Goal: Information Seeking & Learning: Understand process/instructions

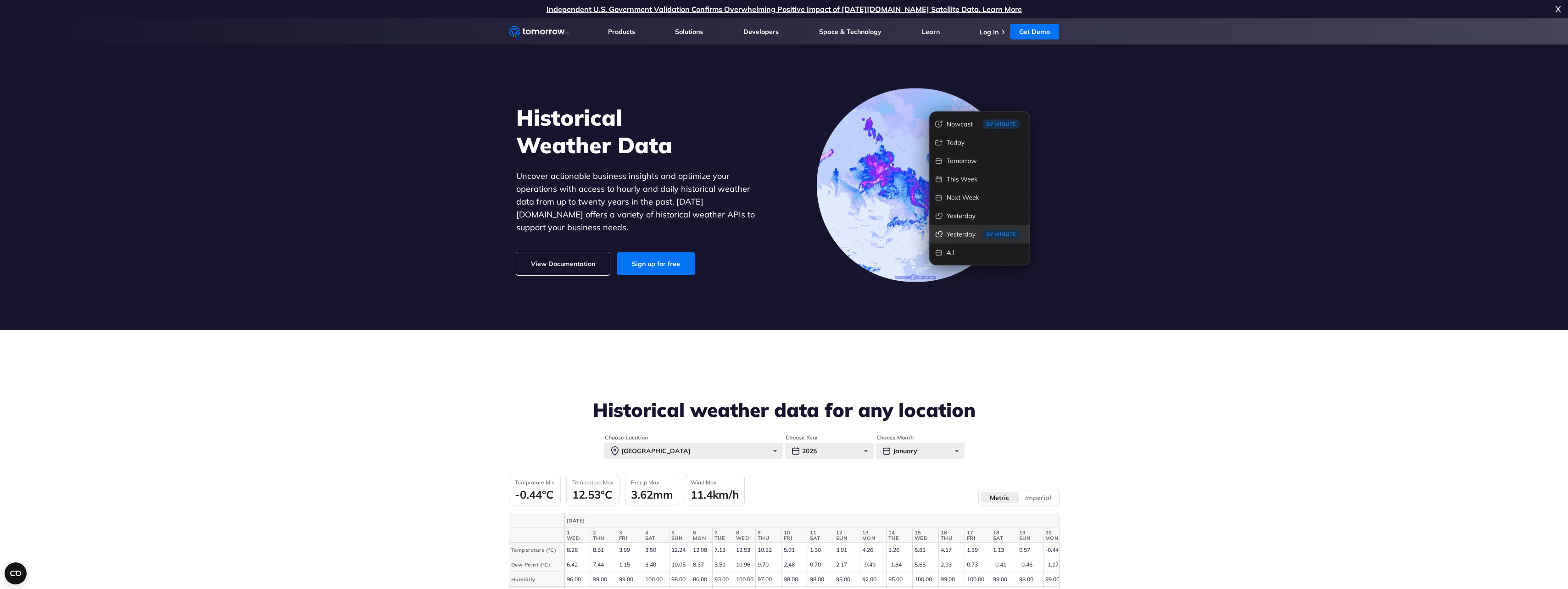
click at [1558, 10] on span "X" at bounding box center [1558, 9] width 6 height 18
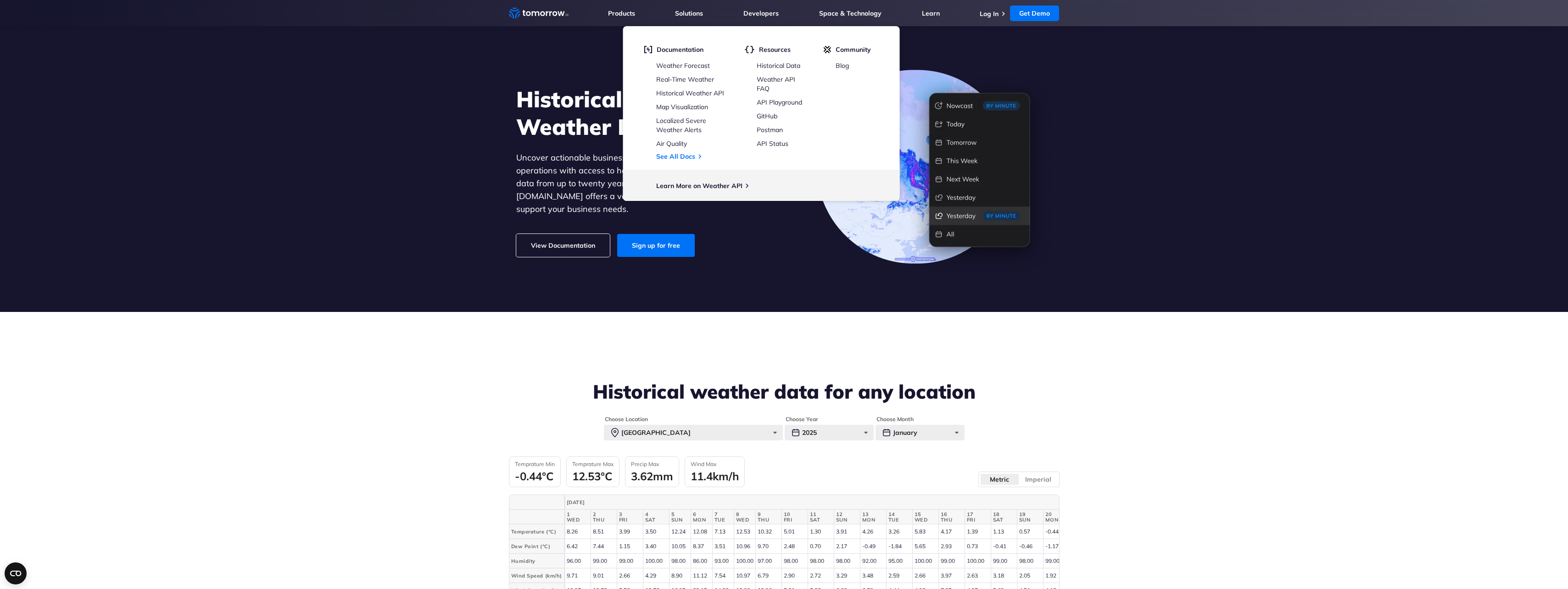
drag, startPoint x: 561, startPoint y: 265, endPoint x: 562, endPoint y: 258, distance: 7.1
click at [561, 265] on div "Historical Weather Data Uncover actionable business insights and optimize your …" at bounding box center [784, 170] width 565 height 208
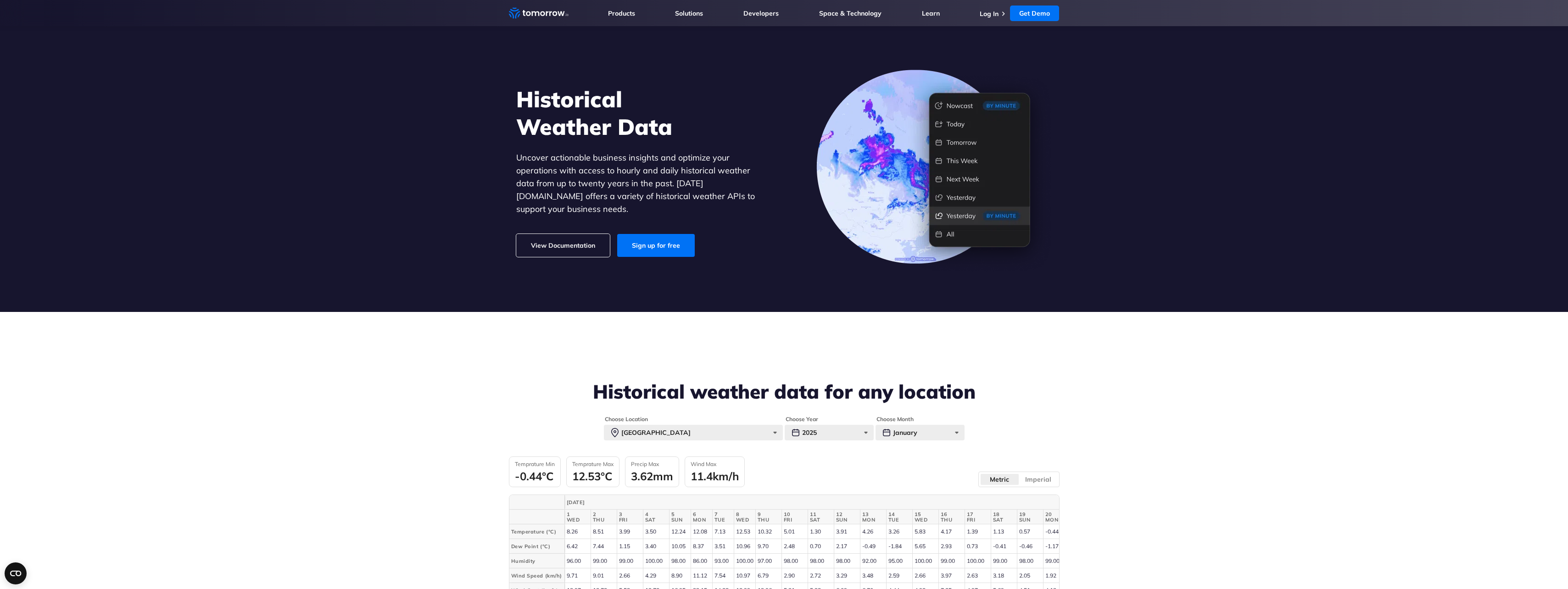
click at [569, 235] on link "View Documentation" at bounding box center [563, 245] width 93 height 23
click at [526, 10] on icon "Weather Intelligence Solutions" at bounding box center [539, 13] width 60 height 11
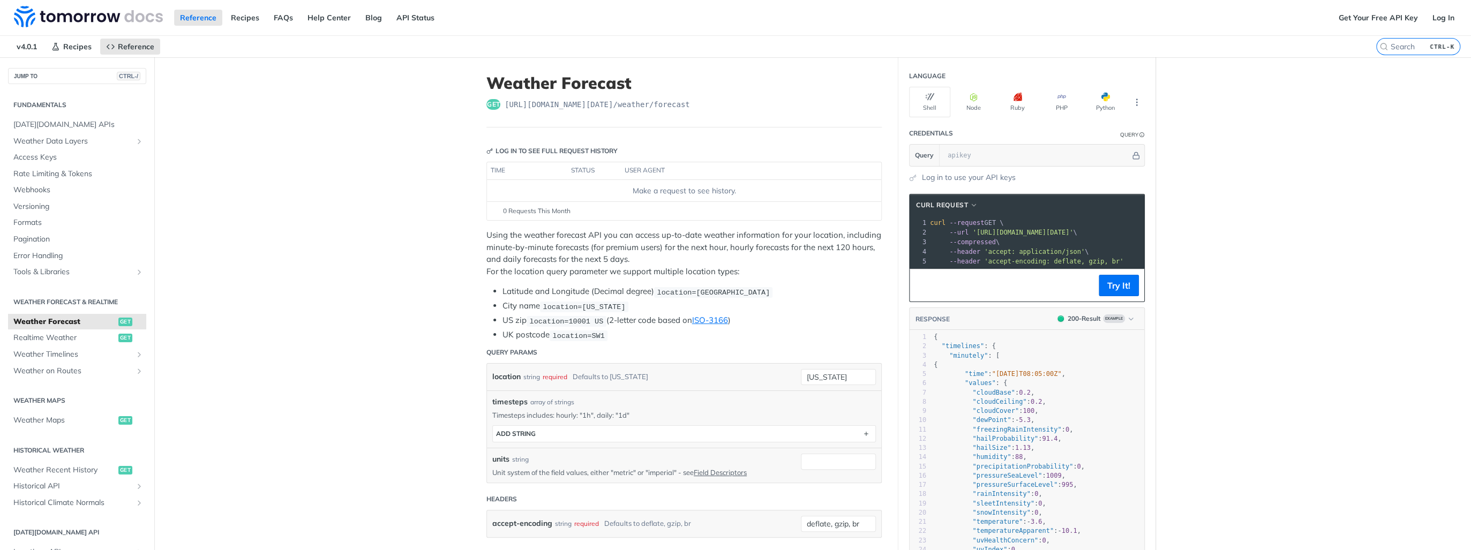
drag, startPoint x: 618, startPoint y: 99, endPoint x: 696, endPoint y: 100, distance: 78.2
click at [696, 100] on div "get https://api.tomorrow.io/v4 /weather/forecast" at bounding box center [684, 104] width 395 height 11
drag, startPoint x: 696, startPoint y: 100, endPoint x: 657, endPoint y: 117, distance: 42.5
click at [659, 116] on header "Weather Forecast get https://api.tomorrow.io/v4 /weather/forecast" at bounding box center [684, 100] width 395 height 54
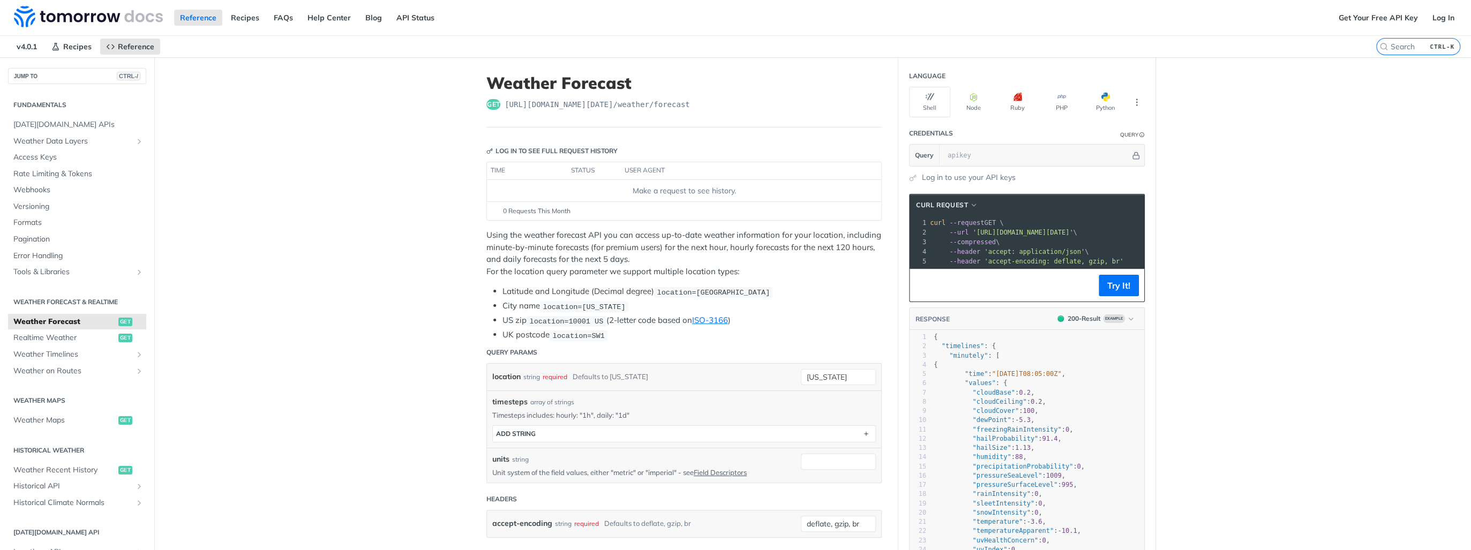
drag, startPoint x: 604, startPoint y: 108, endPoint x: 689, endPoint y: 109, distance: 84.7
click at [689, 109] on header "Weather Forecast get https://api.tomorrow.io/v4 /weather/forecast" at bounding box center [684, 100] width 395 height 54
drag, startPoint x: 689, startPoint y: 109, endPoint x: 665, endPoint y: 125, distance: 28.2
click at [665, 125] on header "Weather Forecast get https://api.tomorrow.io/v4 /weather/forecast" at bounding box center [684, 100] width 395 height 54
drag, startPoint x: 641, startPoint y: 109, endPoint x: 698, endPoint y: 112, distance: 56.9
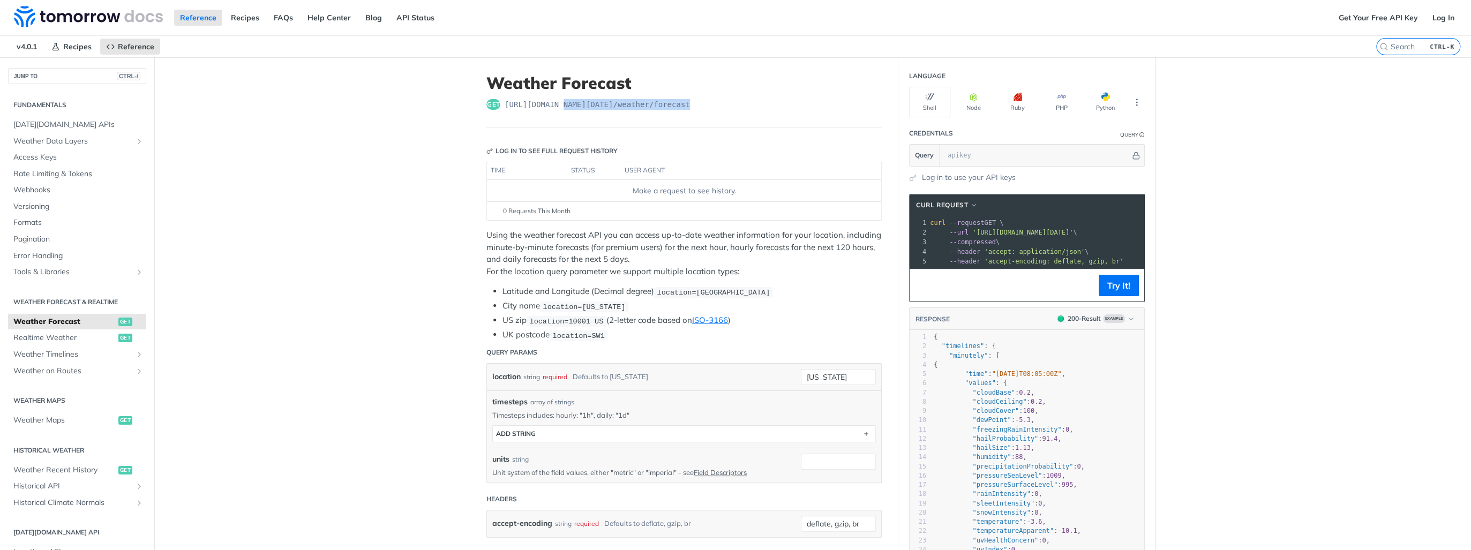
click at [698, 112] on header "Weather Forecast get https://api.tomorrow.io/v4 /weather/forecast" at bounding box center [684, 100] width 395 height 54
drag, startPoint x: 698, startPoint y: 112, endPoint x: 681, endPoint y: 126, distance: 21.7
click at [681, 126] on header "Weather Forecast get https://api.tomorrow.io/v4 /weather/forecast" at bounding box center [684, 100] width 395 height 54
click at [55, 117] on link "[DATE][DOMAIN_NAME] APIs" at bounding box center [77, 125] width 138 height 16
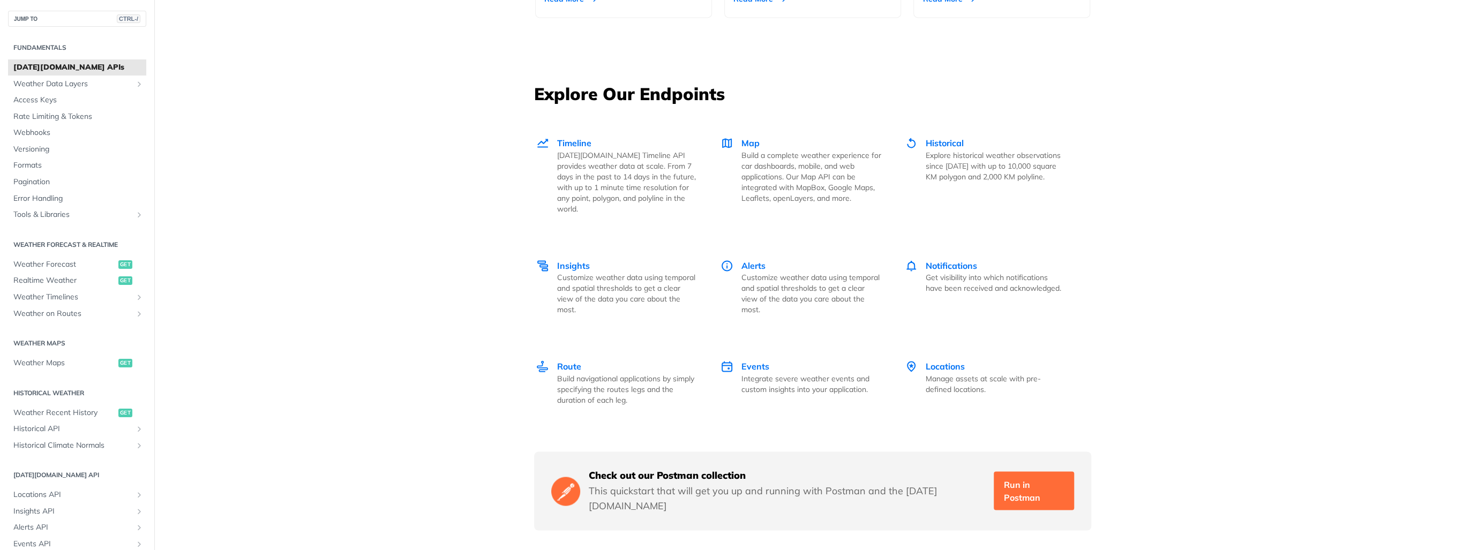
scroll to position [1415, 0]
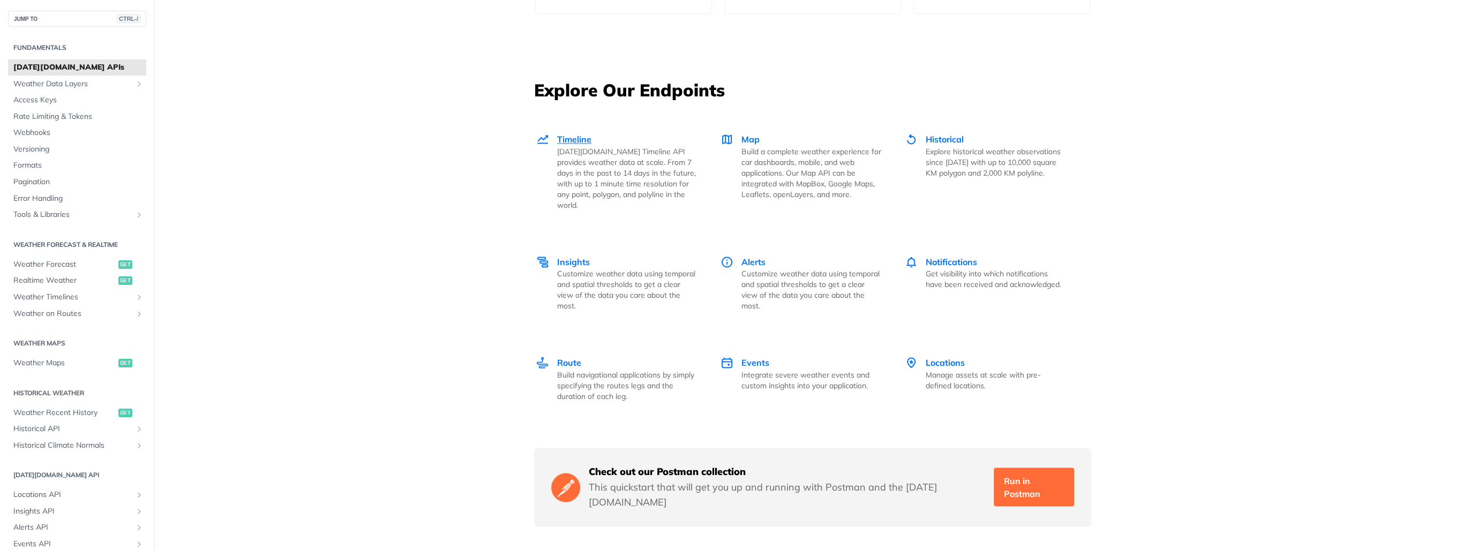
click at [611, 171] on p "Tomorrow.io Timeline API provides weather data at scale. From 7 days in the pas…" at bounding box center [627, 178] width 140 height 64
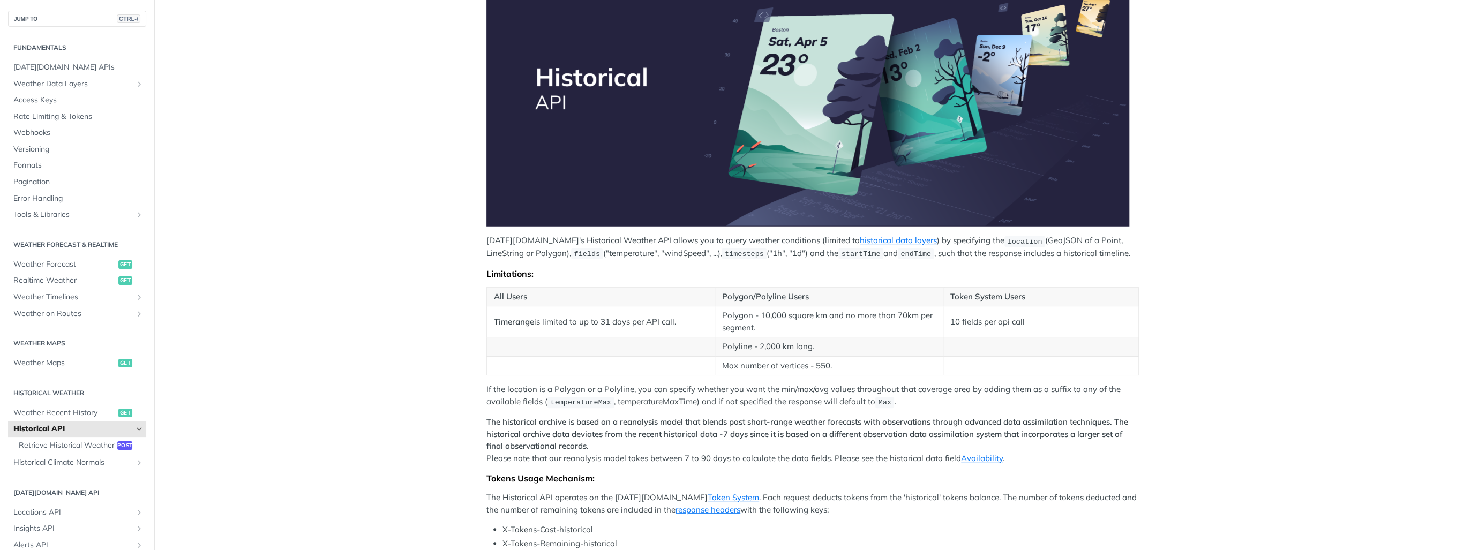
scroll to position [257, 0]
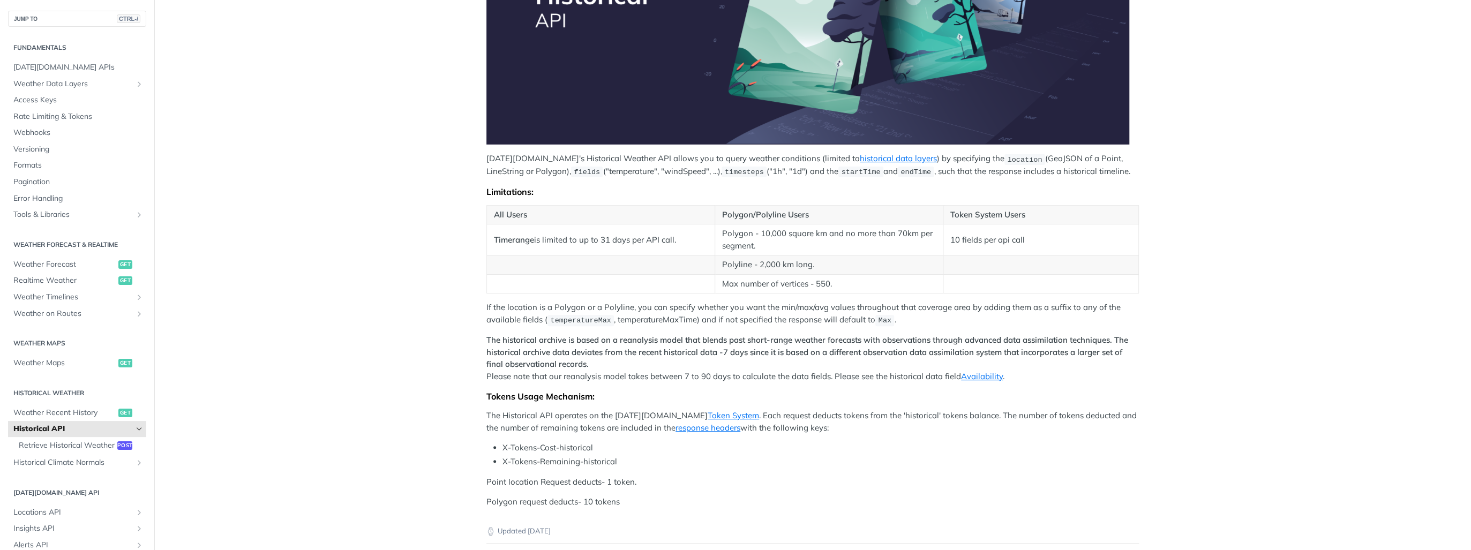
drag, startPoint x: 671, startPoint y: 171, endPoint x: 1113, endPoint y: 174, distance: 442.1
click at [1113, 174] on p "[DATE][DOMAIN_NAME]'s Historical Weather API allows you to query weather condit…" at bounding box center [813, 165] width 653 height 25
drag, startPoint x: 1113, startPoint y: 174, endPoint x: 1077, endPoint y: 199, distance: 44.3
click at [1077, 199] on div "[DATE][DOMAIN_NAME]'s Historical Weather API allows you to query weather condit…" at bounding box center [813, 189] width 653 height 638
drag, startPoint x: 953, startPoint y: 212, endPoint x: 1048, endPoint y: 210, distance: 94.9
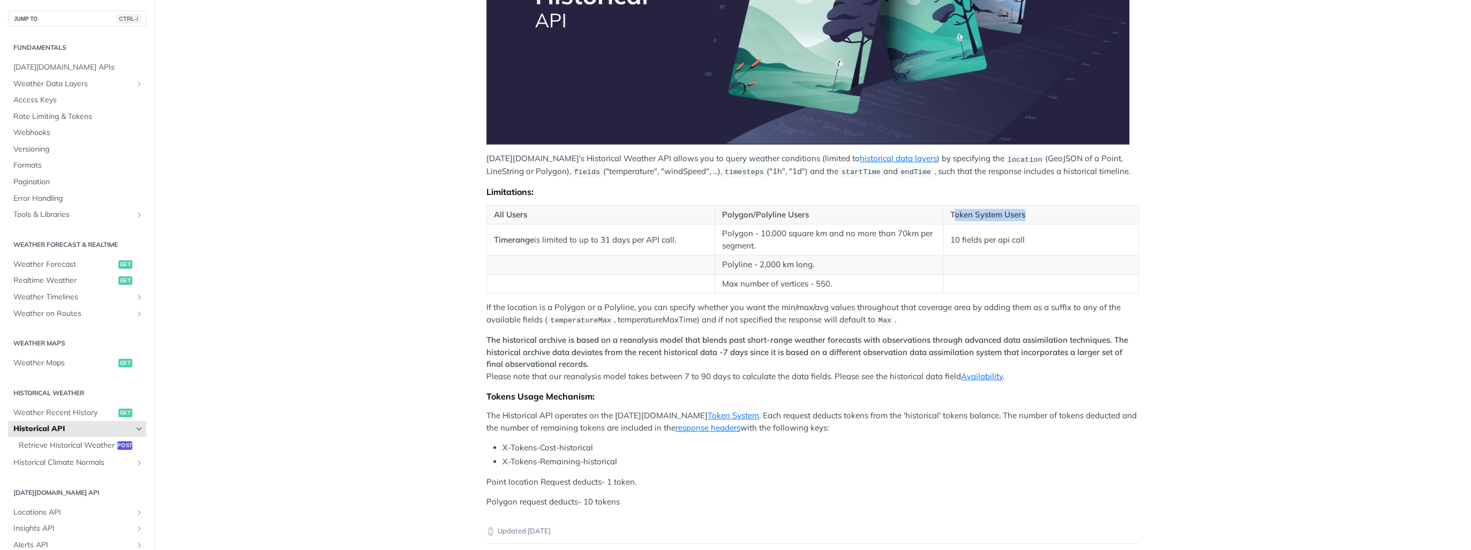
click at [1048, 210] on th "Token System Users" at bounding box center [1041, 214] width 196 height 19
drag, startPoint x: 1048, startPoint y: 210, endPoint x: 1040, endPoint y: 244, distance: 35.2
click at [1040, 244] on td "10 fields per api call" at bounding box center [1041, 240] width 196 height 31
drag, startPoint x: 938, startPoint y: 237, endPoint x: 1061, endPoint y: 238, distance: 123.3
click at [1061, 238] on tr "Timerange is limited to up to 31 days per API call. Polygon - 10,000 square km …" at bounding box center [813, 240] width 652 height 31
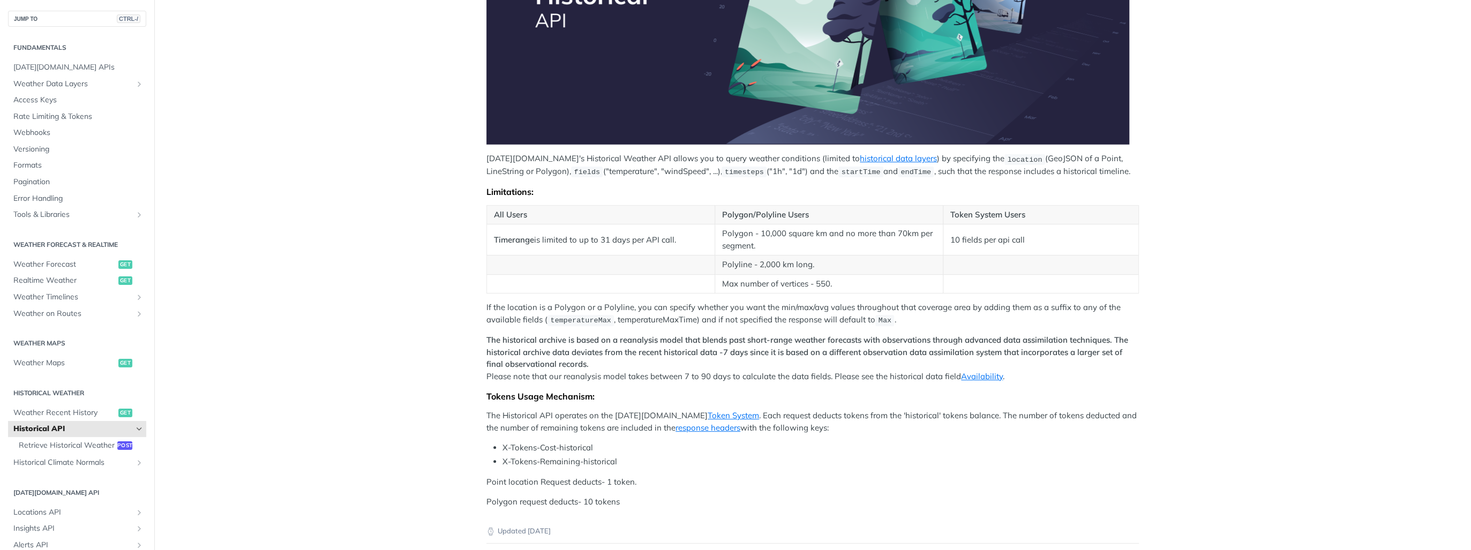
drag, startPoint x: 1061, startPoint y: 238, endPoint x: 1033, endPoint y: 264, distance: 37.6
click at [1033, 264] on td at bounding box center [1041, 265] width 196 height 19
drag, startPoint x: 946, startPoint y: 238, endPoint x: 1046, endPoint y: 239, distance: 100.7
click at [1046, 239] on td "10 fields per api call" at bounding box center [1041, 240] width 196 height 31
drag, startPoint x: 1046, startPoint y: 239, endPoint x: 1027, endPoint y: 250, distance: 22.3
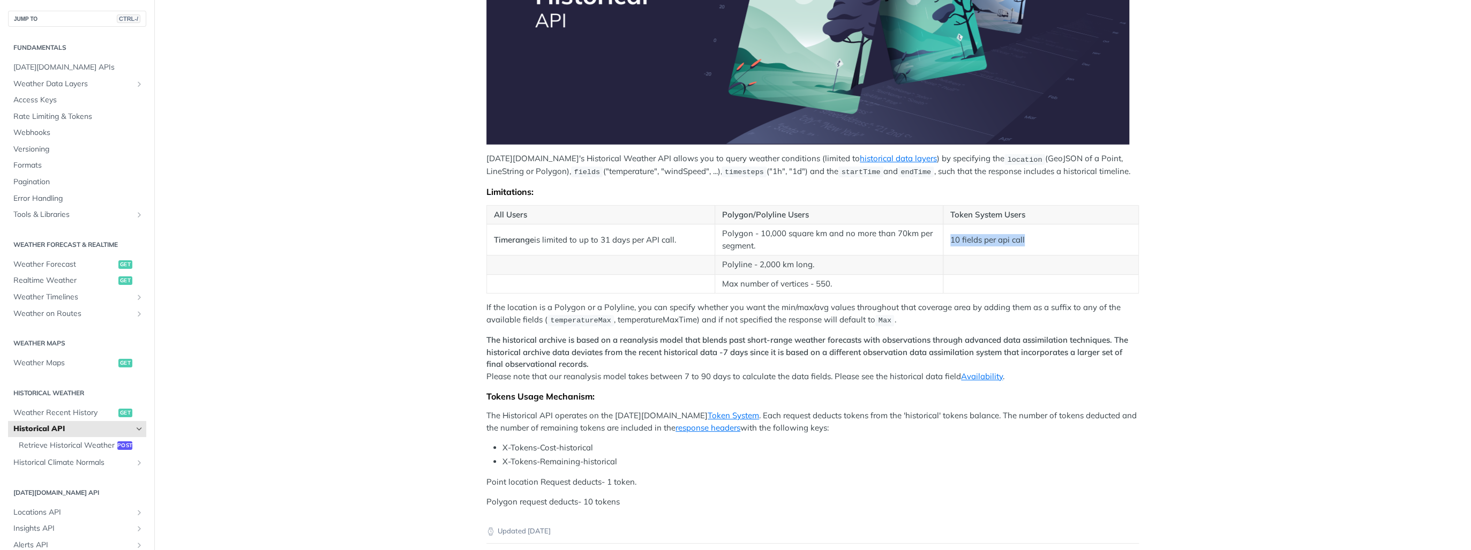
click at [1029, 250] on td "10 fields per api call" at bounding box center [1041, 240] width 196 height 31
drag, startPoint x: 949, startPoint y: 238, endPoint x: 1036, endPoint y: 236, distance: 87.4
click at [1036, 236] on td "10 fields per api call" at bounding box center [1041, 240] width 196 height 31
drag, startPoint x: 1036, startPoint y: 236, endPoint x: 1022, endPoint y: 244, distance: 16.8
click at [1022, 244] on td "10 fields per api call" at bounding box center [1041, 240] width 196 height 31
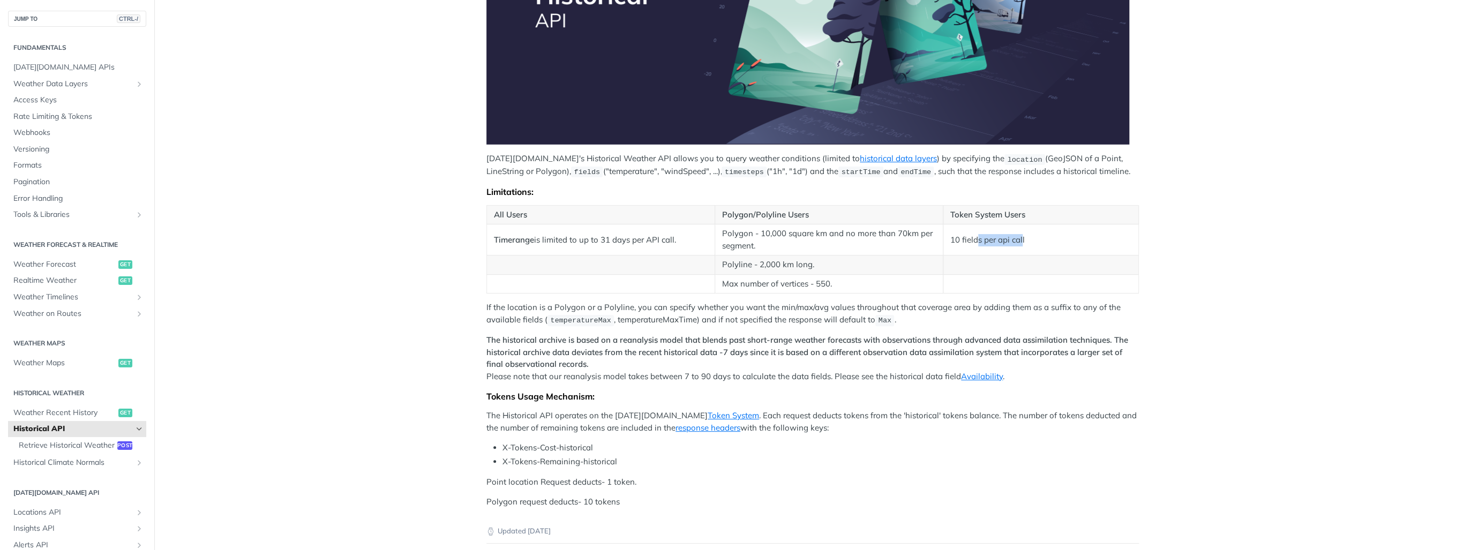
drag, startPoint x: 973, startPoint y: 236, endPoint x: 1018, endPoint y: 238, distance: 45.1
click at [1018, 238] on td "10 fields per api call" at bounding box center [1041, 240] width 196 height 31
drag, startPoint x: 1018, startPoint y: 238, endPoint x: 1012, endPoint y: 251, distance: 14.9
click at [1012, 251] on td "10 fields per api call" at bounding box center [1041, 240] width 196 height 31
drag, startPoint x: 492, startPoint y: 238, endPoint x: 682, endPoint y: 241, distance: 189.7
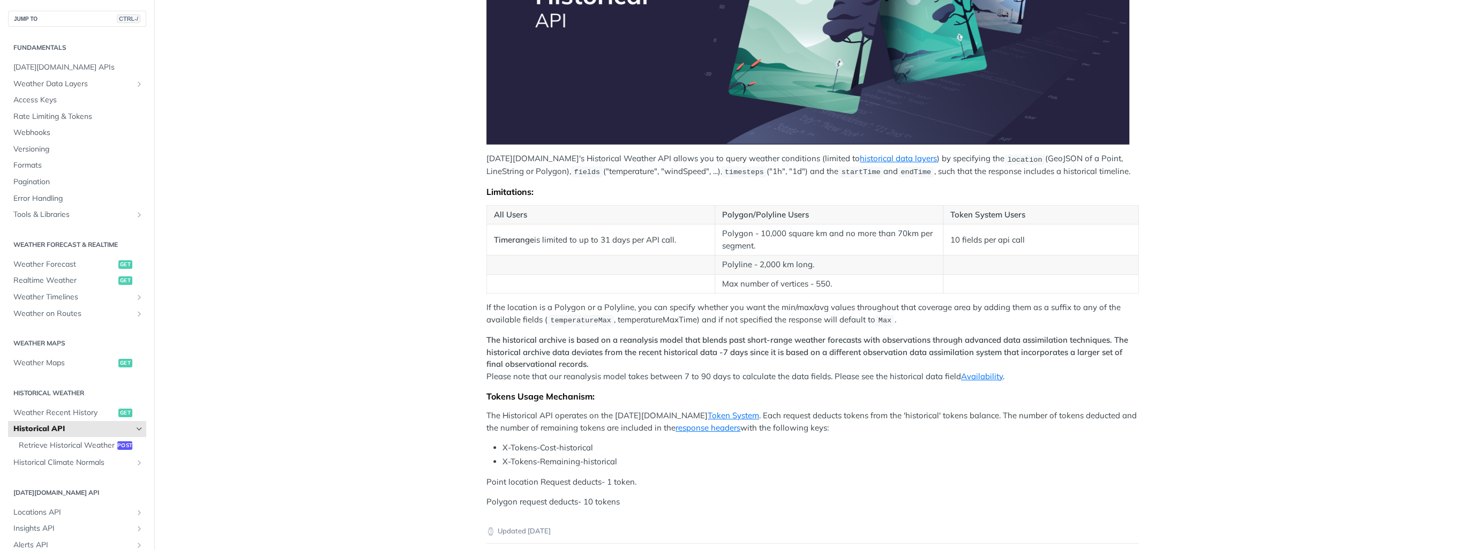
click at [682, 241] on article "Historical API Tomorrow.io's Historical Weather API allows you to query weather…" at bounding box center [813, 231] width 686 height 862
drag, startPoint x: 682, startPoint y: 241, endPoint x: 626, endPoint y: 242, distance: 56.3
click at [626, 242] on td "Timerange is limited to up to 31 days per API call." at bounding box center [601, 240] width 228 height 31
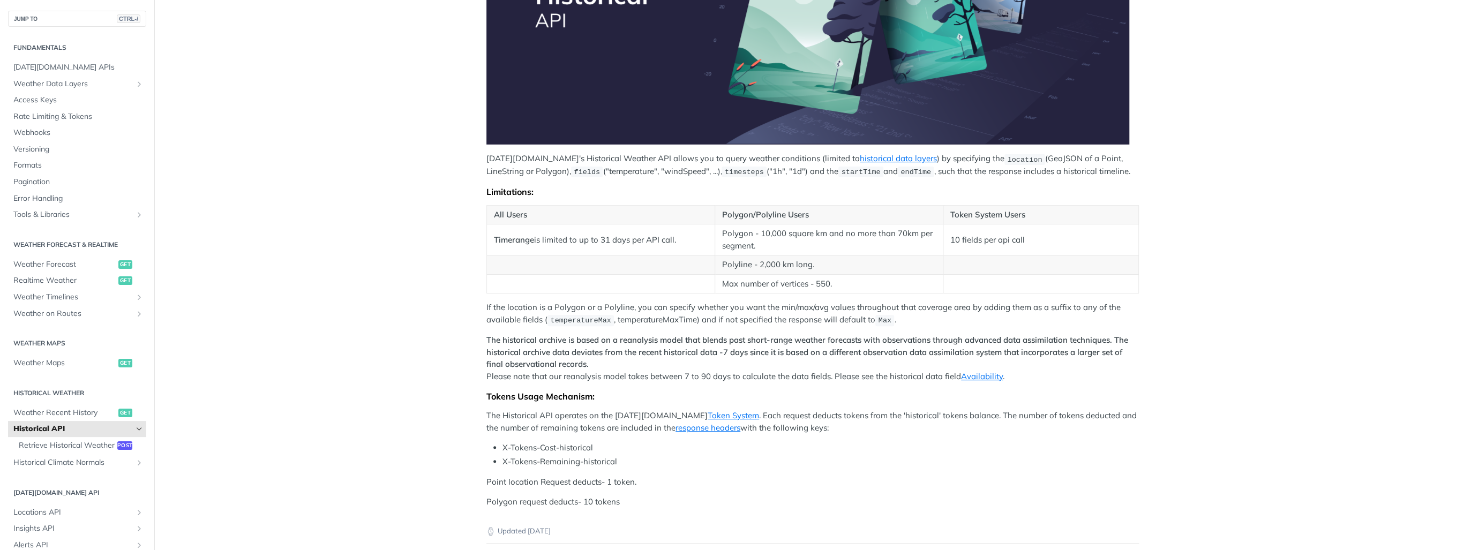
drag, startPoint x: 626, startPoint y: 242, endPoint x: 615, endPoint y: 255, distance: 16.7
click at [615, 256] on td at bounding box center [601, 265] width 228 height 19
drag, startPoint x: 521, startPoint y: 242, endPoint x: 669, endPoint y: 242, distance: 148.4
click at [669, 242] on td "Timerange is limited to up to 31 days per API call." at bounding box center [601, 240] width 228 height 31
drag, startPoint x: 669, startPoint y: 242, endPoint x: 624, endPoint y: 245, distance: 45.1
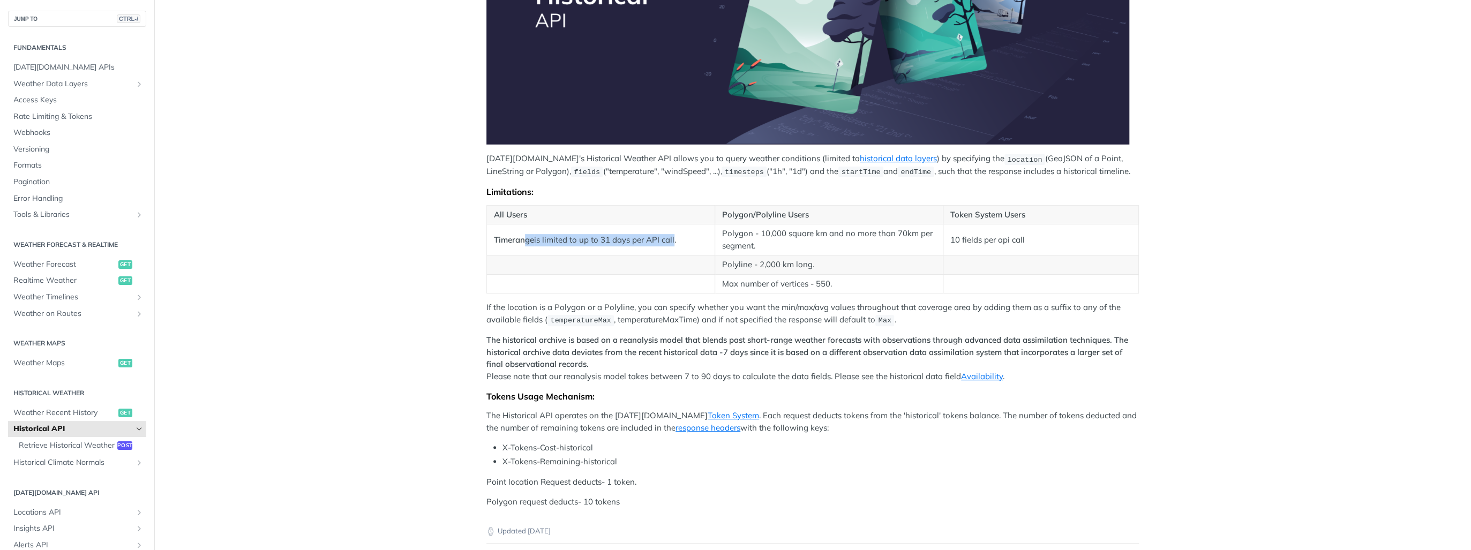
click at [624, 245] on td "Timerange is limited to up to 31 days per API call." at bounding box center [601, 240] width 228 height 31
drag, startPoint x: 624, startPoint y: 245, endPoint x: 610, endPoint y: 255, distance: 17.4
click at [610, 256] on td at bounding box center [601, 265] width 228 height 19
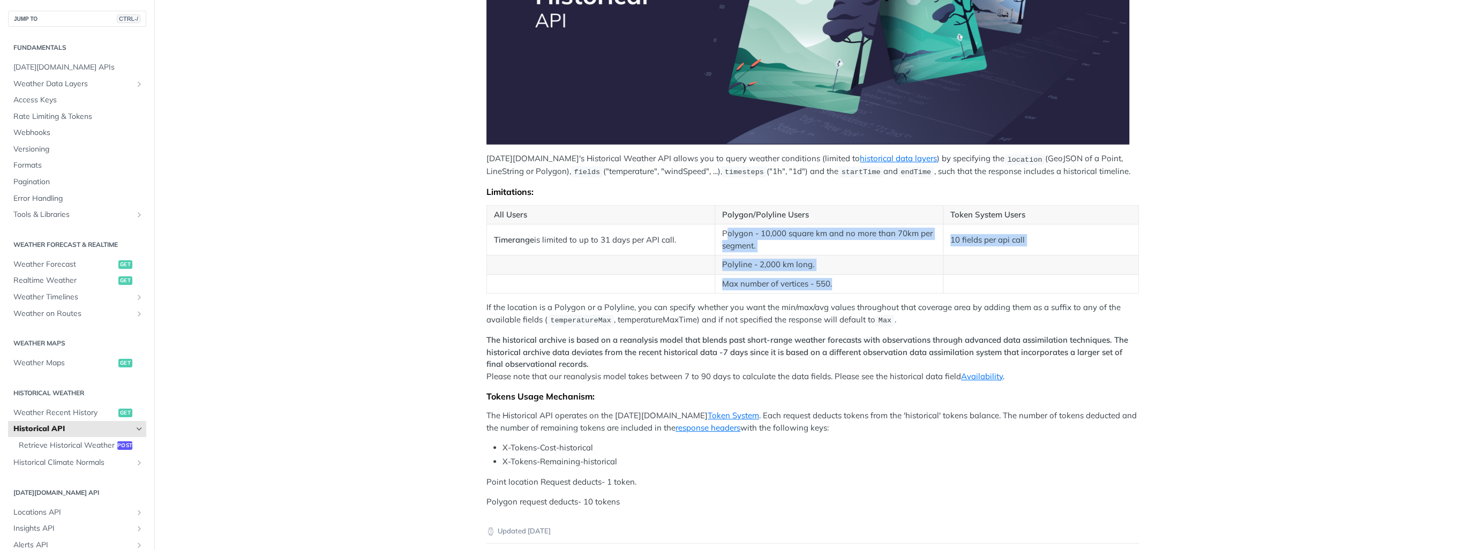
drag, startPoint x: 747, startPoint y: 235, endPoint x: 843, endPoint y: 280, distance: 105.7
click at [843, 280] on tbody "Timerange is limited to up to 31 days per API call. Polygon - 10,000 square km …" at bounding box center [813, 259] width 652 height 69
click at [843, 280] on td "Max number of vertices - 550." at bounding box center [829, 283] width 228 height 19
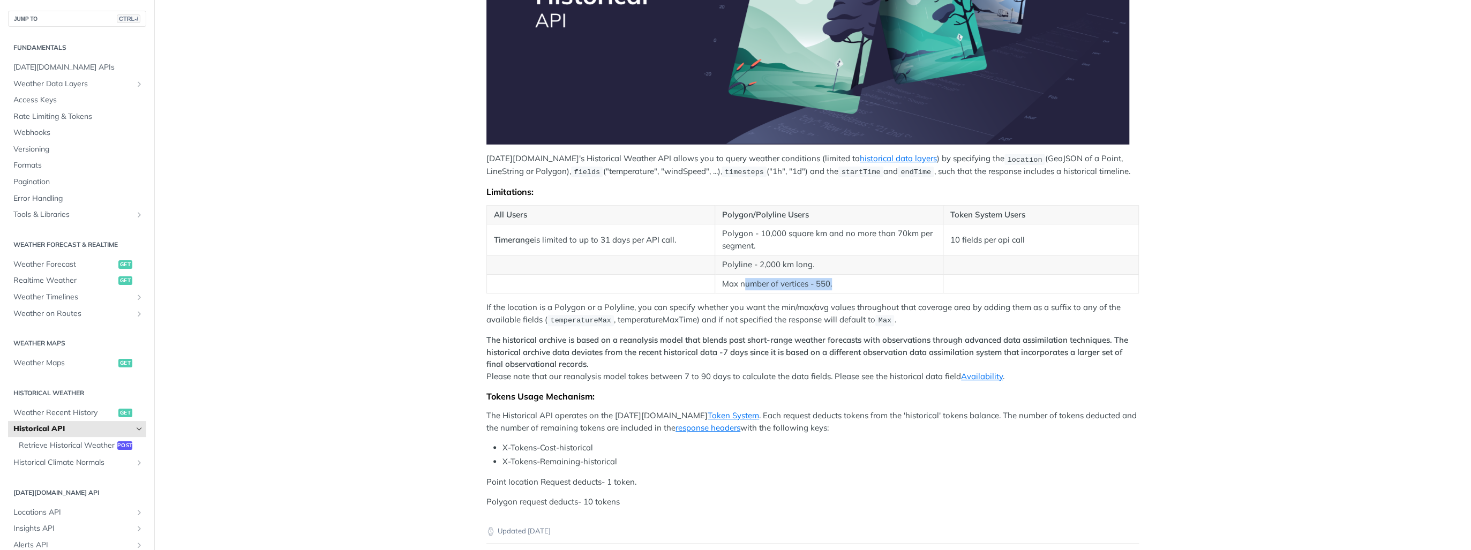
drag, startPoint x: 742, startPoint y: 275, endPoint x: 851, endPoint y: 282, distance: 109.5
click at [851, 282] on td "Max number of vertices - 550." at bounding box center [829, 283] width 228 height 19
drag, startPoint x: 851, startPoint y: 282, endPoint x: 767, endPoint y: 305, distance: 87.1
click at [807, 304] on p "If the location is a Polygon or a Polyline, you can specify whether you want th…" at bounding box center [813, 314] width 653 height 25
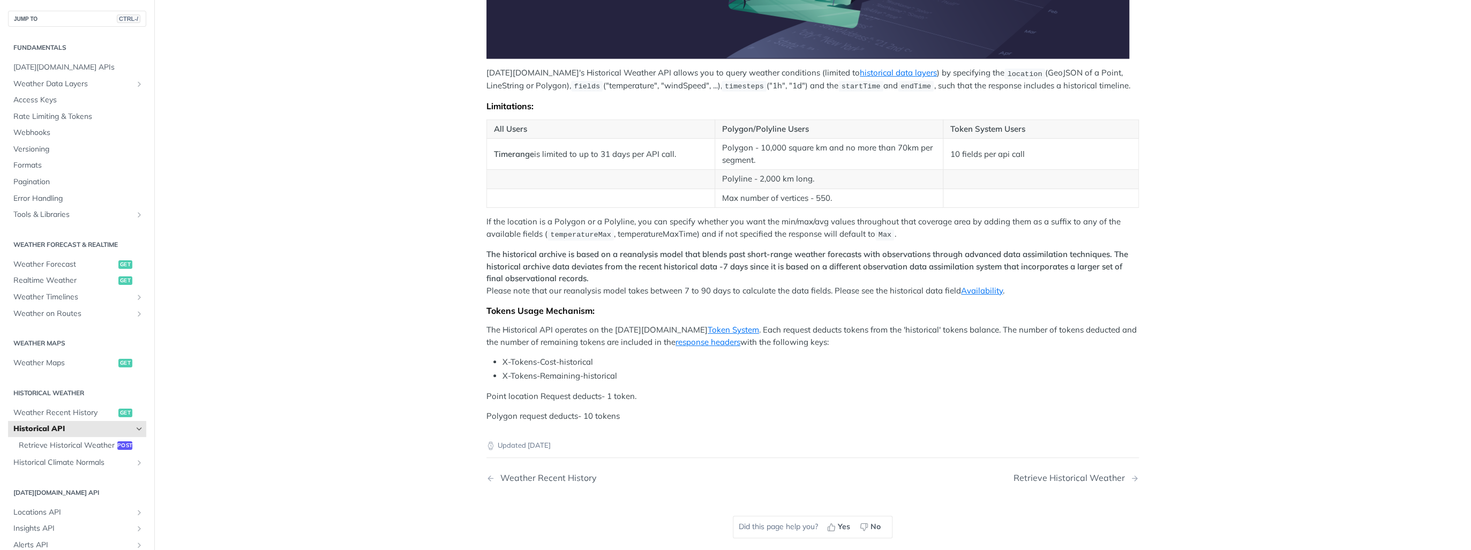
drag, startPoint x: 853, startPoint y: 324, endPoint x: 997, endPoint y: 338, distance: 144.3
click at [997, 338] on p "The Historical API operates on the Tomorrow.io Token System . Each request dedu…" at bounding box center [813, 336] width 653 height 24
drag, startPoint x: 997, startPoint y: 338, endPoint x: 966, endPoint y: 353, distance: 33.8
click at [966, 353] on div "Tomorrow.io's Historical Weather API allows you to query weather conditions (li…" at bounding box center [813, 104] width 653 height 638
drag, startPoint x: 480, startPoint y: 343, endPoint x: 566, endPoint y: 346, distance: 85.8
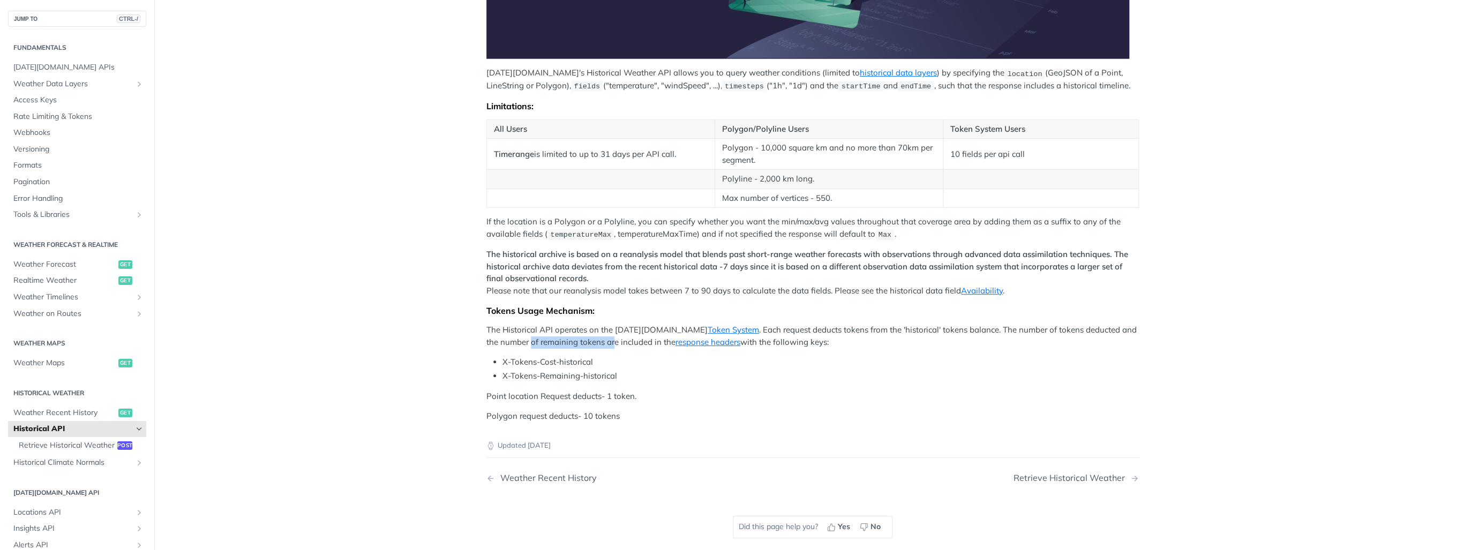
click at [566, 346] on article "Historical API Tomorrow.io's Historical Weather API allows you to query weather…" at bounding box center [813, 145] width 686 height 862
drag, startPoint x: 566, startPoint y: 346, endPoint x: 790, endPoint y: 363, distance: 224.7
click at [790, 363] on li "X-Tokens-Cost-historical" at bounding box center [821, 362] width 637 height 12
drag, startPoint x: 772, startPoint y: 337, endPoint x: 830, endPoint y: 337, distance: 57.9
click at [830, 337] on p "The Historical API operates on the Tomorrow.io Token System . Each request dedu…" at bounding box center [813, 336] width 653 height 24
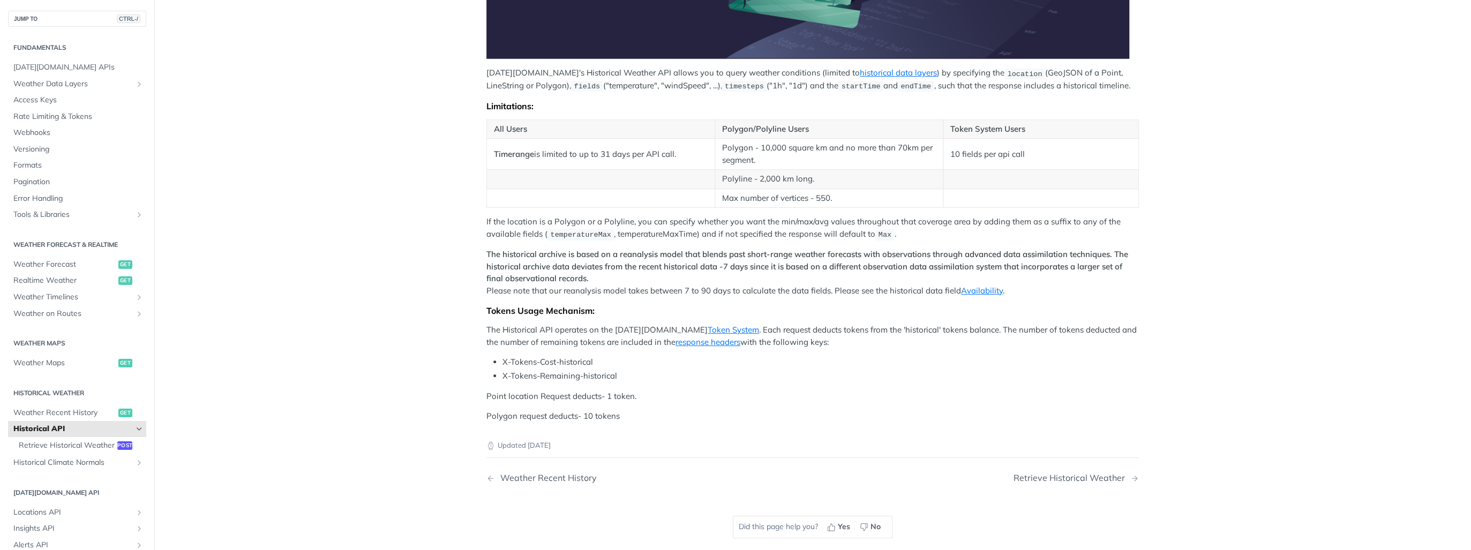
drag, startPoint x: 830, startPoint y: 337, endPoint x: 805, endPoint y: 352, distance: 28.6
click at [805, 352] on div "Tomorrow.io's Historical Weather API allows you to query weather conditions (li…" at bounding box center [813, 104] width 653 height 638
drag, startPoint x: 585, startPoint y: 358, endPoint x: 668, endPoint y: 373, distance: 84.3
click at [668, 373] on ul "X-Tokens-Cost-historical X-Tokens-Remaining-historical" at bounding box center [813, 369] width 653 height 26
drag, startPoint x: 668, startPoint y: 373, endPoint x: 664, endPoint y: 408, distance: 35.5
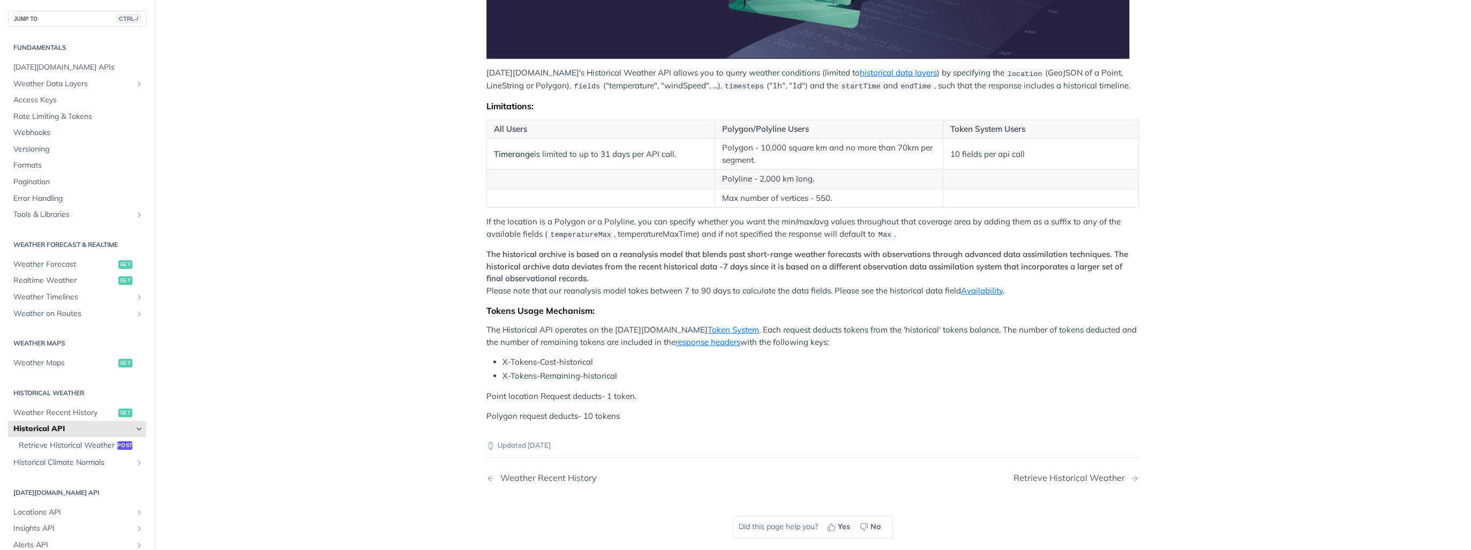
click at [669, 410] on p "Polygon request deducts- 10 tokens" at bounding box center [813, 416] width 653 height 12
drag, startPoint x: 499, startPoint y: 388, endPoint x: 657, endPoint y: 392, distance: 158.1
click at [657, 392] on article "Historical API Tomorrow.io's Historical Weather API allows you to query weather…" at bounding box center [813, 145] width 686 height 862
drag
click at [647, 411] on p "Polygon request deducts- 10 tokens" at bounding box center [813, 416] width 653 height 12
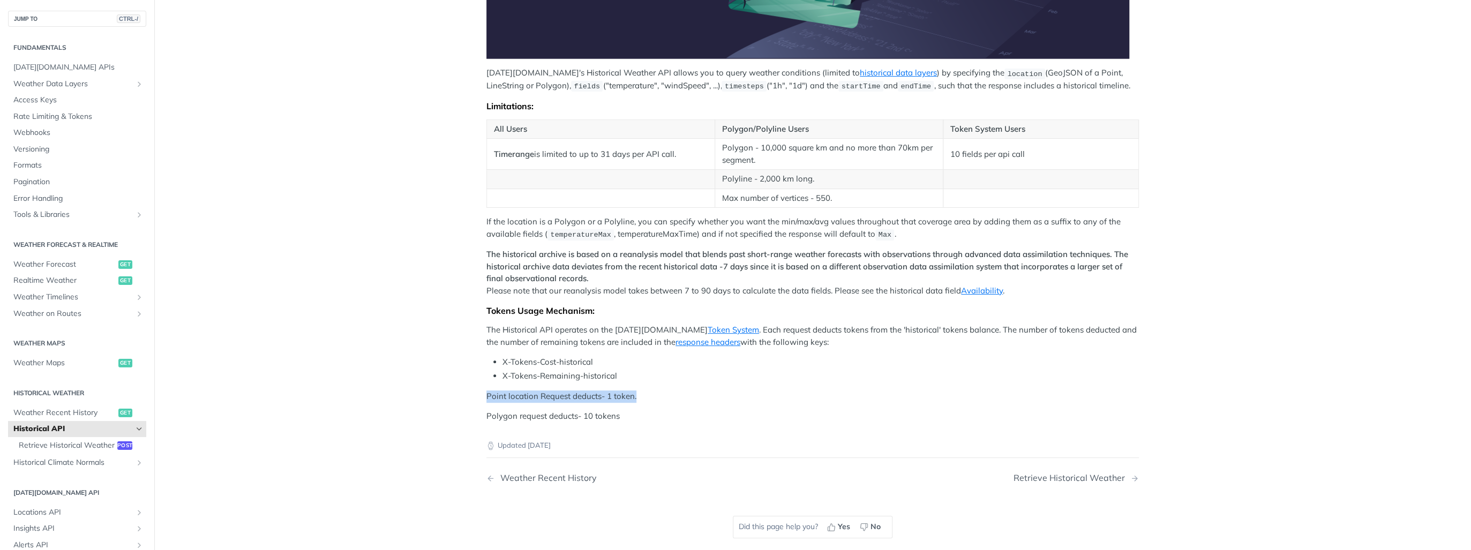
click at [647, 392] on main "JUMP TO CTRL-/ Fundamentals Tomorrow.io APIs Weather Data Layers Core Probabili…" at bounding box center [735, 145] width 1471 height 862
click at [643, 416] on p "Polygon request deducts- 10 tokens" at bounding box center [813, 416] width 653 height 12
click at [639, 397] on p "Point location Request deducts- 1 token." at bounding box center [813, 397] width 653 height 12
click at [645, 426] on div "Updated 3 months ago" at bounding box center [813, 437] width 653 height 28
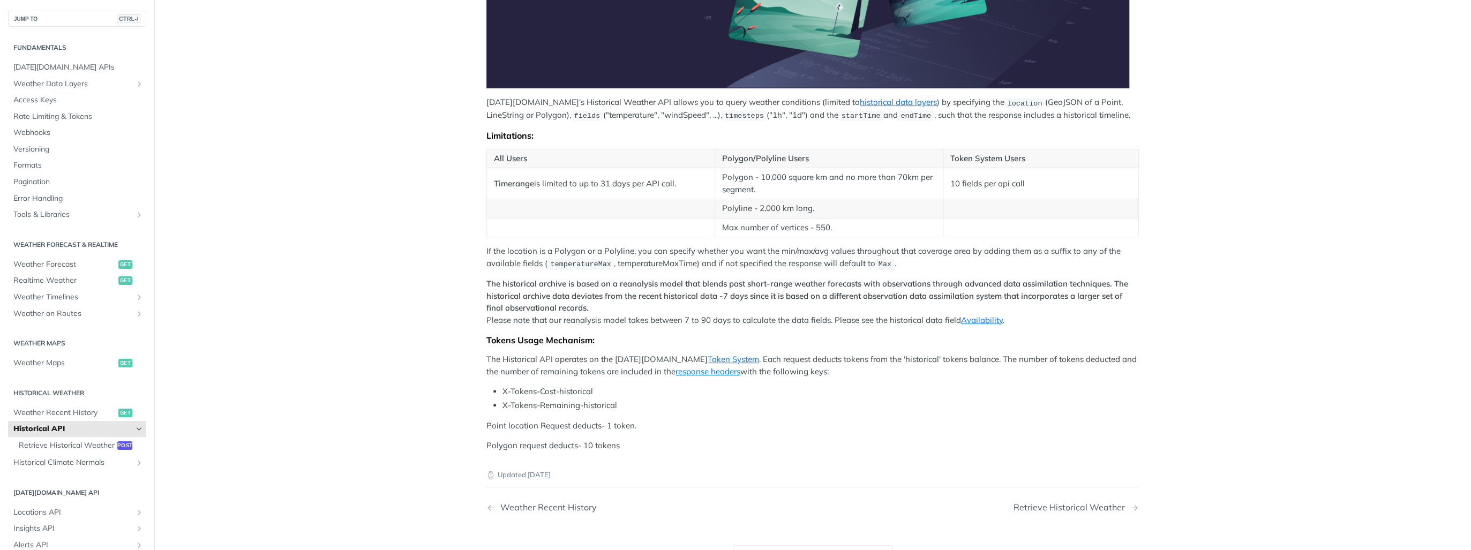
scroll to position [300, 0]
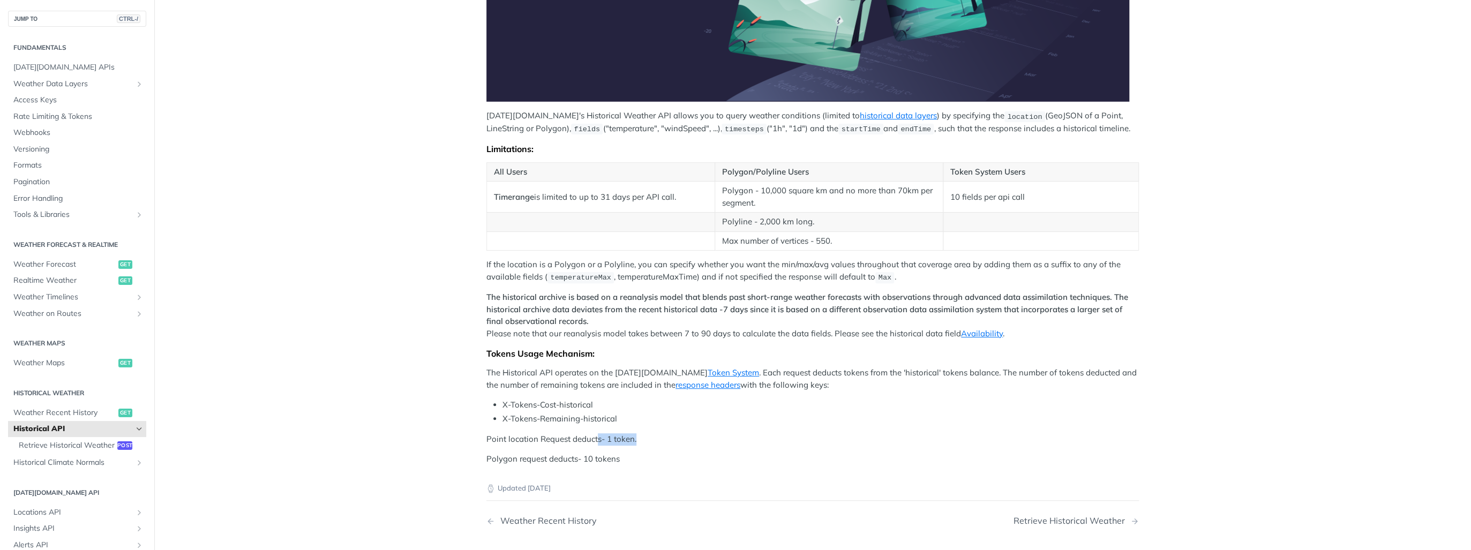
click at [645, 438] on p "Point location Request deducts- 1 token." at bounding box center [813, 439] width 653 height 12
click at [644, 448] on div "Tomorrow.io's Historical Weather API allows you to query weather conditions (li…" at bounding box center [813, 146] width 653 height 638
click at [539, 433] on div "Tomorrow.io's Historical Weather API allows you to query weather conditions (li…" at bounding box center [813, 146] width 653 height 638
click at [539, 433] on p "Point location Request deducts- 1 token." at bounding box center [813, 439] width 653 height 12
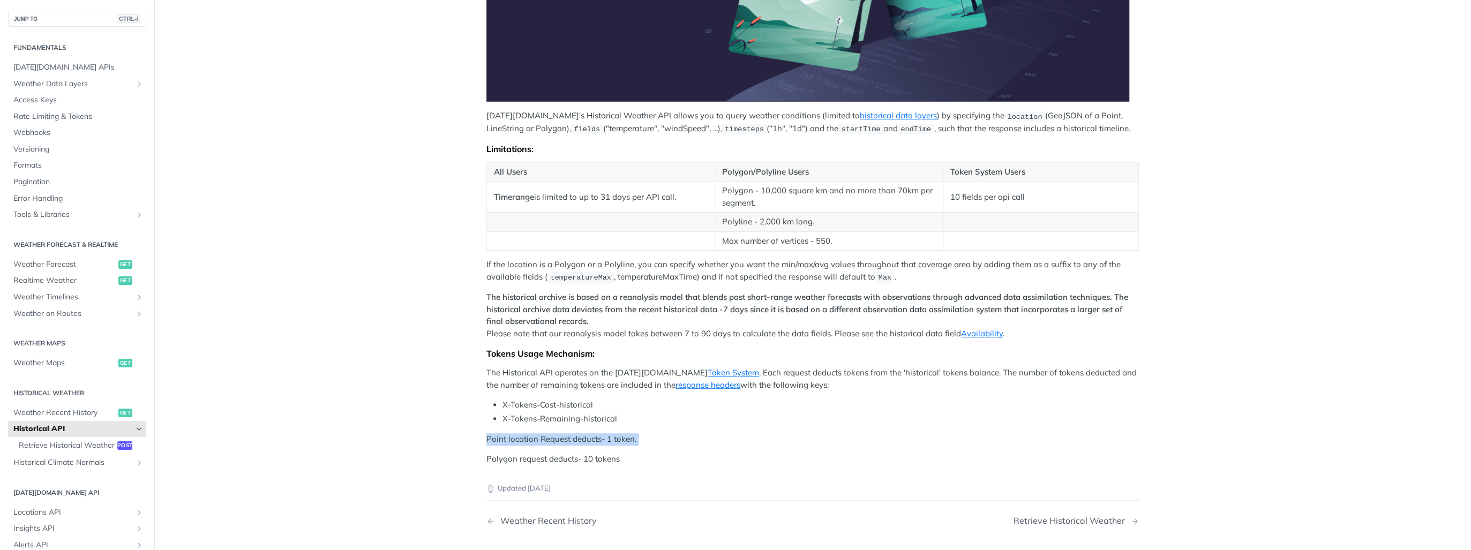
click at [539, 433] on p "Point location Request deducts- 1 token." at bounding box center [813, 439] width 653 height 12
click at [501, 429] on div "Tomorrow.io's Historical Weather API allows you to query weather conditions (li…" at bounding box center [813, 146] width 653 height 638
click at [683, 441] on p "Point location Request deducts- 1 token." at bounding box center [813, 439] width 653 height 12
drag, startPoint x: 478, startPoint y: 433, endPoint x: 655, endPoint y: 429, distance: 176.9
click at [655, 429] on article "Historical API Tomorrow.io's Historical Weather API allows you to query weather…" at bounding box center [813, 188] width 686 height 862
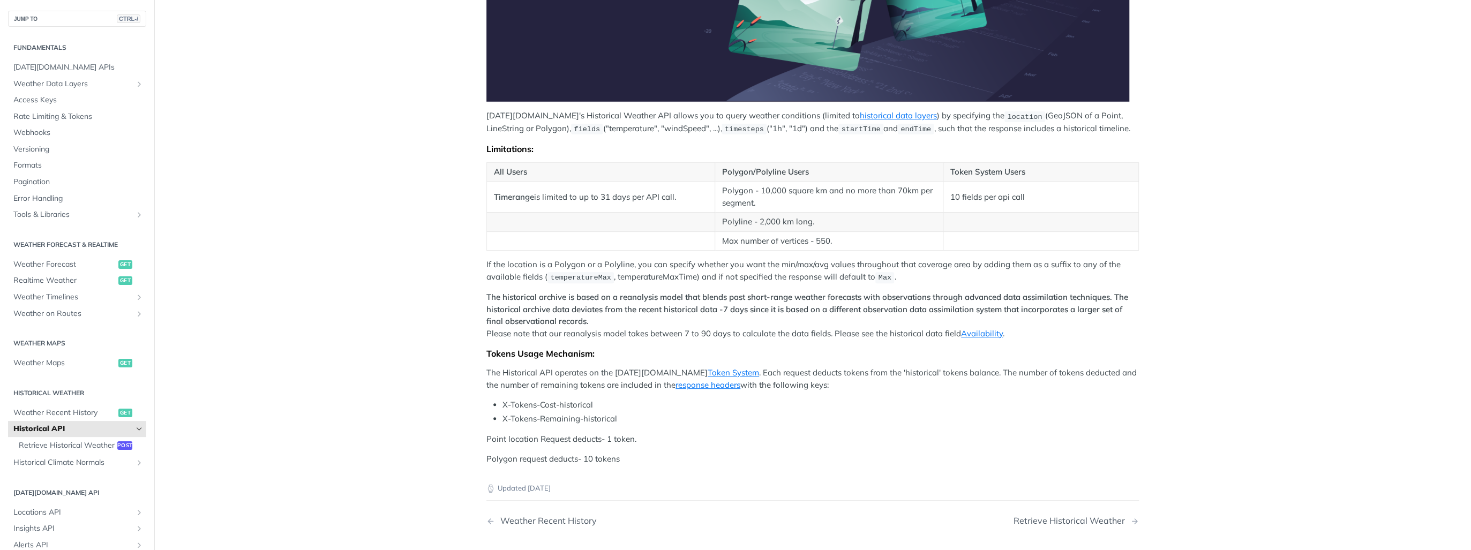
drag, startPoint x: 655, startPoint y: 429, endPoint x: 645, endPoint y: 463, distance: 35.4
click at [649, 466] on div "Updated 3 months ago" at bounding box center [813, 480] width 653 height 28
drag, startPoint x: 609, startPoint y: 439, endPoint x: 654, endPoint y: 439, distance: 45.0
click at [654, 439] on p "Point location Request deducts- 1 token." at bounding box center [813, 439] width 653 height 12
drag, startPoint x: 654, startPoint y: 439, endPoint x: 664, endPoint y: 465, distance: 27.9
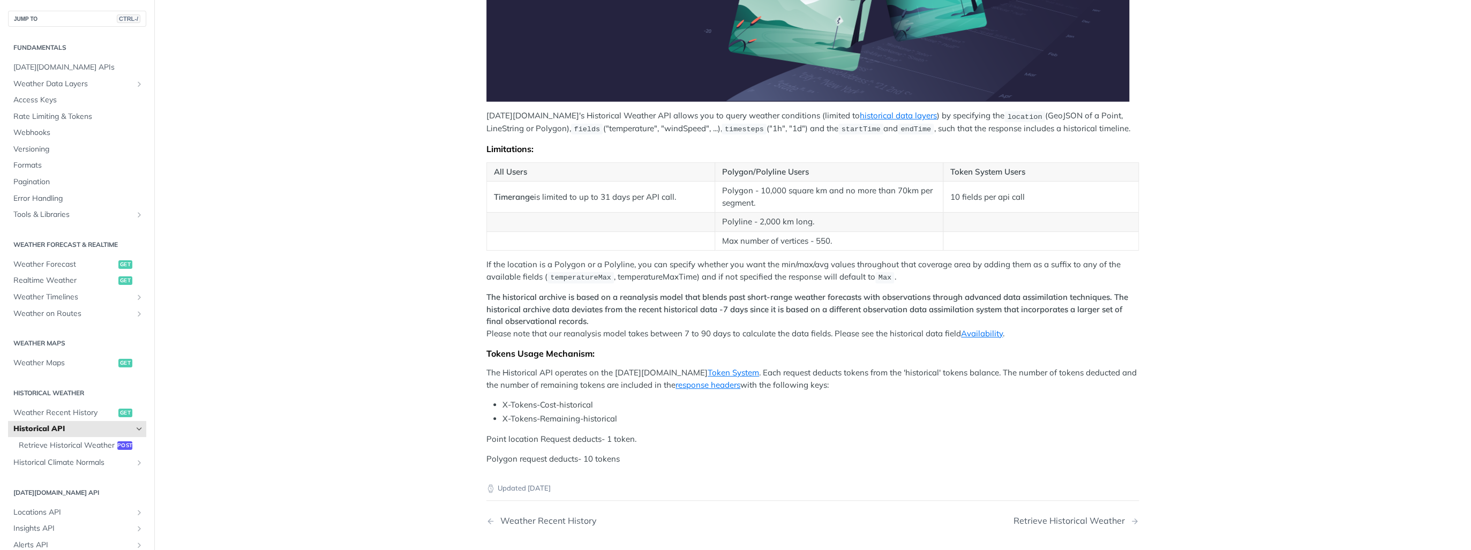
click at [664, 466] on div "Updated 3 months ago" at bounding box center [813, 480] width 653 height 28
drag, startPoint x: 652, startPoint y: 459, endPoint x: 607, endPoint y: 437, distance: 50.6
click at [607, 437] on div "Tomorrow.io's Historical Weather API allows you to query weather conditions (li…" at bounding box center [813, 146] width 653 height 638
drag, startPoint x: 607, startPoint y: 437, endPoint x: 670, endPoint y: 458, distance: 66.8
click at [670, 458] on p "Polygon request deducts- 10 tokens" at bounding box center [813, 459] width 653 height 12
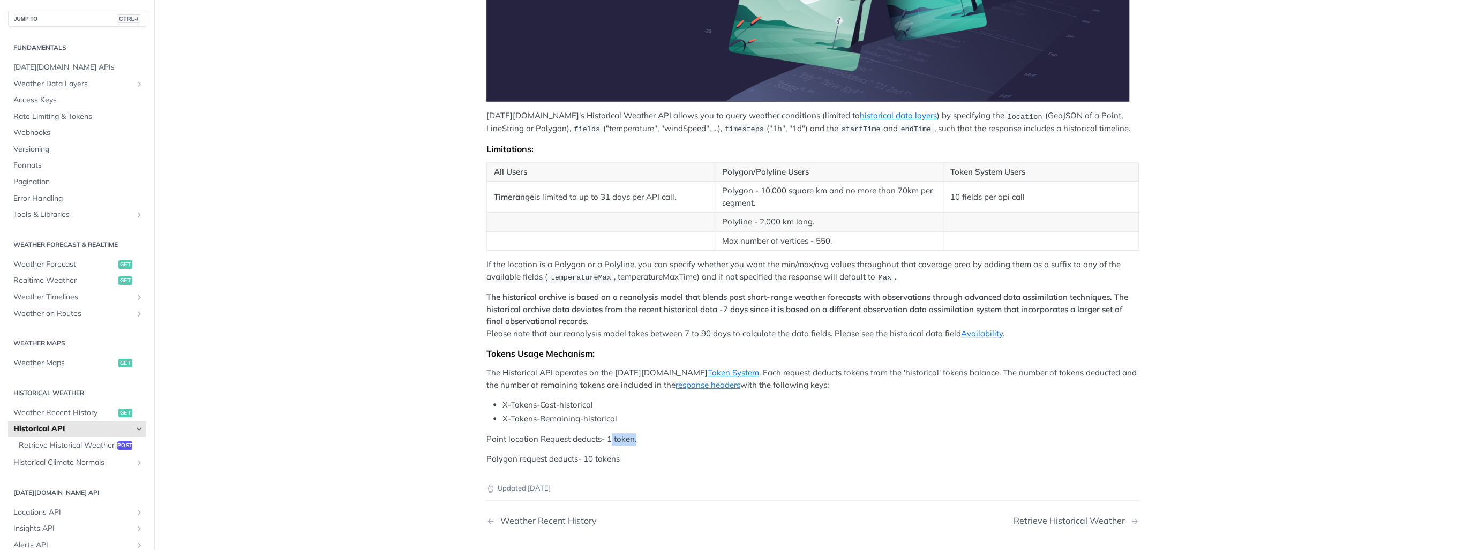
drag, startPoint x: 607, startPoint y: 440, endPoint x: 638, endPoint y: 443, distance: 31.2
click at [638, 443] on p "Point location Request deducts- 1 token." at bounding box center [813, 439] width 653 height 12
drag, startPoint x: 638, startPoint y: 443, endPoint x: 644, endPoint y: 455, distance: 14.4
click at [644, 455] on p "Polygon request deducts- 10 tokens" at bounding box center [813, 459] width 653 height 12
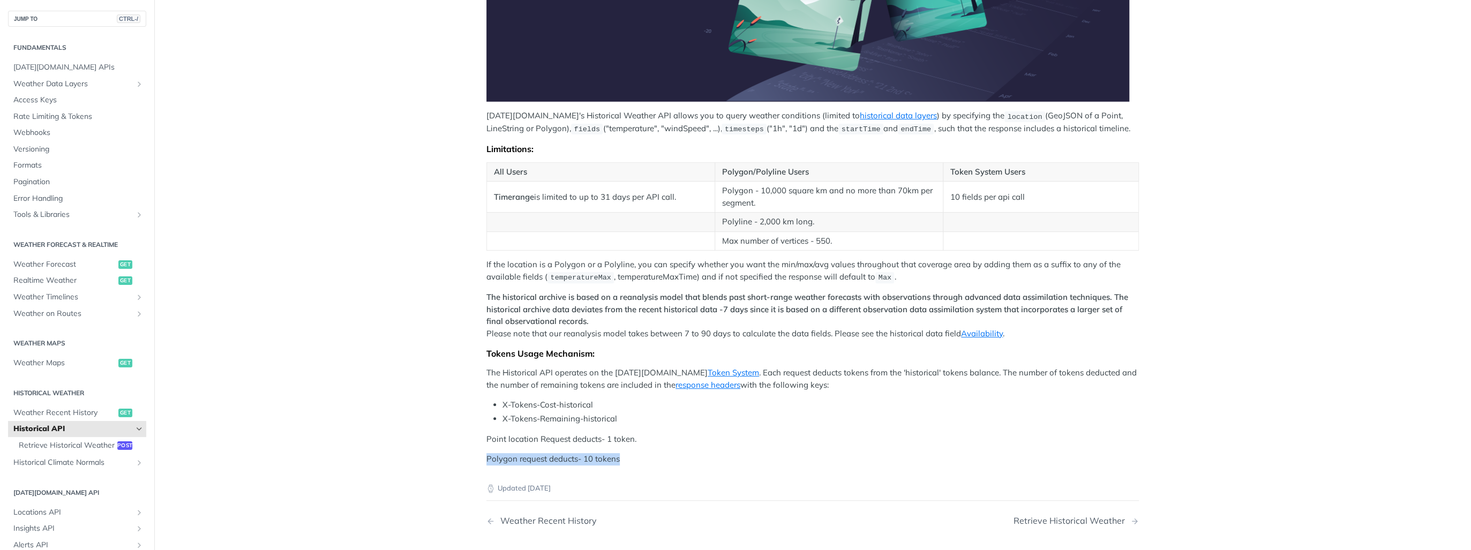
click at [644, 455] on p "Polygon request deducts- 10 tokens" at bounding box center [813, 459] width 653 height 12
drag, startPoint x: 644, startPoint y: 455, endPoint x: 638, endPoint y: 465, distance: 11.3
click at [638, 466] on div "Updated 3 months ago" at bounding box center [813, 480] width 653 height 28
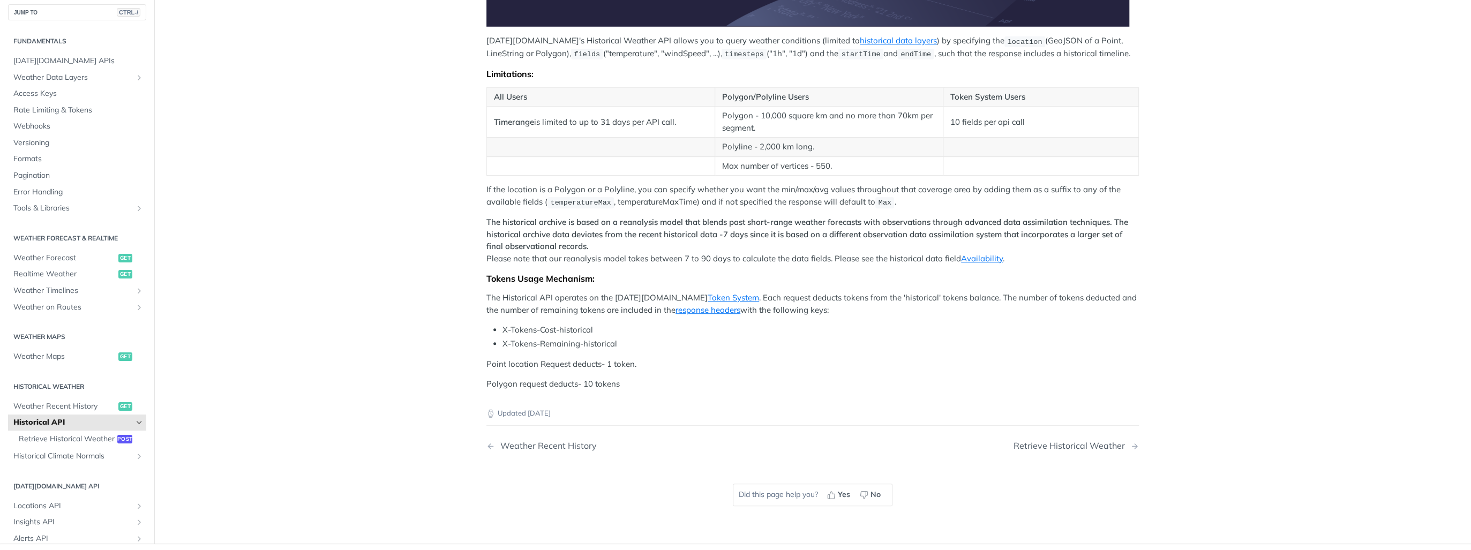
scroll to position [386, 0]
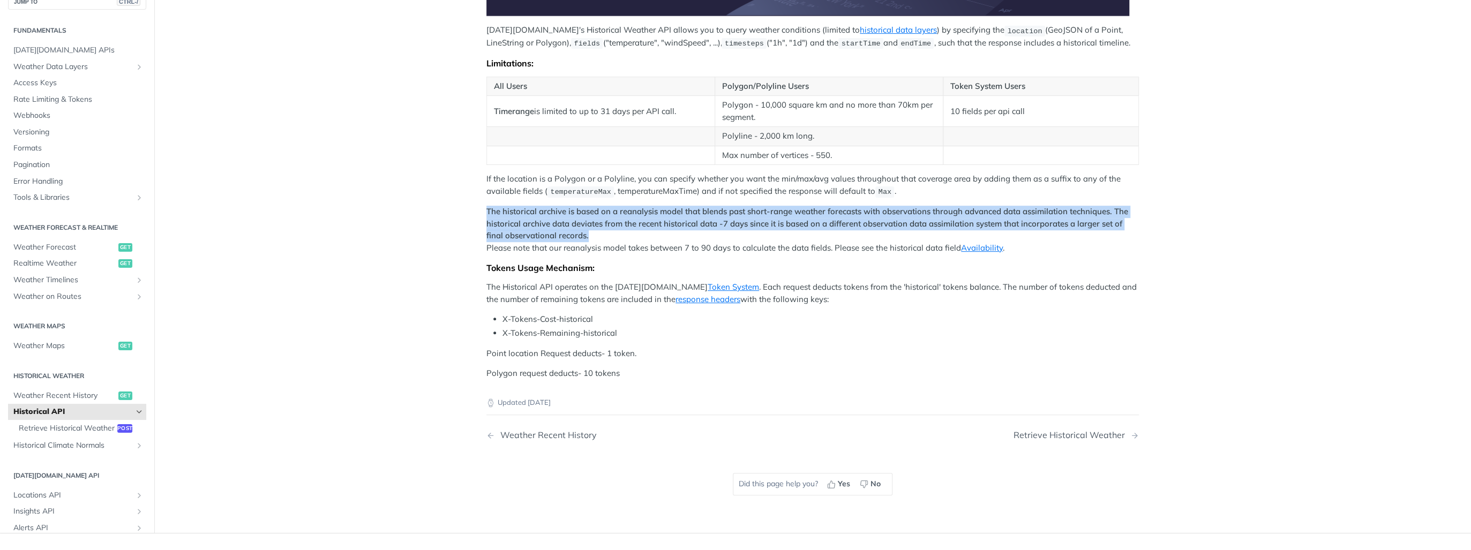
drag, startPoint x: 478, startPoint y: 210, endPoint x: 629, endPoint y: 240, distance: 153.4
click at [629, 240] on article "Historical API Tomorrow.io's Historical Weather API allows you to query weather…" at bounding box center [813, 103] width 686 height 862
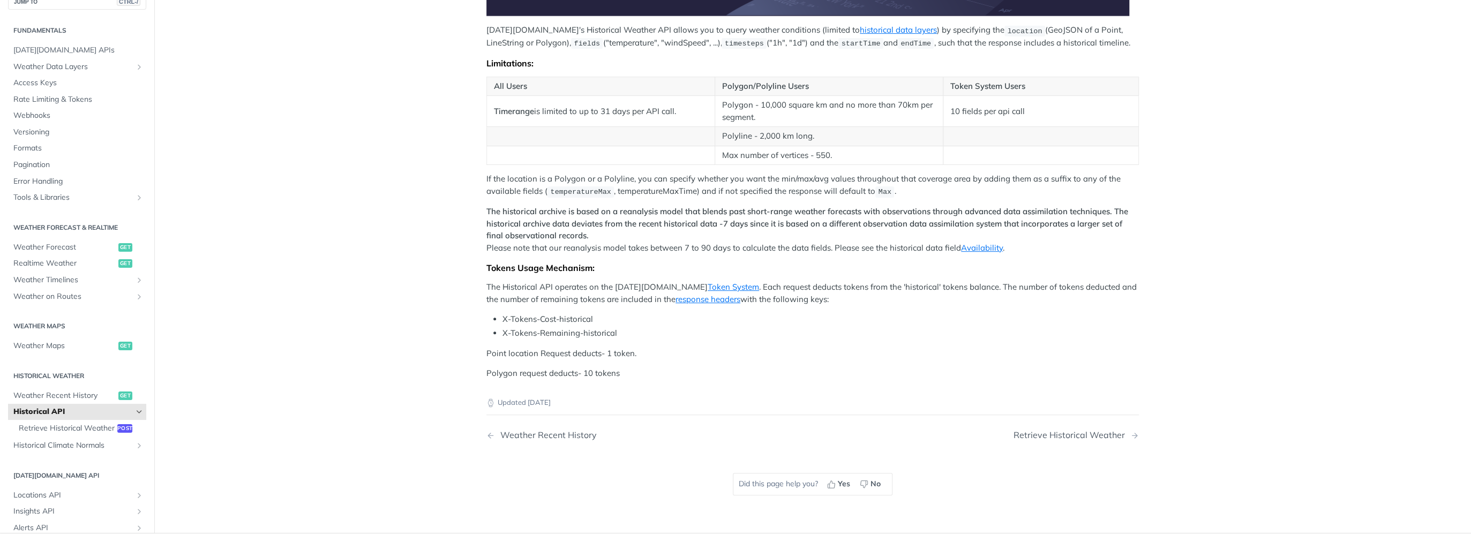
drag, startPoint x: 629, startPoint y: 240, endPoint x: 549, endPoint y: 313, distance: 108.5
click at [549, 295] on p "The Historical API operates on the Tomorrow.io Token System . Each request dedu…" at bounding box center [813, 293] width 653 height 24
drag, startPoint x: 646, startPoint y: 354, endPoint x: 655, endPoint y: 370, distance: 18.9
click at [655, 370] on div "Tomorrow.io's Historical Weather API allows you to query weather conditions (li…" at bounding box center [813, 61] width 653 height 638
click at [395, 361] on main "JUMP TO CTRL-/ Fundamentals Tomorrow.io APIs Weather Data Layers Core Probabili…" at bounding box center [735, 103] width 1471 height 862
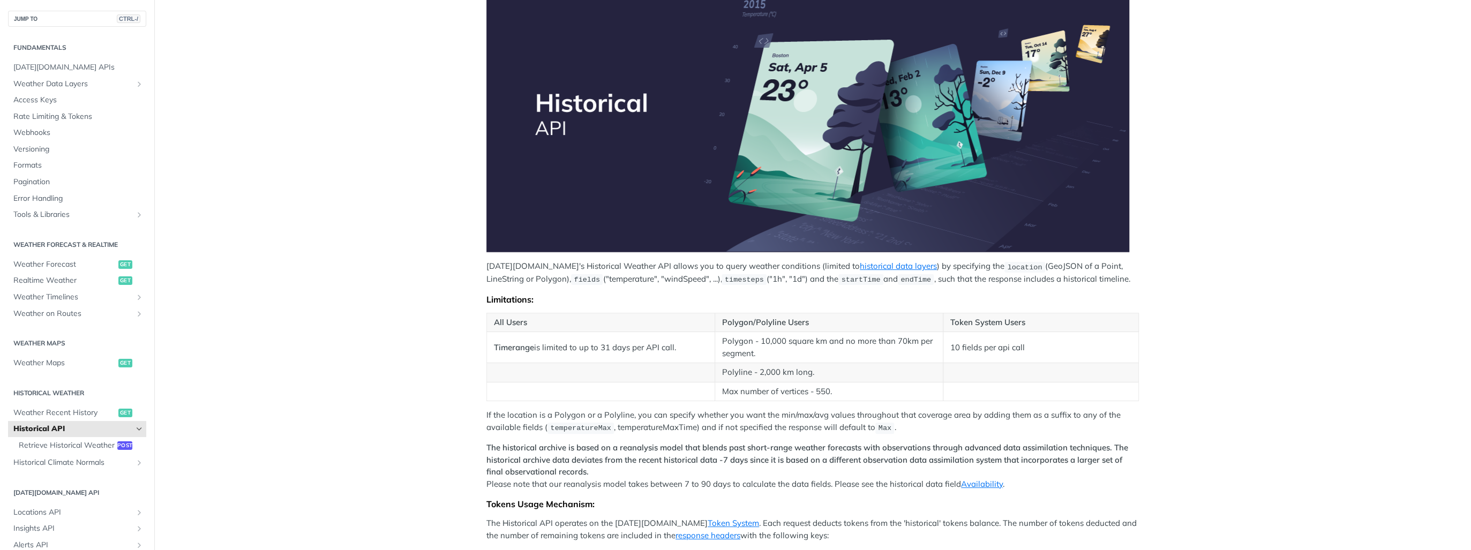
scroll to position [171, 0]
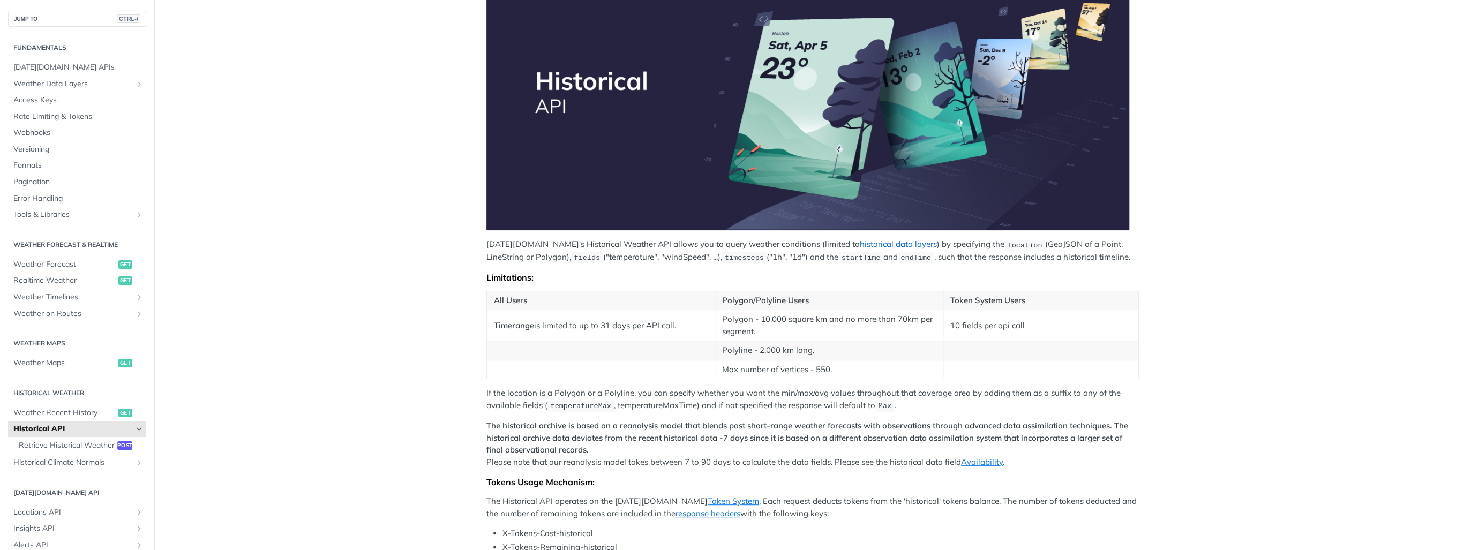
click at [860, 244] on link "historical data layers" at bounding box center [898, 244] width 77 height 10
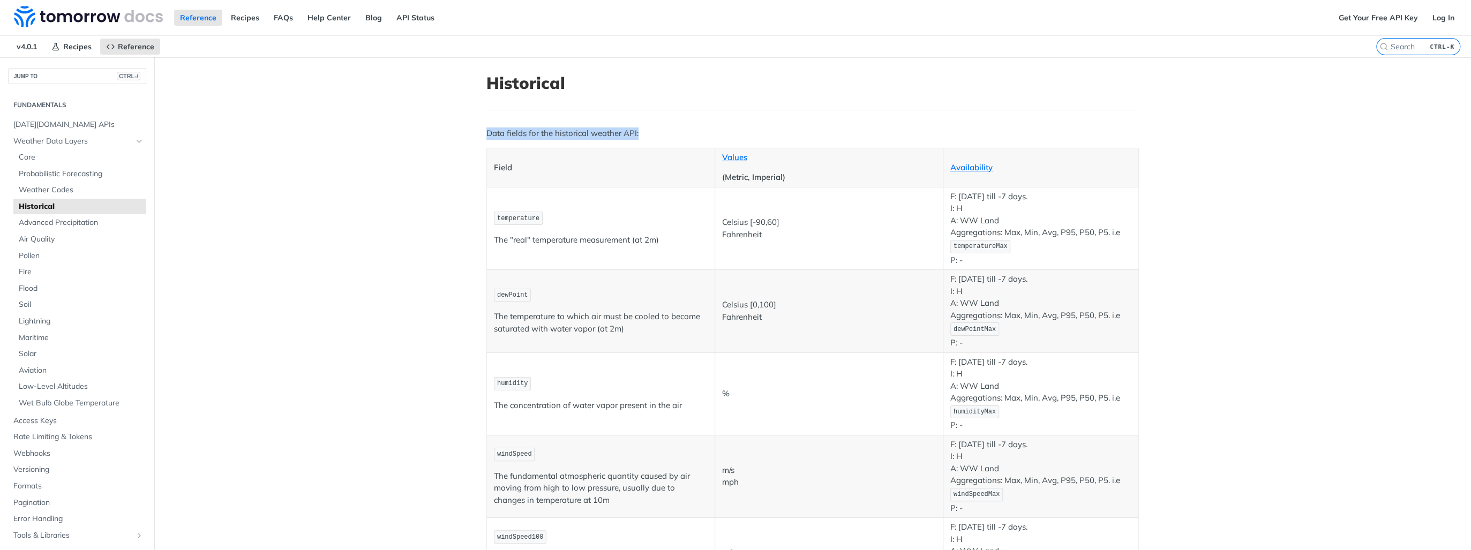
drag, startPoint x: 525, startPoint y: 135, endPoint x: 634, endPoint y: 139, distance: 108.9
drag, startPoint x: 634, startPoint y: 139, endPoint x: 389, endPoint y: 171, distance: 247.0
click at [101, 141] on span "Weather Data Layers" at bounding box center [72, 141] width 119 height 11
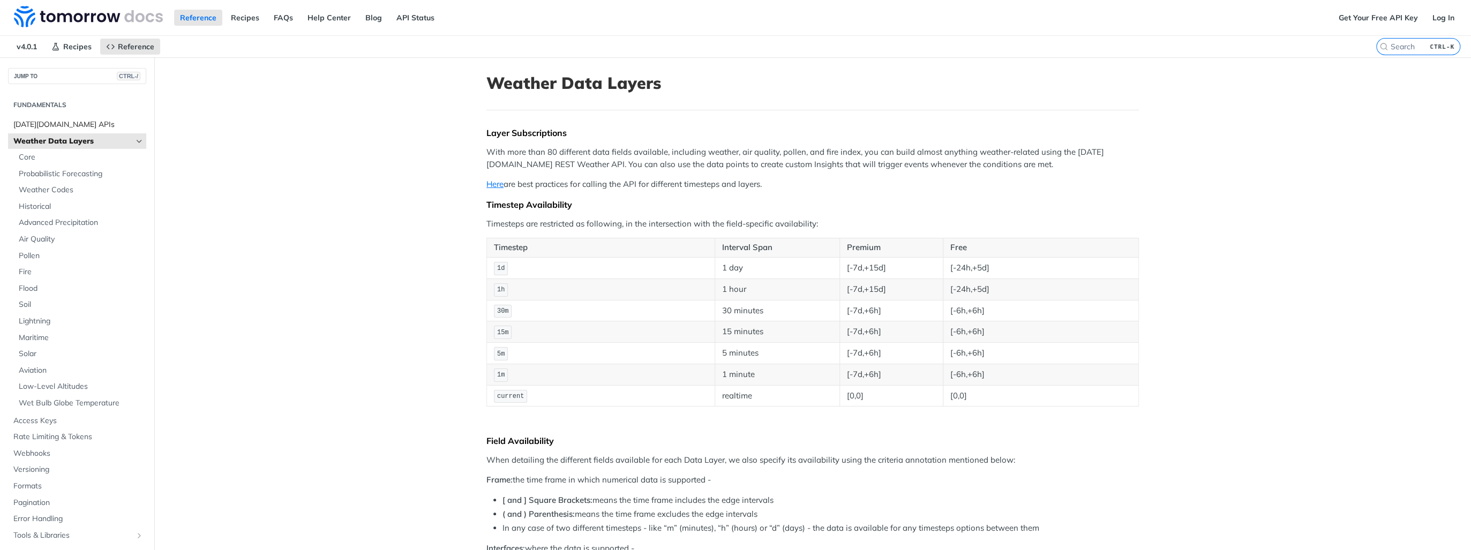
click at [65, 120] on span "[DATE][DOMAIN_NAME] APIs" at bounding box center [78, 124] width 130 height 11
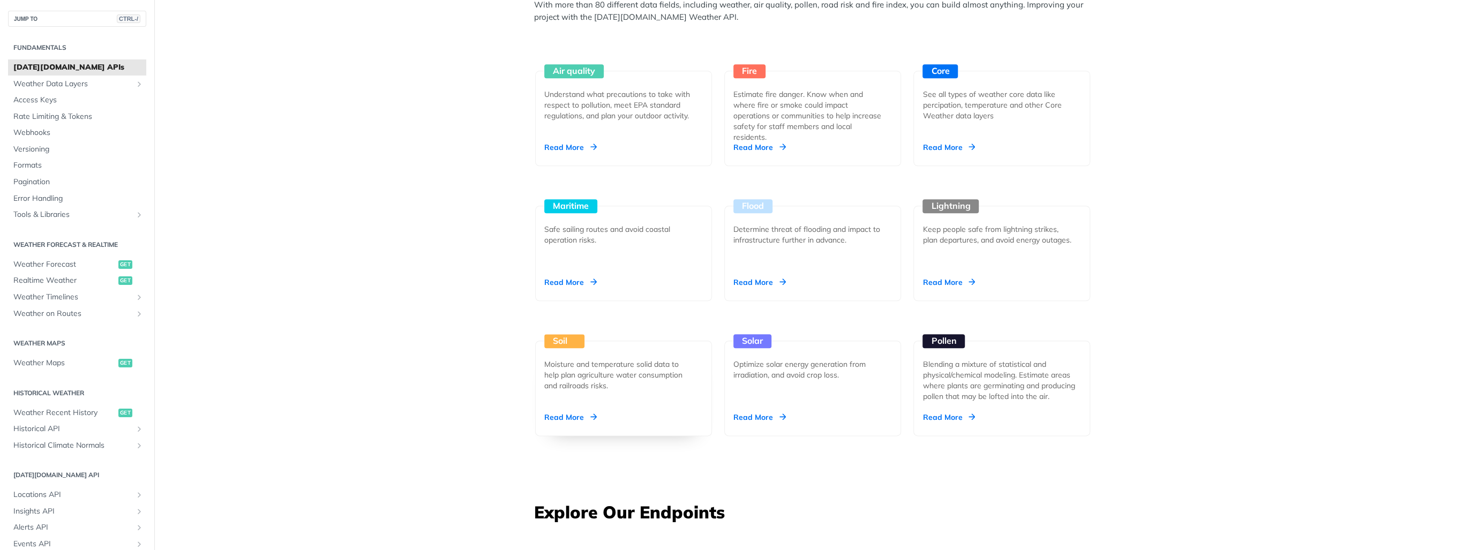
scroll to position [1115, 0]
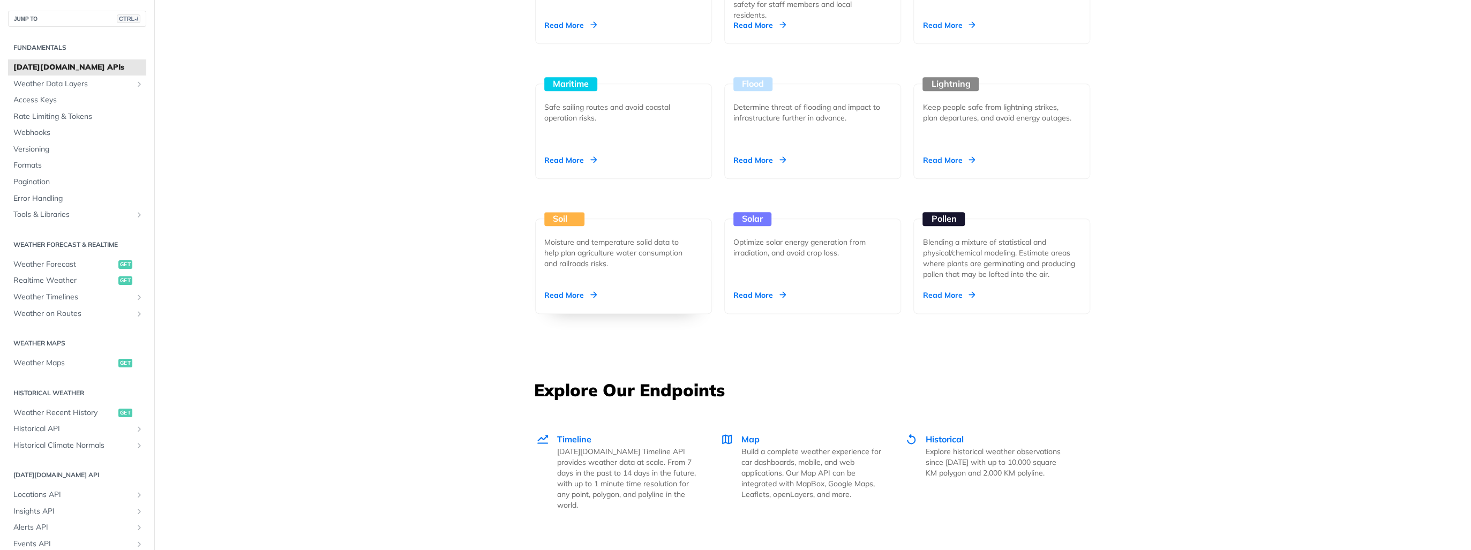
click at [588, 257] on div "Moisture and temperature solid data to help plan agriculture water consumption …" at bounding box center [619, 253] width 150 height 32
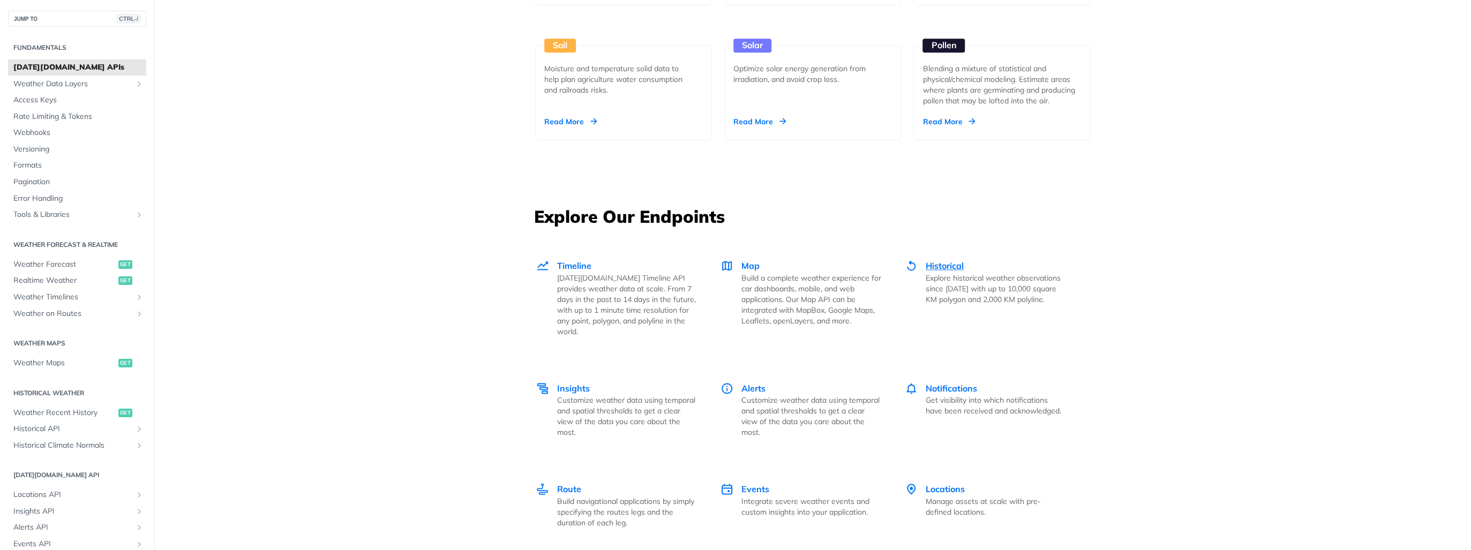
scroll to position [1329, 0]
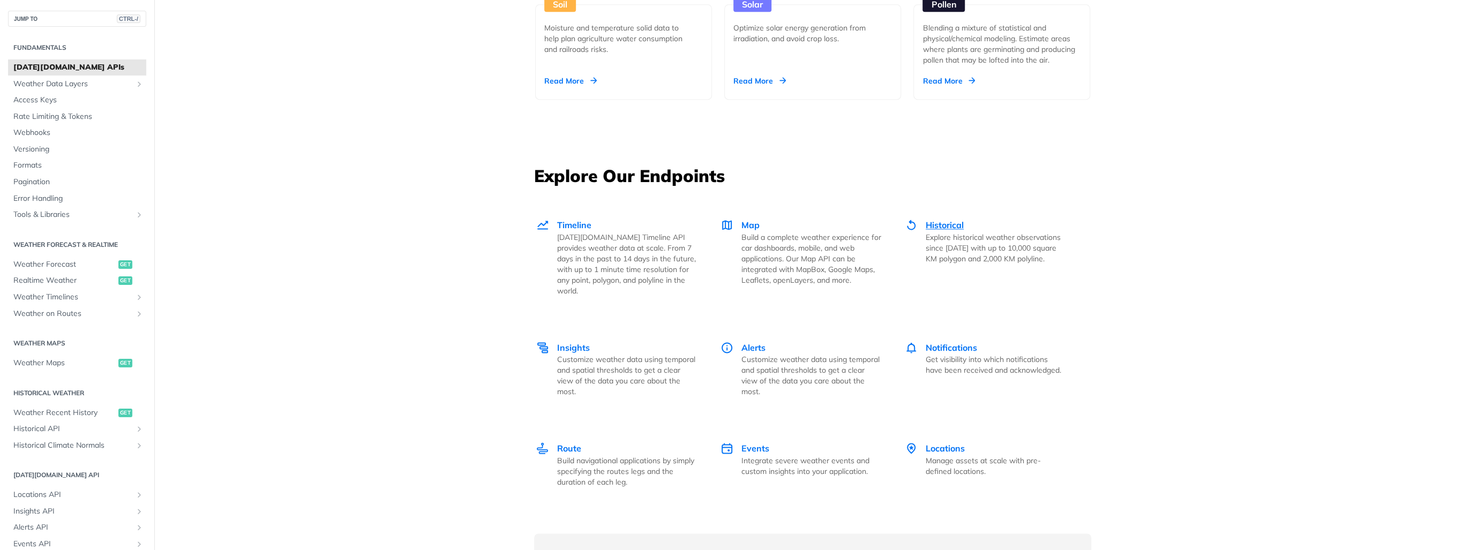
click at [952, 221] on span "Historical" at bounding box center [945, 225] width 38 height 11
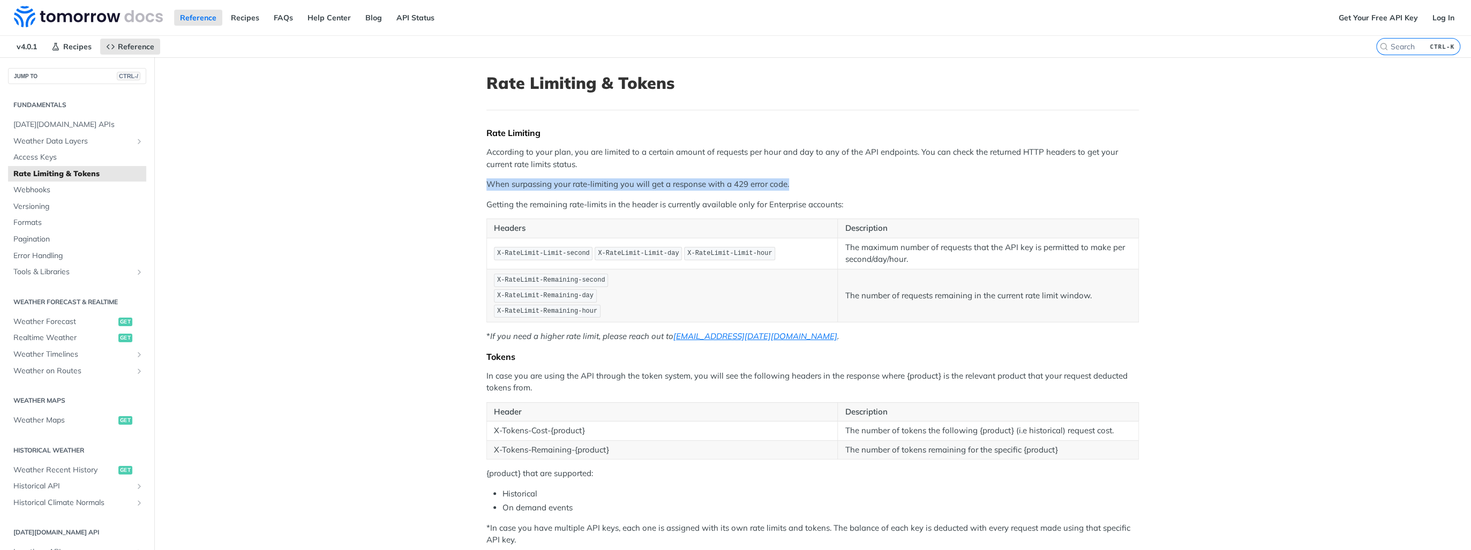
drag, startPoint x: 479, startPoint y: 183, endPoint x: 822, endPoint y: 181, distance: 343.5
click at [822, 181] on article "Rate Limiting & Tokens Rate Limiting According to your plan, you are limited to…" at bounding box center [813, 378] width 686 height 642
drag, startPoint x: 822, startPoint y: 181, endPoint x: 717, endPoint y: 181, distance: 105.0
click at [717, 181] on p "When surpassing your rate-limiting you will get a response with a 429 error cod…" at bounding box center [813, 184] width 653 height 12
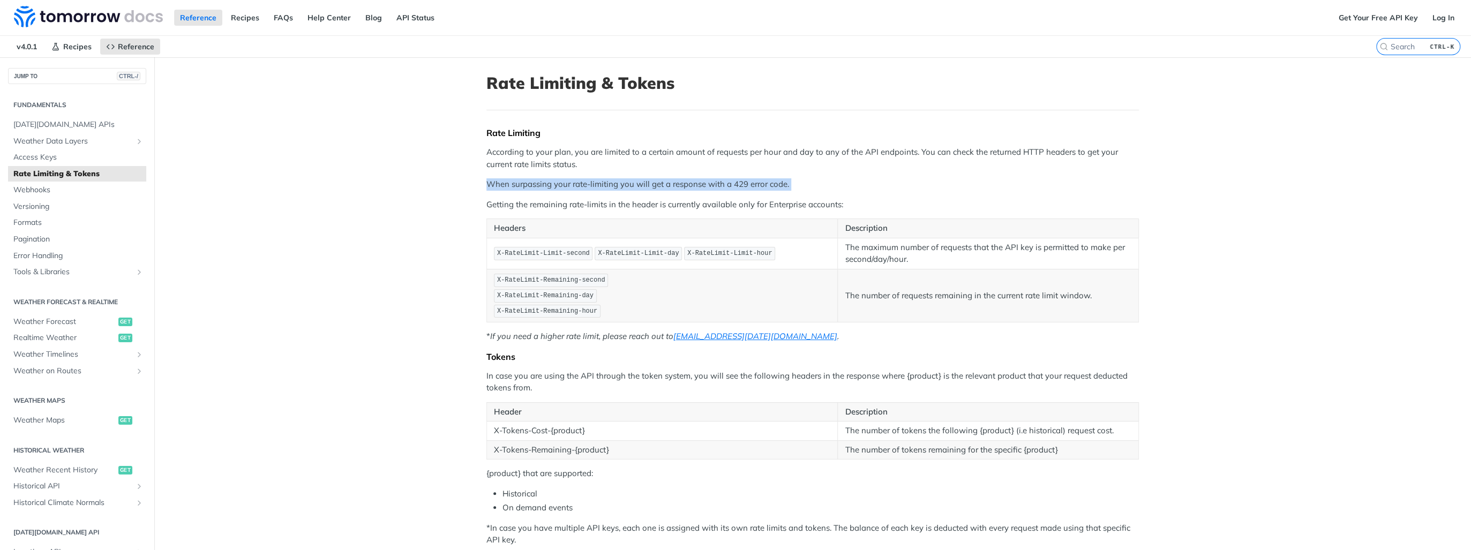
click at [717, 181] on p "When surpassing your rate-limiting you will get a response with a 429 error cod…" at bounding box center [813, 184] width 653 height 12
drag, startPoint x: 717, startPoint y: 181, endPoint x: 682, endPoint y: 188, distance: 36.5
click at [682, 188] on p "When surpassing your rate-limiting you will get a response with a 429 error cod…" at bounding box center [813, 184] width 653 height 12
drag, startPoint x: 556, startPoint y: 174, endPoint x: 806, endPoint y: 175, distance: 249.7
click at [806, 175] on div "Rate Limiting According to your plan, you are limited to a certain amount of re…" at bounding box center [813, 337] width 653 height 418
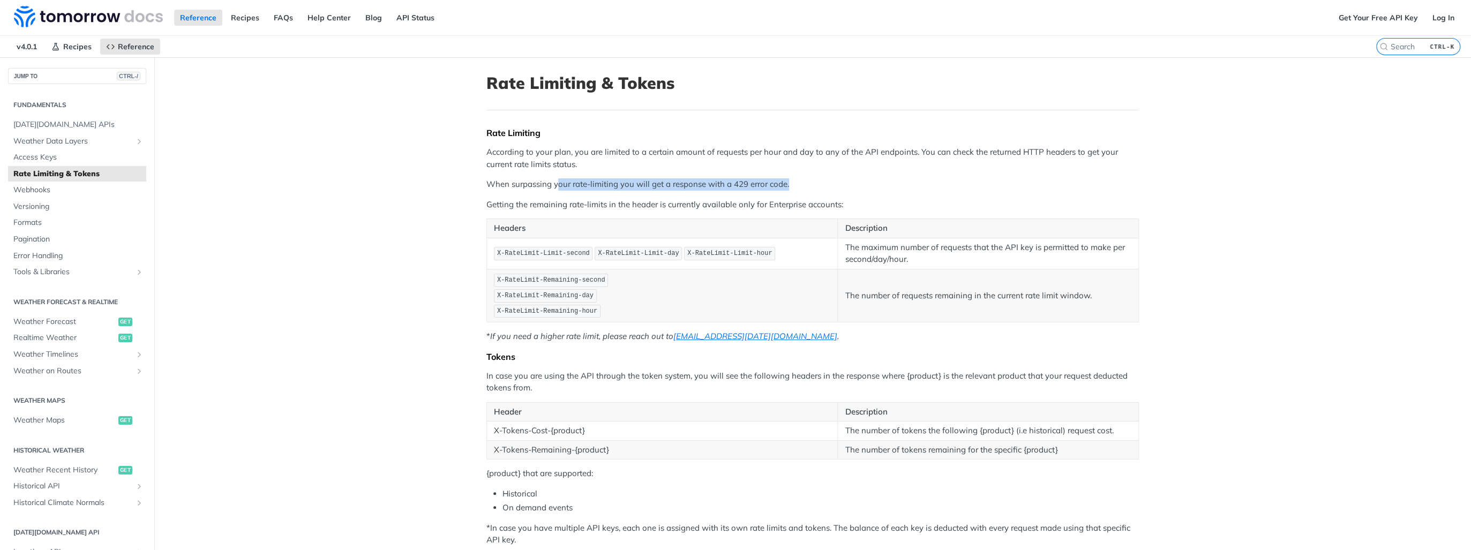
drag, startPoint x: 806, startPoint y: 175, endPoint x: 711, endPoint y: 180, distance: 95.0
click at [711, 180] on p "When surpassing your rate-limiting you will get a response with a 429 error cod…" at bounding box center [813, 184] width 653 height 12
click at [607, 174] on div "Rate Limiting According to your plan, you are limited to a certain amount of re…" at bounding box center [813, 337] width 653 height 418
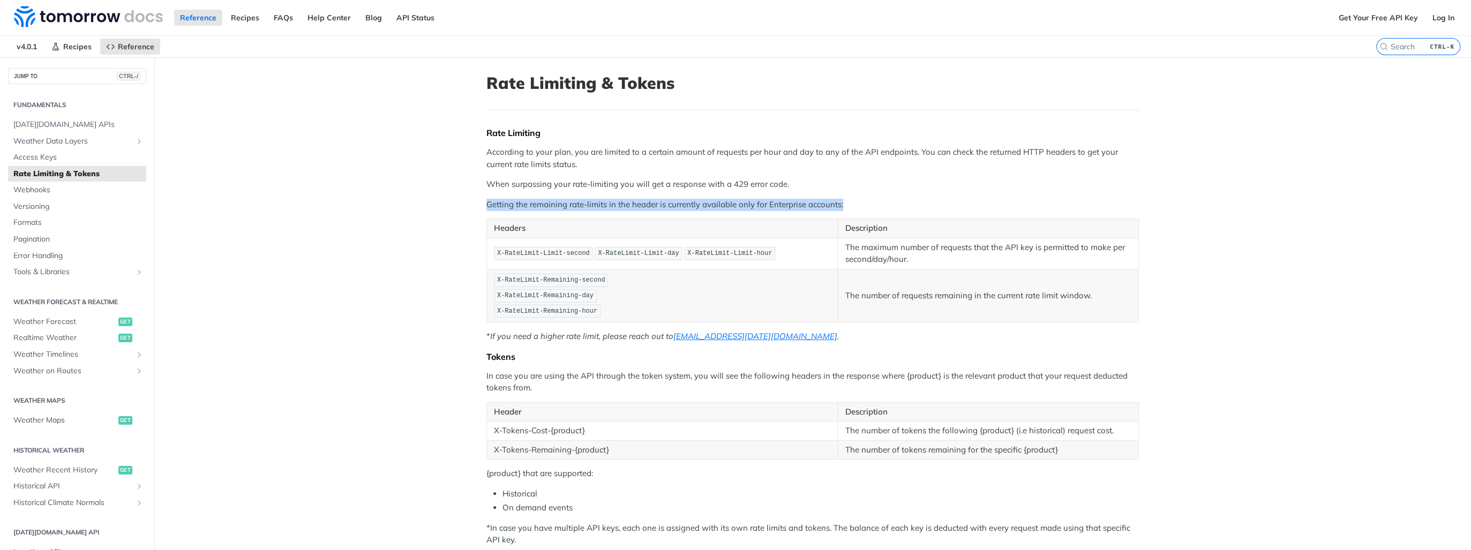
drag, startPoint x: 482, startPoint y: 208, endPoint x: 840, endPoint y: 208, distance: 357.9
click at [840, 208] on article "Rate Limiting & Tokens Rate Limiting According to your plan, you are limited to…" at bounding box center [813, 378] width 686 height 642
drag, startPoint x: 840, startPoint y: 208, endPoint x: 673, endPoint y: 212, distance: 167.2
click at [673, 212] on div "Rate Limiting According to your plan, you are limited to a certain amount of re…" at bounding box center [813, 337] width 653 height 418
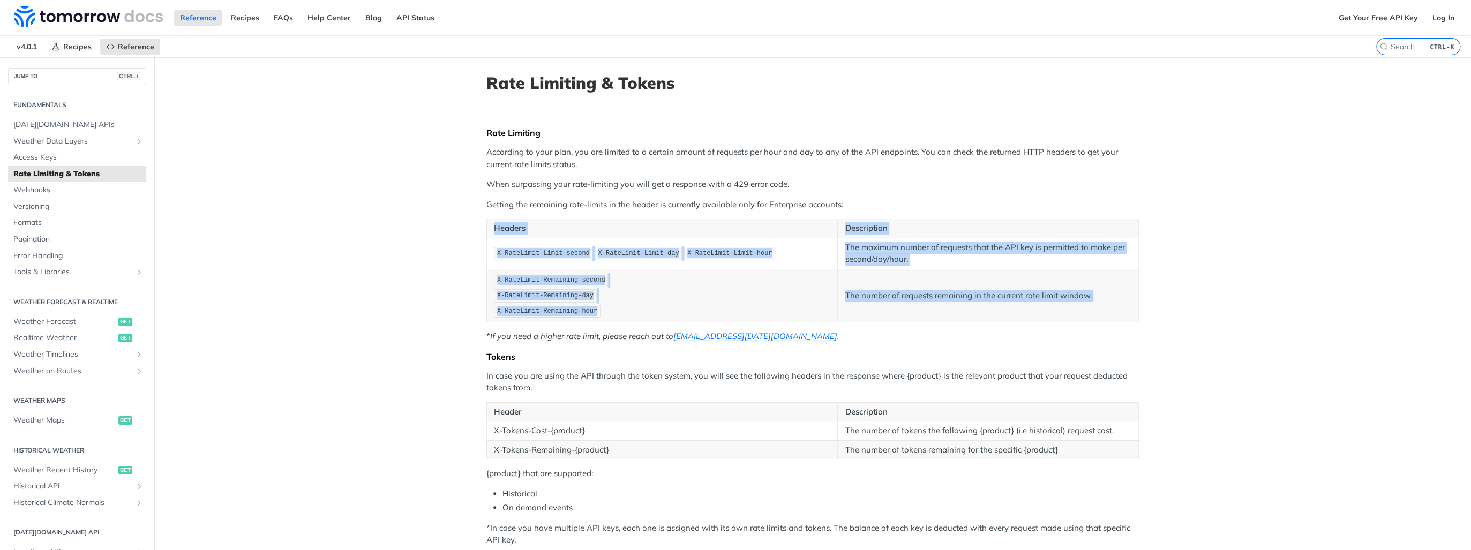
click at [673, 212] on div "Rate Limiting According to your plan, you are limited to a certain amount of re…" at bounding box center [813, 337] width 653 height 418
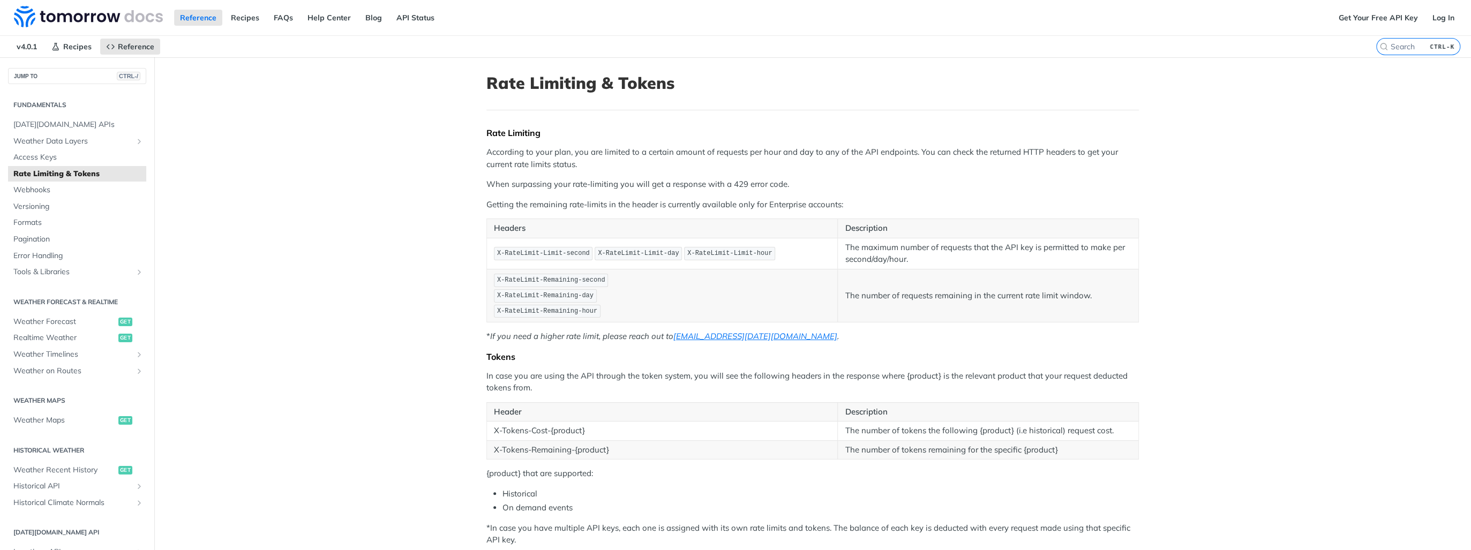
drag, startPoint x: 673, startPoint y: 212, endPoint x: 653, endPoint y: 205, distance: 21.5
click at [653, 205] on p "Getting the remaining rate-limits in the header is currently available only for…" at bounding box center [813, 205] width 653 height 12
drag, startPoint x: 653, startPoint y: 205, endPoint x: 628, endPoint y: 219, distance: 28.1
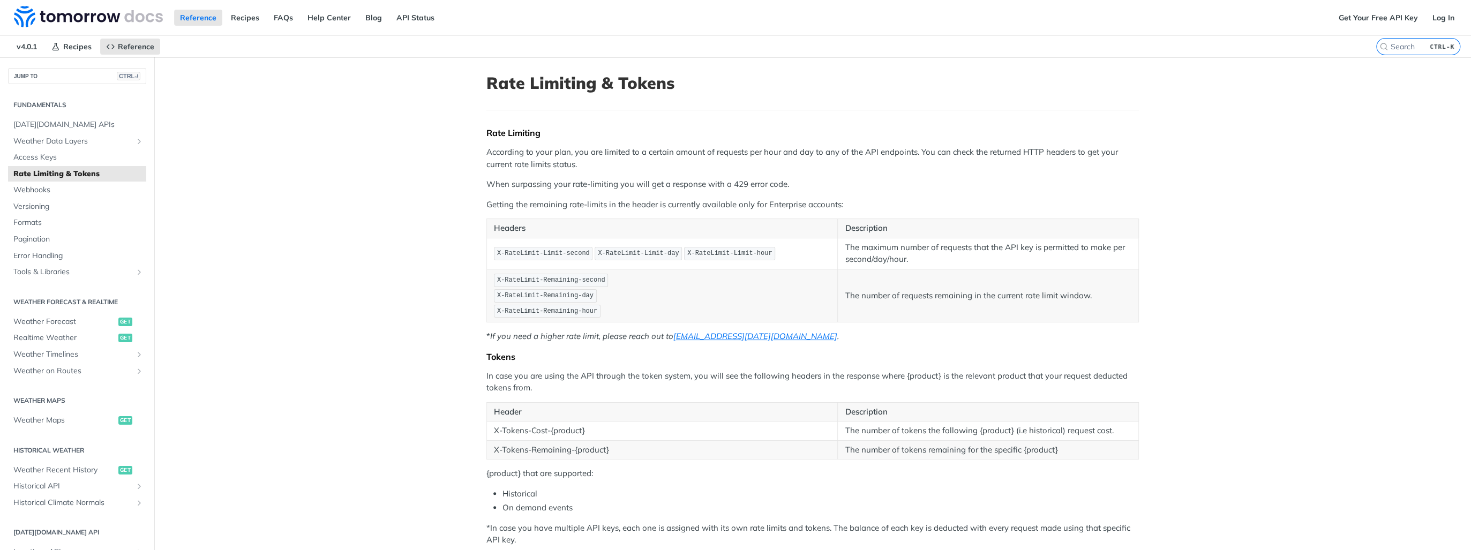
click at [628, 219] on th "Headers" at bounding box center [662, 228] width 351 height 19
drag, startPoint x: 477, startPoint y: 205, endPoint x: 841, endPoint y: 206, distance: 363.3
click at [841, 206] on article "Rate Limiting & Tokens Rate Limiting According to your plan, you are limited to…" at bounding box center [813, 378] width 686 height 642
drag, startPoint x: 841, startPoint y: 206, endPoint x: 742, endPoint y: 204, distance: 99.2
click at [742, 204] on p "Getting the remaining rate-limits in the header is currently available only for…" at bounding box center [813, 205] width 653 height 12
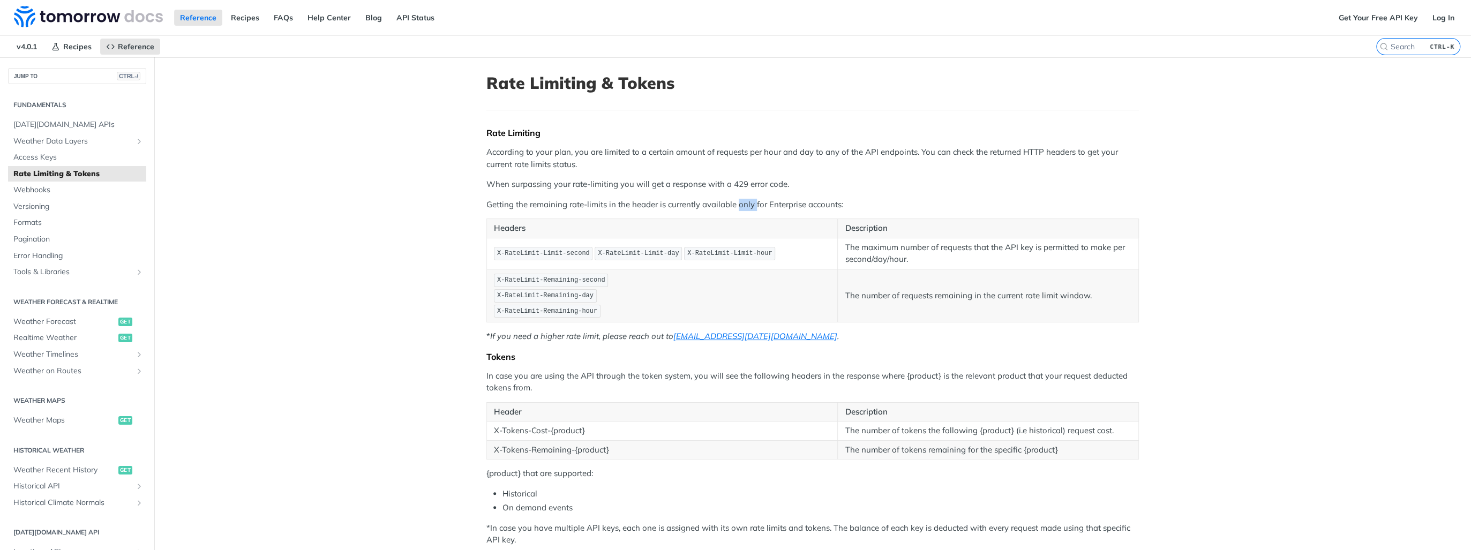
click at [742, 204] on p "Getting the remaining rate-limits in the header is currently available only for…" at bounding box center [813, 205] width 653 height 12
drag, startPoint x: 742, startPoint y: 204, endPoint x: 708, endPoint y: 205, distance: 33.2
click at [708, 205] on p "Getting the remaining rate-limits in the header is currently available only for…" at bounding box center [813, 205] width 653 height 12
drag, startPoint x: 764, startPoint y: 208, endPoint x: 820, endPoint y: 208, distance: 56.3
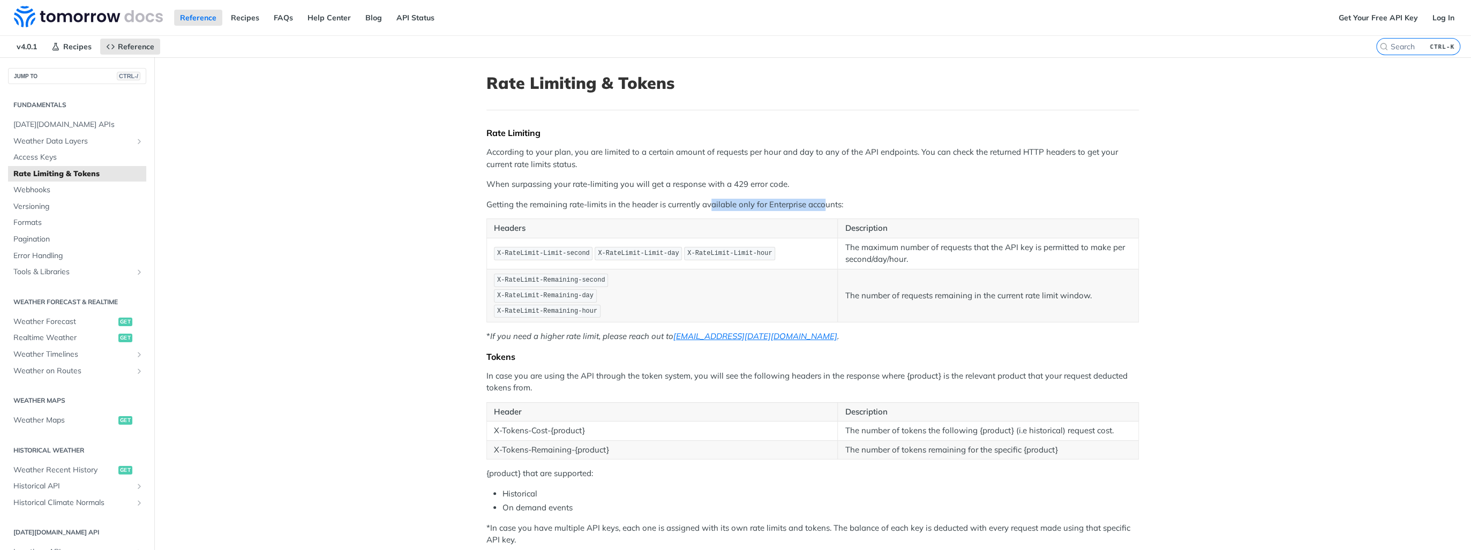
click at [820, 208] on p "Getting the remaining rate-limits in the header is currently available only for…" at bounding box center [813, 205] width 653 height 12
drag, startPoint x: 820, startPoint y: 208, endPoint x: 708, endPoint y: 208, distance: 112.0
click at [709, 208] on p "Getting the remaining rate-limits in the header is currently available only for…" at bounding box center [813, 205] width 653 height 12
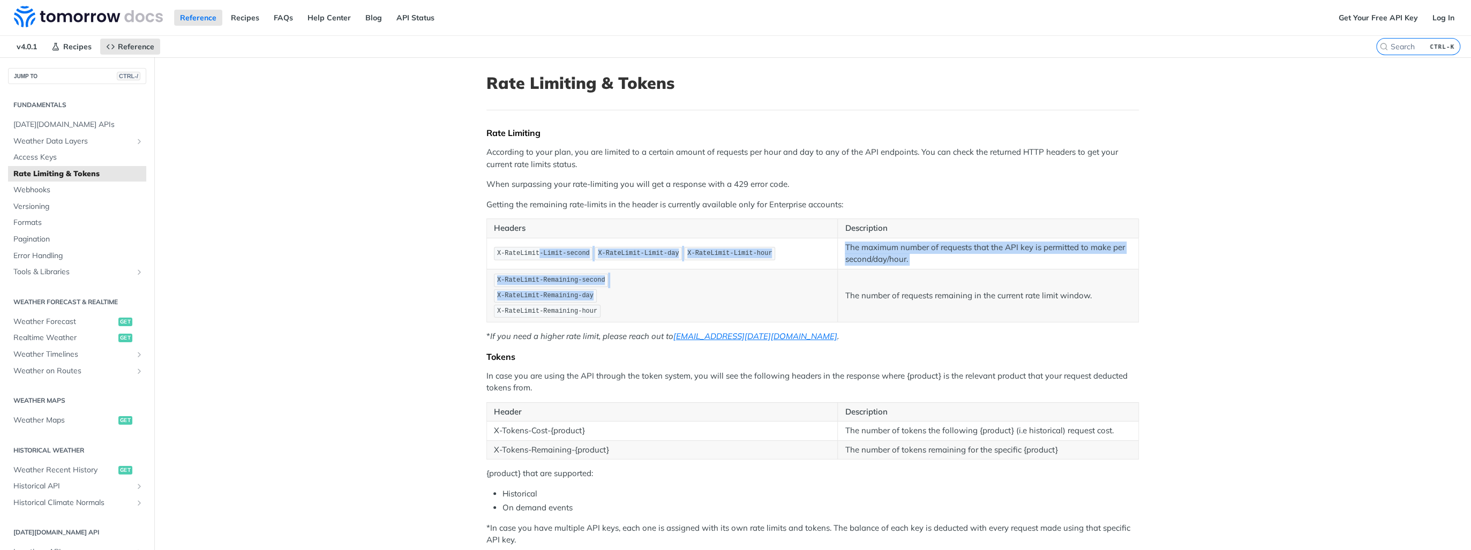
drag, startPoint x: 534, startPoint y: 253, endPoint x: 752, endPoint y: 301, distance: 223.2
click at [752, 301] on tbody "X-RateLimit-Limit-second X-RateLimit-Limit-day X-RateLimit-Limit-hour The maxim…" at bounding box center [813, 280] width 652 height 84
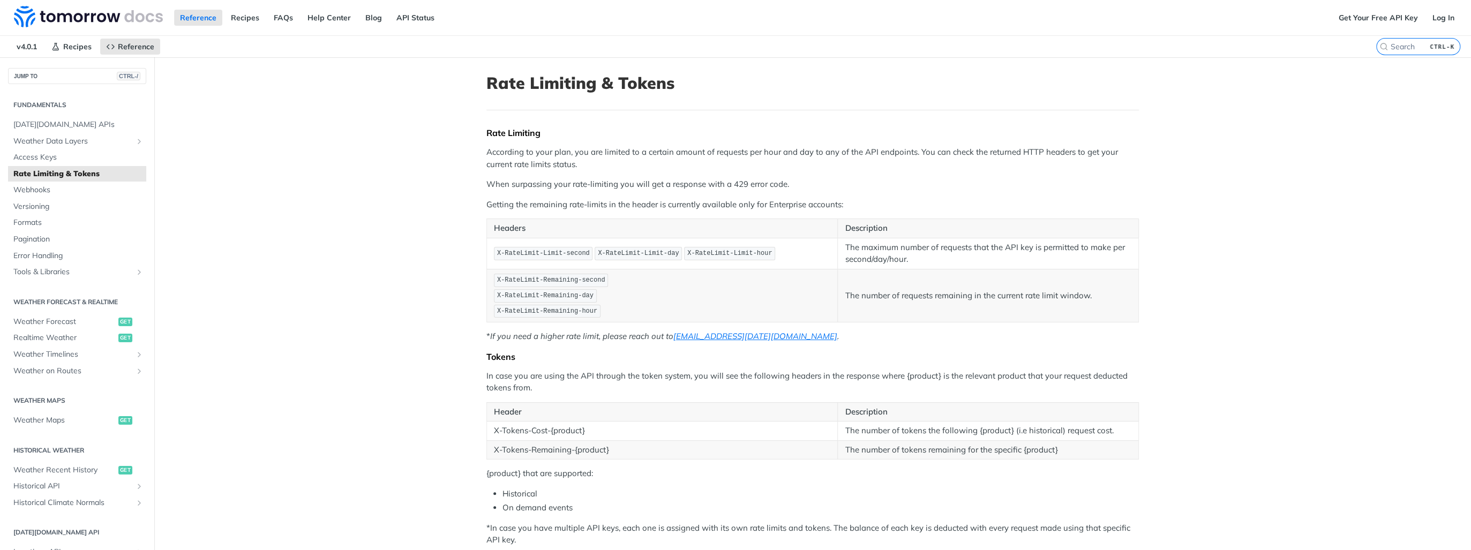
click at [752, 302] on p "X-RateLimit-Remaining-second X-RateLimit-Remaining-day X-RateLimit-Remaining-ho…" at bounding box center [662, 296] width 337 height 46
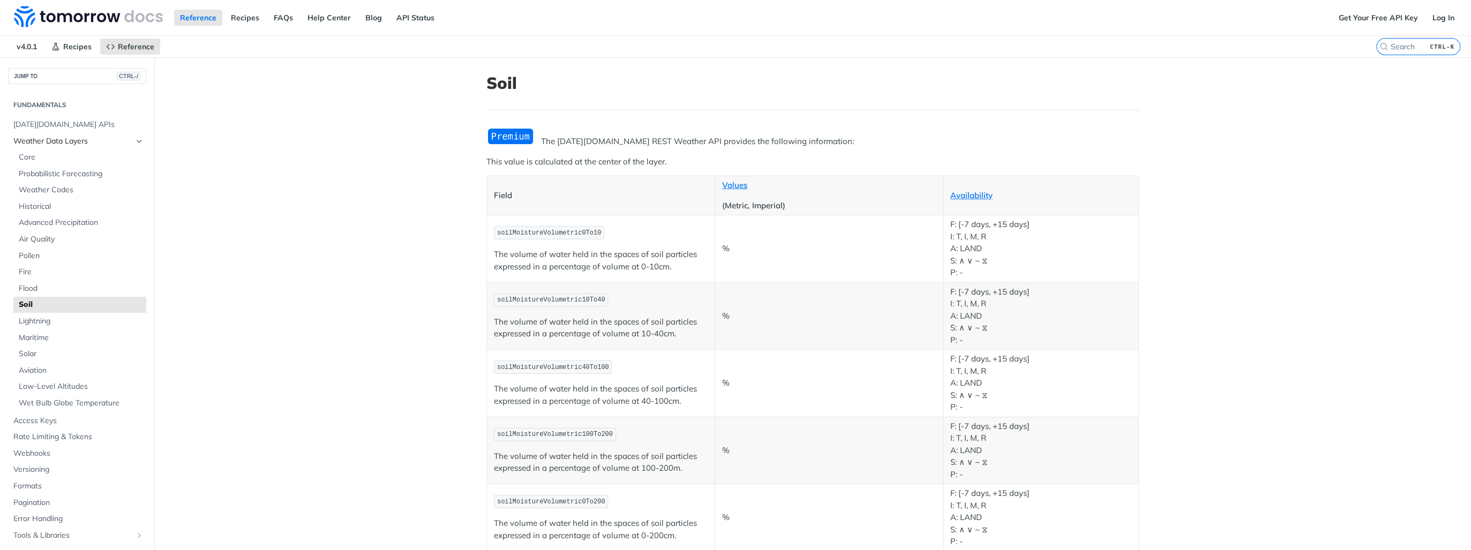
click at [69, 139] on span "Weather Data Layers" at bounding box center [72, 141] width 119 height 11
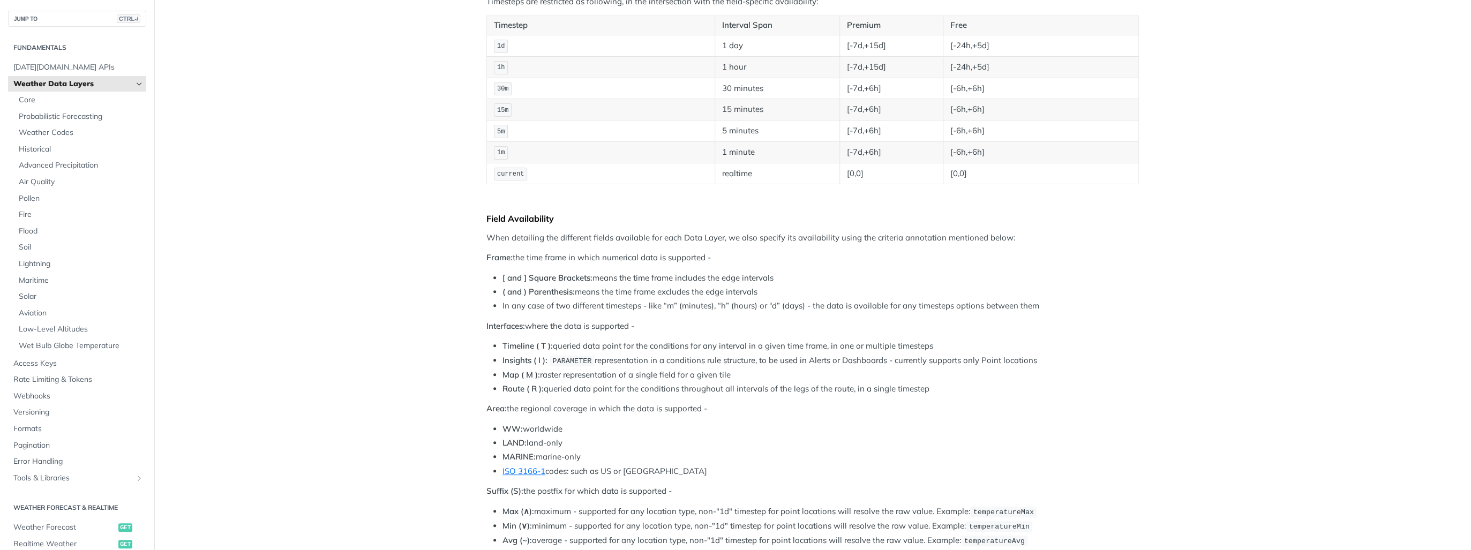
scroll to position [86, 0]
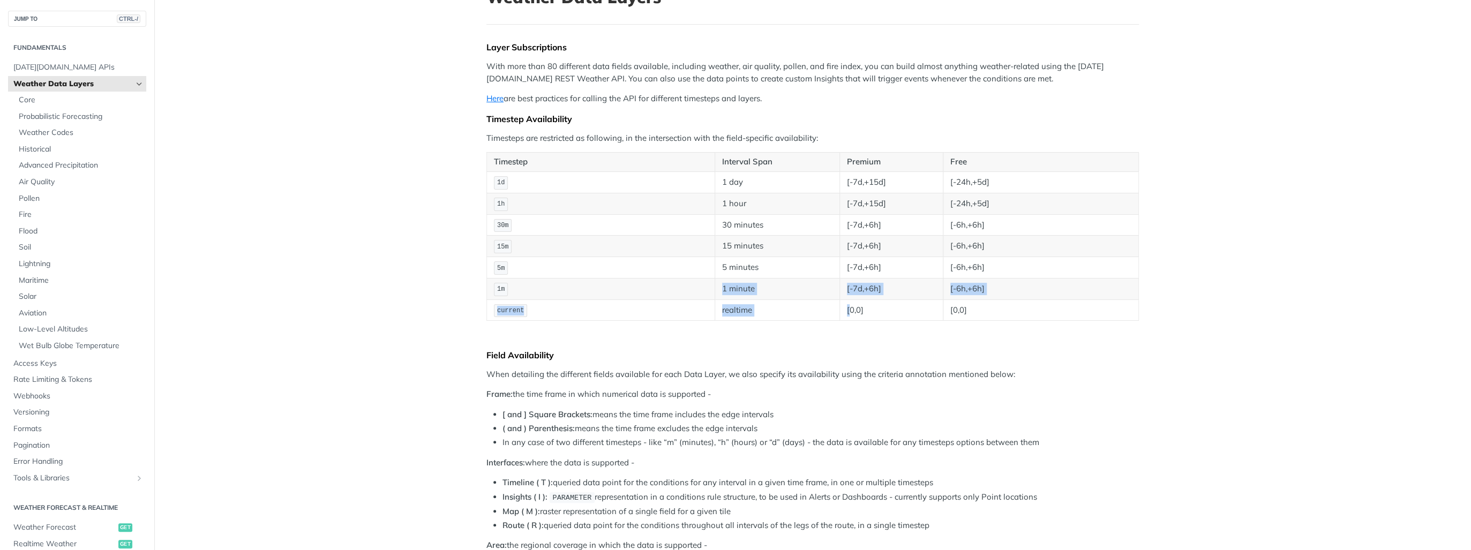
drag, startPoint x: 708, startPoint y: 288, endPoint x: 849, endPoint y: 309, distance: 142.4
click at [849, 309] on tbody "1d 1 day [-7d,+15d] [-24h,+5d] 1h 1 hour [-7d,+15d] [-24h,+5d] 30m 30 minutes […" at bounding box center [813, 245] width 652 height 149
drag, startPoint x: 849, startPoint y: 309, endPoint x: 829, endPoint y: 335, distance: 33.3
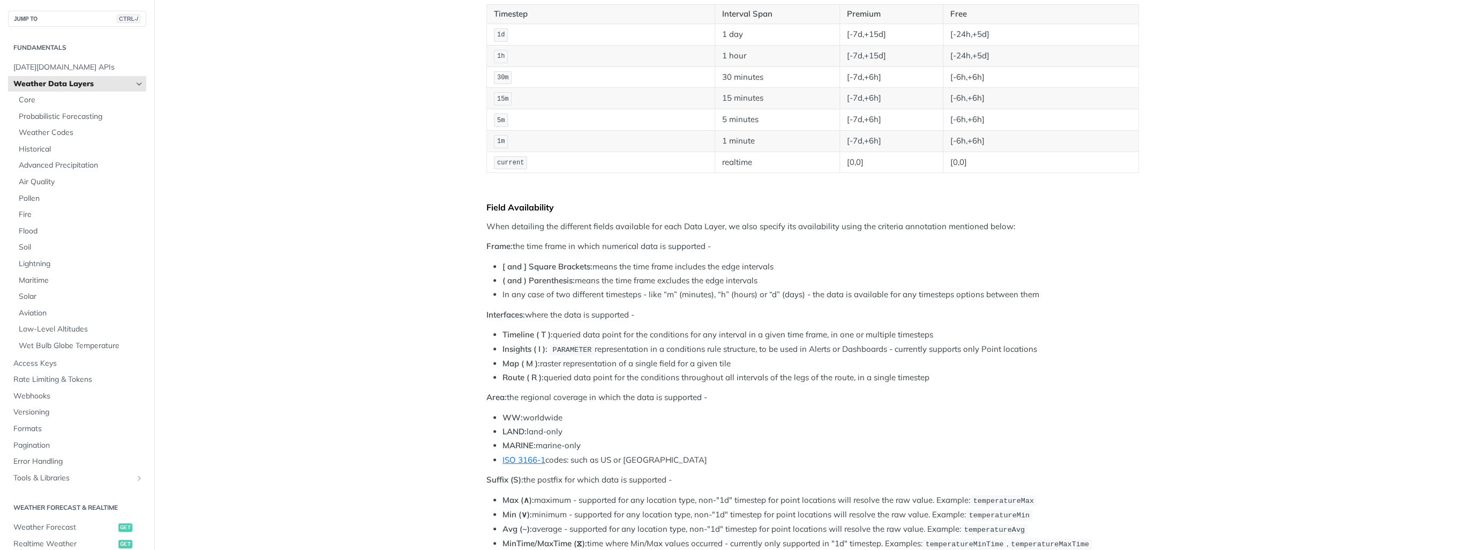
scroll to position [257, 0]
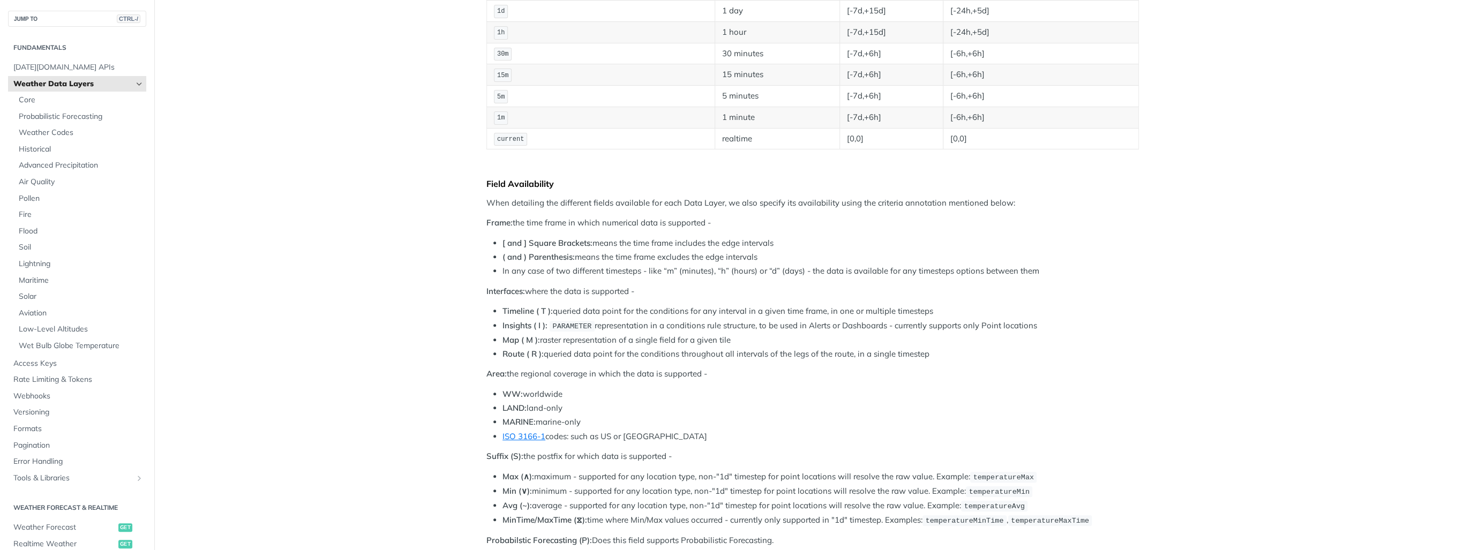
click at [631, 203] on p "When detailing the different fields available for each Data Layer, we also spec…" at bounding box center [813, 203] width 653 height 12
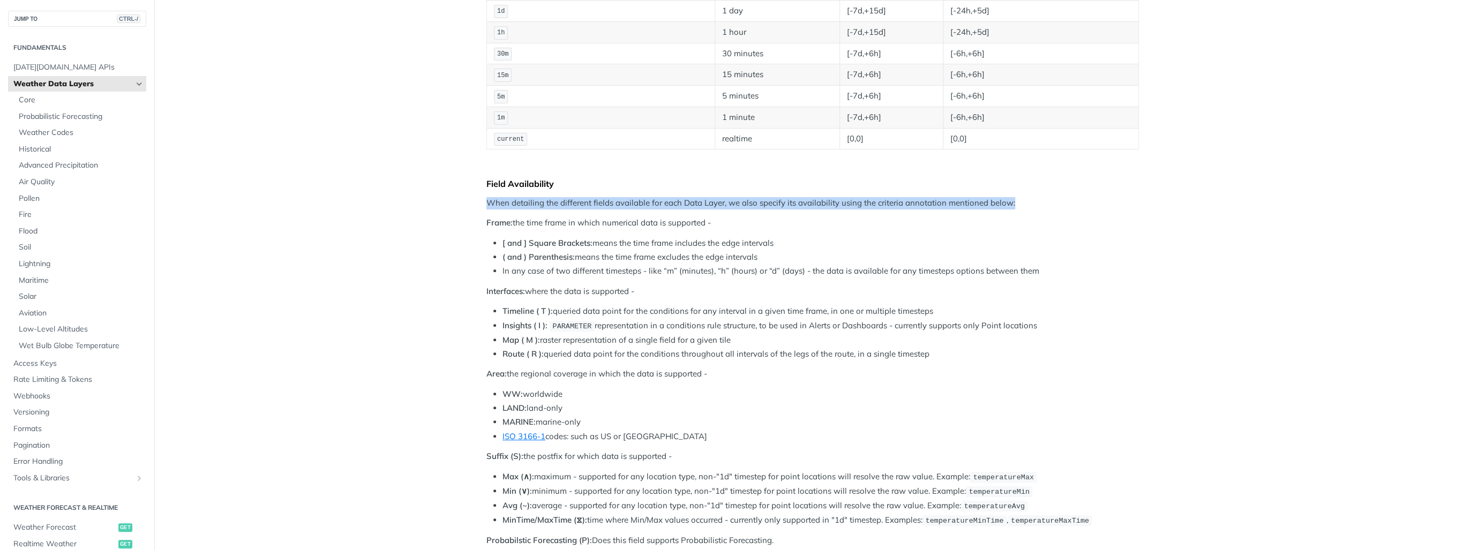
click at [631, 203] on p "When detailing the different fields available for each Data Layer, we also spec…" at bounding box center [813, 203] width 653 height 12
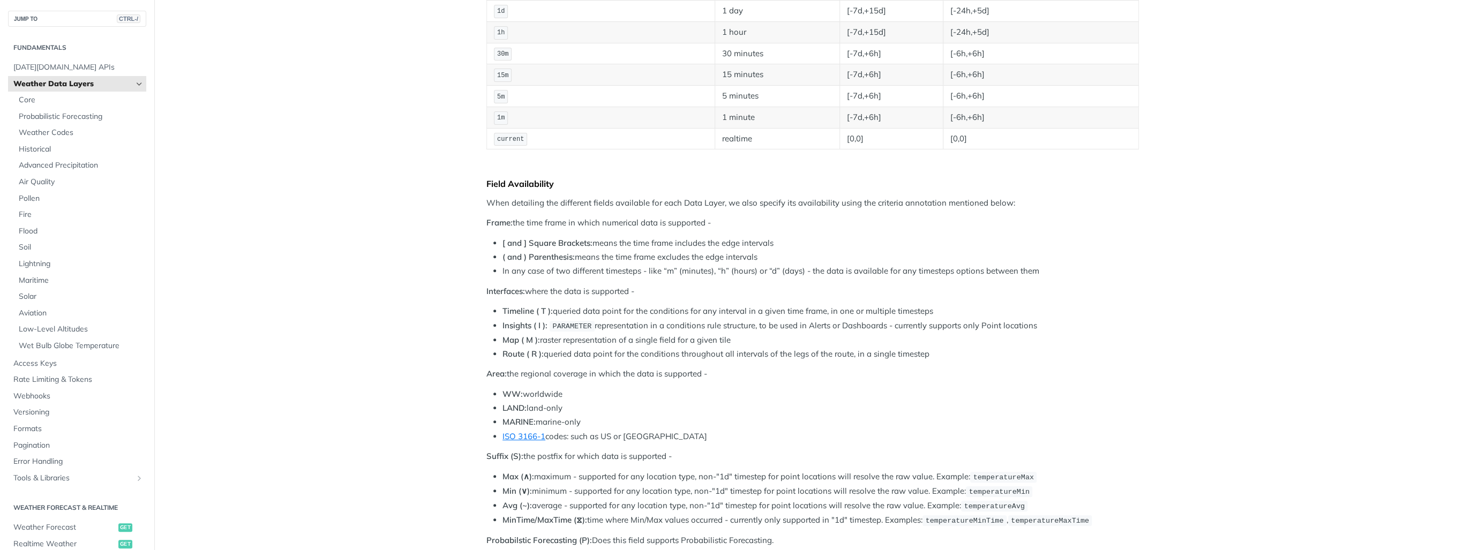
drag, startPoint x: 631, startPoint y: 203, endPoint x: 492, endPoint y: 230, distance: 141.3
drag, startPoint x: 501, startPoint y: 229, endPoint x: 660, endPoint y: 259, distance: 161.9
drag, startPoint x: 660, startPoint y: 259, endPoint x: 536, endPoint y: 282, distance: 126.4
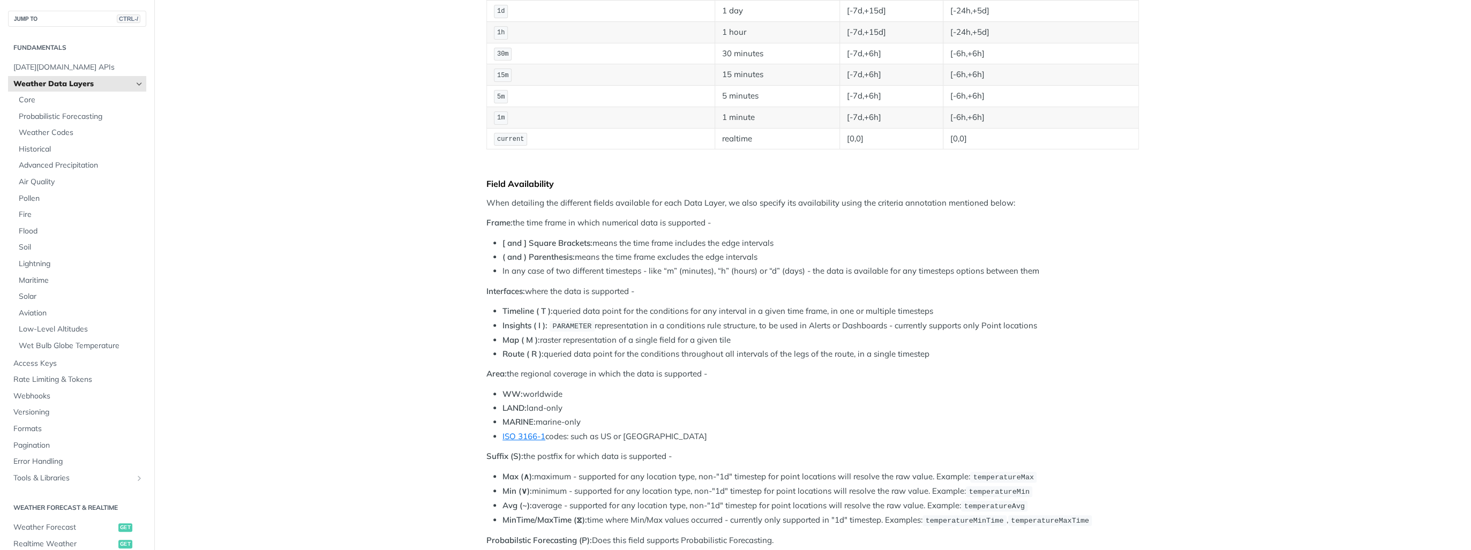
click at [539, 286] on p "Interfaces: where the data is supported -" at bounding box center [813, 292] width 653 height 12
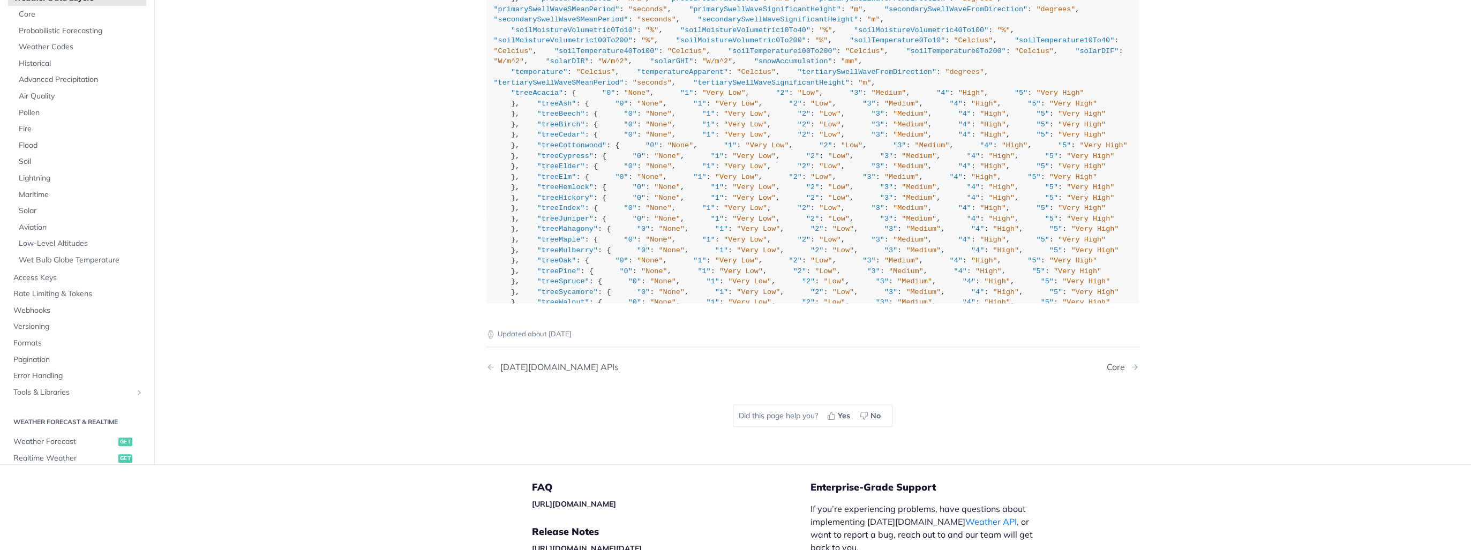
scroll to position [1033, 0]
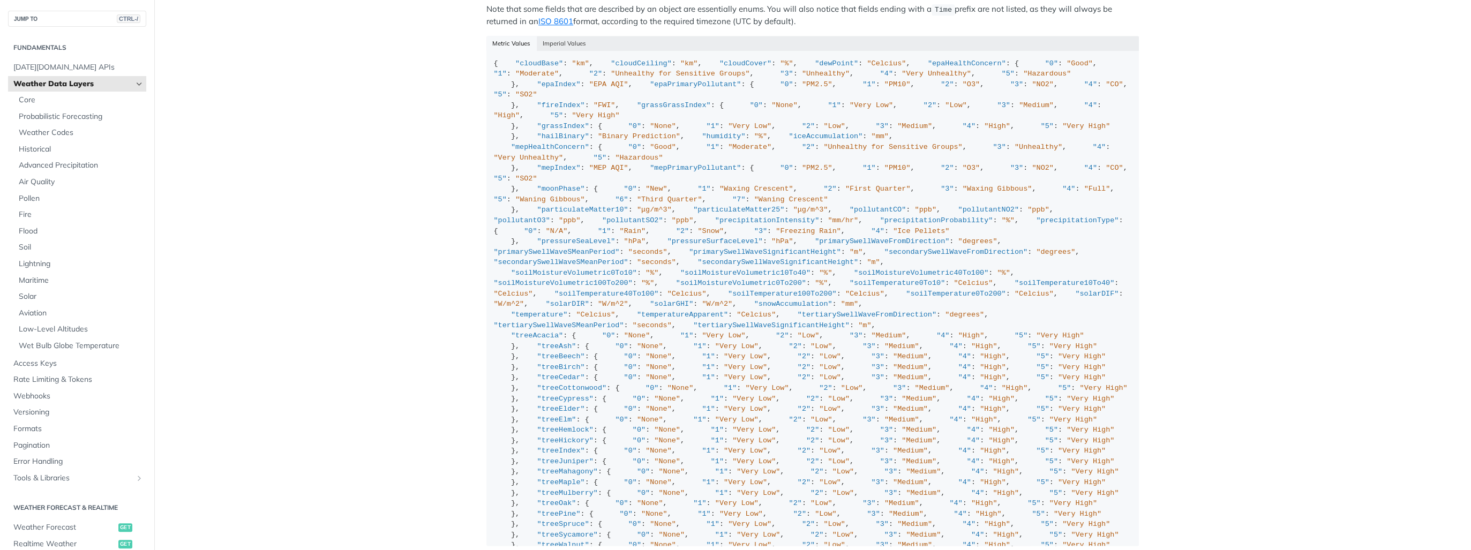
click at [76, 84] on span "Weather Data Layers" at bounding box center [72, 84] width 119 height 11
click at [81, 68] on span "[DATE][DOMAIN_NAME] APIs" at bounding box center [78, 67] width 130 height 11
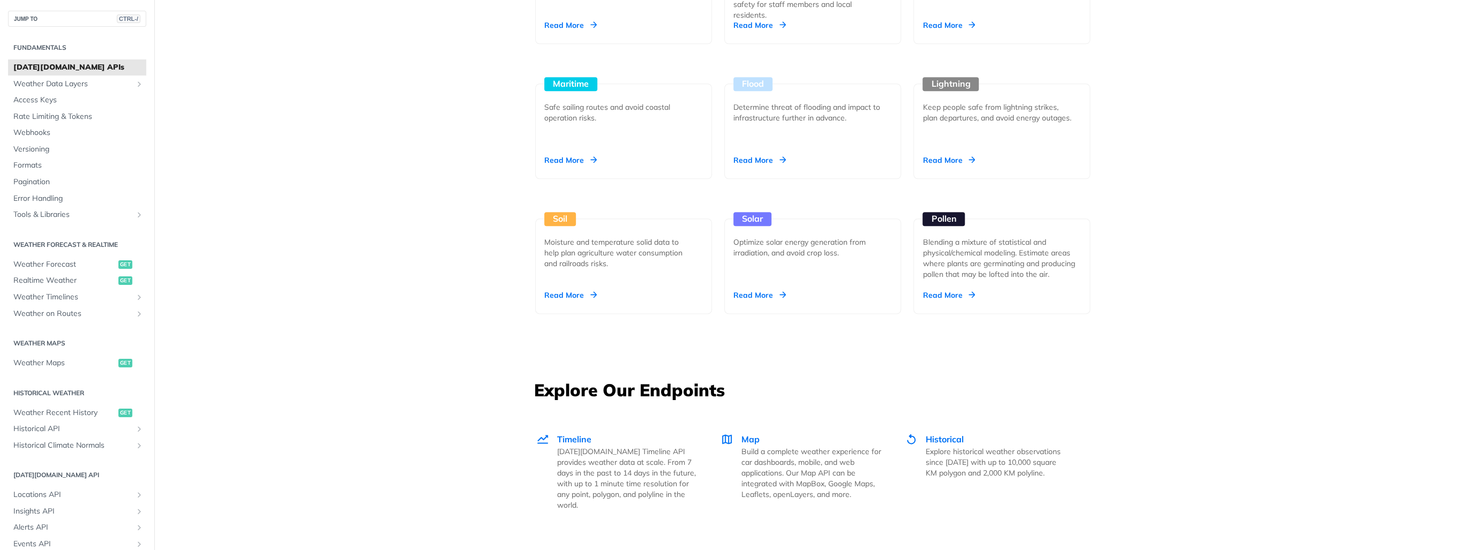
scroll to position [1372, 0]
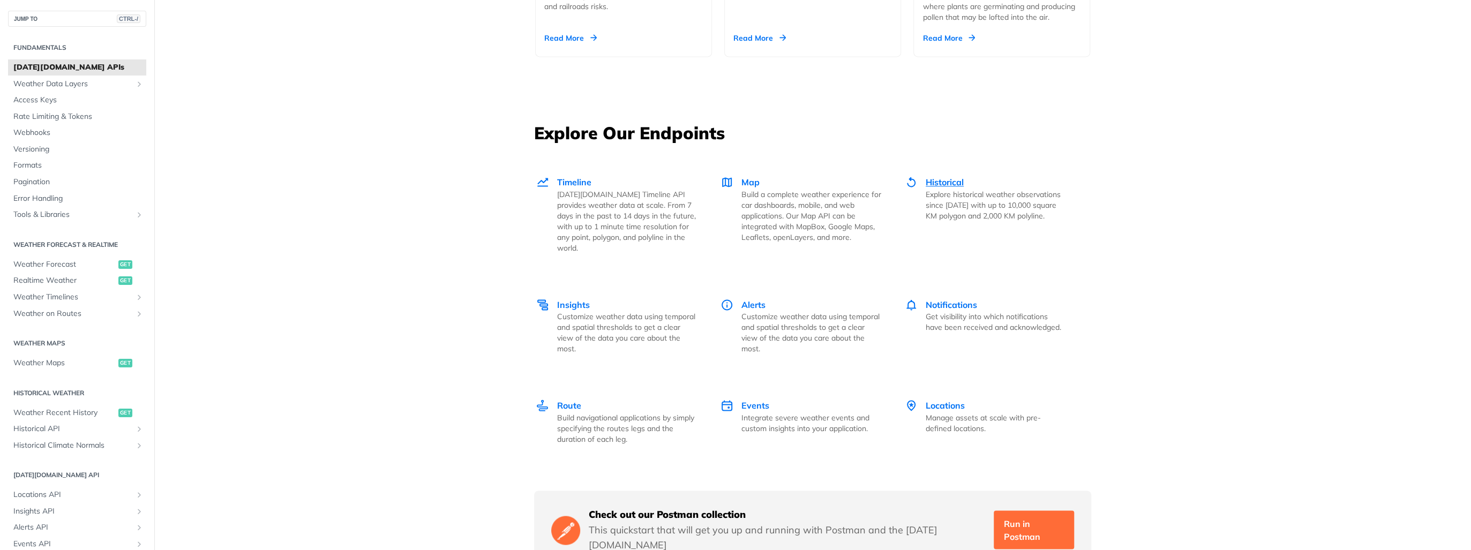
click at [943, 182] on span "Historical" at bounding box center [945, 182] width 38 height 11
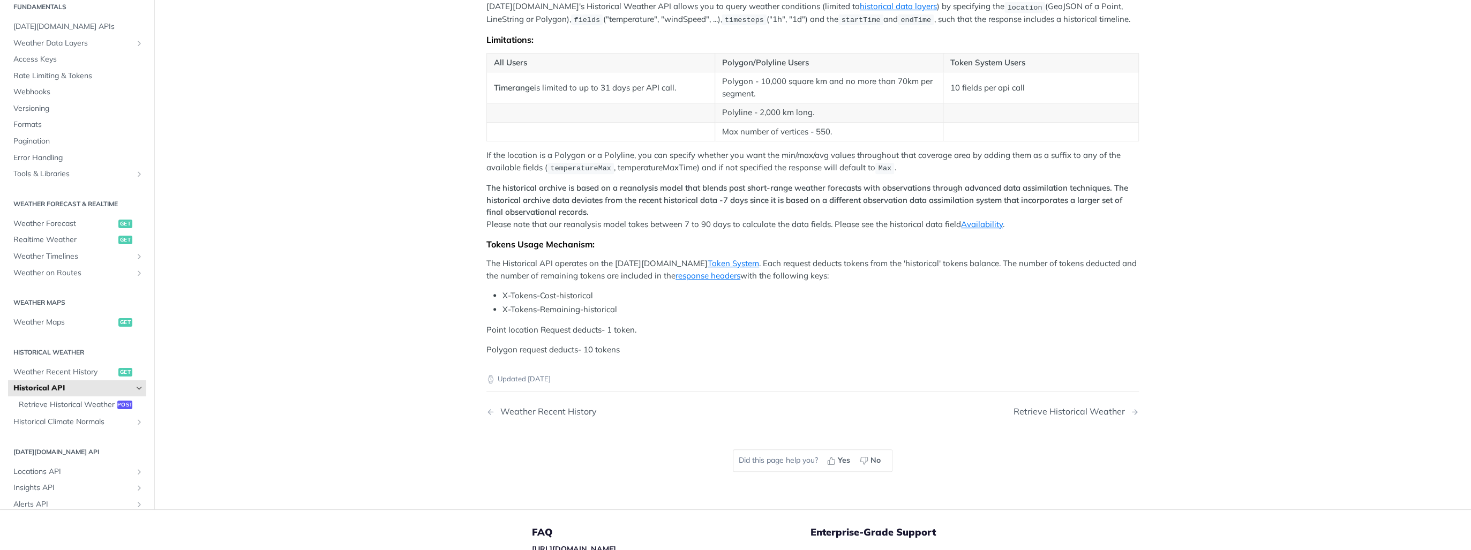
scroll to position [559, 0]
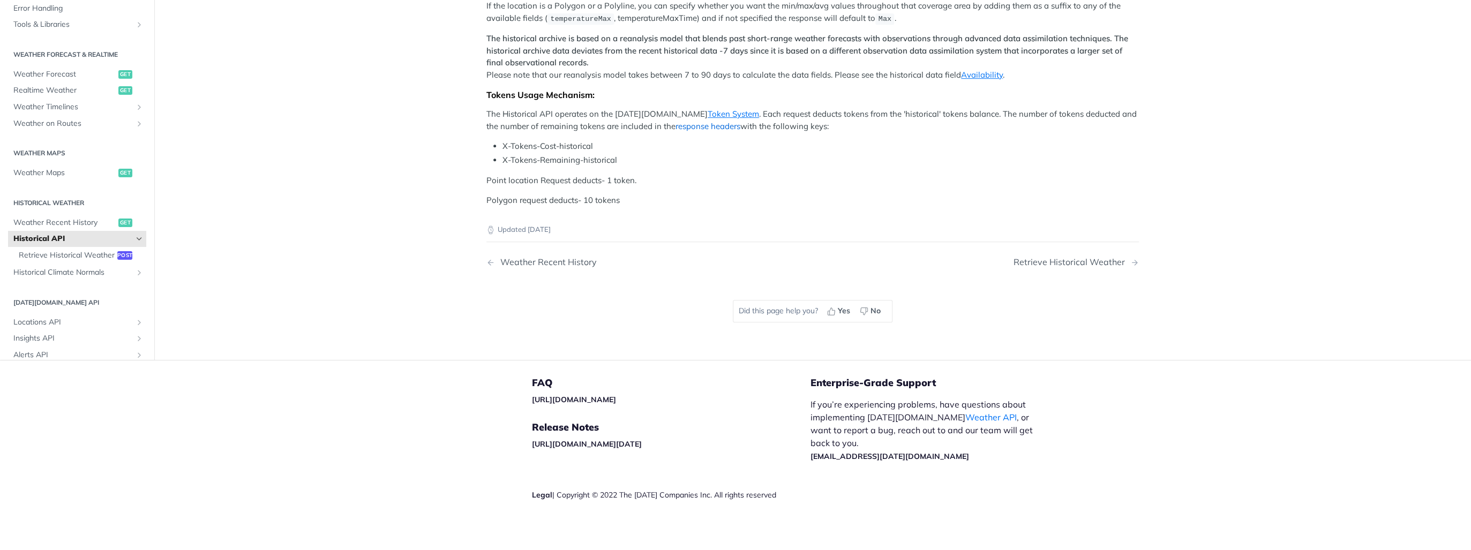
click at [678, 124] on link "response headers" at bounding box center [708, 126] width 65 height 10
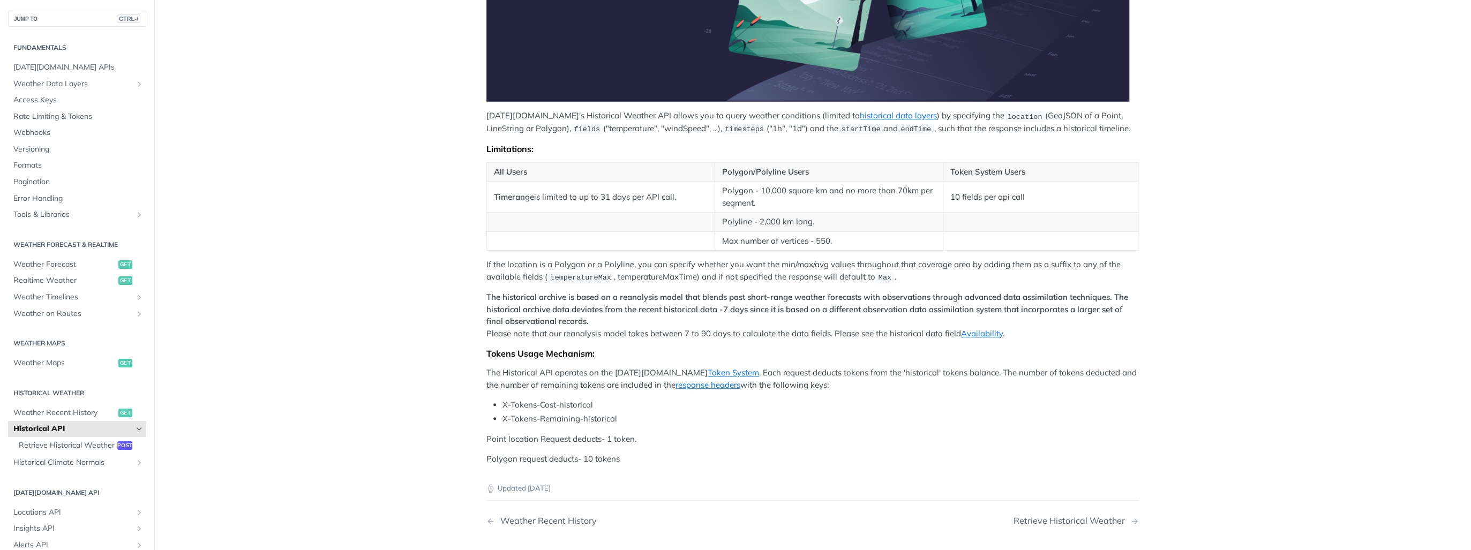
scroll to position [559, 0]
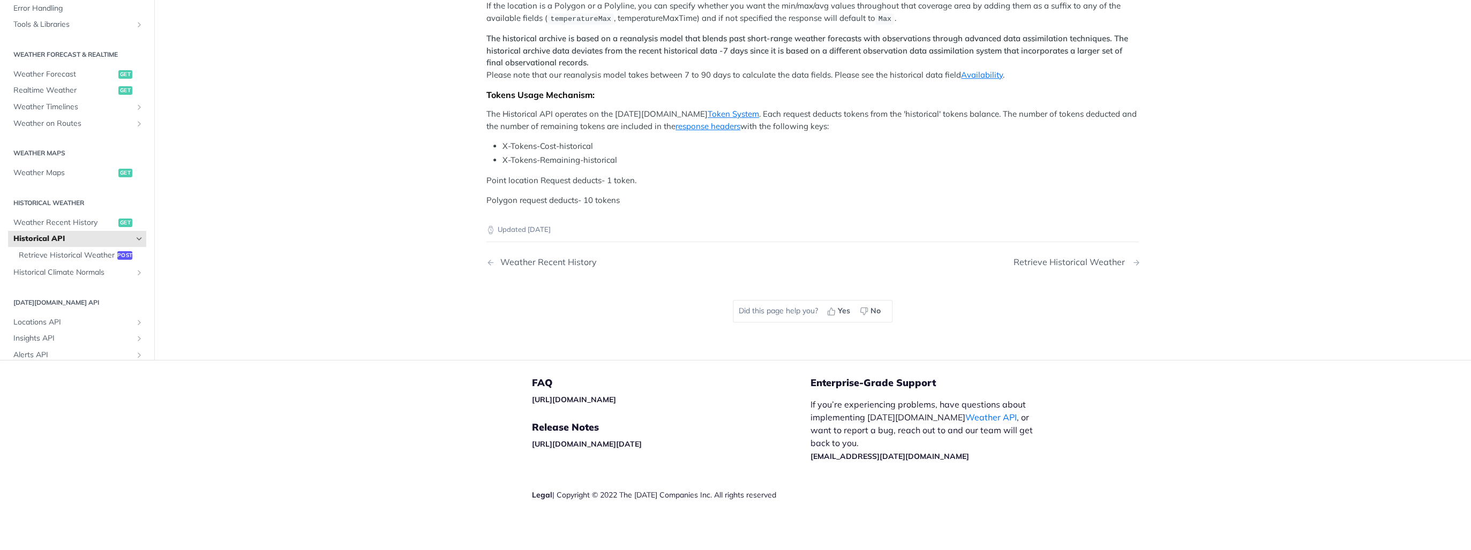
click at [1048, 264] on div "Retrieve Historical Weather" at bounding box center [1072, 262] width 117 height 10
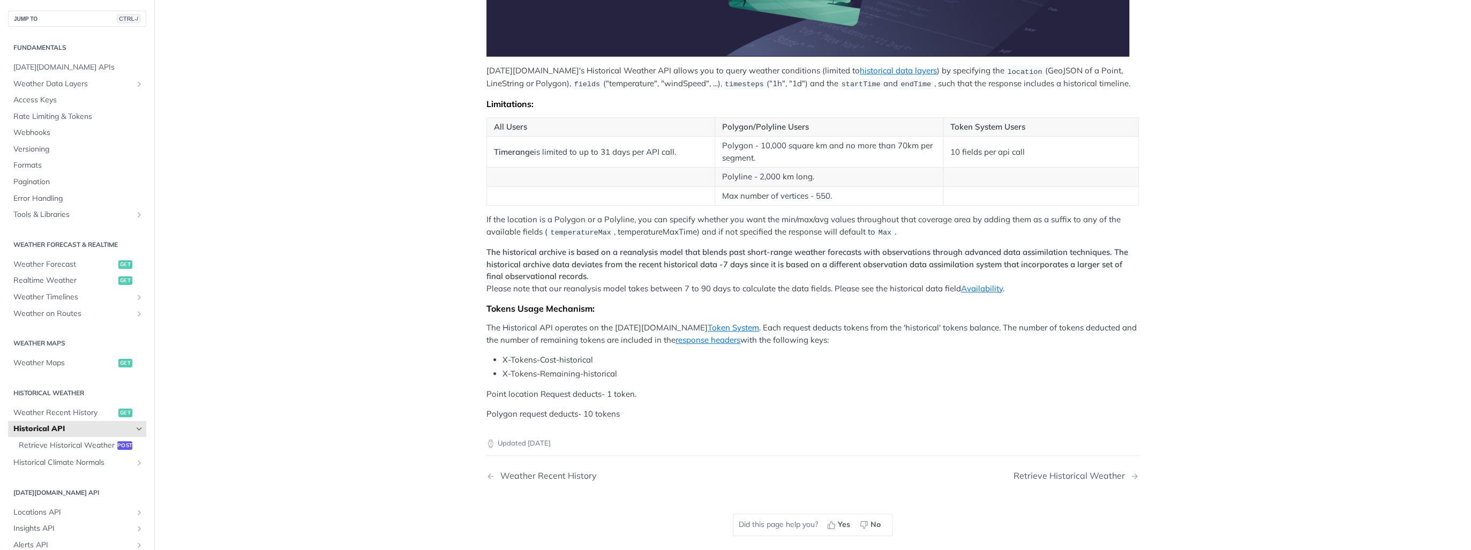
scroll to position [559, 0]
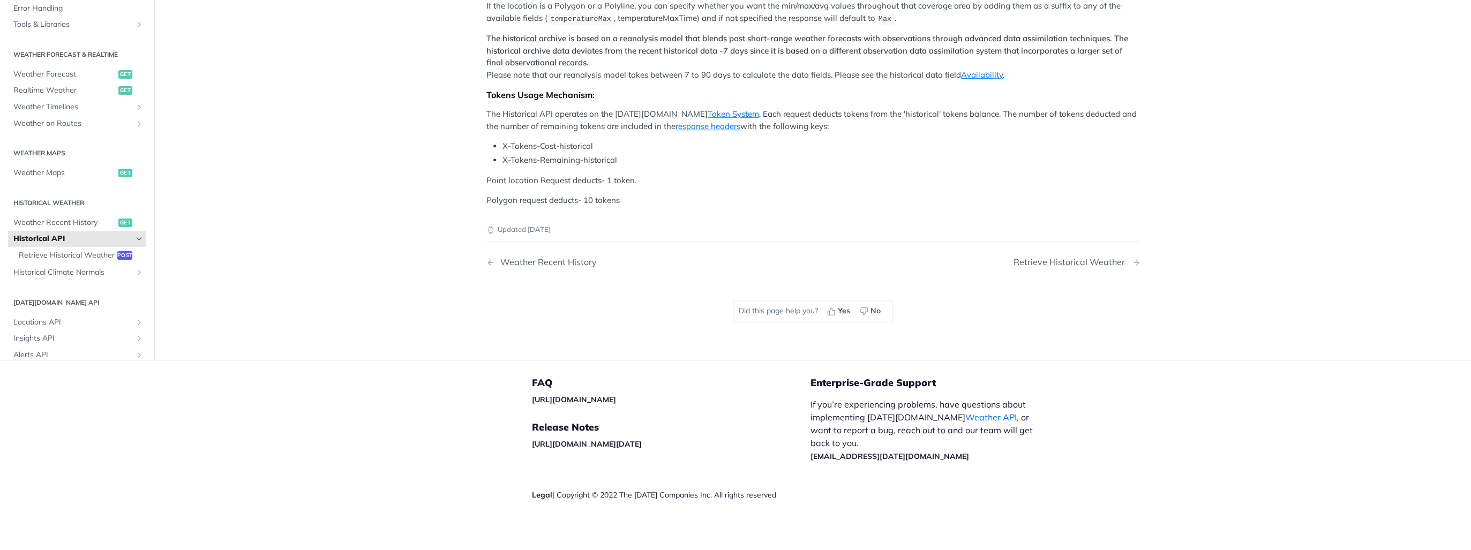
click at [1085, 263] on div "Retrieve Historical Weather" at bounding box center [1072, 262] width 117 height 10
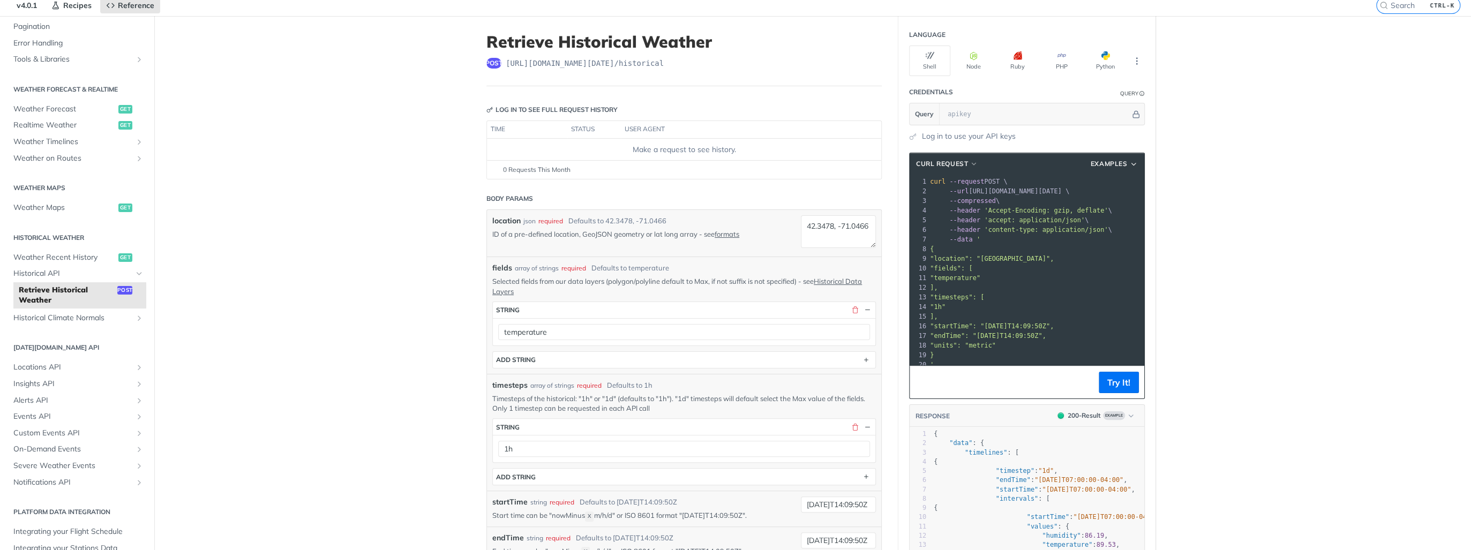
scroll to position [129, 0]
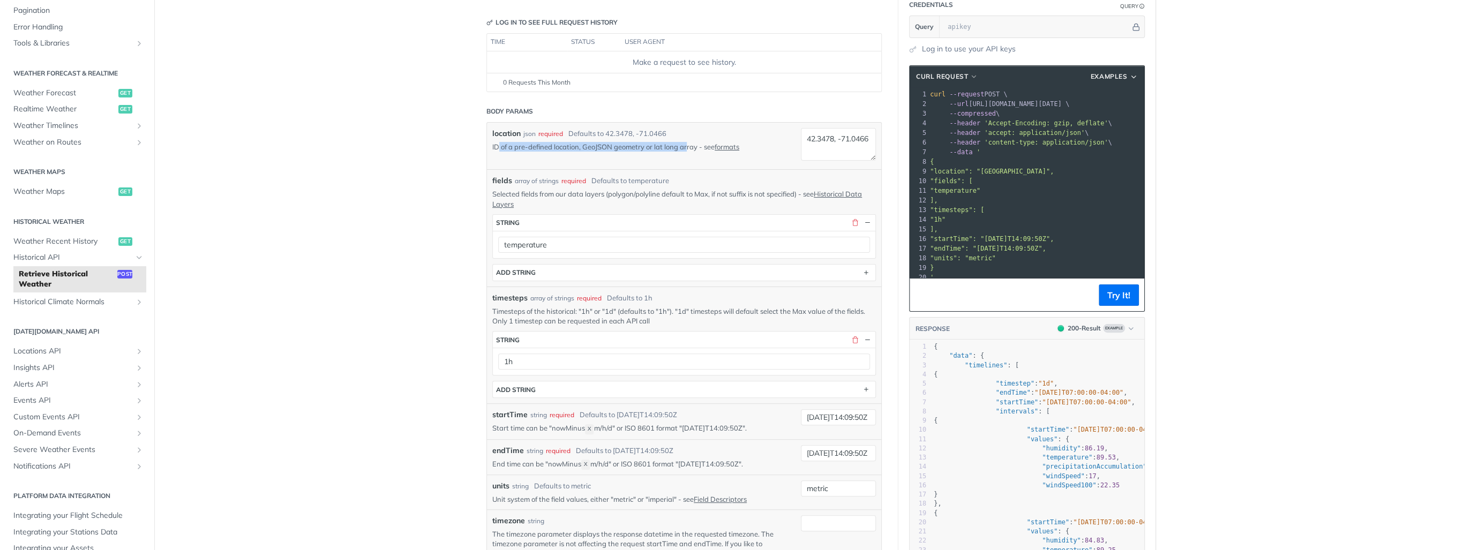
drag, startPoint x: 494, startPoint y: 146, endPoint x: 685, endPoint y: 148, distance: 190.8
click at [685, 148] on p "ID of a pre-defined location, GeoJSON geometry or lat long array - see formats" at bounding box center [638, 147] width 293 height 10
drag, startPoint x: 685, startPoint y: 148, endPoint x: 619, endPoint y: 156, distance: 65.9
click at [619, 156] on div "location json required Defaults to 42.3478, -71.0466 ID of a pre-defined locati…" at bounding box center [684, 146] width 384 height 36
drag, startPoint x: 496, startPoint y: 192, endPoint x: 674, endPoint y: 189, distance: 177.9
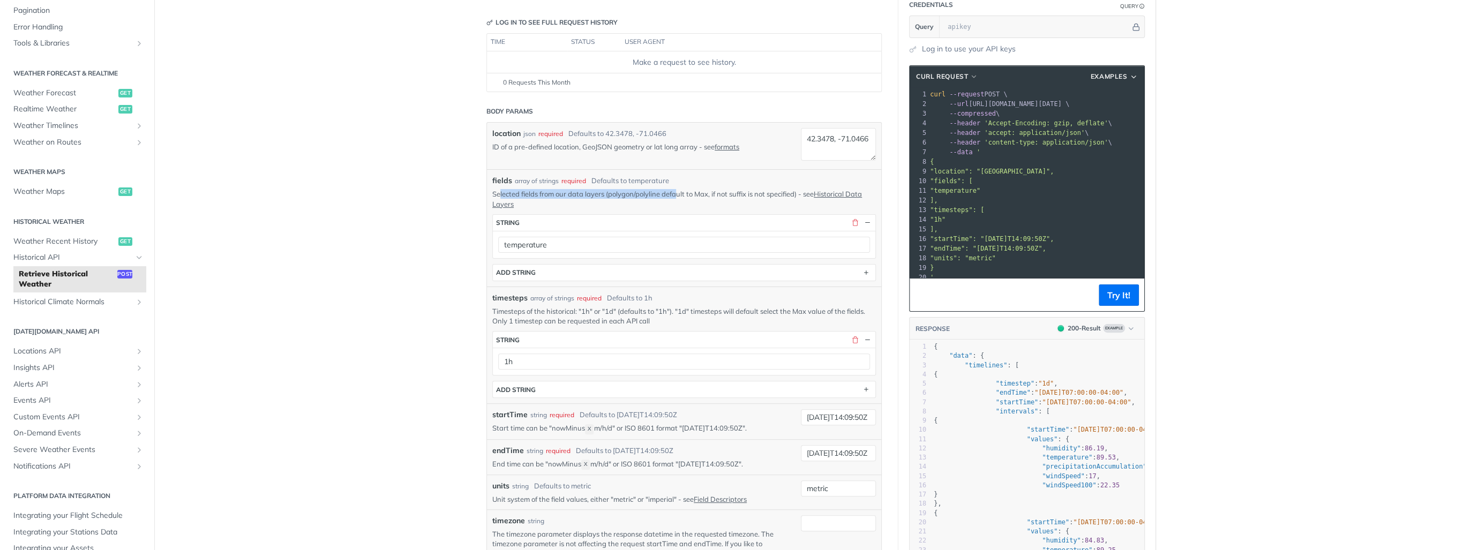
click at [674, 189] on p "Selected fields from our data layers (polygon/polyline default to Max, if not s…" at bounding box center [684, 198] width 384 height 19
drag, startPoint x: 674, startPoint y: 189, endPoint x: 649, endPoint y: 191, distance: 24.8
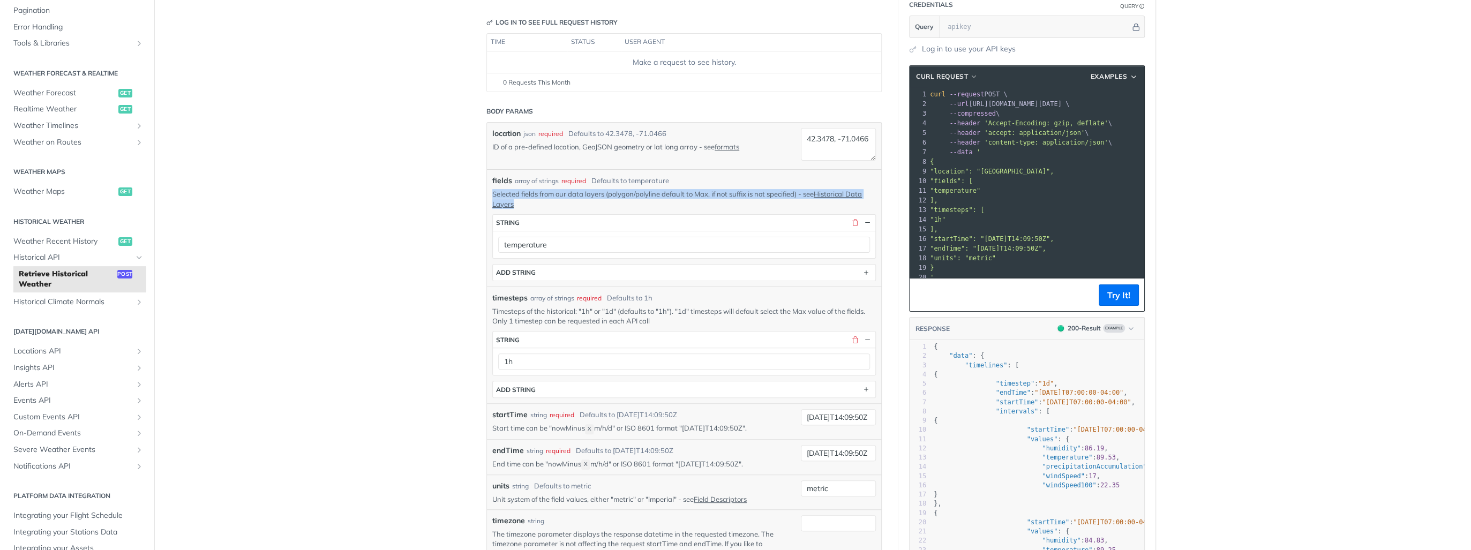
click at [649, 191] on p "Selected fields from our data layers (polygon/polyline default to Max, if not s…" at bounding box center [684, 198] width 384 height 19
drag, startPoint x: 649, startPoint y: 191, endPoint x: 625, endPoint y: 193, distance: 24.2
click at [625, 193] on p "Selected fields from our data layers (polygon/polyline default to Max, if not s…" at bounding box center [684, 198] width 384 height 19
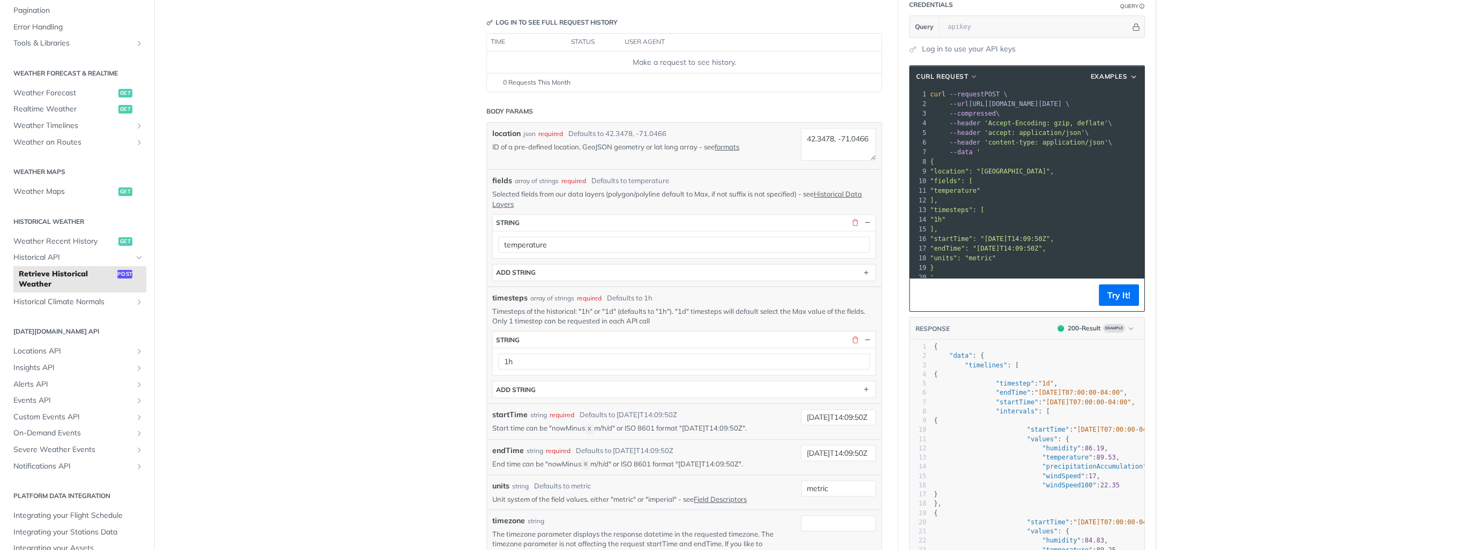
click at [672, 196] on p "Selected fields from our data layers (polygon/polyline default to Max, if not s…" at bounding box center [684, 198] width 384 height 19
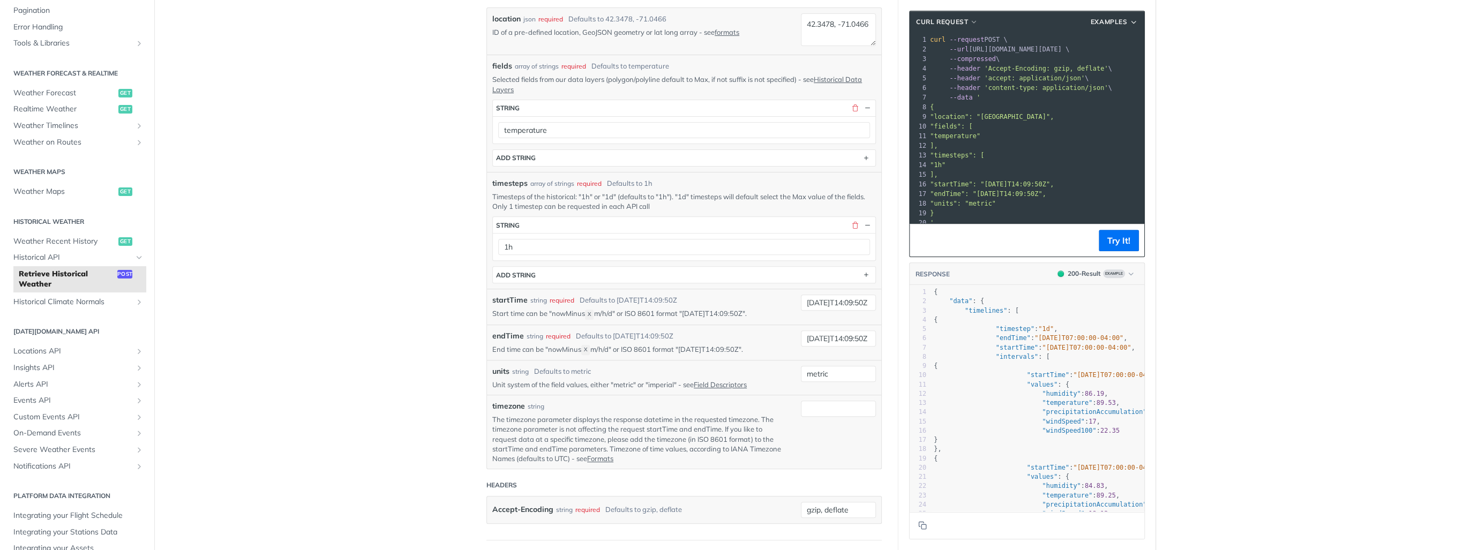
scroll to position [257, 0]
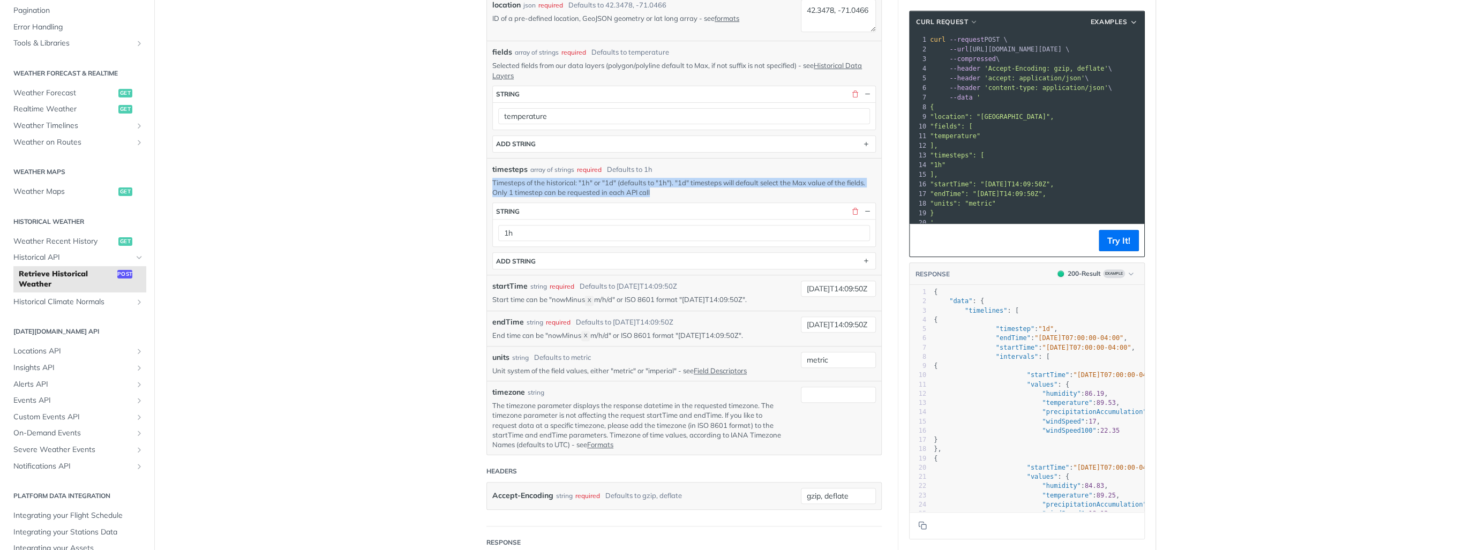
drag, startPoint x: 485, startPoint y: 181, endPoint x: 677, endPoint y: 189, distance: 191.4
click at [677, 189] on div "timesteps array of strings required Defaults to 1h Timesteps of the historical:…" at bounding box center [684, 216] width 394 height 117
click at [677, 189] on p "Timesteps of the historical: "1h" or "1d" (defaults to "1h"). "1d" timesteps wi…" at bounding box center [684, 187] width 384 height 19
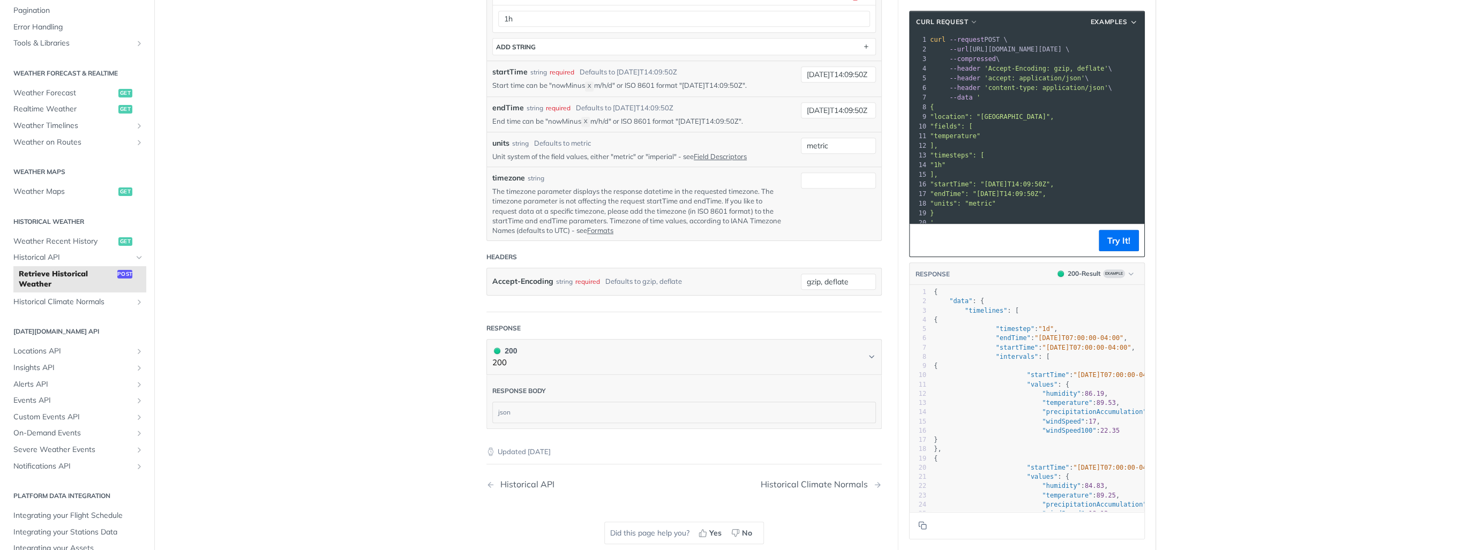
scroll to position [514, 0]
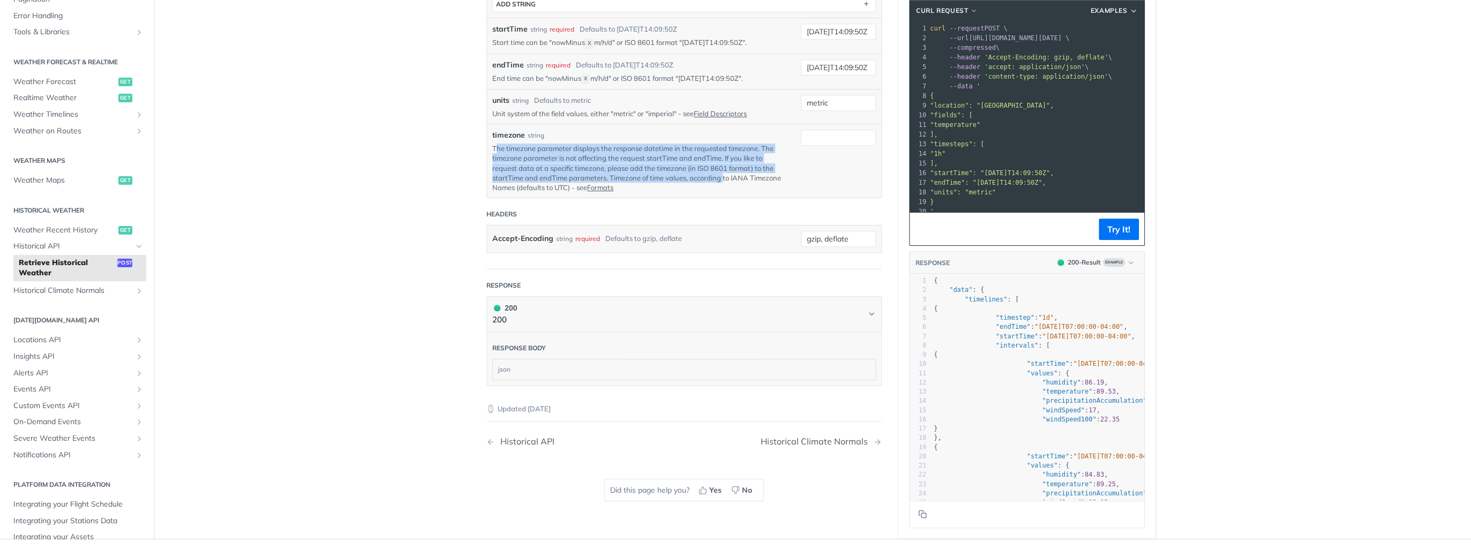
drag, startPoint x: 492, startPoint y: 145, endPoint x: 720, endPoint y: 180, distance: 230.9
click at [720, 180] on p "The timezone parameter displays the response datetime in the requested timezone…" at bounding box center [638, 168] width 293 height 49
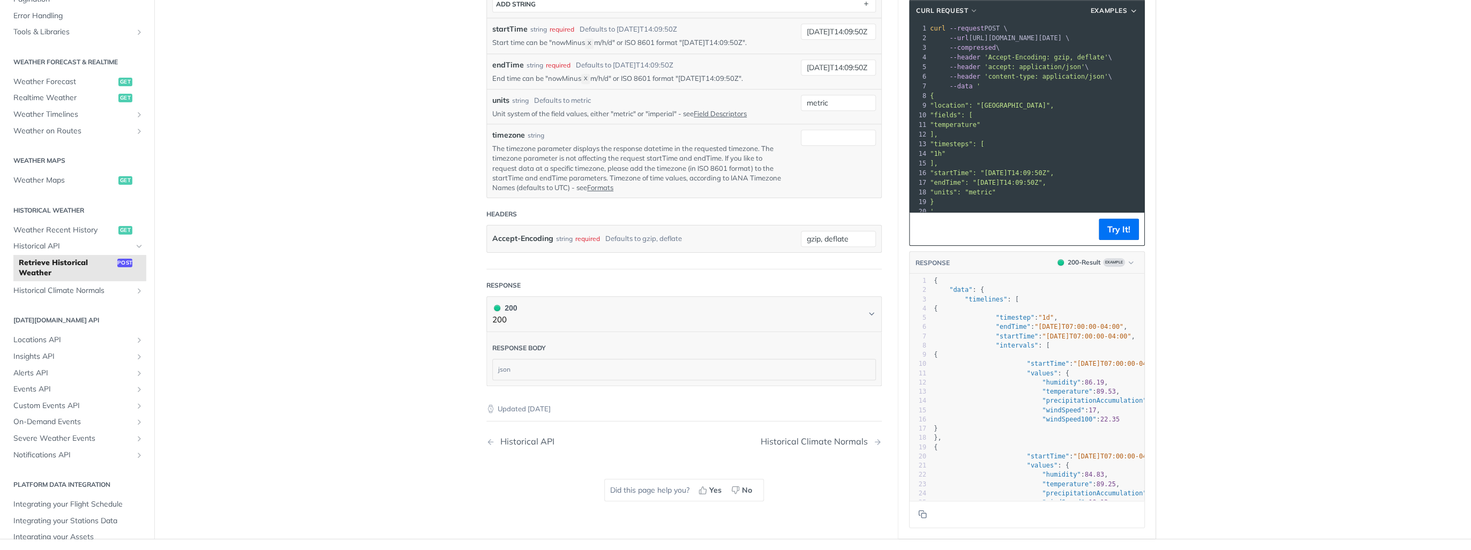
drag, startPoint x: 720, startPoint y: 180, endPoint x: 717, endPoint y: 184, distance: 5.5
click at [717, 184] on p "The timezone parameter displays the response datetime in the requested timezone…" at bounding box center [638, 168] width 293 height 49
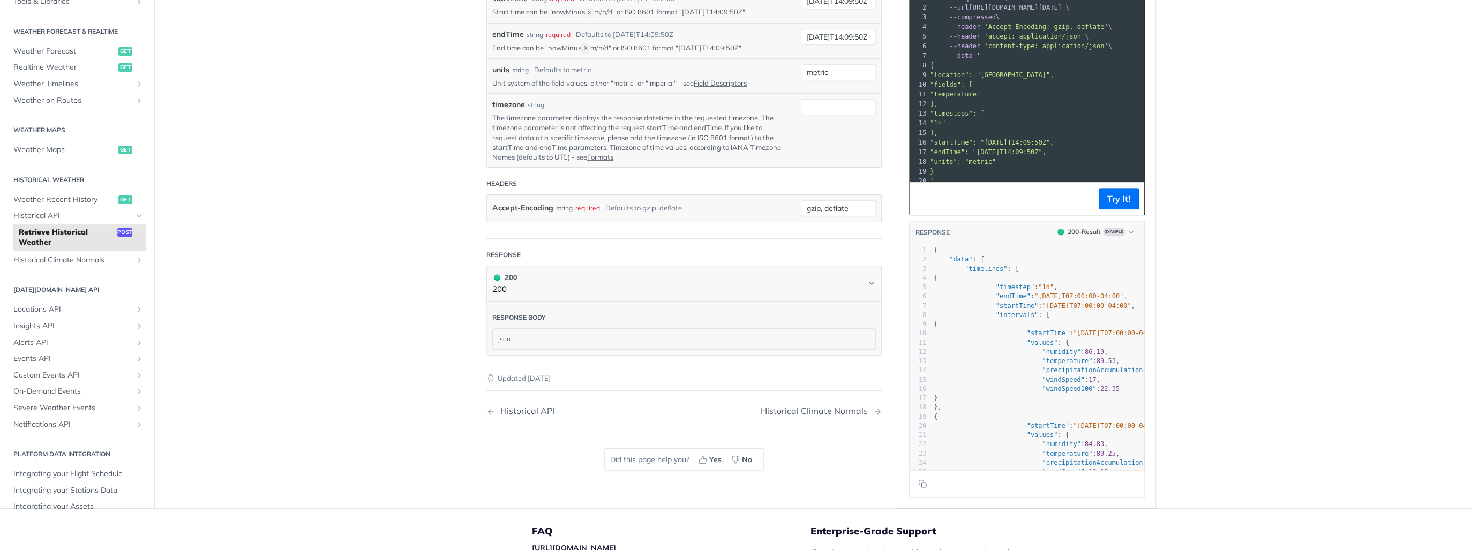
scroll to position [557, 0]
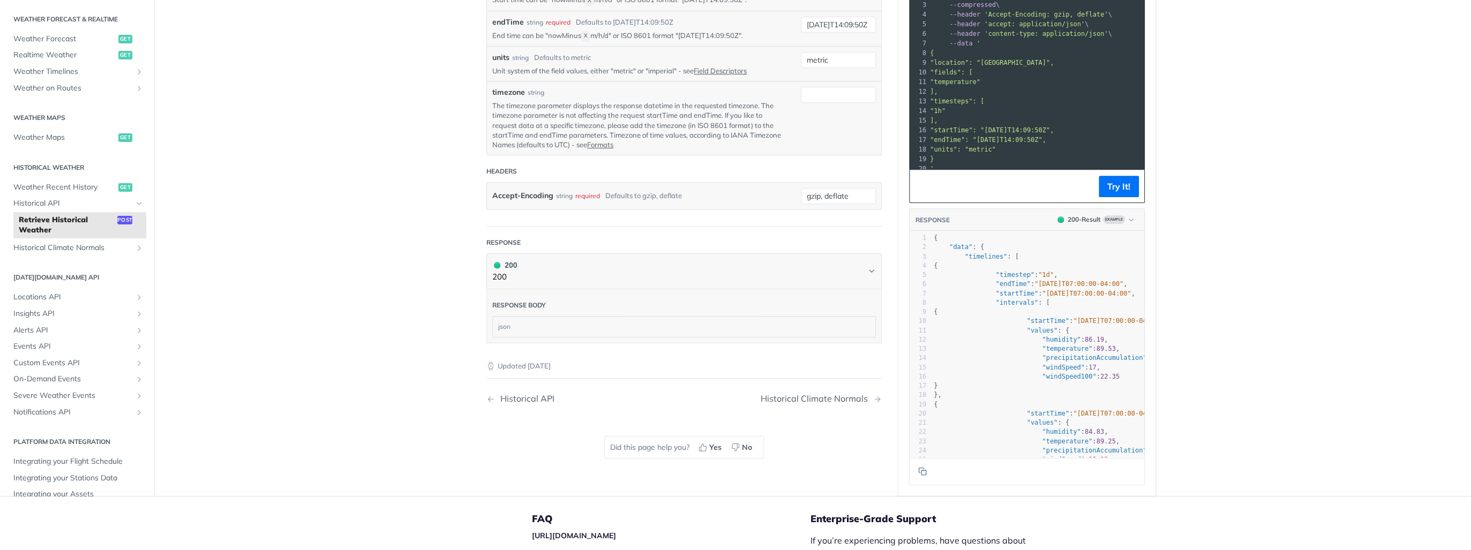
click at [527, 321] on div "json" at bounding box center [684, 327] width 383 height 20
click at [532, 301] on div "Response body" at bounding box center [519, 306] width 54 height 10
drag, startPoint x: 536, startPoint y: 298, endPoint x: 555, endPoint y: 323, distance: 31.0
click at [555, 323] on form "Response body json" at bounding box center [684, 313] width 384 height 48
drag, startPoint x: 555, startPoint y: 323, endPoint x: 548, endPoint y: 324, distance: 7.6
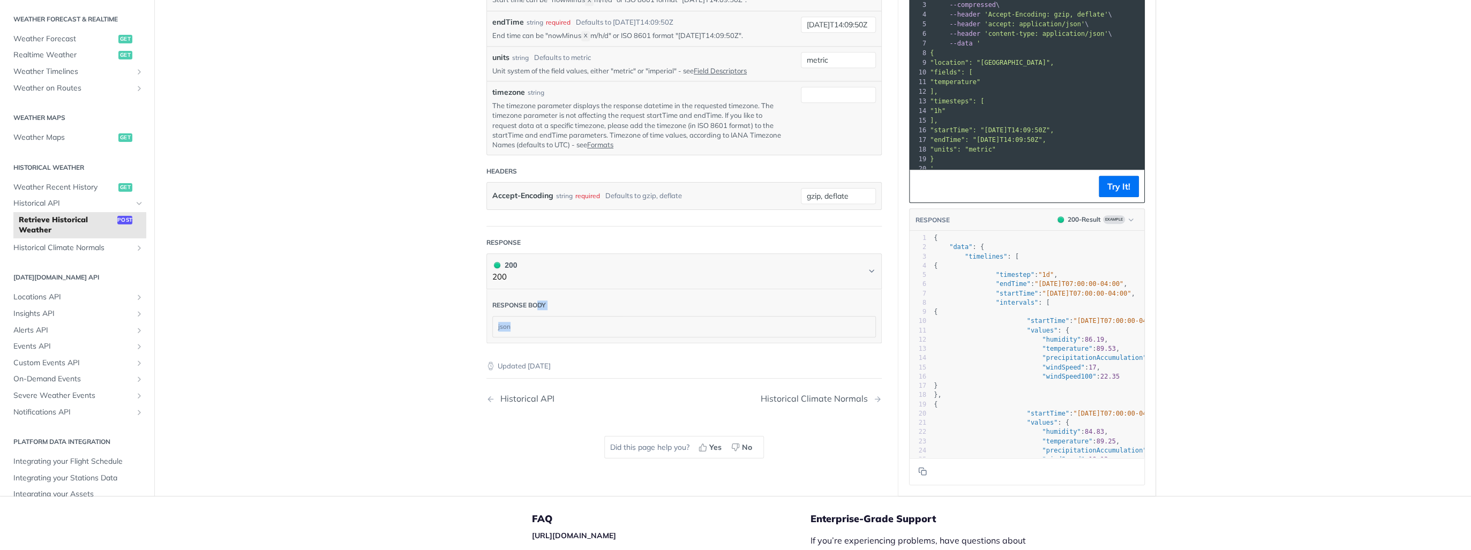
click at [548, 324] on div "json" at bounding box center [684, 327] width 383 height 20
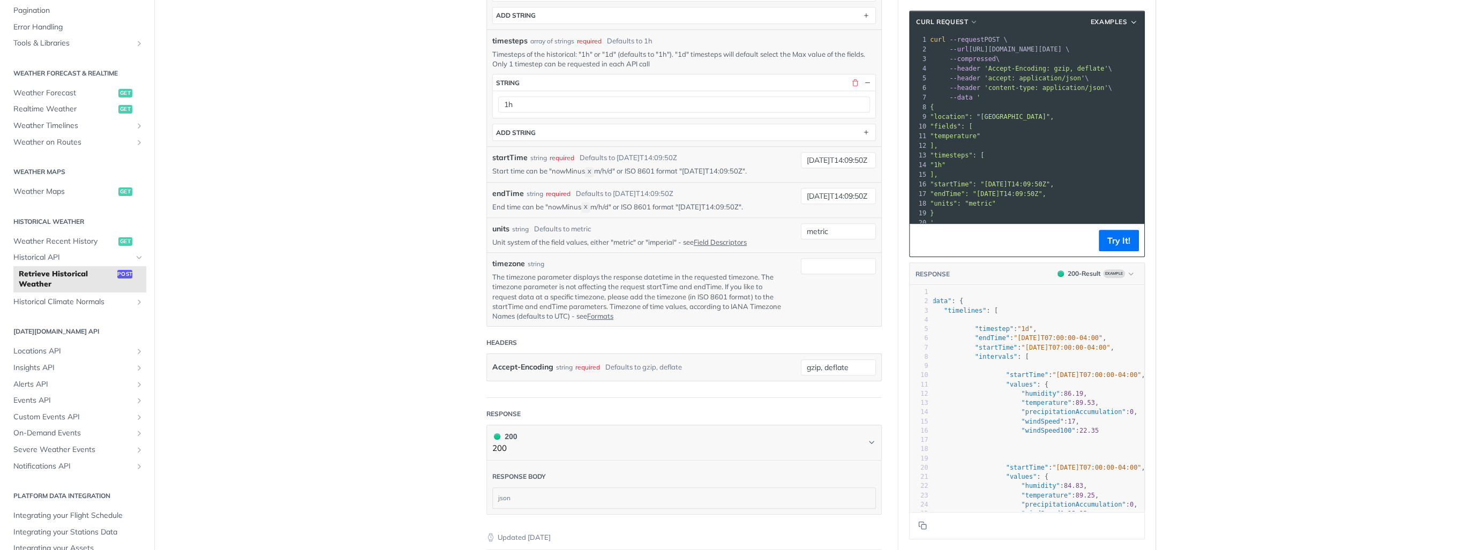
scroll to position [43, 0]
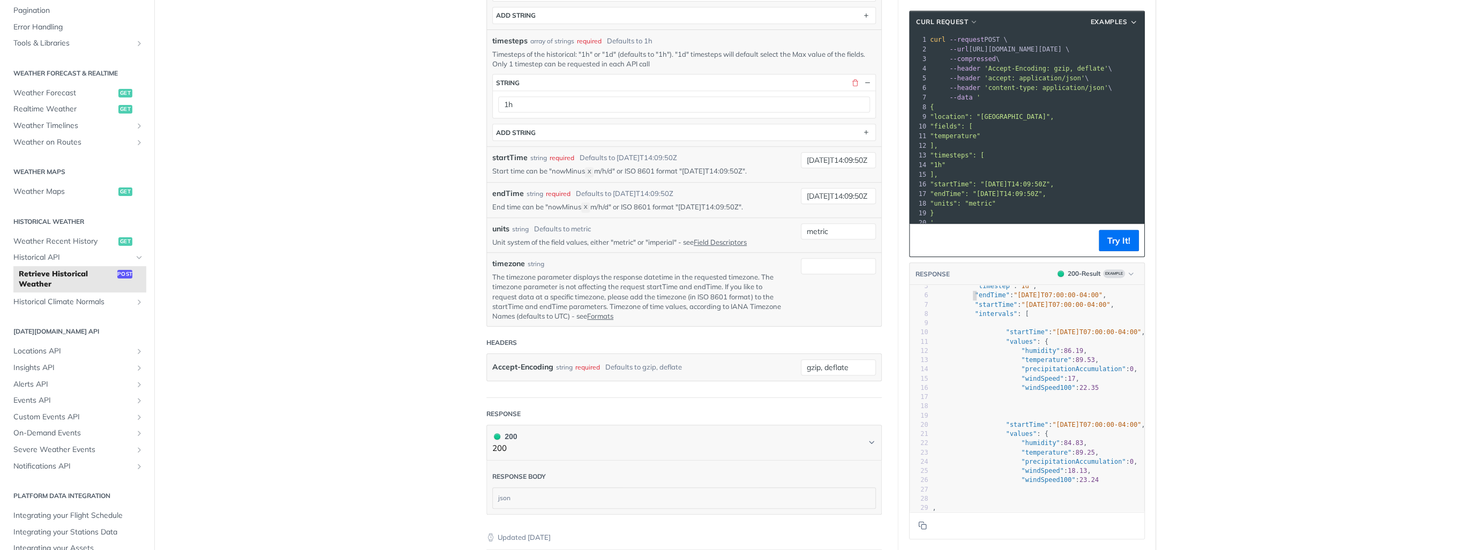
type textarea "endTime"
drag, startPoint x: 967, startPoint y: 302, endPoint x: 993, endPoint y: 300, distance: 26.3
click at [993, 299] on span ""endTime"" at bounding box center [992, 295] width 35 height 8
type textarea ""[DATE]T07:00:00-04:00", "star"
drag, startPoint x: 981, startPoint y: 307, endPoint x: 1001, endPoint y: 306, distance: 20.4
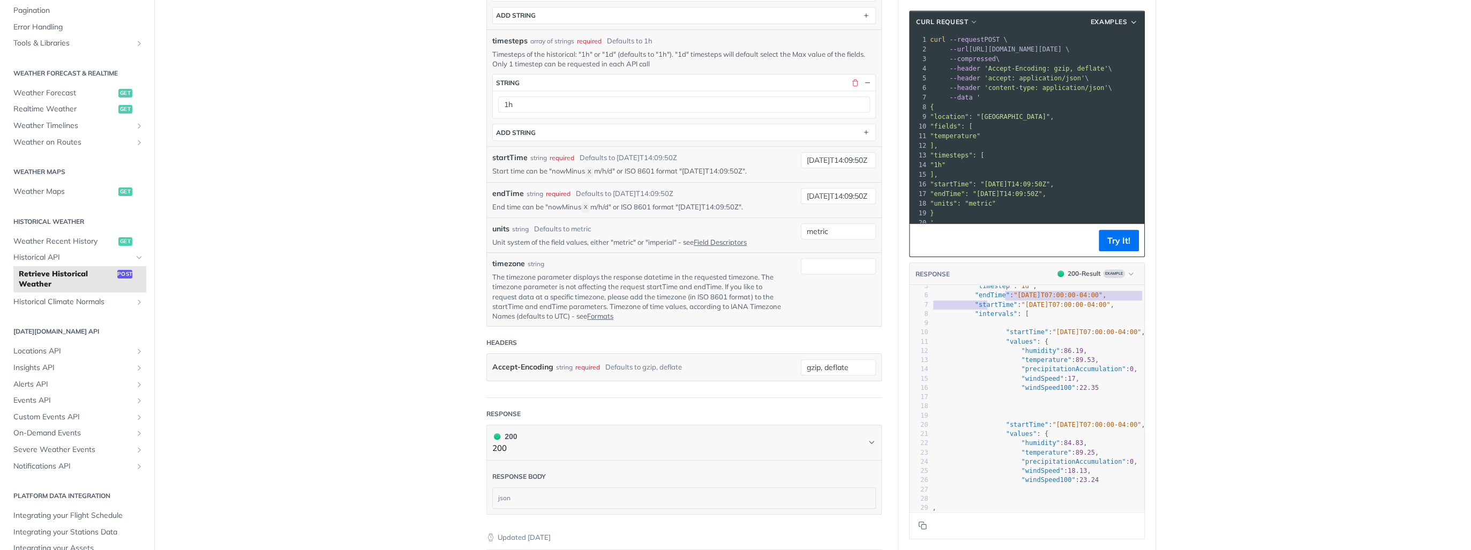
click at [1001, 306] on pre ""startTime" : "[DATE]T07:00:00-04:00" ," at bounding box center [1028, 305] width 234 height 9
click at [998, 309] on span ""startTime"" at bounding box center [996, 305] width 42 height 8
type textarea "startTime"
click at [998, 309] on span ""startTime"" at bounding box center [996, 305] width 42 height 8
click at [994, 318] on span ""intervals"" at bounding box center [996, 314] width 42 height 8
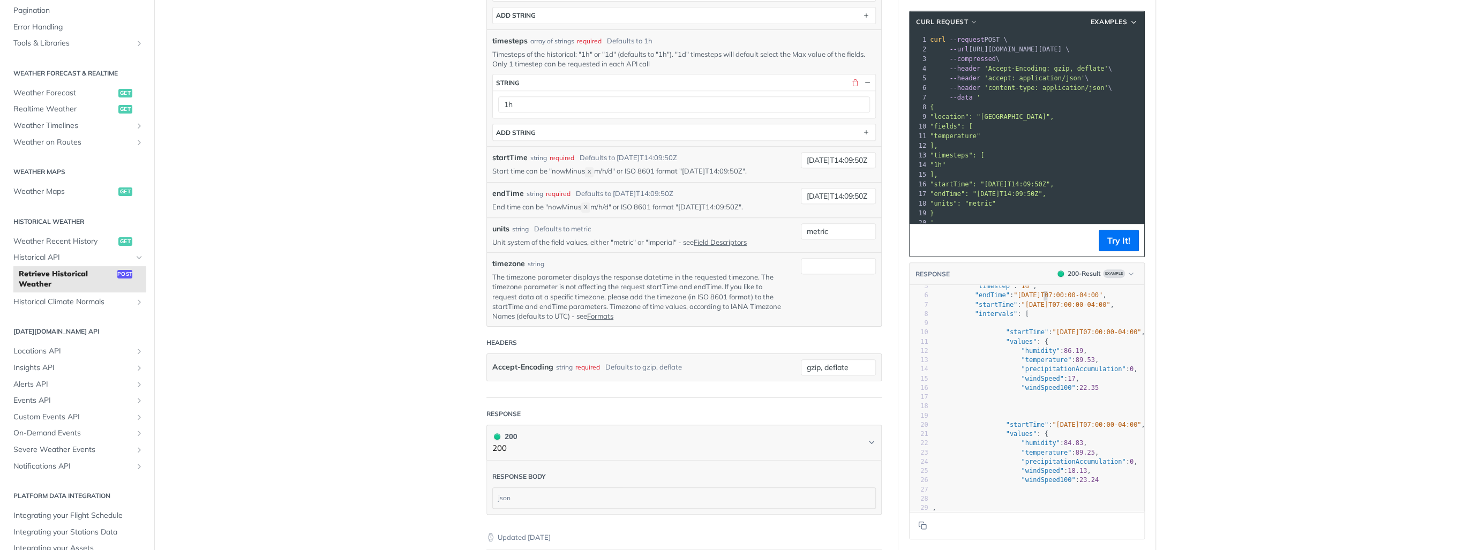
type textarea "8"
click at [1041, 299] on span ""[DATE]T07:00:00-04:00"" at bounding box center [1058, 295] width 89 height 8
type textarea "0"
click at [1029, 299] on span ""[DATE]T07:00:00-04:00"" at bounding box center [1058, 295] width 89 height 8
type textarea "13"
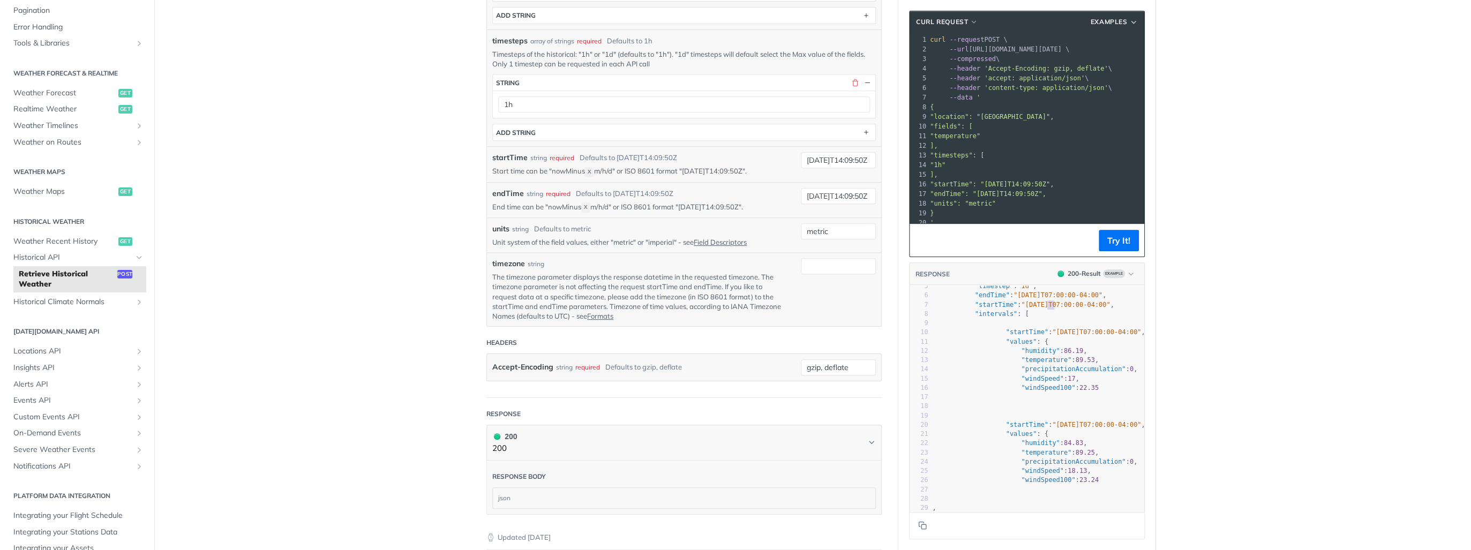
click at [1048, 309] on span ""[DATE]T07:00:00-04:00"" at bounding box center [1065, 305] width 89 height 8
type textarea "8"
click at [1038, 309] on span ""[DATE]T07:00:00-04:00"" at bounding box center [1065, 305] width 89 height 8
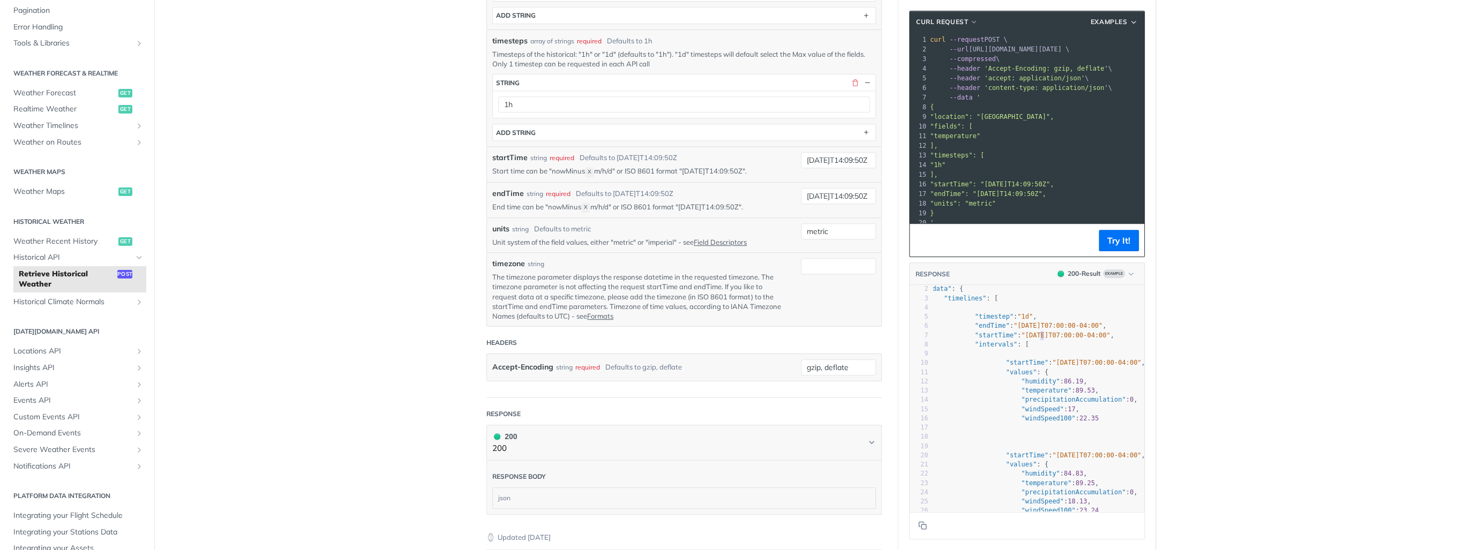
scroll to position [0, 0]
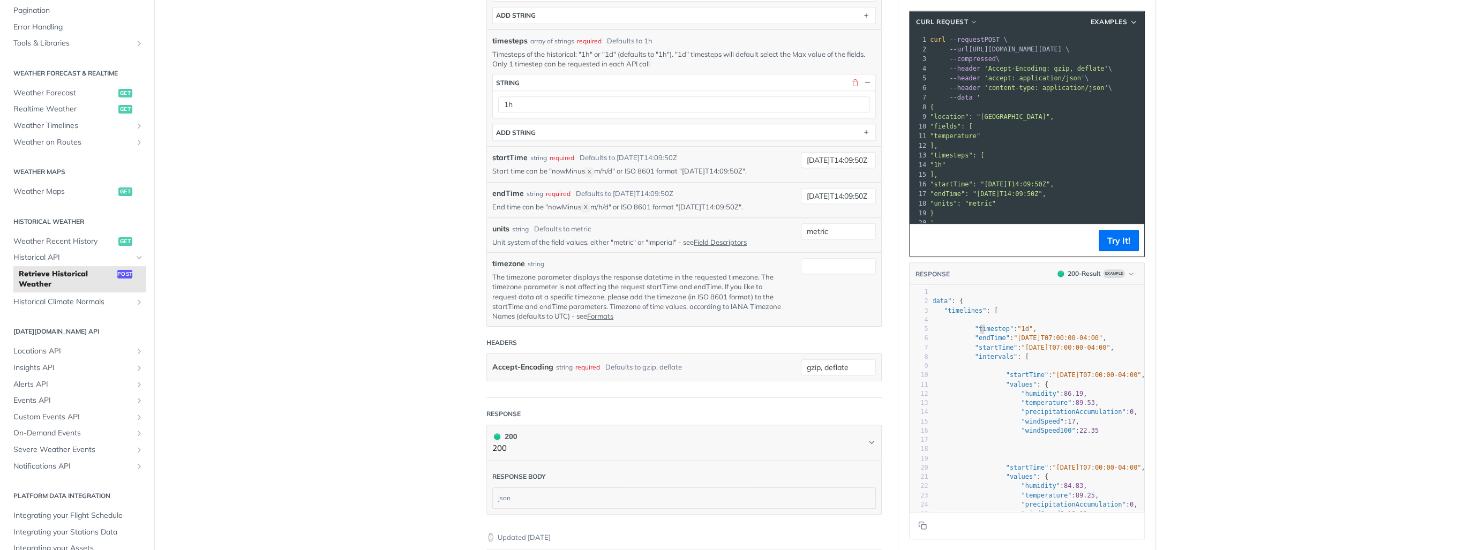
type textarea "mestep": "1d", "endT"
drag, startPoint x: 975, startPoint y: 339, endPoint x: 981, endPoint y: 349, distance: 12.0
click at [981, 349] on div "1 { 2 "data" : { 3 "timelines" : [ 4 { 5 "timestep" : "1d" , 6 "endTime" : "[DA…" at bounding box center [1028, 440] width 234 height 305
click at [979, 352] on span ""startTime"" at bounding box center [996, 348] width 42 height 8
click at [1020, 511] on div at bounding box center [1025, 511] width 233 height 1
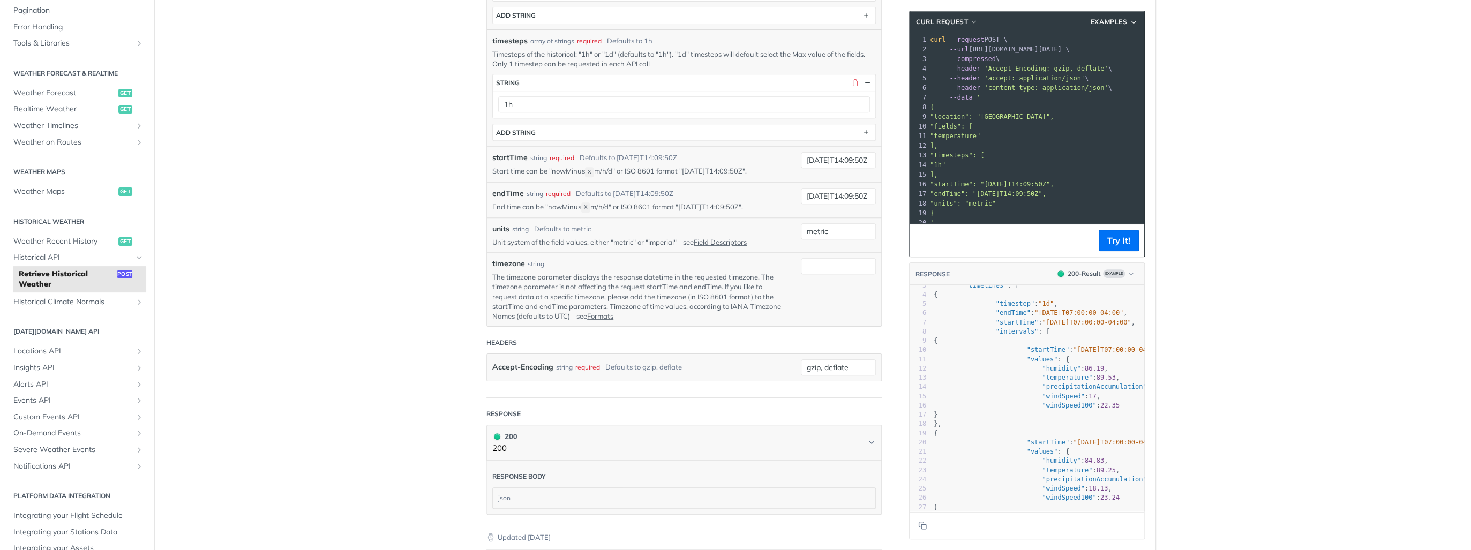
type textarea "als"
drag, startPoint x: 1023, startPoint y: 339, endPoint x: 1032, endPoint y: 374, distance: 36.4
click at [1023, 335] on span ""intervals"" at bounding box center [1017, 332] width 42 height 8
type textarea "e"
click at [1042, 382] on span ""temperature"" at bounding box center [1067, 378] width 50 height 8
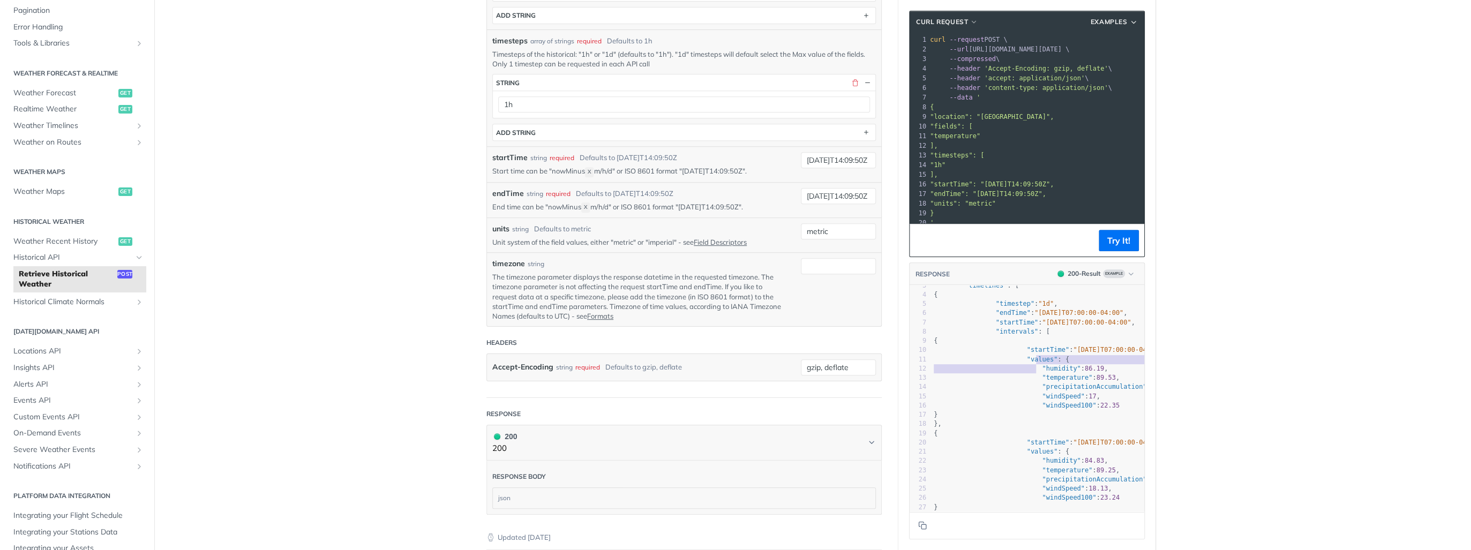
type textarea "es": { "humidity": 86.19, "temperature": 89.53, "precipitationAccumulation": 0,…"
drag, startPoint x: 1032, startPoint y: 378, endPoint x: 1036, endPoint y: 413, distance: 35.6
click at [1036, 413] on div "1 { 2 "data" : { 3 "timelines" : [ 4 { 5 "timestep" : "1d" , 6 "endTime" : "[DA…" at bounding box center [1049, 466] width 234 height 407
click at [1037, 429] on pre "}," at bounding box center [1049, 424] width 234 height 9
type textarea "["
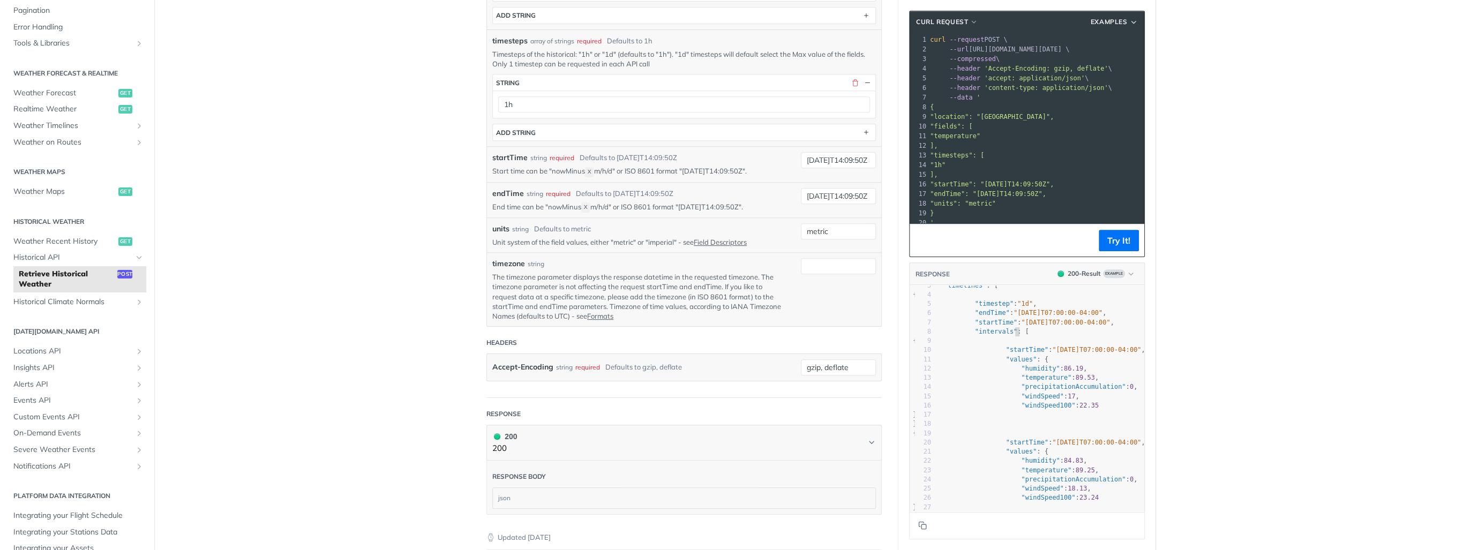
drag, startPoint x: 1006, startPoint y: 337, endPoint x: 1013, endPoint y: 339, distance: 7.7
click at [1013, 337] on pre ""intervals" : [" at bounding box center [1028, 331] width 234 height 9
click at [1021, 372] on span ""humidity"" at bounding box center [1040, 369] width 39 height 8
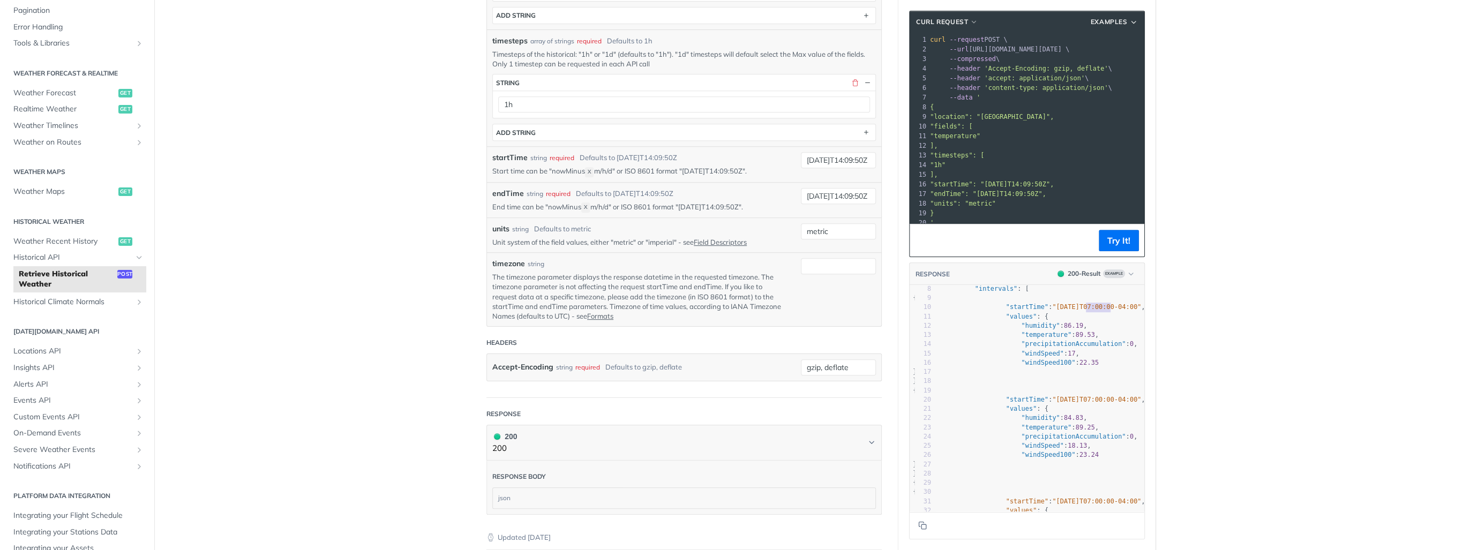
type textarea "07:00:00"
drag, startPoint x: 1080, startPoint y: 312, endPoint x: 1106, endPoint y: 310, distance: 26.3
click at [1106, 310] on span ""[DATE]T07:00:00-04:00"" at bounding box center [1096, 307] width 89 height 8
click at [1095, 340] on pre ""temperature" : 89.53 ," at bounding box center [1028, 335] width 234 height 9
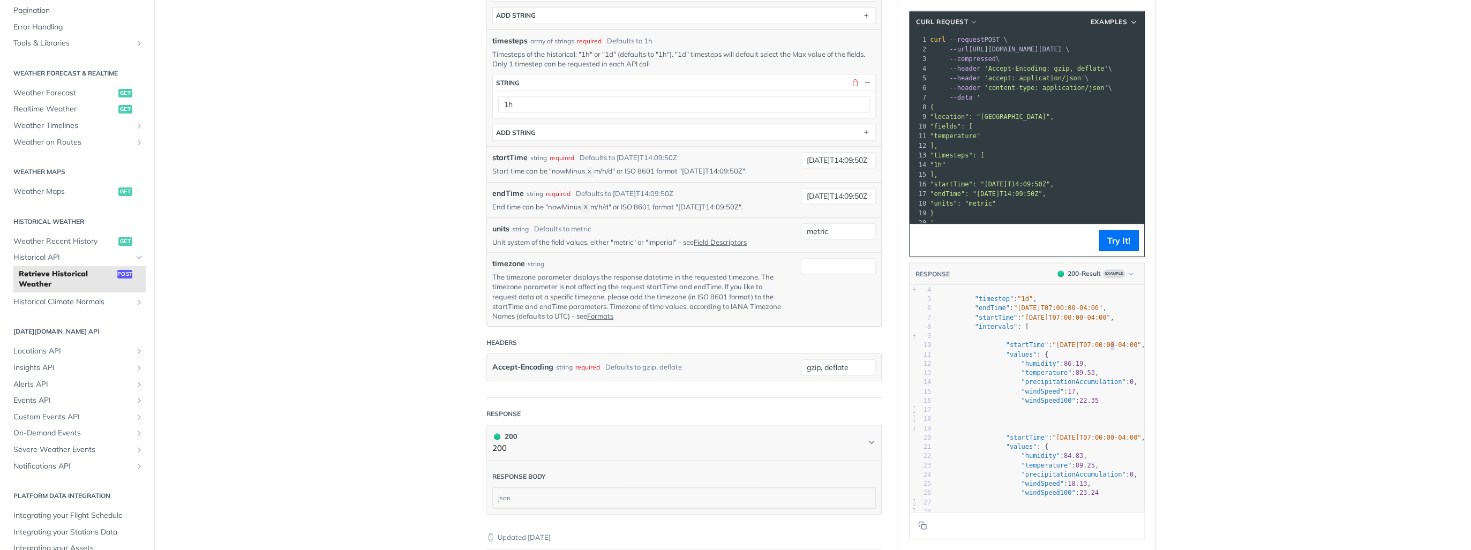
type textarea "0-04:0"
click at [1123, 349] on span ""[DATE]T07:00:00-04:00"" at bounding box center [1096, 345] width 89 height 8
click at [1108, 349] on span ""[DATE]T07:00:00-04:00"" at bounding box center [1096, 345] width 89 height 8
type textarea "values": { "humidity": 86.19, "temperature": 89.53, "precipitationAccumulation"…"
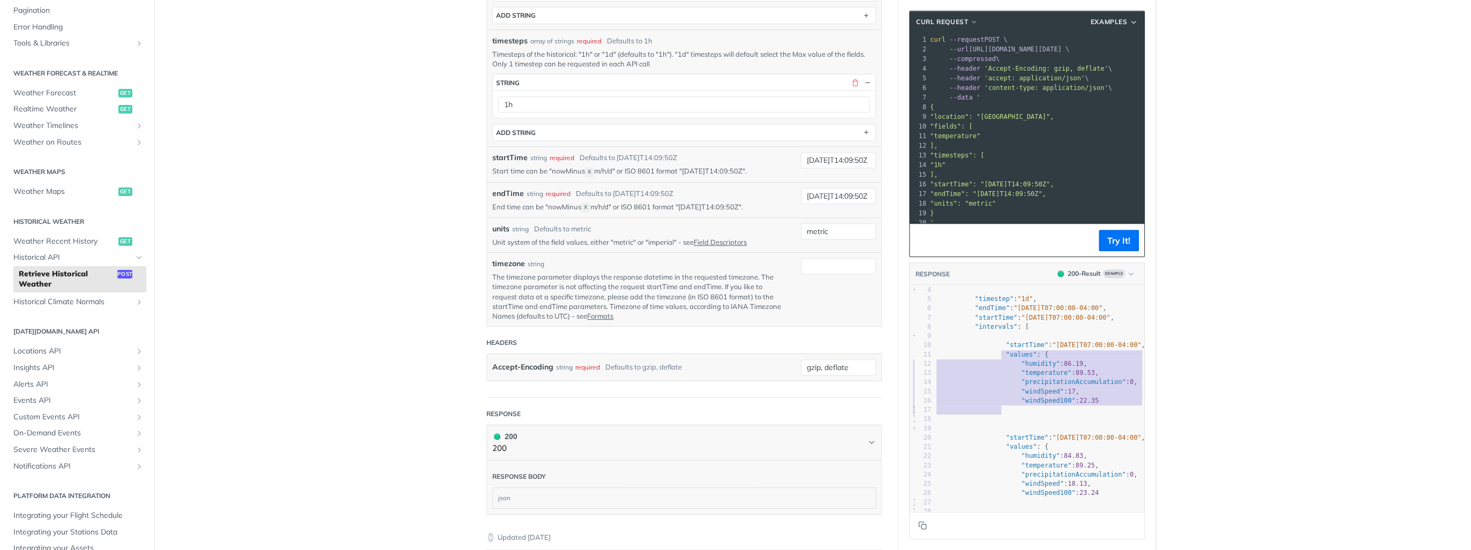
drag, startPoint x: 993, startPoint y: 362, endPoint x: 1028, endPoint y: 414, distance: 61.8
click at [1028, 414] on div "1 { 2 "data" : { 3 "timelines" : [ 4 { 5 "timestep" : "1d" , 6 "endTime" : "[DA…" at bounding box center [1028, 461] width 234 height 407
click at [1022, 420] on pre "}," at bounding box center [1028, 419] width 234 height 9
type textarea "values": { "humidity": 86.19, "temperature": 89.53, "precipitationAccumulation"…"
drag, startPoint x: 994, startPoint y: 360, endPoint x: 1035, endPoint y: 416, distance: 69.8
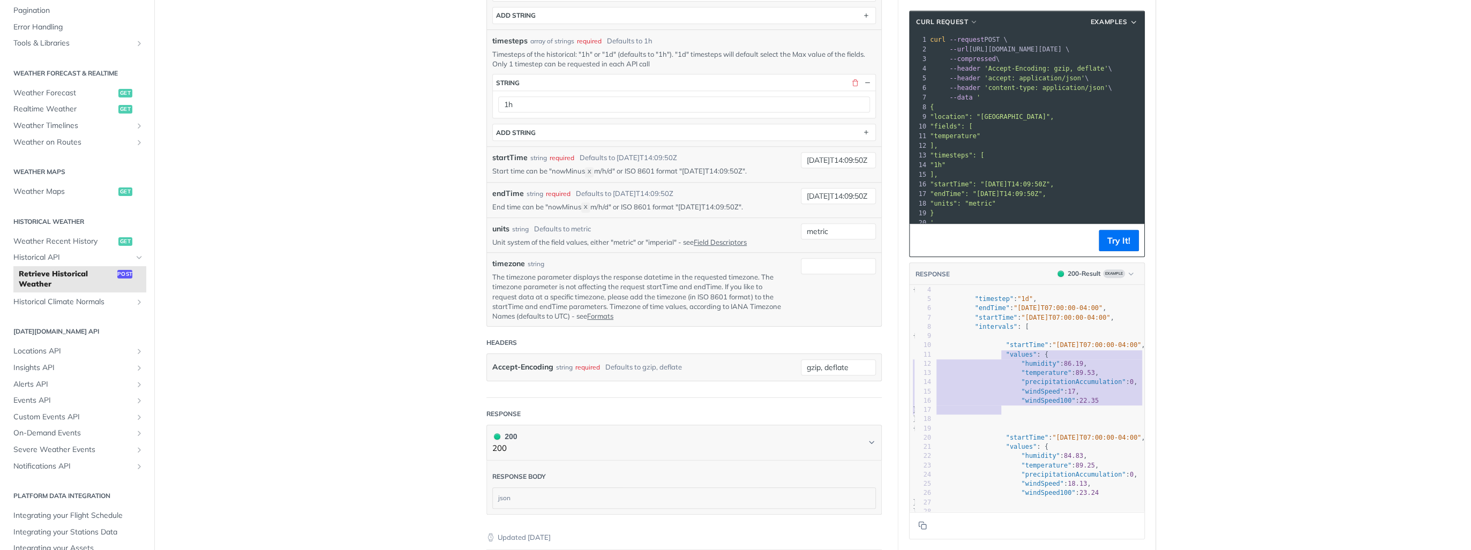
click at [1035, 416] on div "1 { 2 "data" : { 3 "timelines" : [ 4 { 5 "timestep" : "1d" , 6 "endTime" : "[DA…" at bounding box center [1028, 461] width 234 height 407
click at [1025, 415] on pre "}" at bounding box center [1028, 410] width 234 height 9
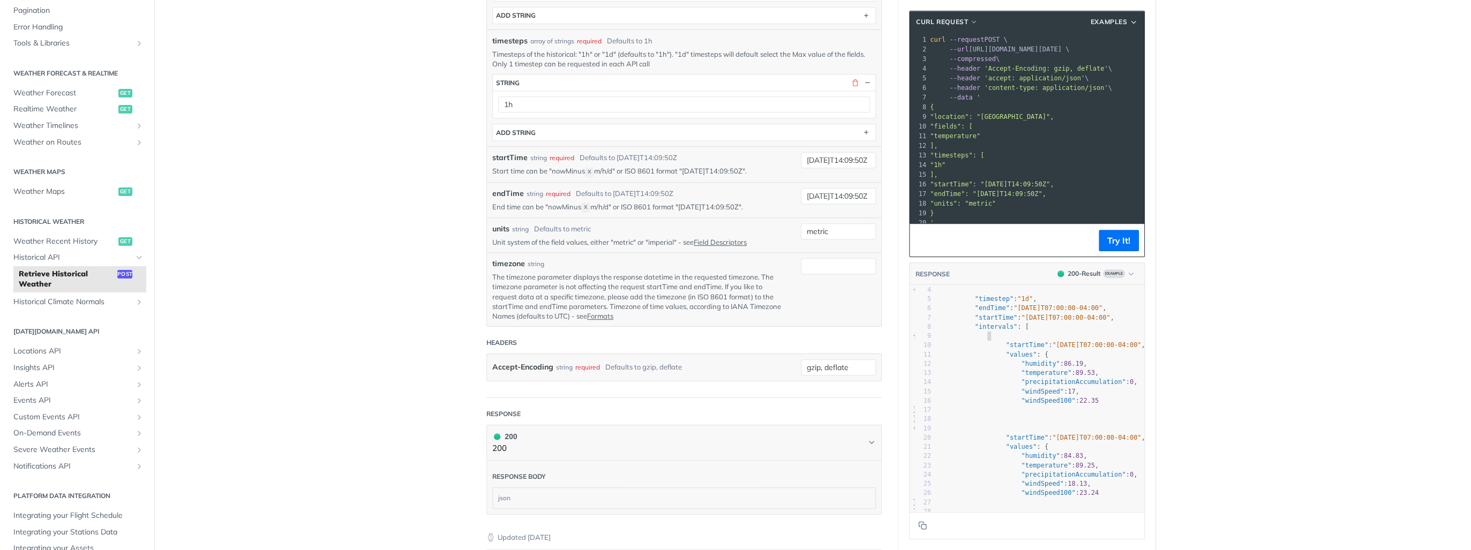
drag, startPoint x: 983, startPoint y: 339, endPoint x: 992, endPoint y: 339, distance: 8.6
click at [992, 339] on pre "{" at bounding box center [1028, 336] width 234 height 9
type textarea "lues": {"
drag, startPoint x: 1002, startPoint y: 359, endPoint x: 1078, endPoint y: 362, distance: 75.6
click at [1080, 357] on pre ""values" : {" at bounding box center [1028, 354] width 234 height 9
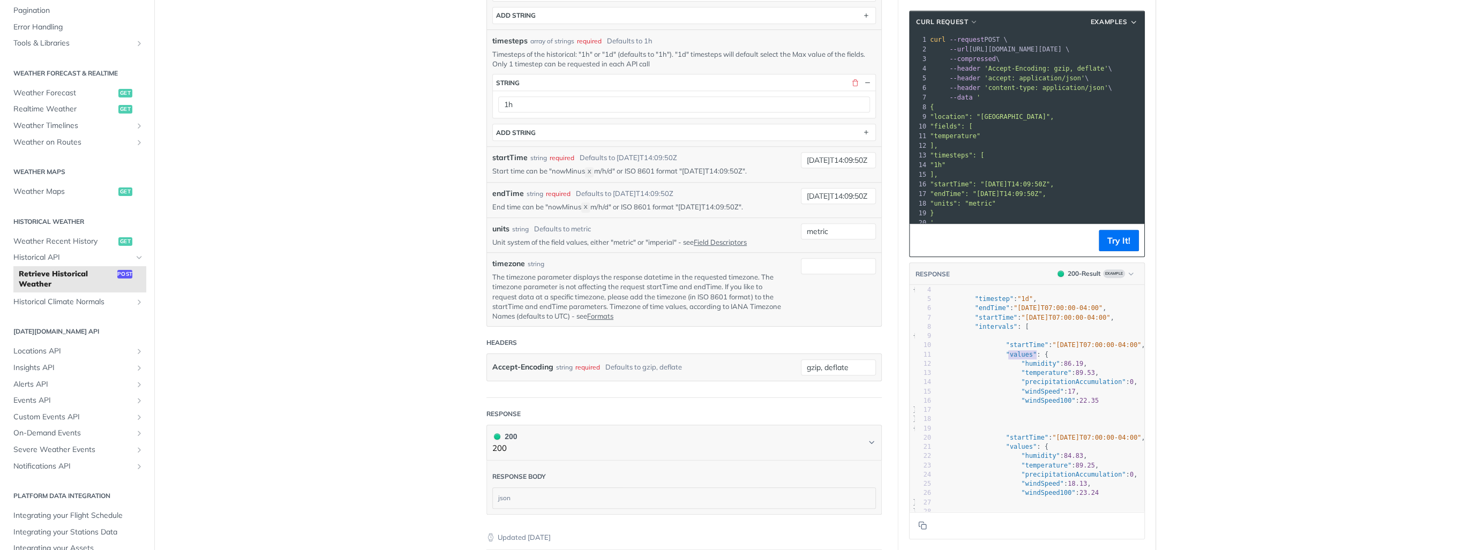
click at [1075, 377] on span "89.53" at bounding box center [1084, 373] width 19 height 8
type textarea "[DATE]T07:00:00-04:00", "values": { "humidity": 86.19, "temperature": 89.53, "p…"
drag, startPoint x: 1057, startPoint y: 351, endPoint x: 1055, endPoint y: 402, distance: 50.9
click at [1060, 392] on div "1 { 2 "data" : { 3 "timelines" : [ 4 { 5 "timestep" : "1d" , 6 "endTime" : "[DA…" at bounding box center [1028, 461] width 234 height 407
click at [1050, 405] on span ""windSpeed100"" at bounding box center [1048, 401] width 54 height 8
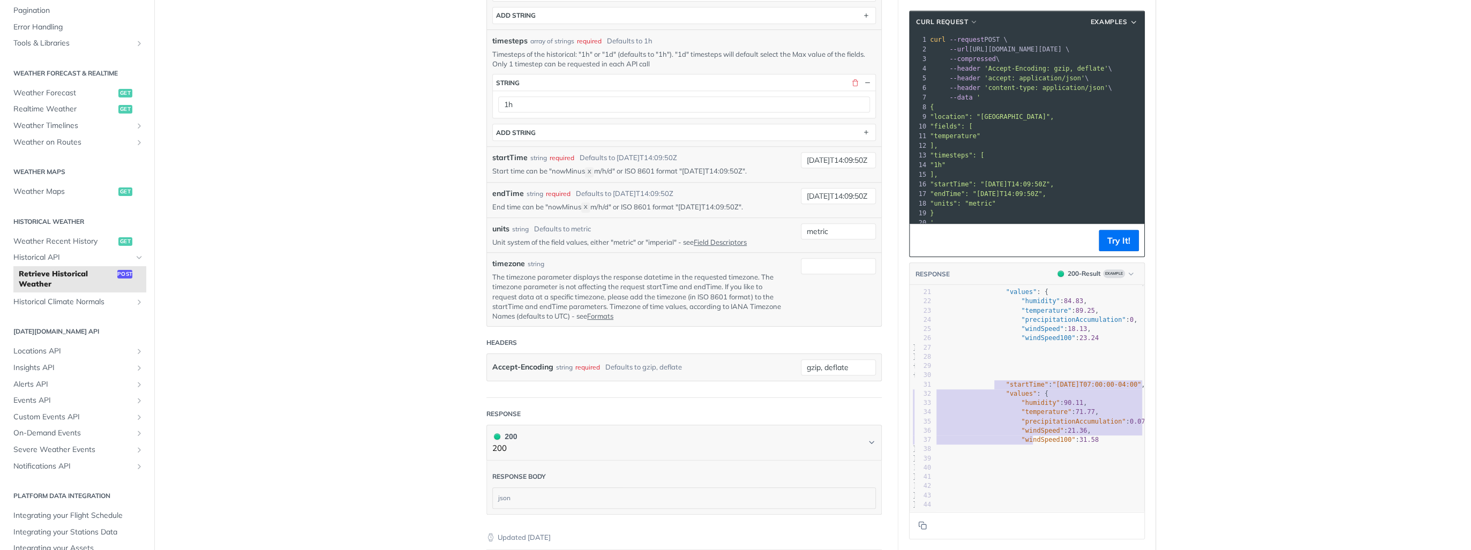
type textarea ""startTime": "[DATE]T07:00:00-04:00", "values": { "humidity": 90.11, "temperatu…"
drag, startPoint x: 986, startPoint y: 377, endPoint x: 1029, endPoint y: 444, distance: 79.2
click at [1029, 444] on div "1 { 2 "data" : { 3 "timelines" : [ 4 { 5 "timestep" : "1d" , 6 "endTime" : "[DA…" at bounding box center [1028, 306] width 234 height 407
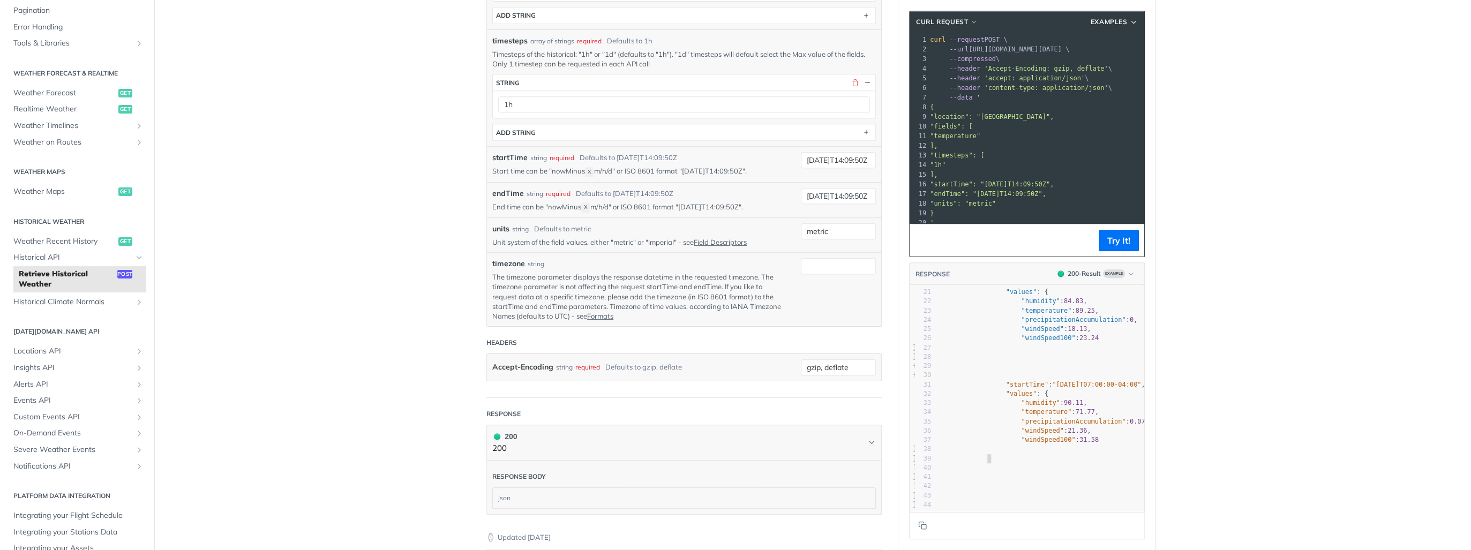
click at [1028, 454] on pre "}" at bounding box center [1028, 458] width 234 height 9
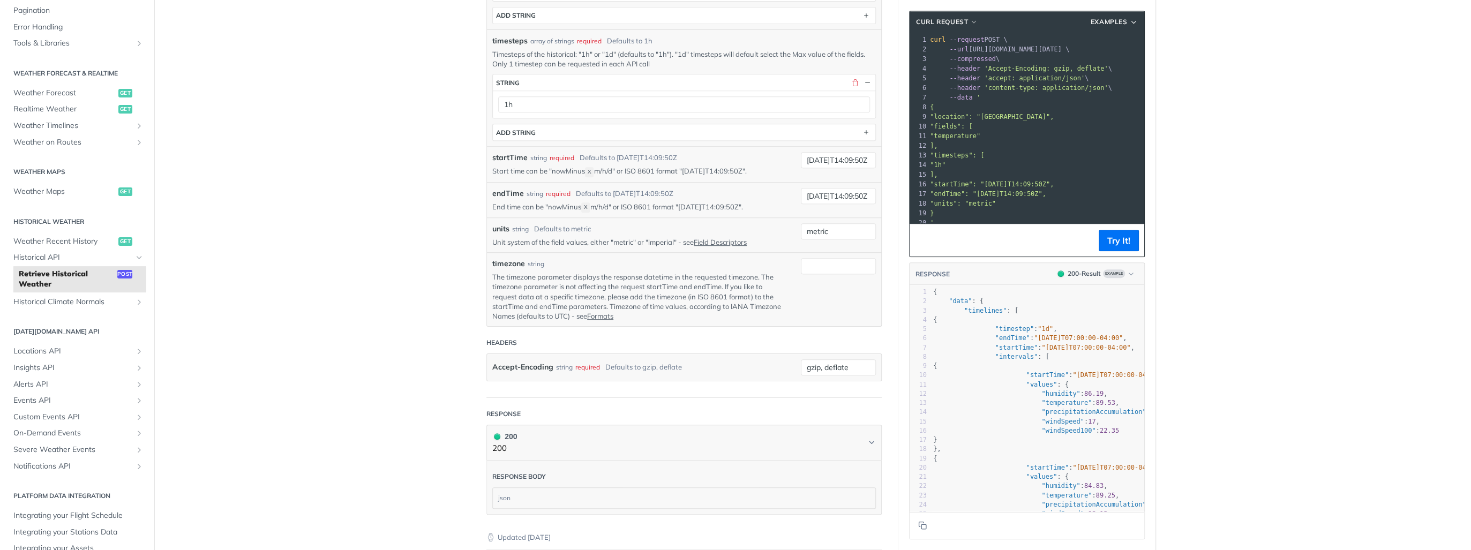
type textarea "endTime": "[DATE]T07:00:00-04:00", "start"
drag, startPoint x: 997, startPoint y: 345, endPoint x: 1008, endPoint y: 354, distance: 14.1
click at [1008, 354] on div "1 { 2 "data" : { 3 "timelines" : [ 4 { 5 "timestep" : "1d" , 6 "endTime" : "[DA…" at bounding box center [1048, 491] width 234 height 407
click at [998, 352] on span ""startTime"" at bounding box center [1017, 348] width 42 height 8
type textarea "timestep": "1d", "endTime": "[DATE]T07:00:00-04:00", "start"
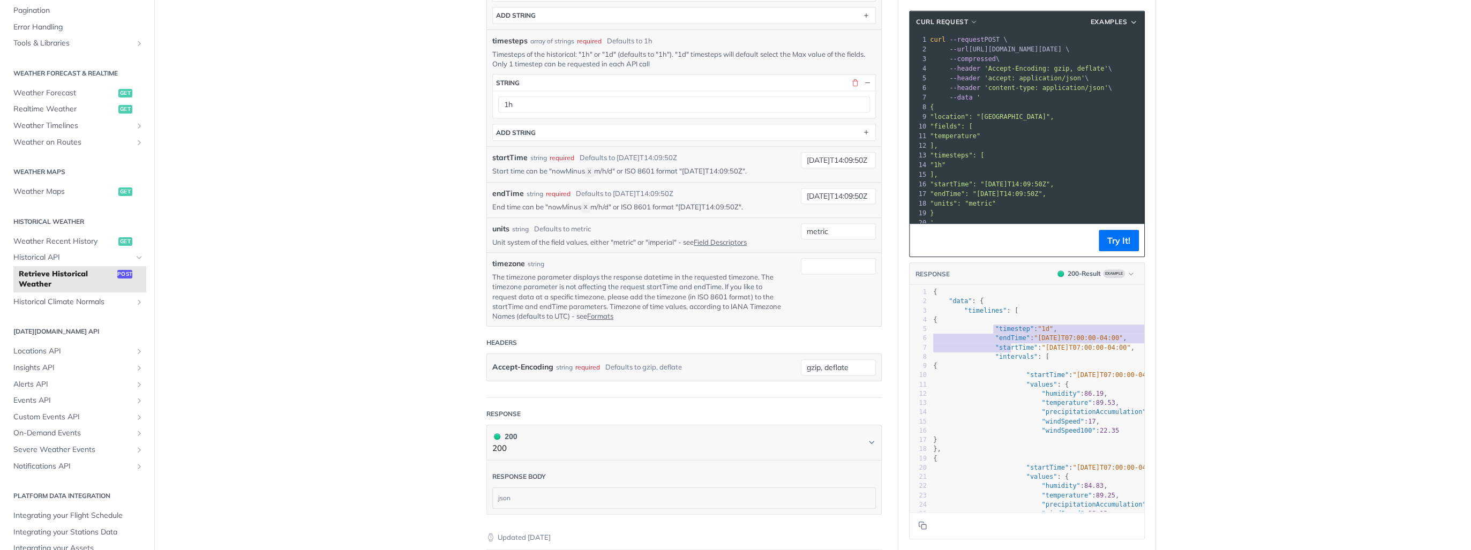
drag, startPoint x: 990, startPoint y: 339, endPoint x: 1008, endPoint y: 354, distance: 22.8
click at [1008, 354] on div "1 { 2 "data" : { 3 "timelines" : [ 4 { 5 "timestep" : "1d" , 6 "endTime" : "[DA…" at bounding box center [1048, 491] width 234 height 407
click at [1001, 361] on span ""intervals"" at bounding box center [1017, 357] width 42 height 8
type textarea "startTime"
drag, startPoint x: 1042, startPoint y: 383, endPoint x: 1049, endPoint y: 383, distance: 6.4
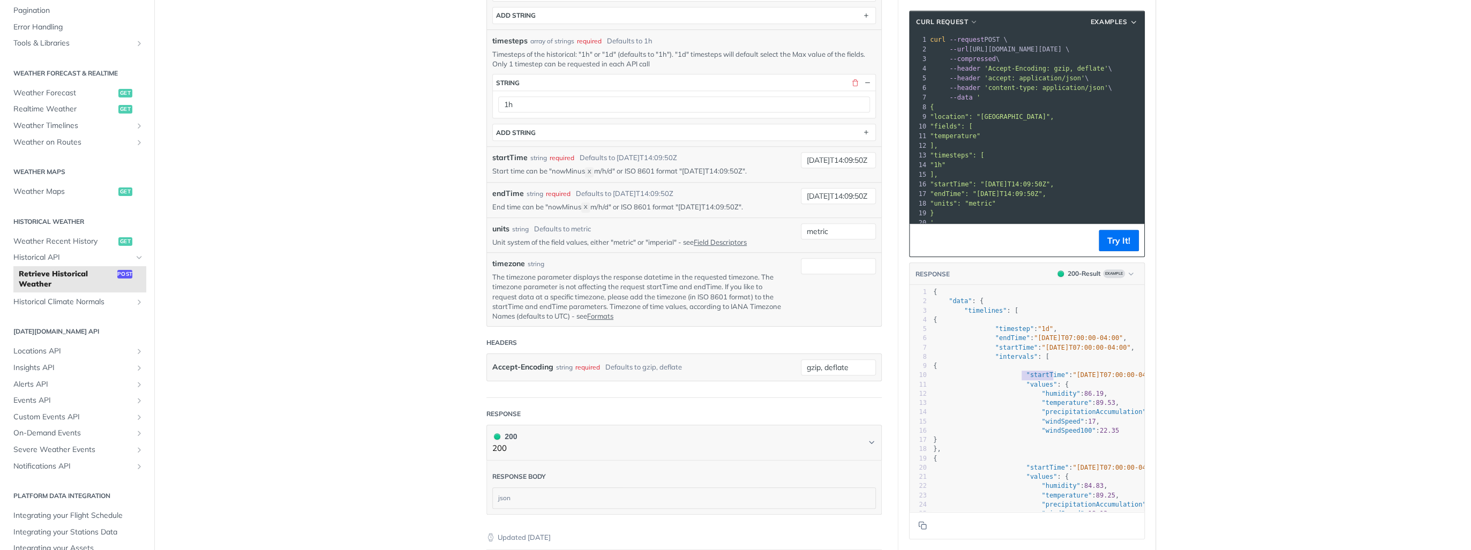
click at [1049, 379] on span ""startTime"" at bounding box center [1047, 375] width 42 height 8
click at [1042, 398] on span ""humidity"" at bounding box center [1061, 394] width 39 height 8
type textarea "startTime""
drag, startPoint x: 1023, startPoint y: 382, endPoint x: 1053, endPoint y: 382, distance: 30.0
click at [1053, 379] on span ""startTime" : "2017-08-13T07:00:00-04:00" ," at bounding box center [1049, 375] width 233 height 8
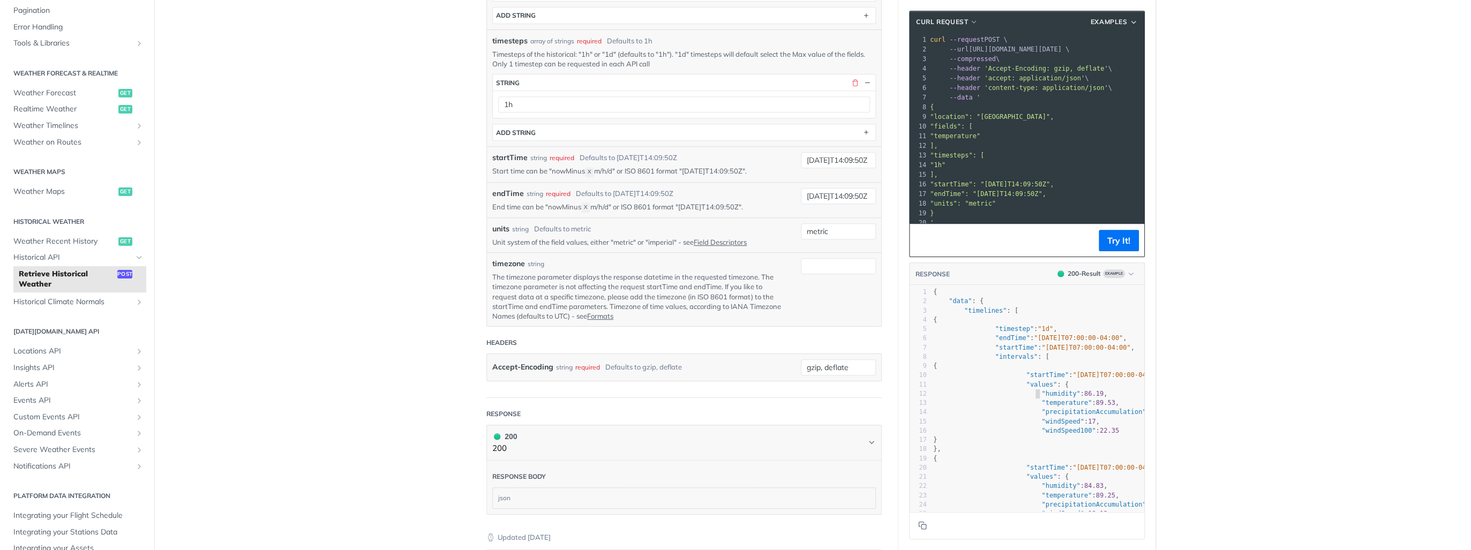
type textarea ": { ""
drag, startPoint x: 1031, startPoint y: 395, endPoint x: 1044, endPoint y: 395, distance: 12.3
click at [1044, 395] on span ""humidity"" at bounding box center [1061, 394] width 39 height 8
click at [1042, 407] on span ""temperature"" at bounding box center [1067, 403] width 50 height 8
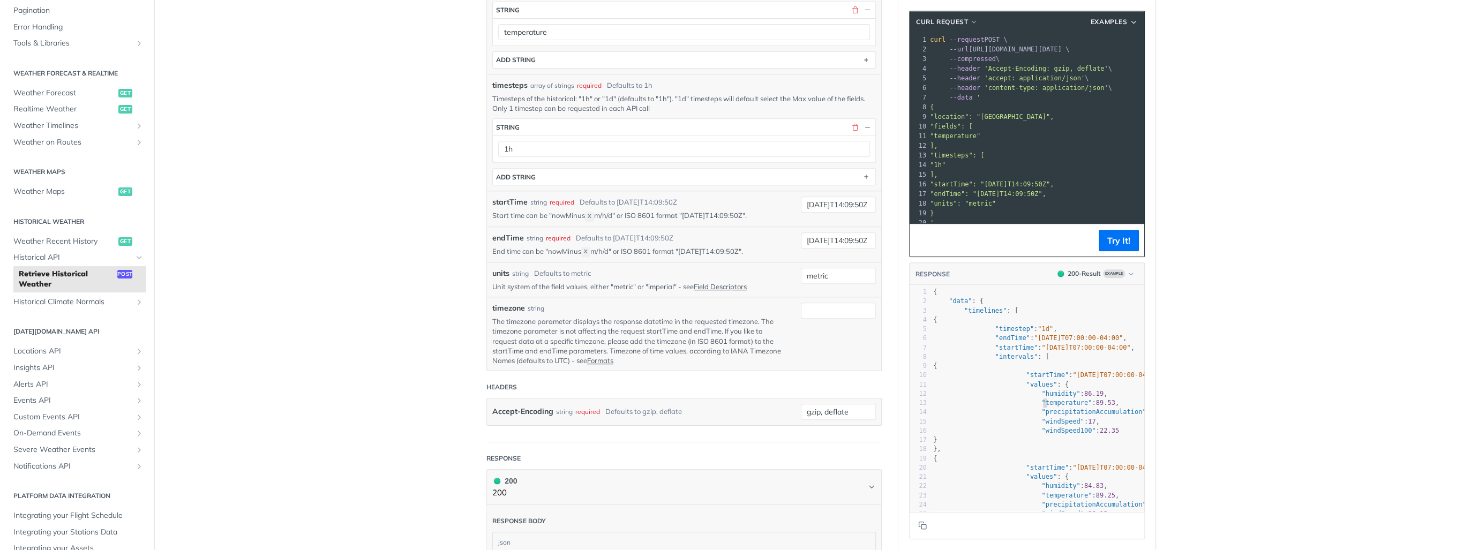
scroll to position [343, 0]
type textarea ""humidity": 86.19, "temperature": 89.53, "precipitationAccumulation": 0, "windS…"
drag, startPoint x: 1034, startPoint y: 408, endPoint x: 1057, endPoint y: 437, distance: 37.0
click at [1059, 436] on div "1 { 2 "data" : { 3 "timelines" : [ 4 { 5 "timestep" : "1d" , 6 "endTime" : "201…" at bounding box center [1048, 491] width 234 height 407
click at [1055, 435] on span ""windSpeed100"" at bounding box center [1069, 431] width 54 height 8
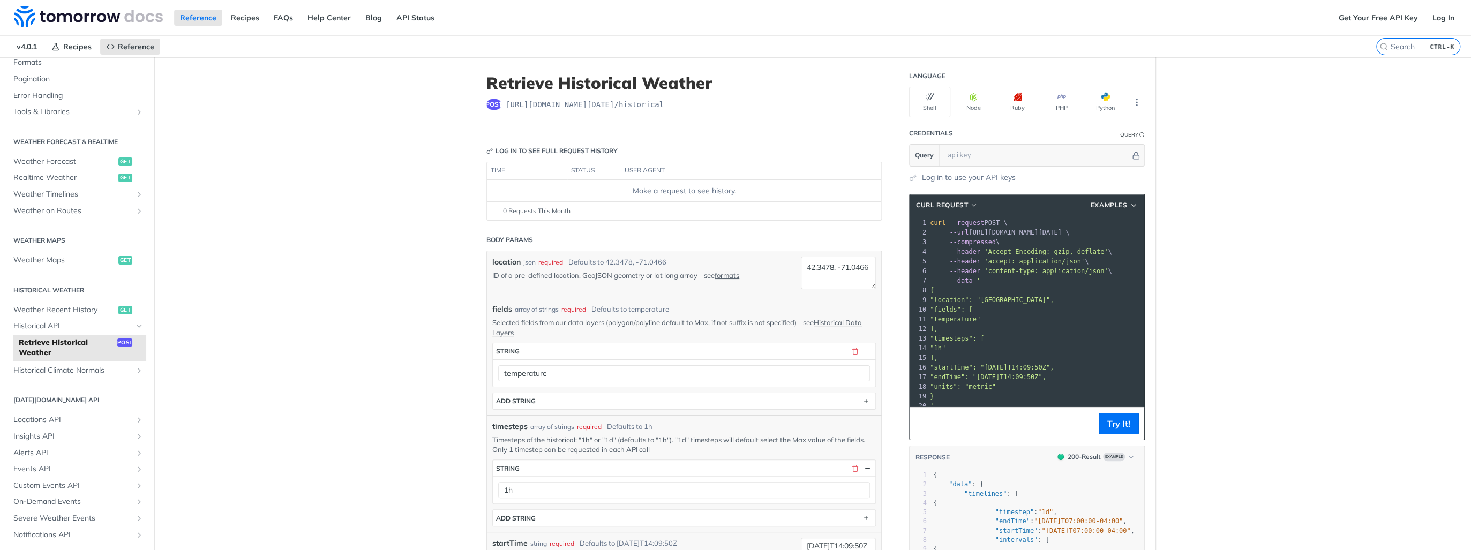
scroll to position [189, 0]
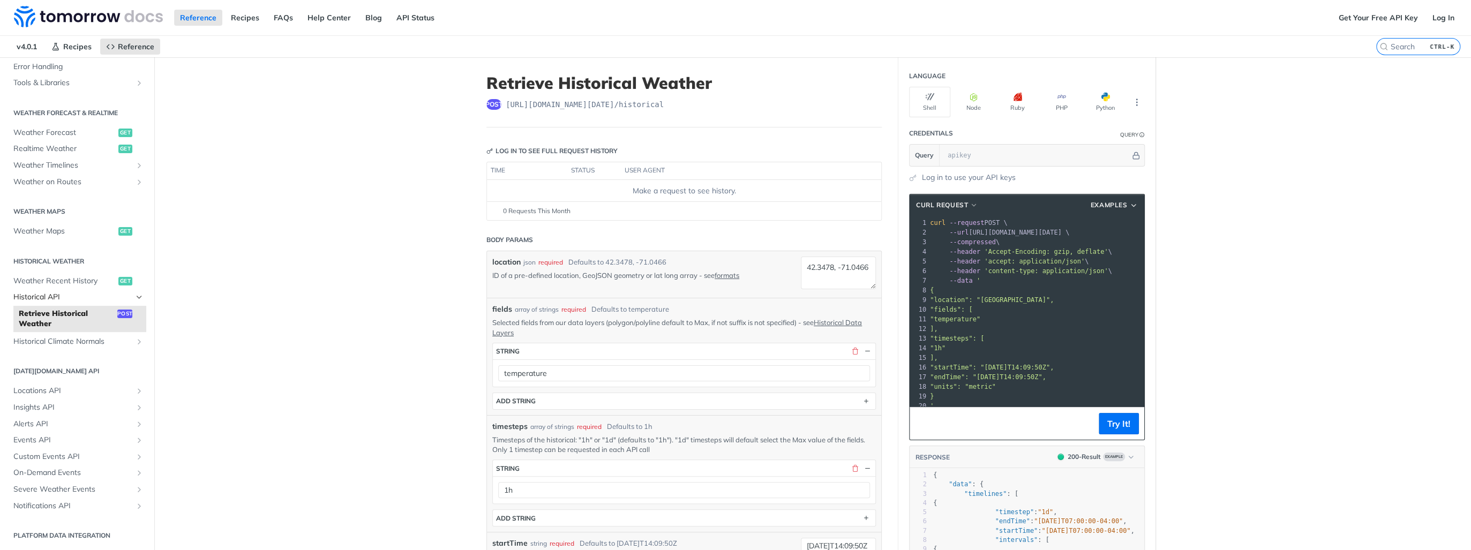
click at [60, 294] on span "Historical API" at bounding box center [72, 297] width 119 height 11
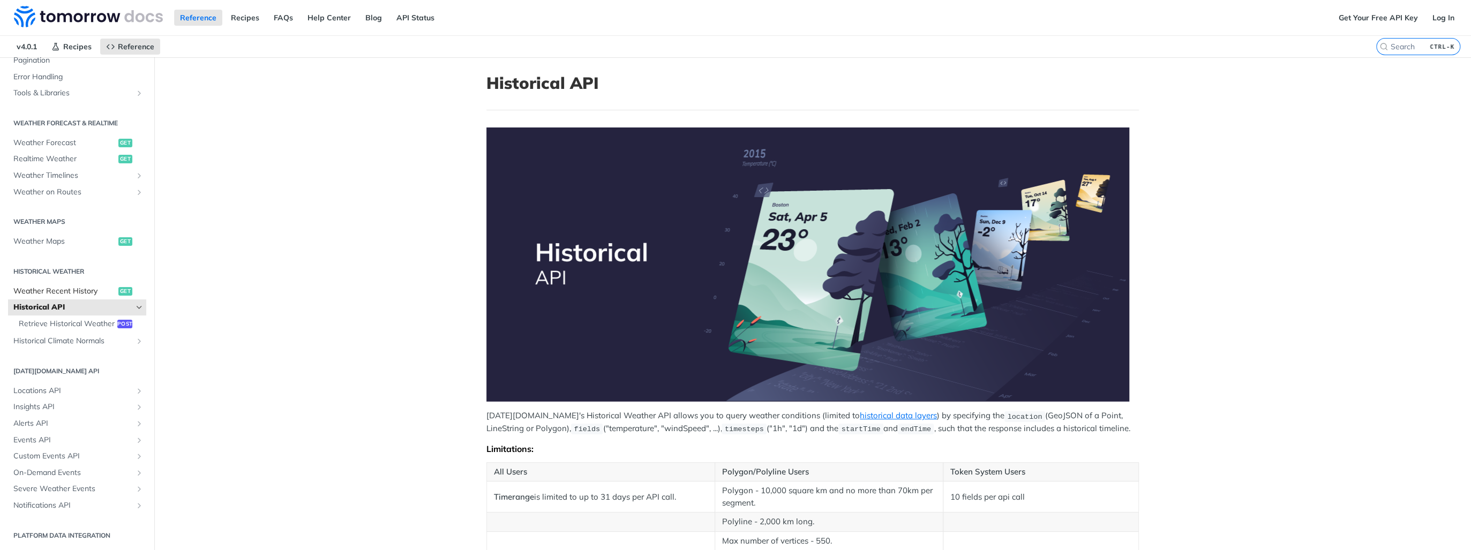
click at [77, 286] on span "Weather Recent History" at bounding box center [64, 291] width 102 height 11
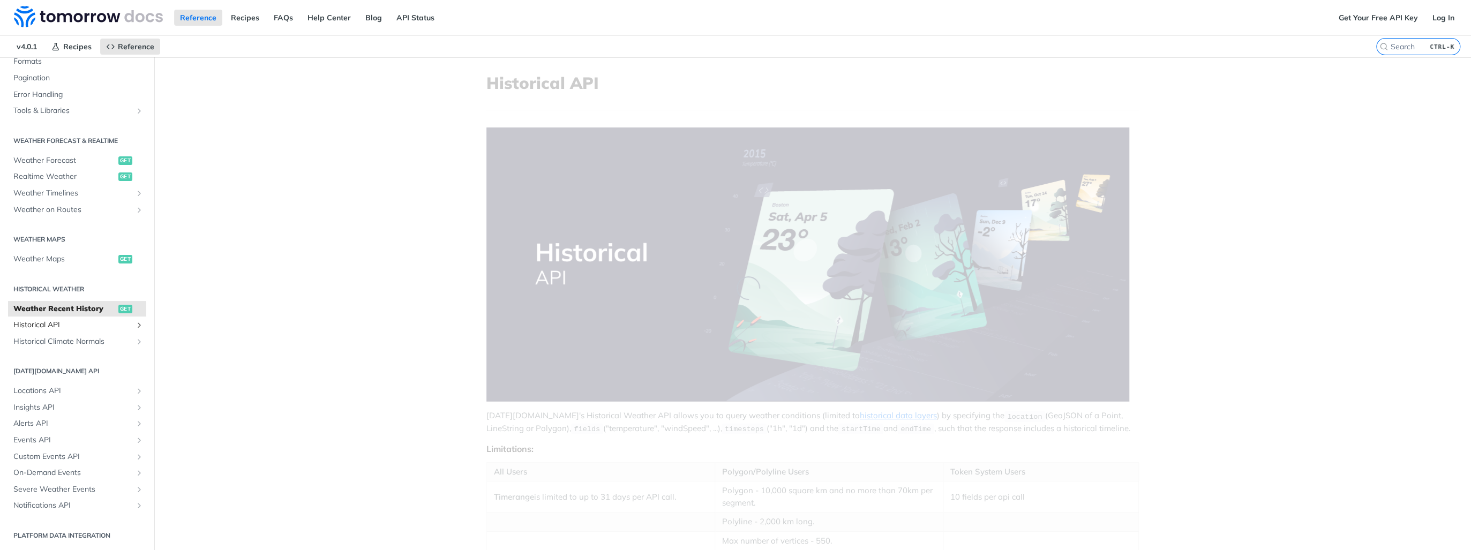
click at [44, 324] on span "Historical API" at bounding box center [72, 325] width 119 height 11
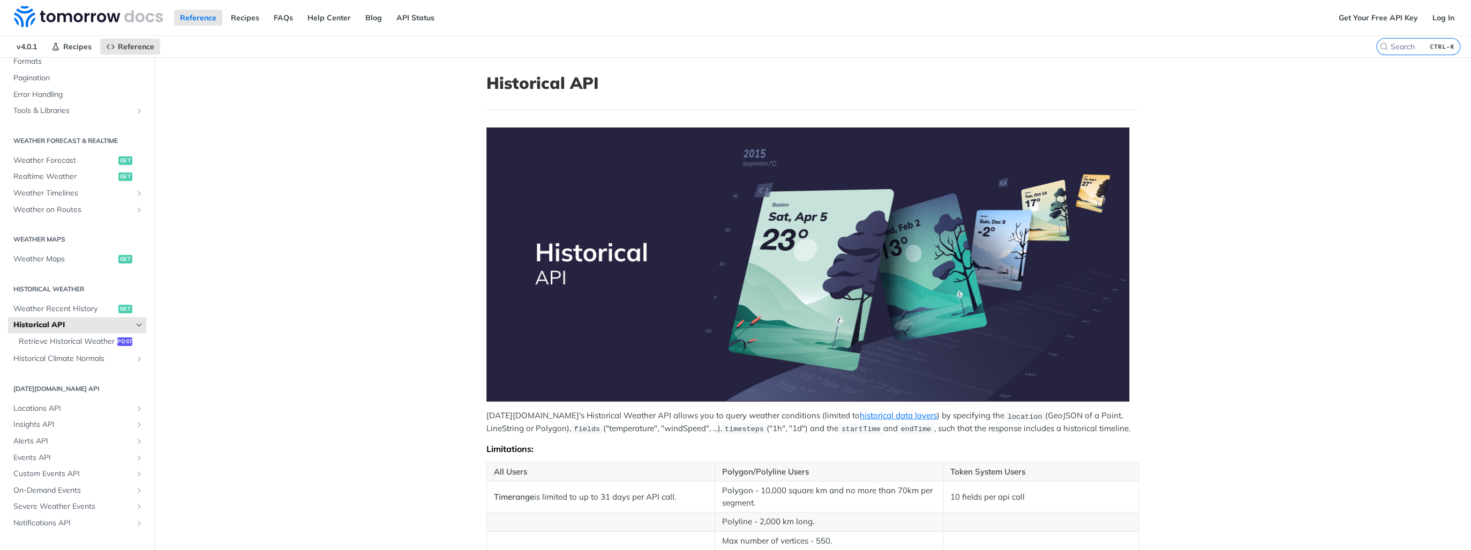
scroll to position [343, 0]
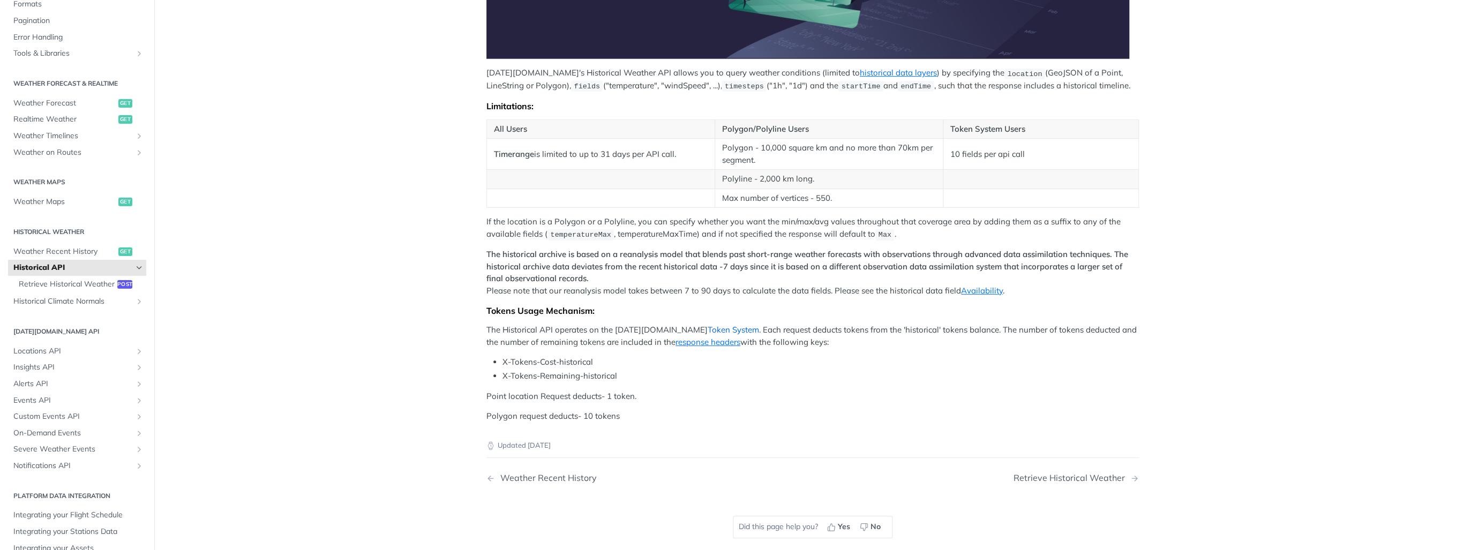
click at [708, 326] on link "Token System" at bounding box center [733, 330] width 51 height 10
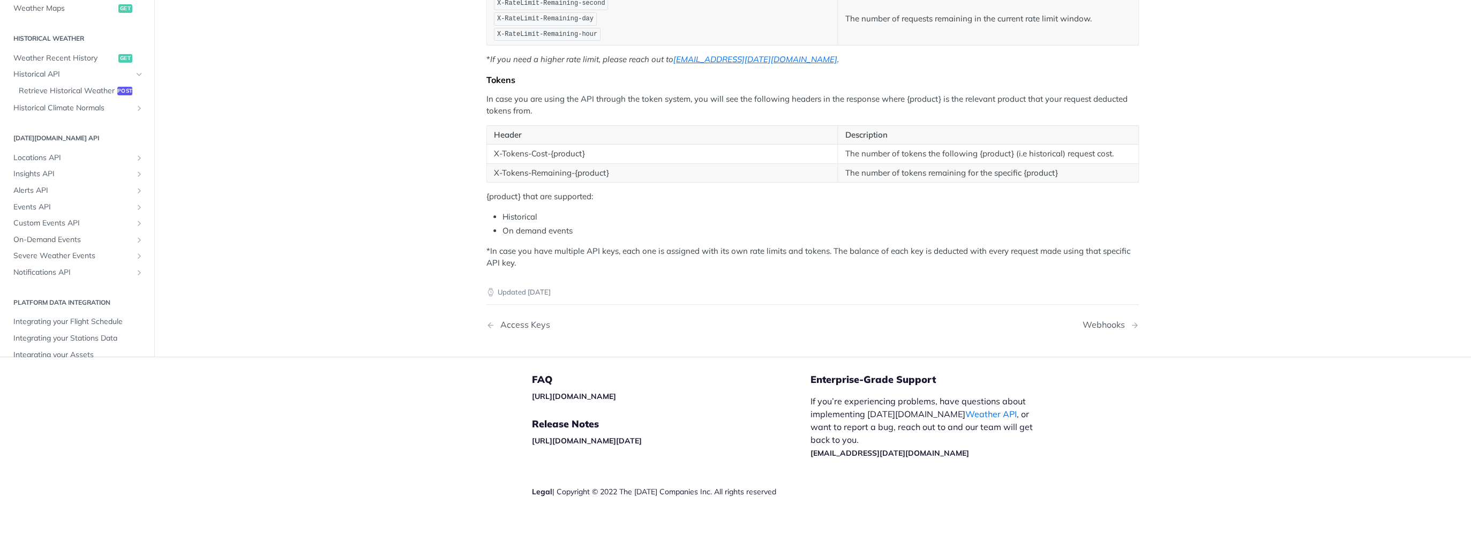
scroll to position [274, 0]
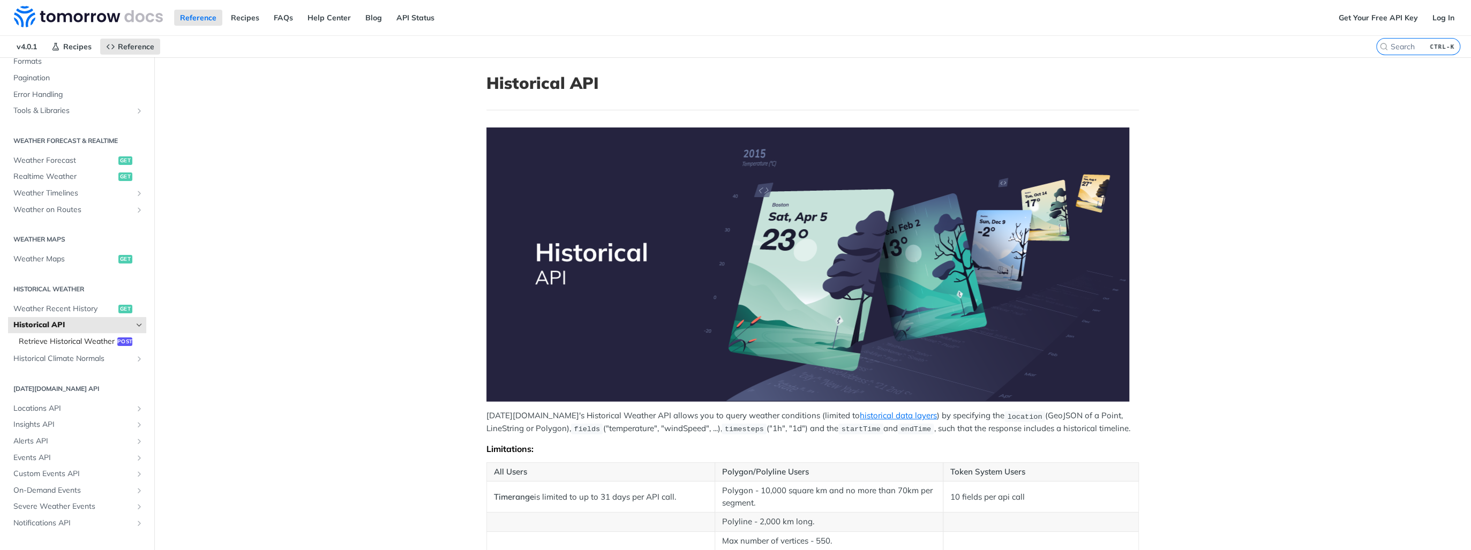
click at [73, 342] on span "Retrieve Historical Weather" at bounding box center [67, 342] width 96 height 11
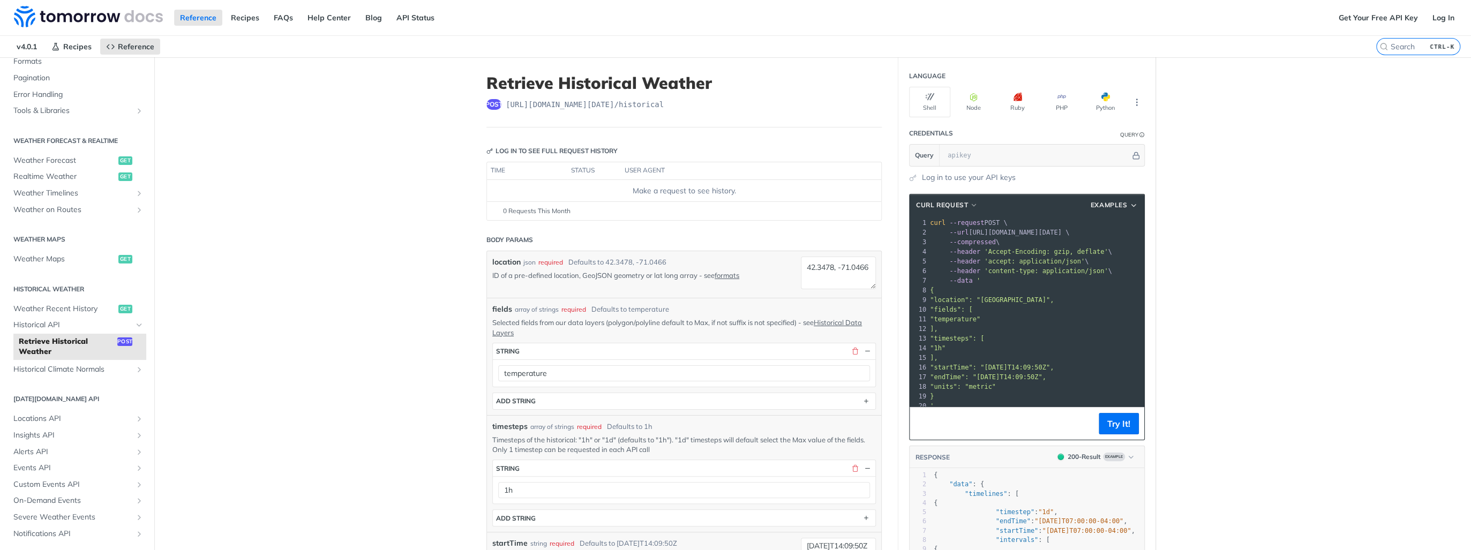
scroll to position [43, 0]
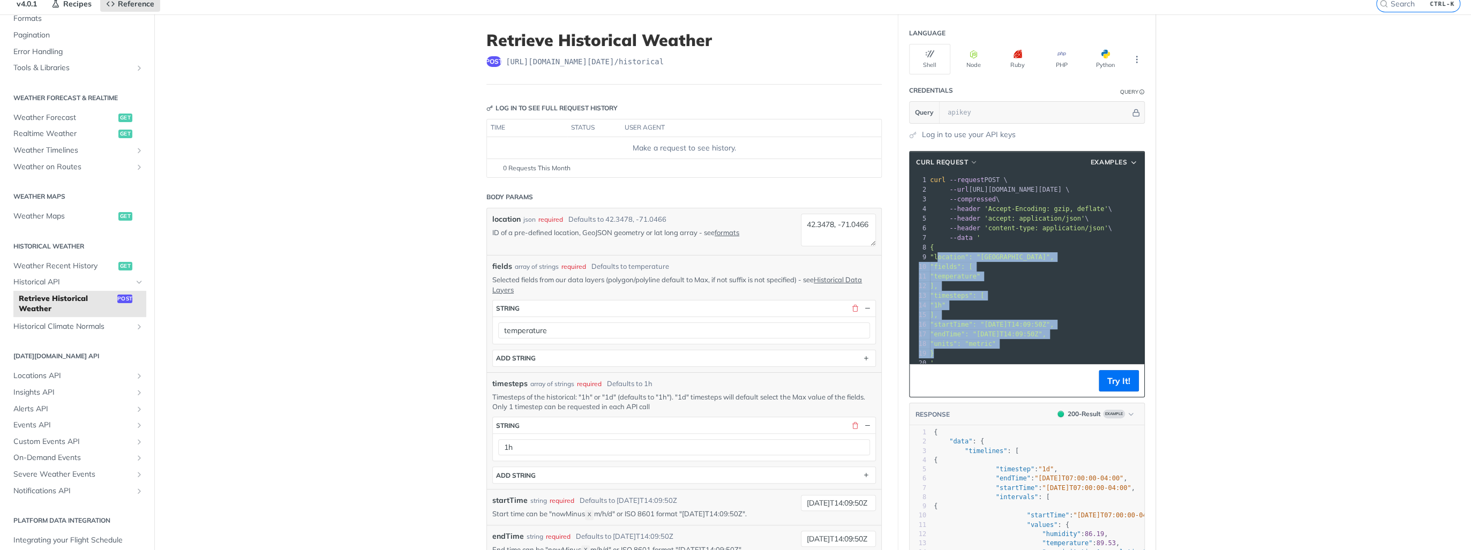
drag, startPoint x: 934, startPoint y: 255, endPoint x: 953, endPoint y: 352, distance: 98.8
click at [953, 352] on div "1 curl --request POST \ 2 --url https://api.tomorrow.io/v4/historical \ 3 --com…" at bounding box center [1039, 271] width 223 height 193
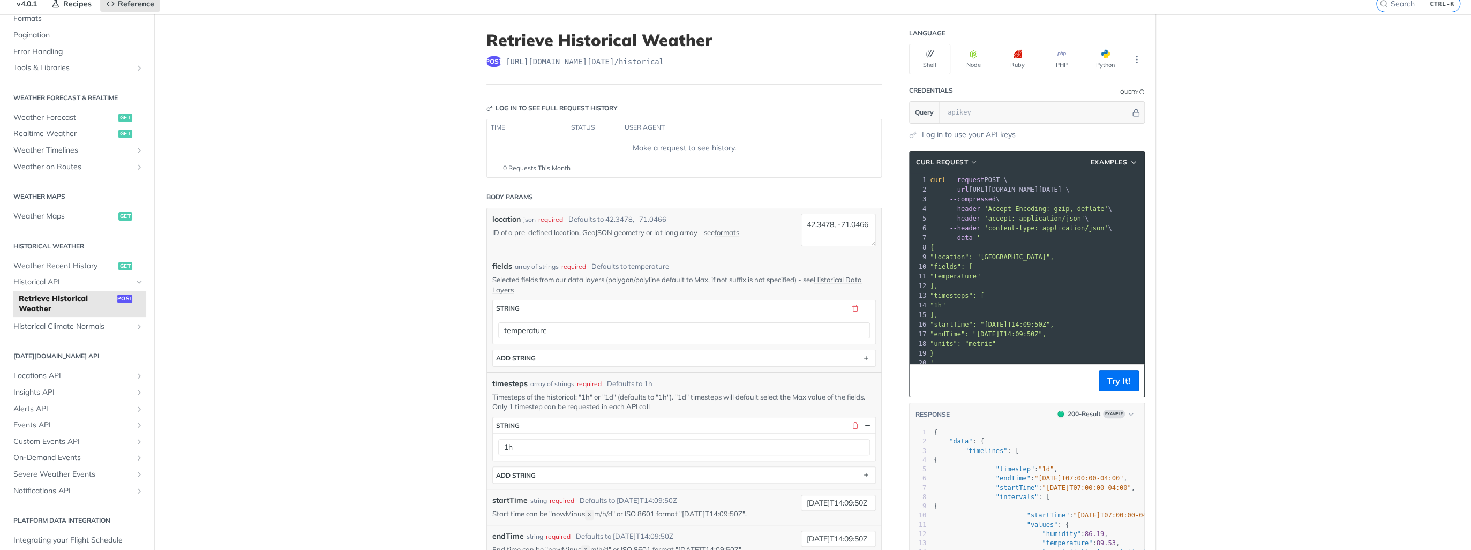
click at [953, 352] on pre "}" at bounding box center [1039, 354] width 223 height 10
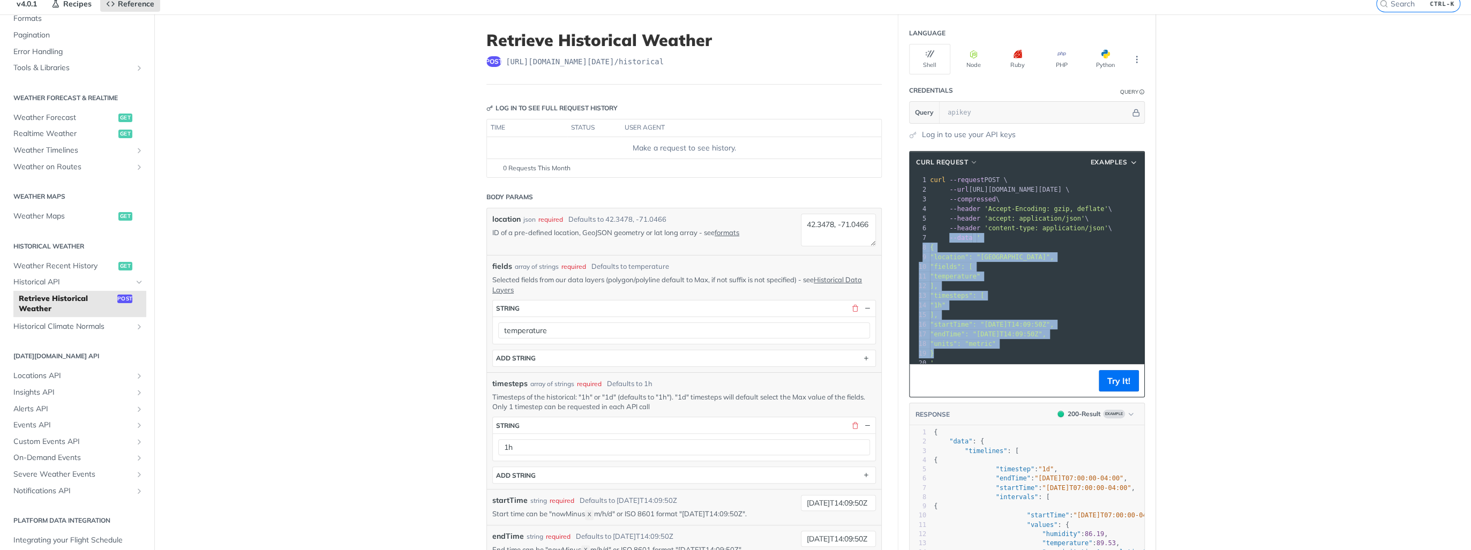
drag, startPoint x: 947, startPoint y: 356, endPoint x: 951, endPoint y: 249, distance: 107.2
click at [945, 232] on div "1 curl --request POST \ 2 --url https://api.tomorrow.io/v4/historical \ 3 --com…" at bounding box center [1039, 271] width 223 height 193
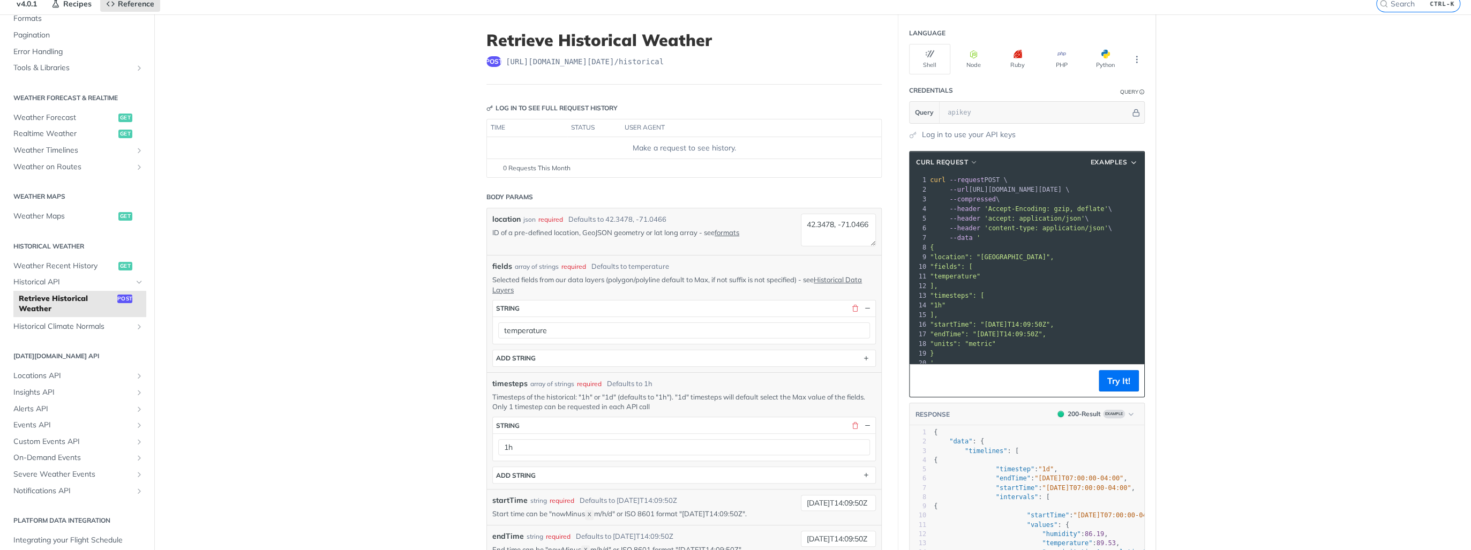
click at [983, 305] on pre ""1h"" at bounding box center [1039, 306] width 223 height 10
drag, startPoint x: 984, startPoint y: 296, endPoint x: 978, endPoint y: 341, distance: 45.3
click at [978, 341] on div "1 curl --request POST \ 2 --url https://api.tomorrow.io/v4/historical \ 3 --com…" at bounding box center [1039, 271] width 223 height 193
click at [977, 341] on span ""units": "metric"" at bounding box center [963, 344] width 66 height 8
drag, startPoint x: 970, startPoint y: 345, endPoint x: 988, endPoint y: 279, distance: 68.4
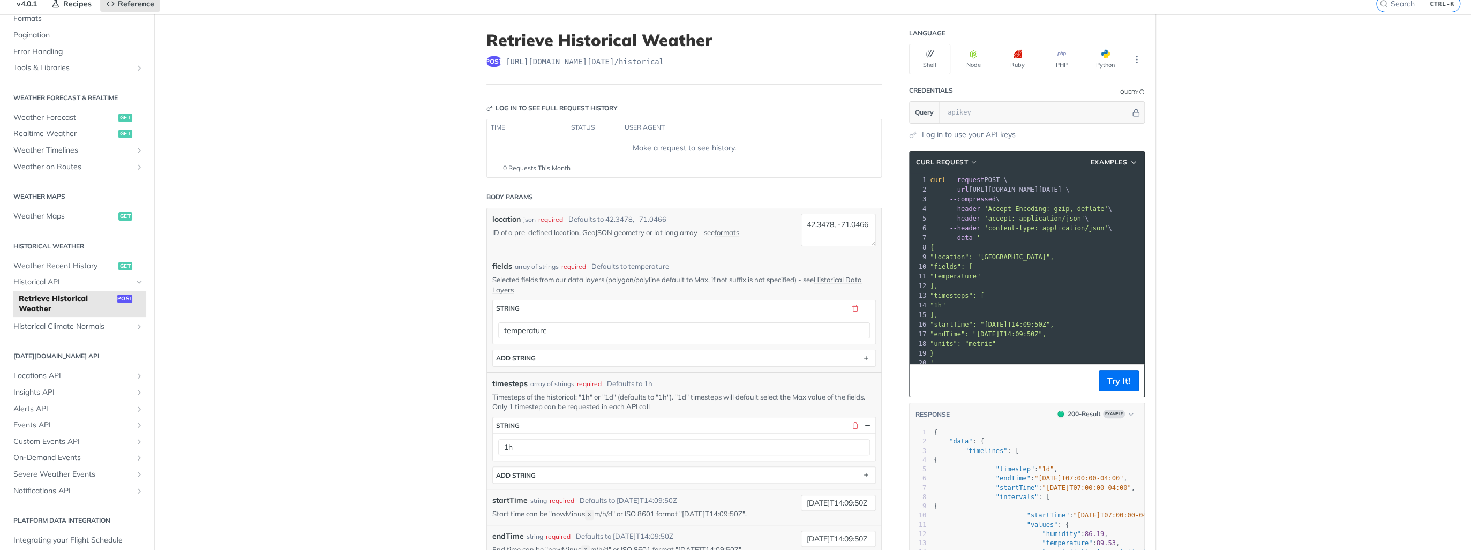
click at [988, 279] on div "1 curl --request POST \ 2 --url https://api.tomorrow.io/v4/historical \ 3 --com…" at bounding box center [1039, 271] width 223 height 193
click at [1014, 341] on pre ""units": "metric"" at bounding box center [1039, 344] width 223 height 10
drag, startPoint x: 984, startPoint y: 356, endPoint x: 1008, endPoint y: 262, distance: 96.8
click at [1008, 262] on div "1 curl --request POST \ 2 --url https://api.tomorrow.io/v4/historical \ 3 --com…" at bounding box center [1039, 271] width 223 height 193
click at [1025, 341] on pre ""units": "metric"" at bounding box center [1039, 344] width 223 height 10
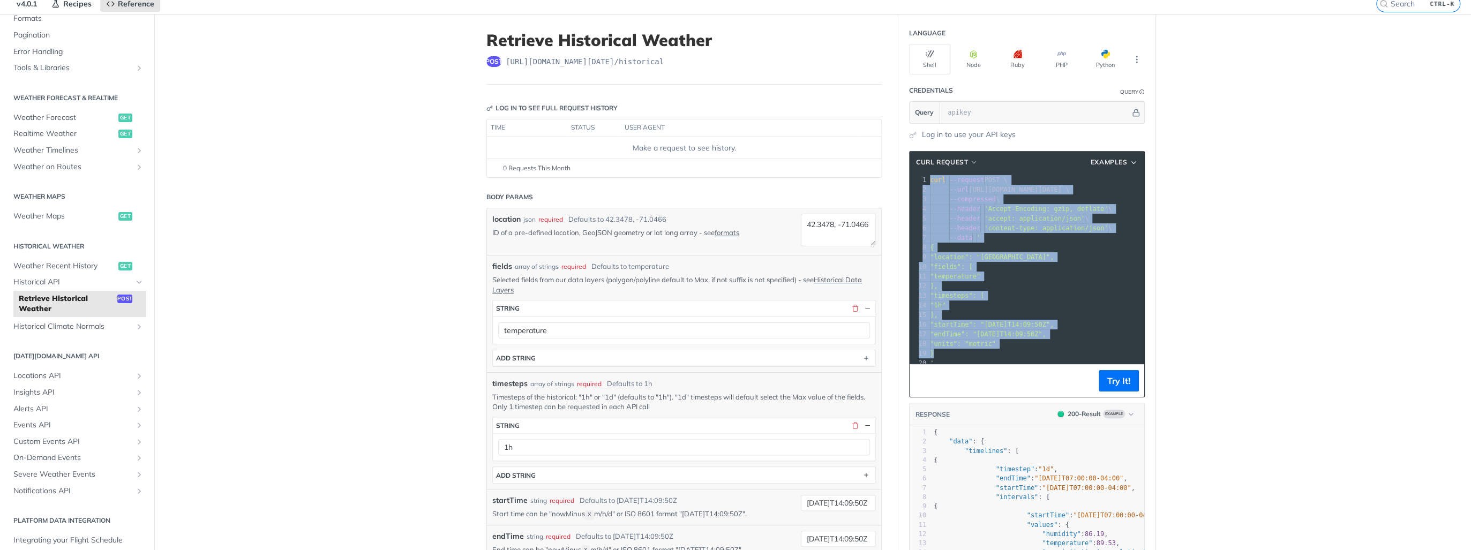
drag, startPoint x: 952, startPoint y: 356, endPoint x: 920, endPoint y: 182, distance: 177.6
click at [928, 182] on div "1 curl --request POST \ 2 --url https://api.tomorrow.io/v4/historical \ 3 --com…" at bounding box center [1039, 271] width 223 height 193
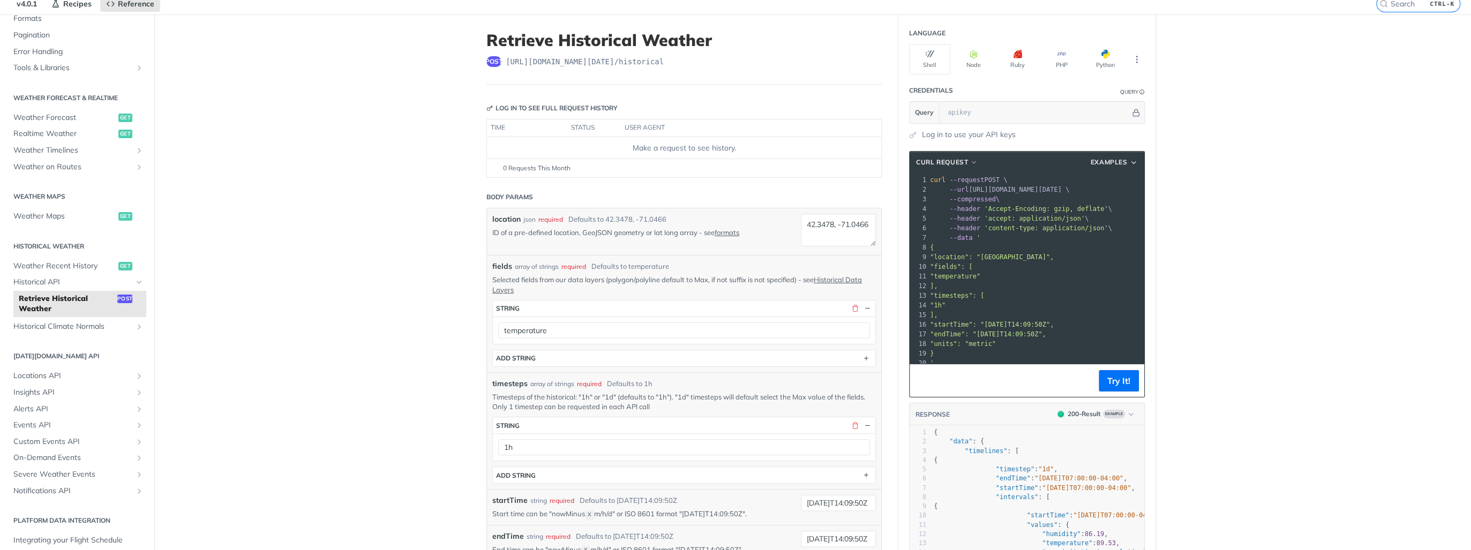
click at [1030, 311] on pre "]," at bounding box center [1039, 315] width 223 height 10
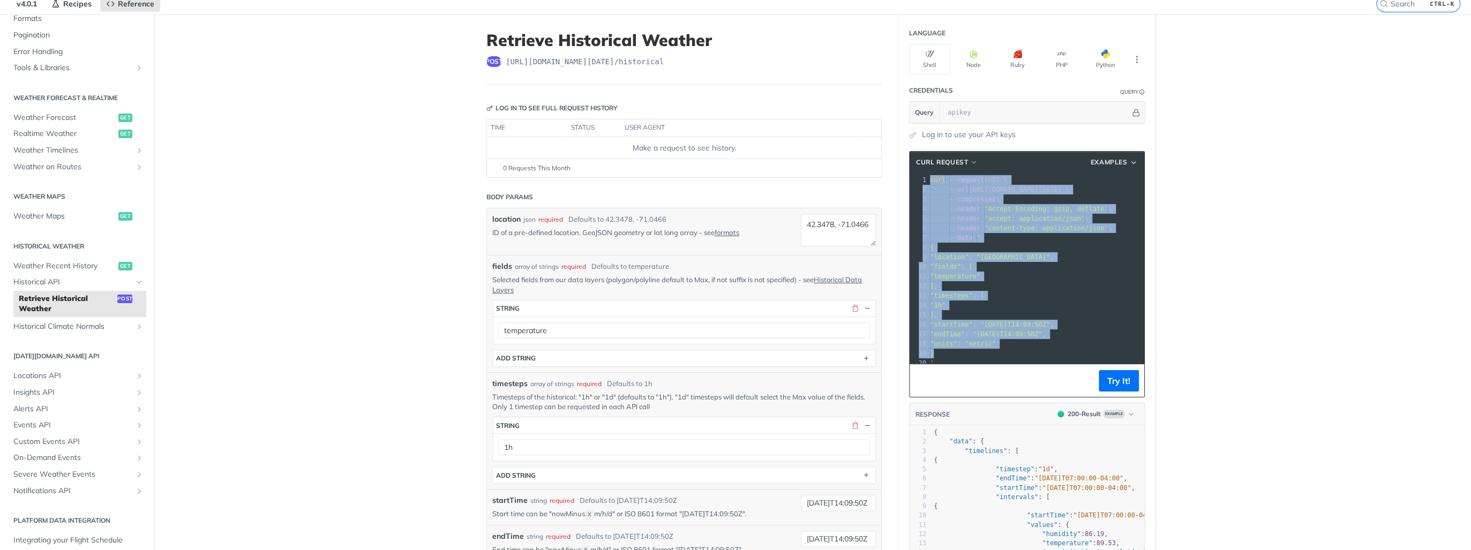
drag, startPoint x: 971, startPoint y: 355, endPoint x: 924, endPoint y: 181, distance: 180.4
click at [928, 181] on div "1 curl --request POST \ 2 --url https://api.tomorrow.io/v4/historical \ 3 --com…" at bounding box center [1039, 271] width 223 height 193
click at [1089, 317] on pre "]," at bounding box center [1039, 315] width 223 height 10
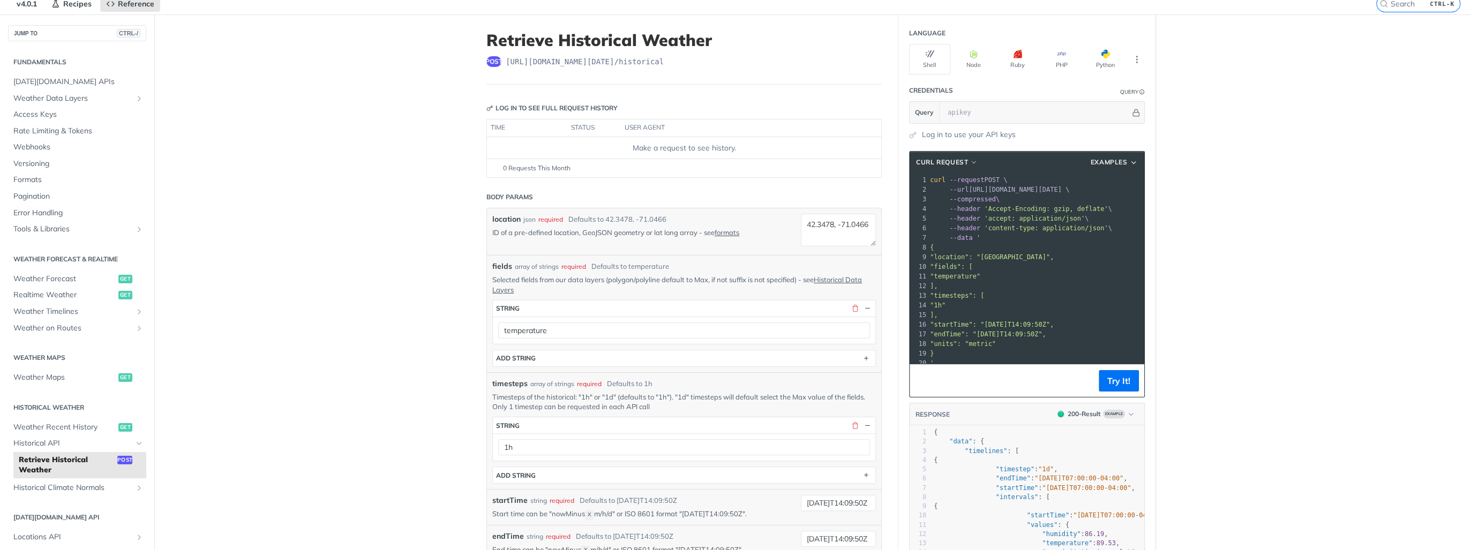
drag, startPoint x: 938, startPoint y: 264, endPoint x: 955, endPoint y: 282, distance: 24.6
click at [955, 282] on div "1 curl --request POST \ 2 --url https://api.tomorrow.io/v4/historical \ 3 --com…" at bounding box center [1039, 271] width 223 height 193
click at [949, 286] on pre "]," at bounding box center [1039, 286] width 223 height 10
drag, startPoint x: 957, startPoint y: 285, endPoint x: 937, endPoint y: 272, distance: 24.1
click at [931, 267] on div "1 curl --request POST \ 2 --url https://api.tomorrow.io/v4/historical \ 3 --com…" at bounding box center [1039, 271] width 223 height 193
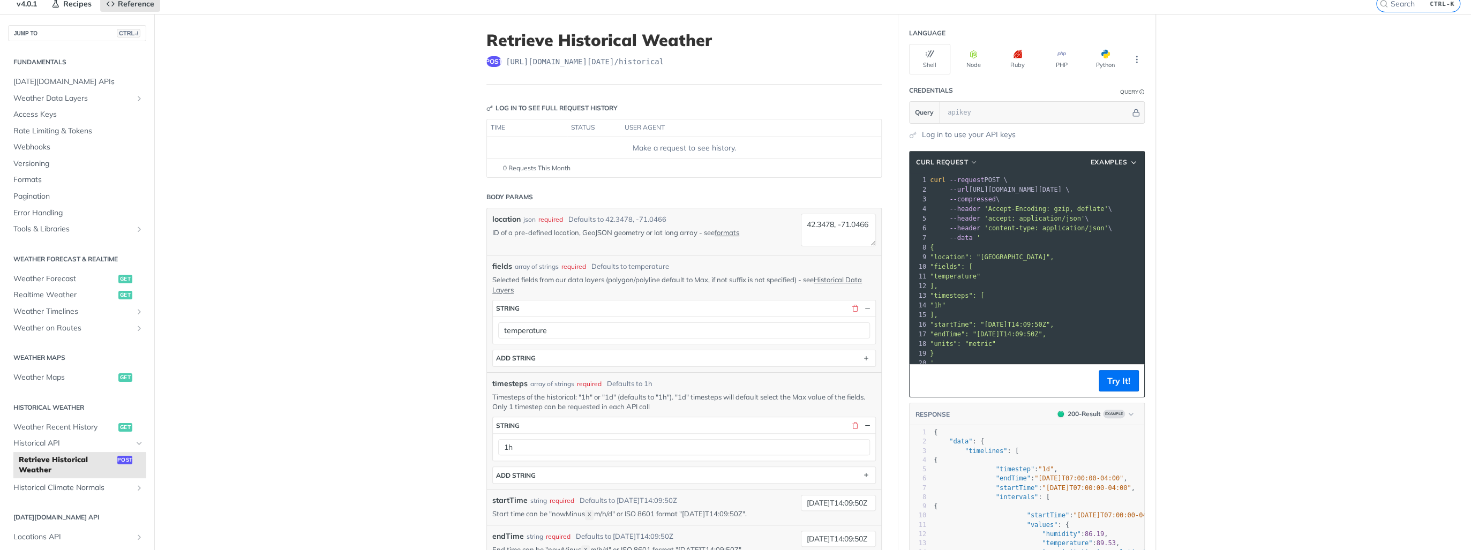
click at [964, 285] on pre "]," at bounding box center [1039, 286] width 223 height 10
drag, startPoint x: 1000, startPoint y: 289, endPoint x: 968, endPoint y: 259, distance: 44.0
click at [968, 259] on div "1 curl --request POST \ 2 --url https://api.tomorrow.io/v4/historical \ 3 --com…" at bounding box center [1039, 271] width 223 height 193
click at [1027, 306] on pre ""1h"" at bounding box center [1039, 306] width 223 height 10
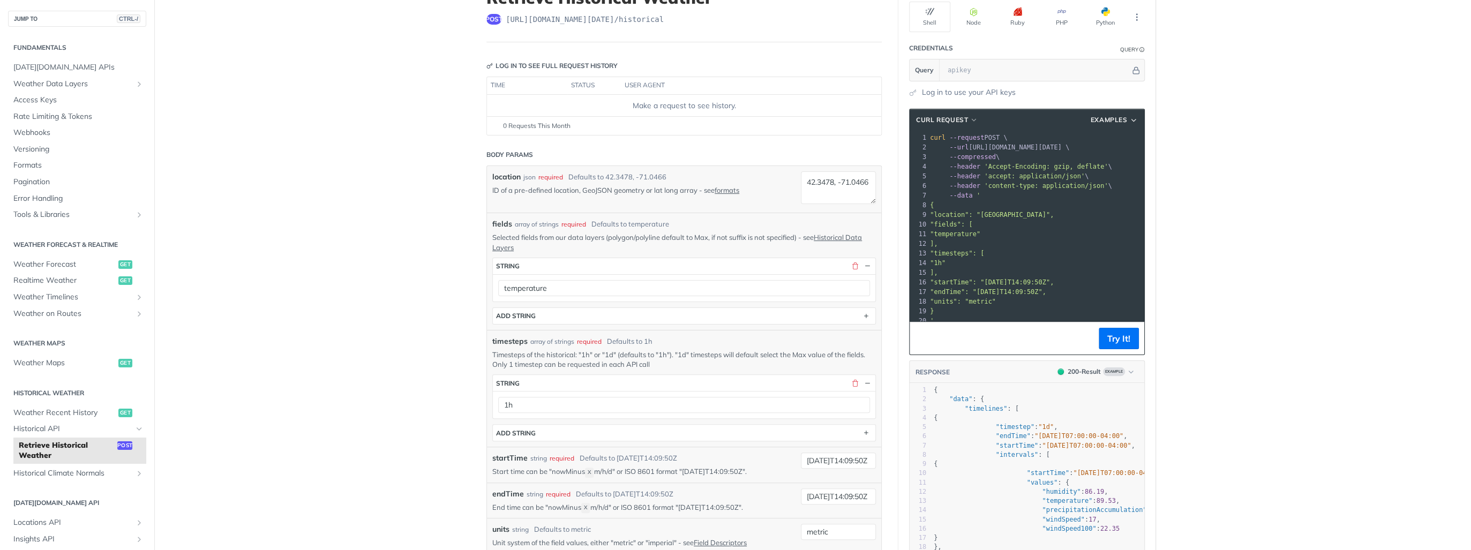
scroll to position [86, 0]
drag, startPoint x: 622, startPoint y: 238, endPoint x: 746, endPoint y: 238, distance: 123.8
click at [746, 238] on p "Selected fields from our data layers (polygon/polyline default to Max, if not s…" at bounding box center [684, 241] width 384 height 19
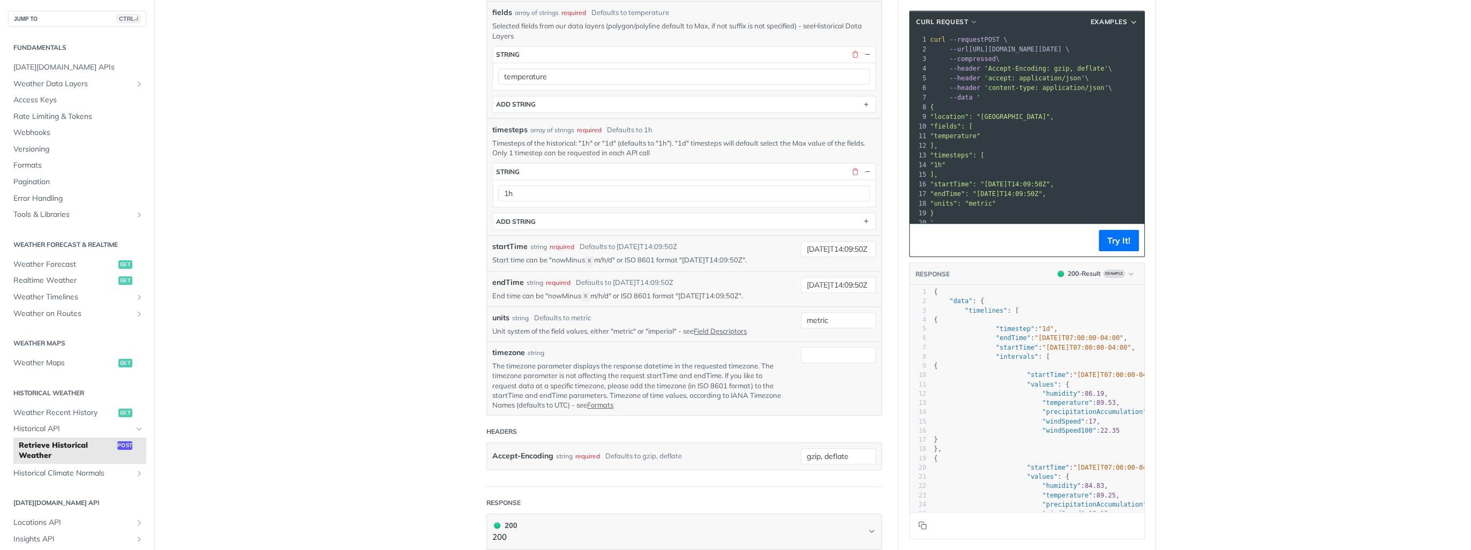
scroll to position [300, 0]
drag, startPoint x: 494, startPoint y: 253, endPoint x: 664, endPoint y: 252, distance: 169.9
click at [664, 252] on p "Start time can be "nowMinus X m/h/d" or ISO 8601 format "2019-03-20T14:09:50Z"." at bounding box center [638, 257] width 293 height 10
drag, startPoint x: 664, startPoint y: 252, endPoint x: 623, endPoint y: 253, distance: 40.7
click at [623, 253] on p "Start time can be "nowMinus X m/h/d" or ISO 8601 format "2019-03-20T14:09:50Z"." at bounding box center [638, 257] width 293 height 10
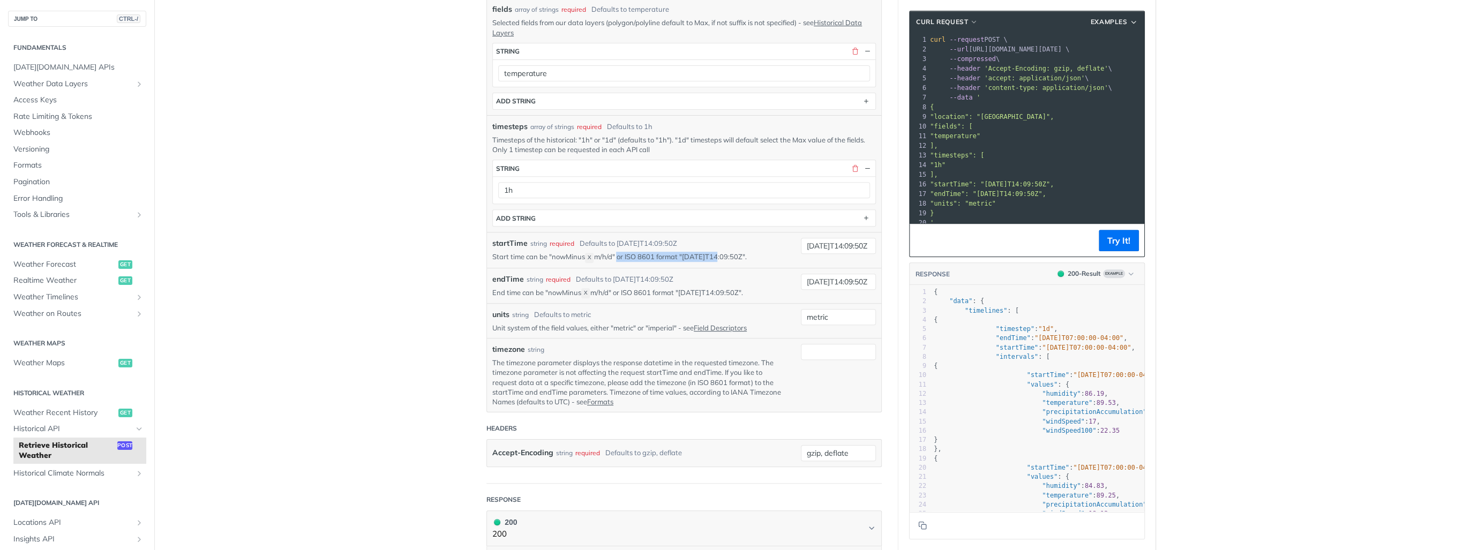
drag, startPoint x: 622, startPoint y: 253, endPoint x: 714, endPoint y: 253, distance: 92.7
click at [714, 253] on p "Start time can be "nowMinus X m/h/d" or ISO 8601 format "2019-03-20T14:09:50Z"." at bounding box center [638, 257] width 293 height 10
drag, startPoint x: 714, startPoint y: 253, endPoint x: 670, endPoint y: 255, distance: 44.0
click at [670, 255] on p "Start time can be "nowMinus X m/h/d" or ISO 8601 format "2019-03-20T14:09:50Z"." at bounding box center [638, 257] width 293 height 10
drag, startPoint x: 682, startPoint y: 253, endPoint x: 764, endPoint y: 260, distance: 82.2
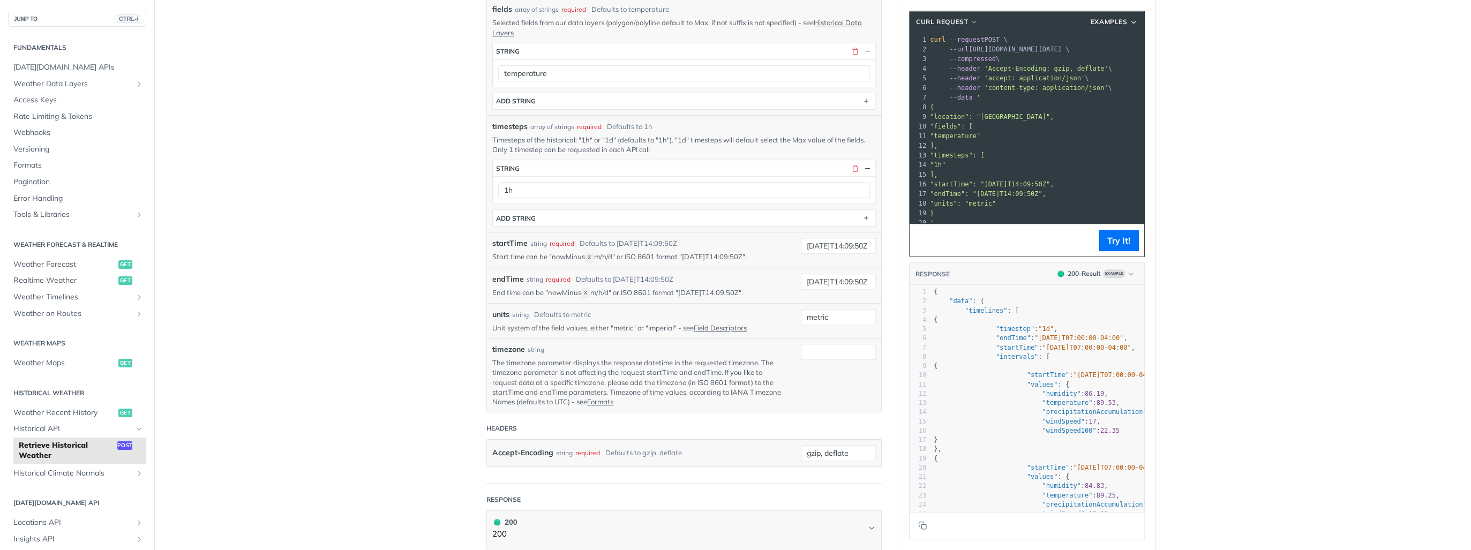
click at [764, 260] on div "startTime string required Defaults to 2019-03-20T14:09:50Z Start time can be "n…" at bounding box center [684, 249] width 394 height 35
drag, startPoint x: 764, startPoint y: 260, endPoint x: 709, endPoint y: 260, distance: 54.1
click at [709, 260] on div "startTime string required Defaults to 2019-03-20T14:09:50Z Start time can be "n…" at bounding box center [684, 249] width 394 height 35
drag, startPoint x: 690, startPoint y: 254, endPoint x: 739, endPoint y: 251, distance: 48.8
click at [739, 252] on p "Start time can be "nowMinus X m/h/d" or ISO 8601 format "2019-03-20T14:09:50Z"." at bounding box center [638, 257] width 293 height 10
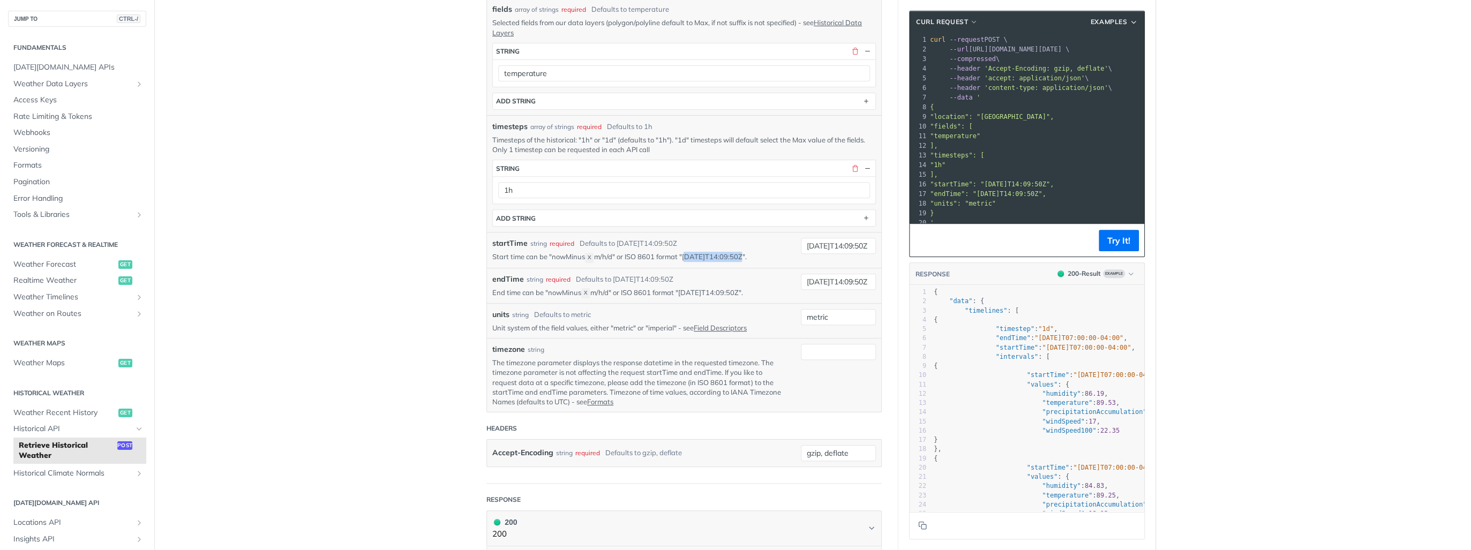
drag, startPoint x: 739, startPoint y: 251, endPoint x: 704, endPoint y: 253, distance: 34.9
click at [704, 253] on p "Start time can be "nowMinus X m/h/d" or ISO 8601 format "2019-03-20T14:09:50Z"." at bounding box center [638, 257] width 293 height 10
drag, startPoint x: 717, startPoint y: 251, endPoint x: 736, endPoint y: 251, distance: 18.8
click at [736, 252] on p "Start time can be "nowMinus X m/h/d" or ISO 8601 format "2019-03-20T14:09:50Z"." at bounding box center [638, 257] width 293 height 10
click at [735, 252] on p "Start time can be "nowMinus X m/h/d" or ISO 8601 format "2019-03-20T14:09:50Z"." at bounding box center [638, 257] width 293 height 10
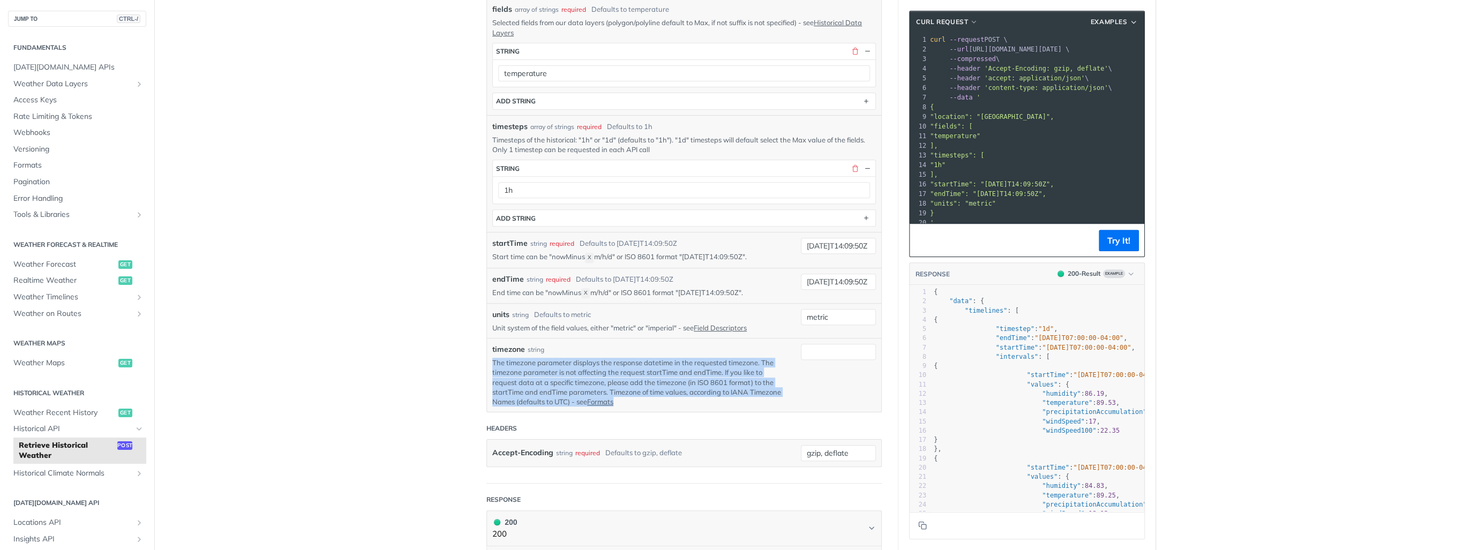
drag, startPoint x: 488, startPoint y: 361, endPoint x: 725, endPoint y: 399, distance: 240.3
click at [725, 399] on div "timezone string The timezone parameter displays the response datetime in the re…" at bounding box center [684, 375] width 394 height 74
drag, startPoint x: 725, startPoint y: 399, endPoint x: 707, endPoint y: 400, distance: 18.3
click at [707, 400] on p "The timezone parameter displays the response datetime in the requested timezone…" at bounding box center [638, 382] width 293 height 49
drag, startPoint x: 700, startPoint y: 400, endPoint x: 482, endPoint y: 356, distance: 222.6
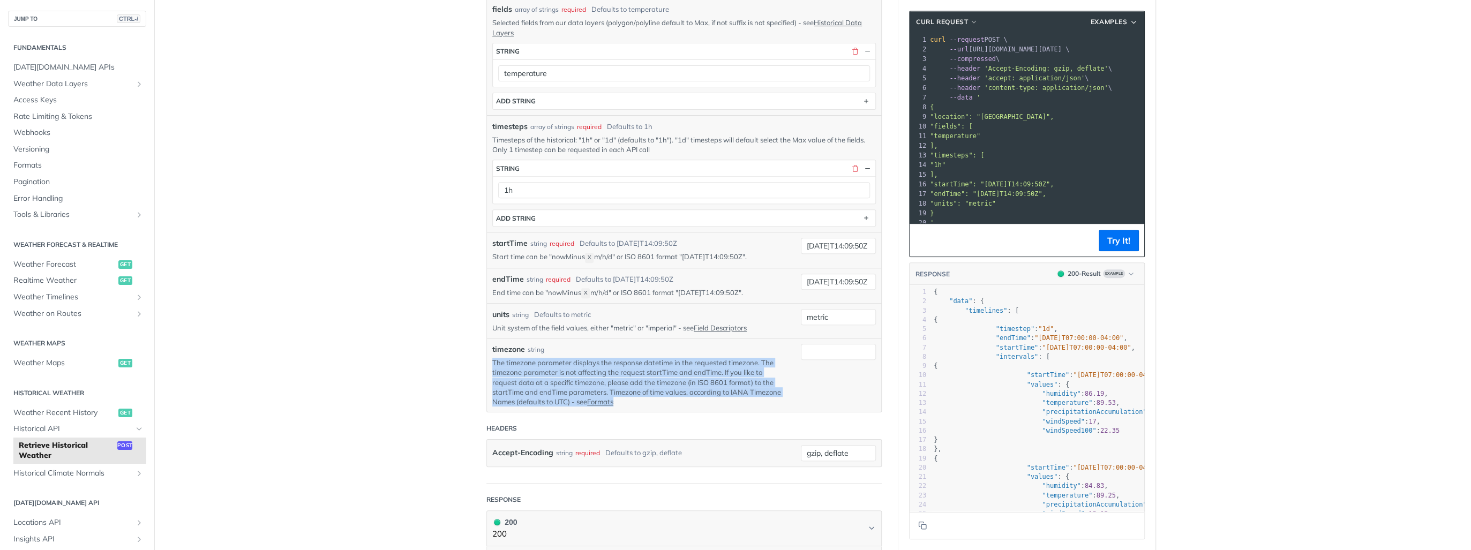
click at [482, 356] on article "Retrieve Historical Weather post https://api.tomorrow.io/v4 /historical Log in …" at bounding box center [684, 255] width 429 height 996
drag, startPoint x: 482, startPoint y: 356, endPoint x: 467, endPoint y: 386, distance: 34.0
click at [470, 386] on article "Retrieve Historical Weather post https://api.tomorrow.io/v4 /historical Log in …" at bounding box center [684, 255] width 429 height 996
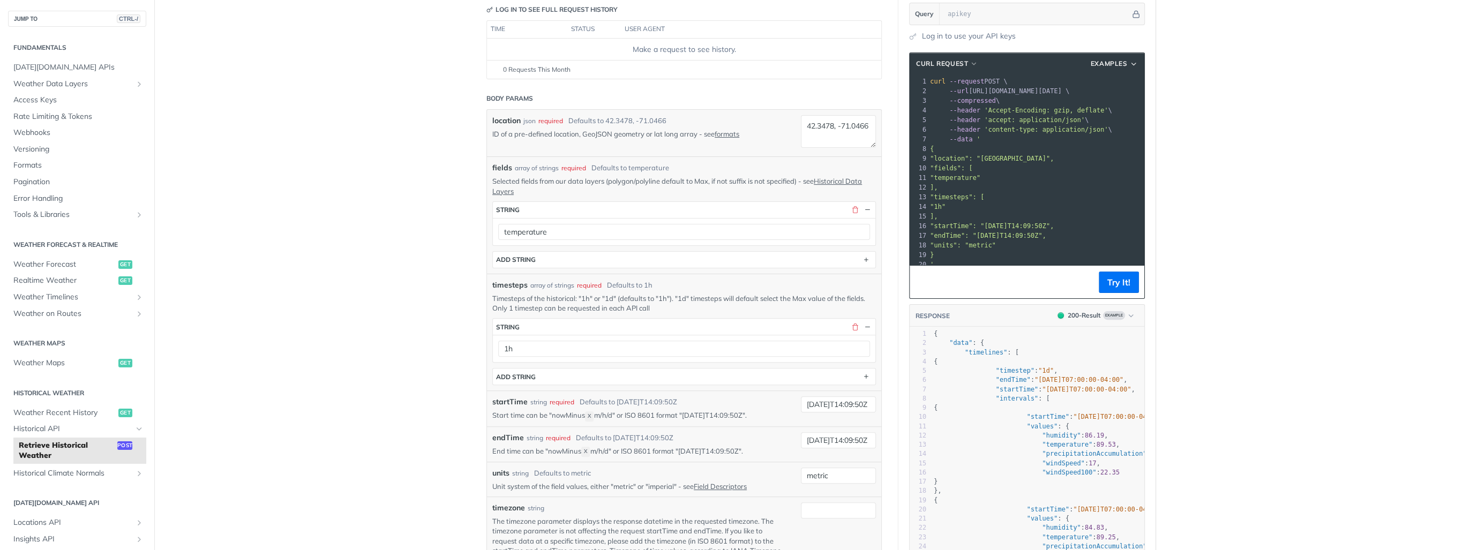
scroll to position [0, 0]
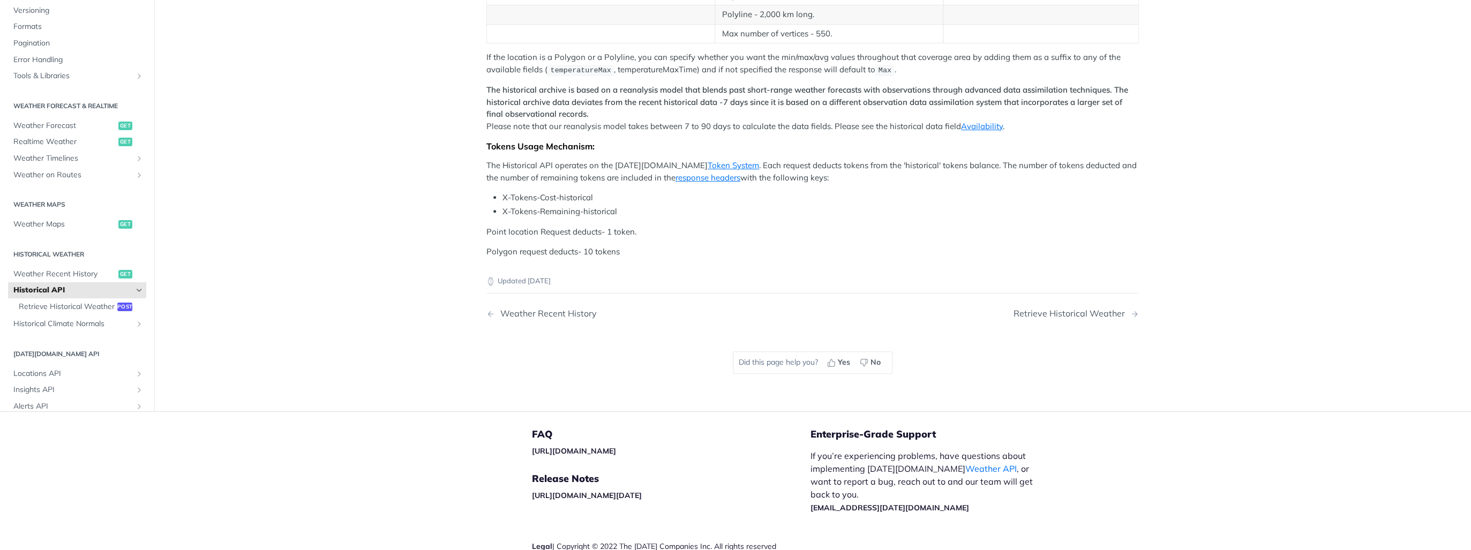
scroll to position [557, 0]
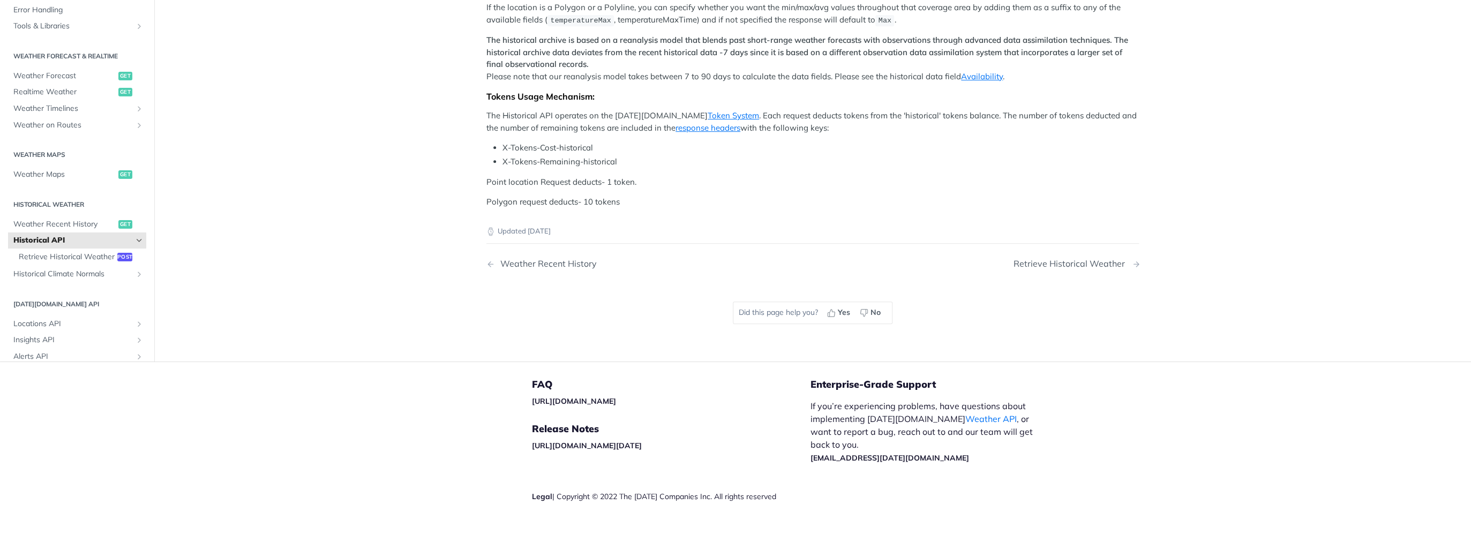
click at [1038, 266] on div "Retrieve Historical Weather" at bounding box center [1072, 264] width 117 height 10
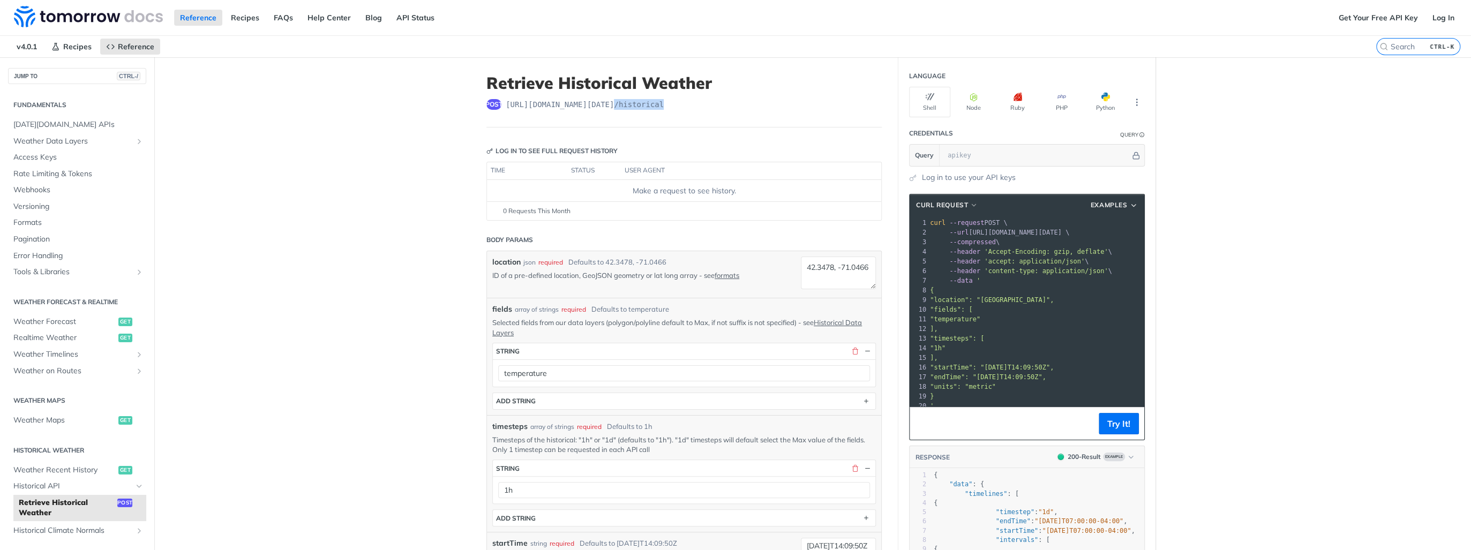
drag, startPoint x: 681, startPoint y: 110, endPoint x: 686, endPoint y: 111, distance: 5.6
click at [686, 111] on header "Retrieve Historical Weather post [URL][DOMAIN_NAME][DATE] /historical" at bounding box center [684, 100] width 395 height 54
drag, startPoint x: 686, startPoint y: 111, endPoint x: 686, endPoint y: 135, distance: 23.6
click at [686, 135] on article "Retrieve Historical Weather post [URL][DOMAIN_NAME][DATE] /historical Log in to…" at bounding box center [684, 555] width 429 height 996
click at [64, 321] on span "Weather Forecast" at bounding box center [64, 322] width 102 height 11
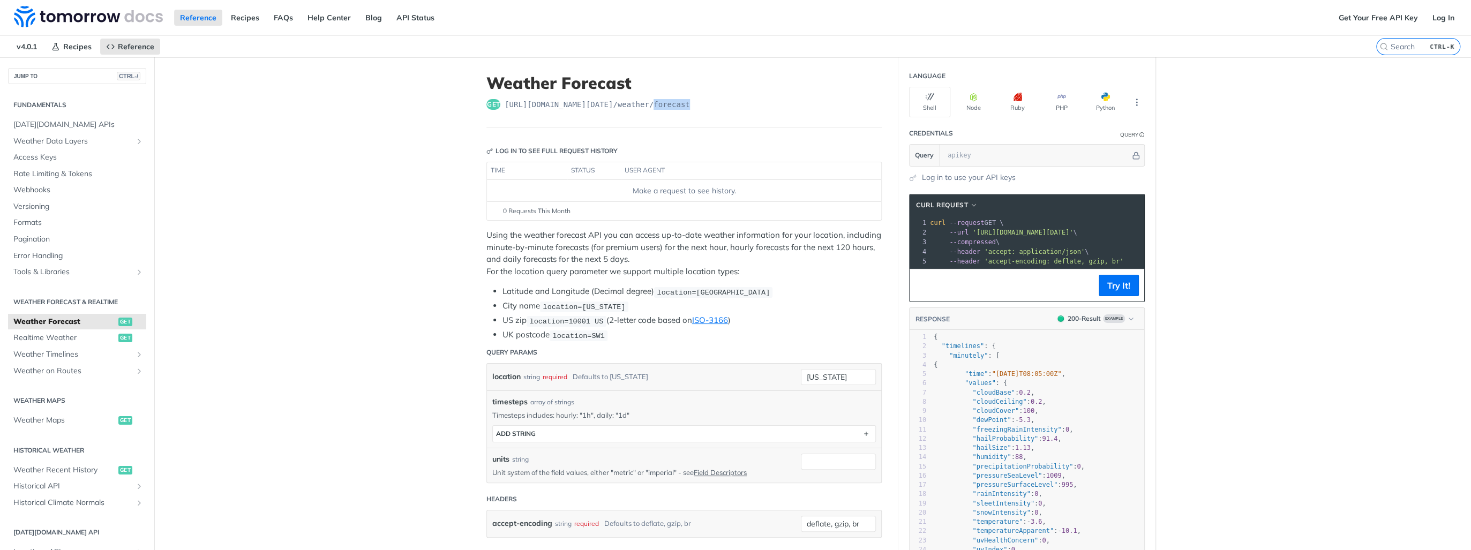
drag, startPoint x: 650, startPoint y: 103, endPoint x: 689, endPoint y: 101, distance: 38.6
click at [689, 101] on div "get https://api.tomorrow.io/v4 /weather/forecast" at bounding box center [684, 104] width 395 height 11
drag, startPoint x: 689, startPoint y: 101, endPoint x: 673, endPoint y: 134, distance: 36.7
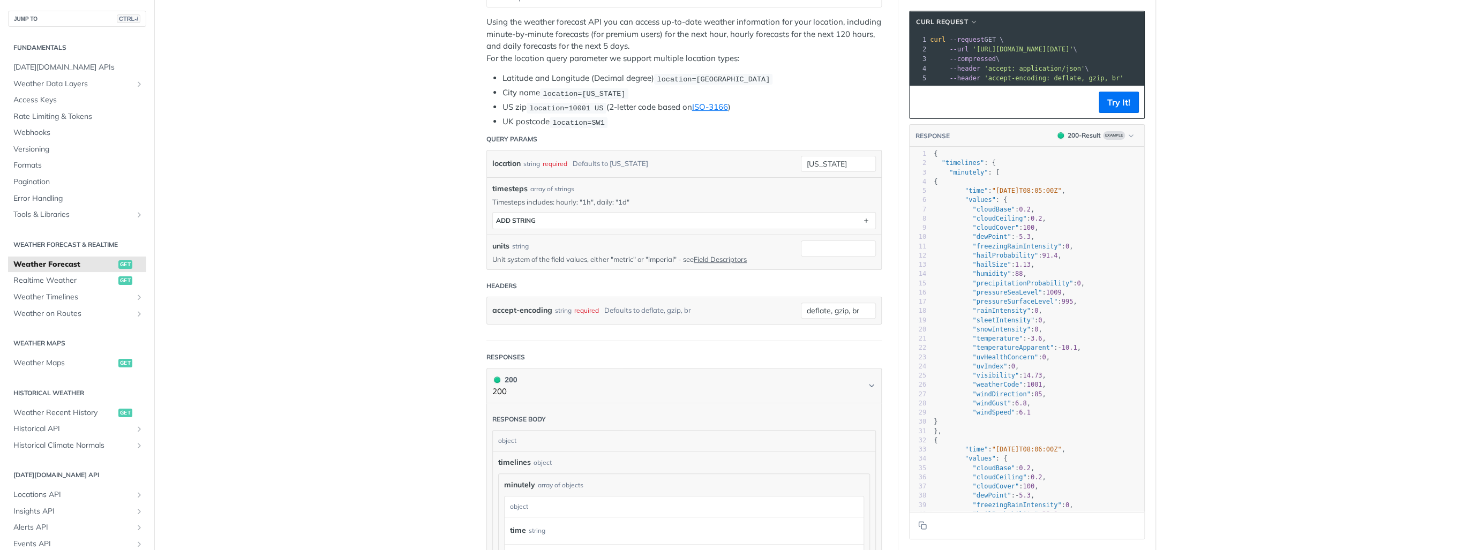
scroll to position [214, 0]
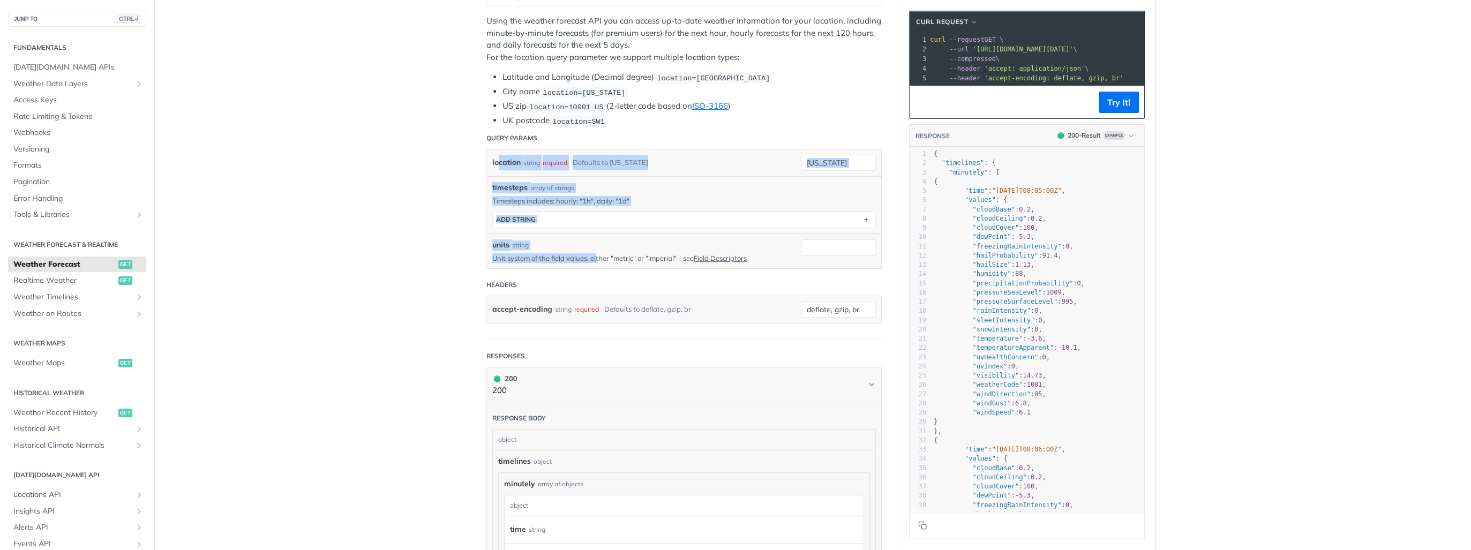
drag, startPoint x: 495, startPoint y: 159, endPoint x: 592, endPoint y: 259, distance: 139.4
click at [592, 259] on div "location string required Defaults to new york new york timesteps array of strin…" at bounding box center [684, 209] width 384 height 108
drag, startPoint x: 592, startPoint y: 259, endPoint x: 401, endPoint y: 259, distance: 190.8
click at [401, 259] on main "JUMP TO CTRL-/ Fundamentals [DATE][DOMAIN_NAME] APIs Weather Data Layers Core P…" at bounding box center [735, 509] width 1471 height 1333
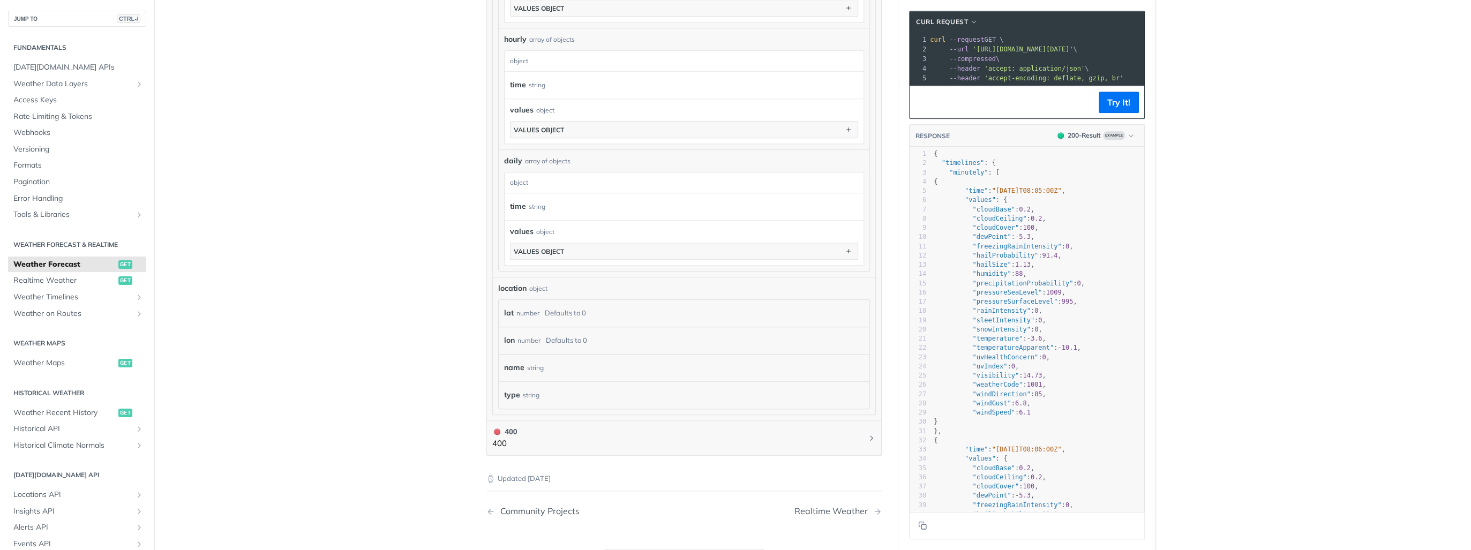
scroll to position [772, 0]
type textarea "timeline"
drag, startPoint x: 945, startPoint y: 171, endPoint x: 968, endPoint y: 169, distance: 23.1
click at [968, 168] on pre ""timelines" : {" at bounding box center [1038, 163] width 213 height 9
drag, startPoint x: 958, startPoint y: 178, endPoint x: 971, endPoint y: 178, distance: 13.4
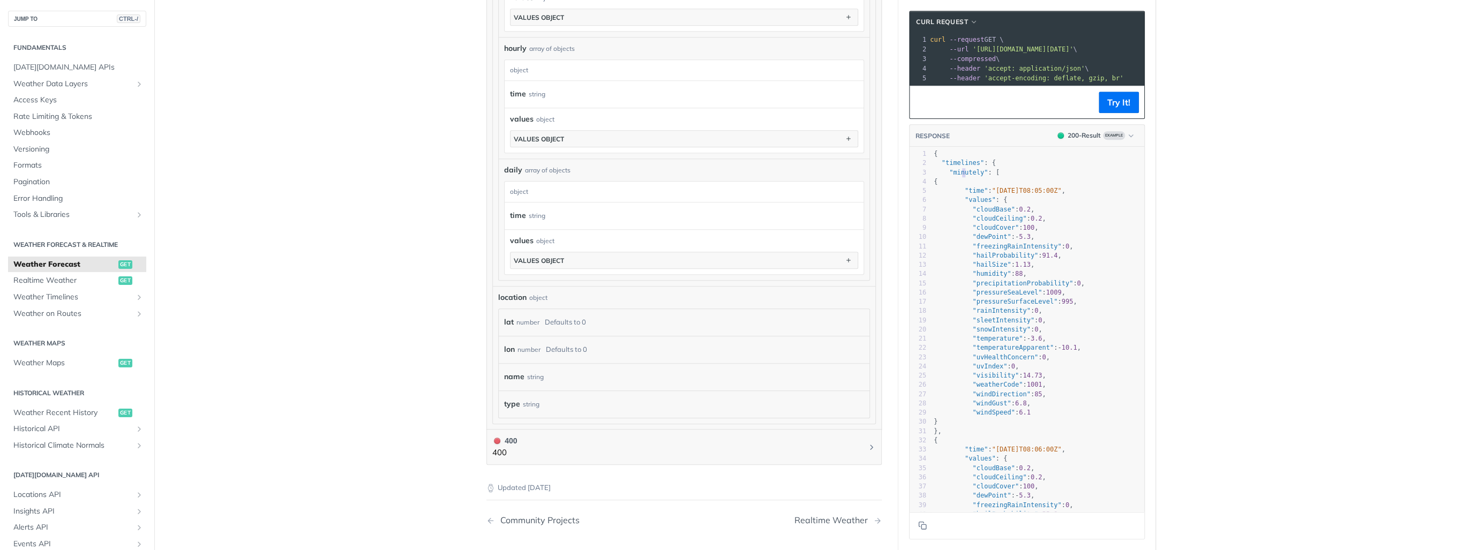
click at [971, 176] on span ""minutely"" at bounding box center [968, 173] width 39 height 8
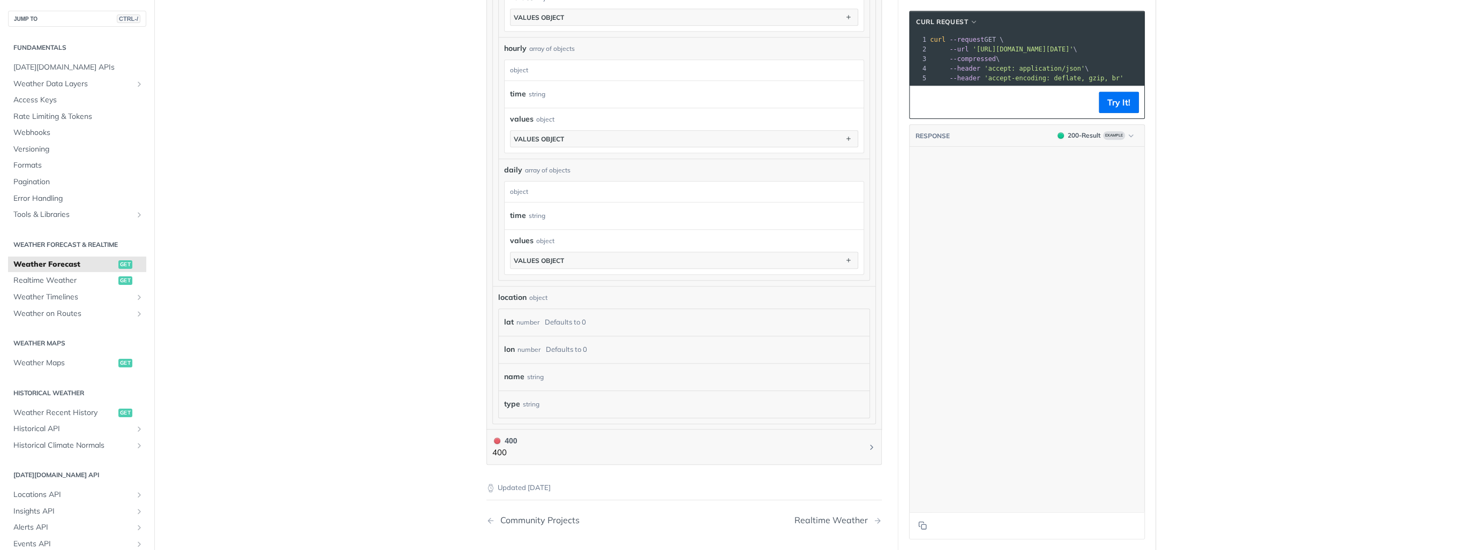
scroll to position [19310, 0]
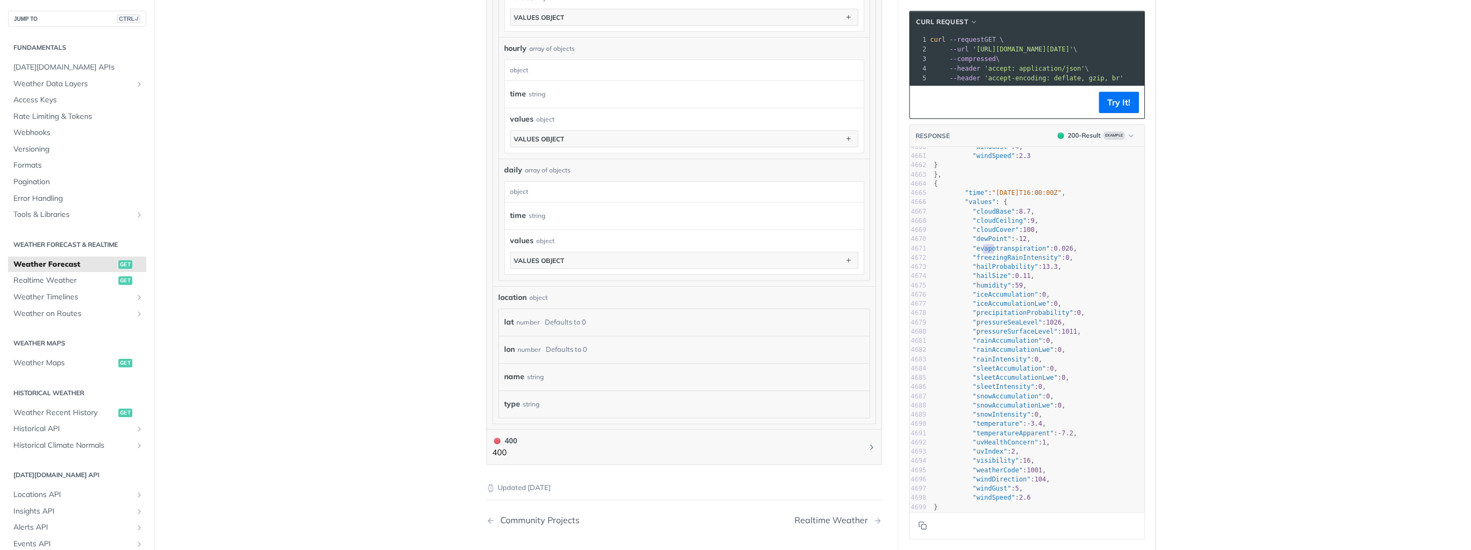
type textarea "potranspirat"
drag, startPoint x: 981, startPoint y: 253, endPoint x: 1023, endPoint y: 257, distance: 42.5
click at [1023, 252] on span ""evapotranspiration"" at bounding box center [1012, 249] width 78 height 8
click at [994, 252] on span ""evapotranspiration"" at bounding box center [1012, 249] width 78 height 8
type textarea "evapotranspiration"
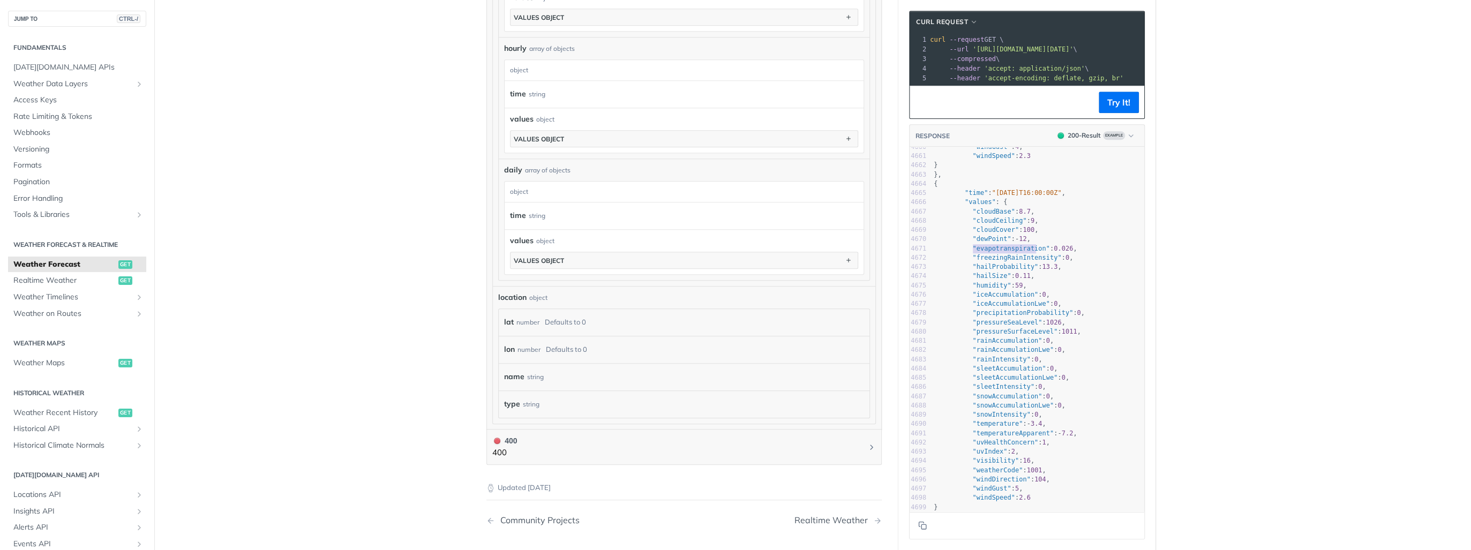
click at [994, 252] on span ""evapotranspiration"" at bounding box center [1012, 249] width 78 height 8
click at [992, 259] on span ""freezingRainIntensity"" at bounding box center [1017, 258] width 89 height 8
type textarea "freezingRainIntensity"
click at [992, 259] on span ""freezingRainIntensity"" at bounding box center [1017, 258] width 89 height 8
click at [992, 271] on span ""hailProbability"" at bounding box center [1006, 267] width 66 height 8
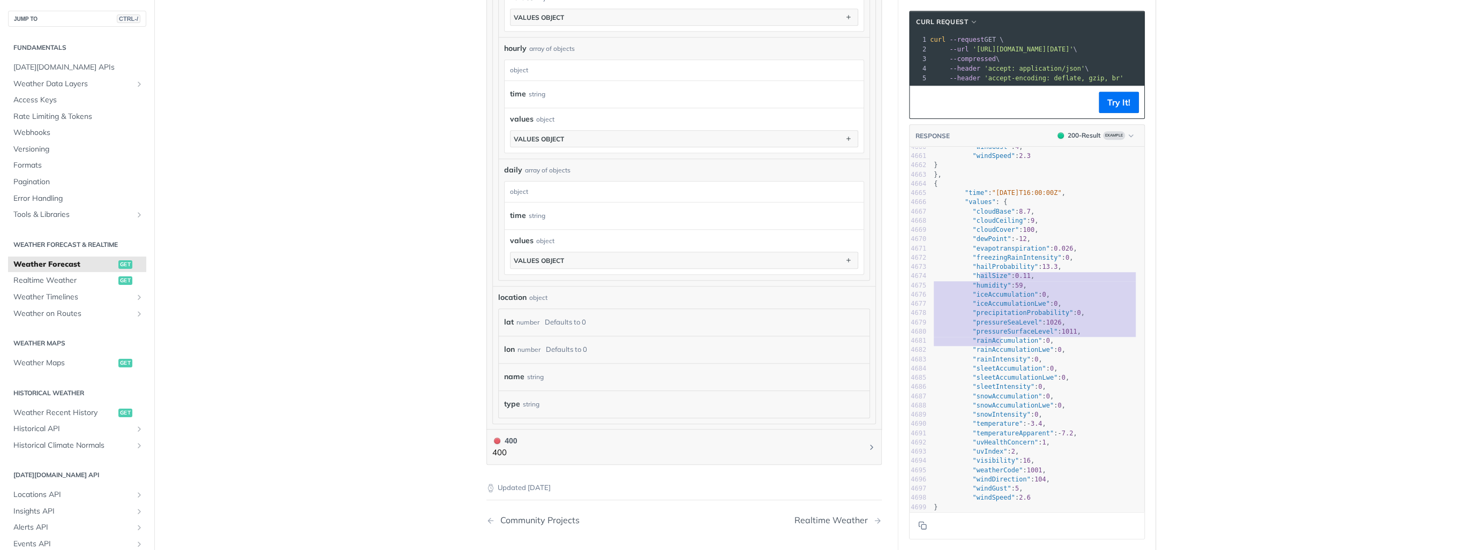
type textarea "ilSize": 0.11, "humidity": 59, "iceAccumulation": 0, "iceAccumulationLwe": 0, "…"
drag, startPoint x: 977, startPoint y: 280, endPoint x: 999, endPoint y: 371, distance: 93.7
click at [999, 368] on div "4655 "uvHealthConcern" : 0 , 4656 "uvIndex" : 2 , 4657 "visibility" : 16 , 4658…" at bounding box center [1038, 447] width 213 height 702
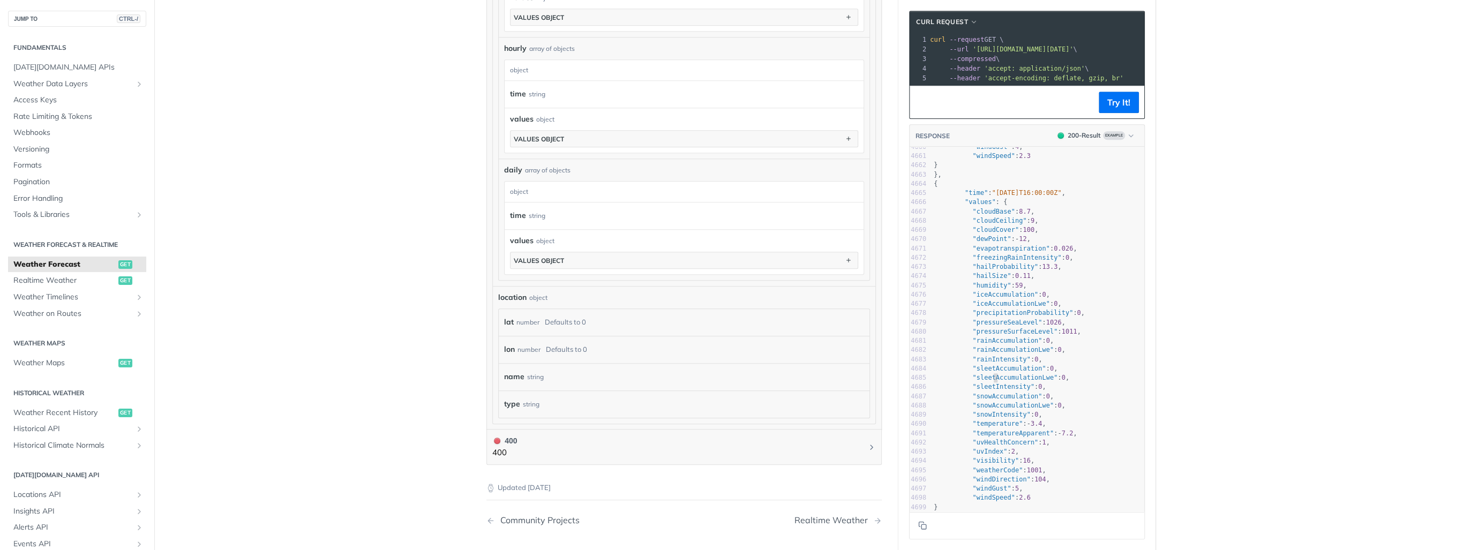
click at [992, 382] on span ""sleetAccumulationLwe"" at bounding box center [1015, 378] width 85 height 8
type textarea "ceAccumulation": 0, "iceAccumulationLwe": 0, "precipitationProbability": 0, "pr…"
drag, startPoint x: 975, startPoint y: 301, endPoint x: 1013, endPoint y: 353, distance: 64.1
click at [1013, 353] on div "4655 "uvHealthConcern" : 0 , 4656 "uvIndex" : 2 , 4657 "visibility" : 16 , 4658…" at bounding box center [1038, 447] width 213 height 702
click at [992, 363] on span ""rainIntensity"" at bounding box center [1002, 360] width 58 height 8
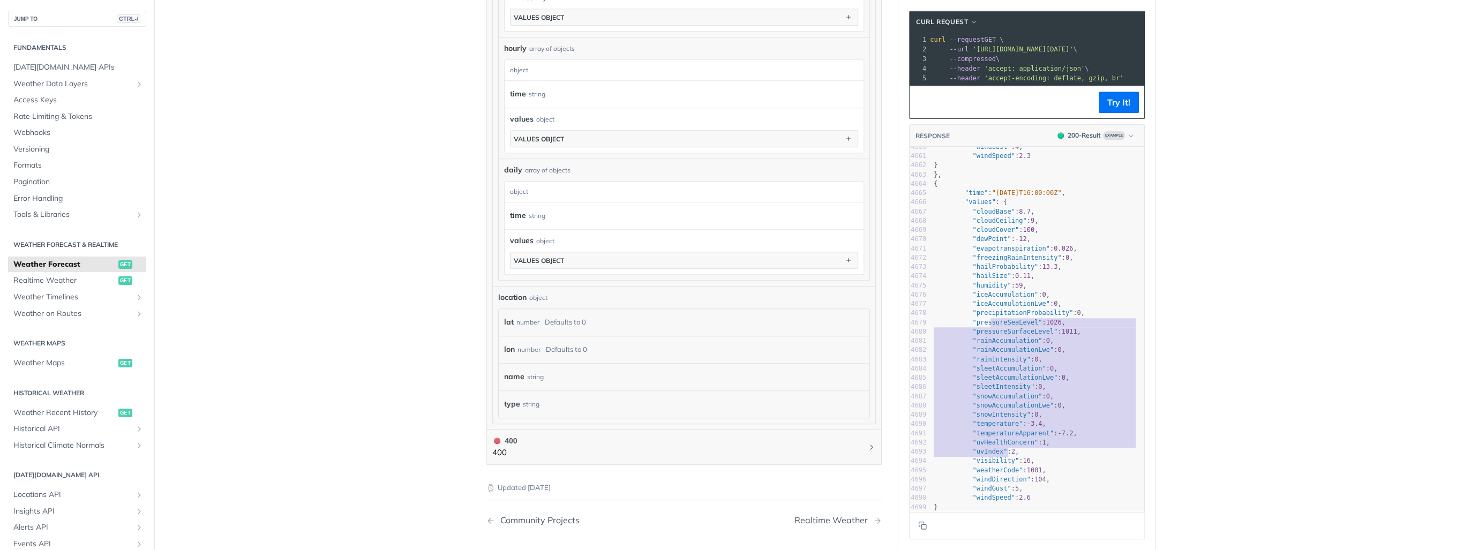
type textarea "ureSeaLevel": 1026, "pressureSurfaceLevel": 1011, "rainAccumulation": 0, "rainA…"
drag, startPoint x: 986, startPoint y: 323, endPoint x: 1003, endPoint y: 464, distance: 141.9
click at [1003, 464] on div "4655 "uvHealthConcern" : 0 , 4656 "uvIndex" : 2 , 4657 "visibility" : 16 , 4658…" at bounding box center [1038, 447] width 213 height 702
click at [991, 465] on span ""visibility"" at bounding box center [996, 461] width 47 height 8
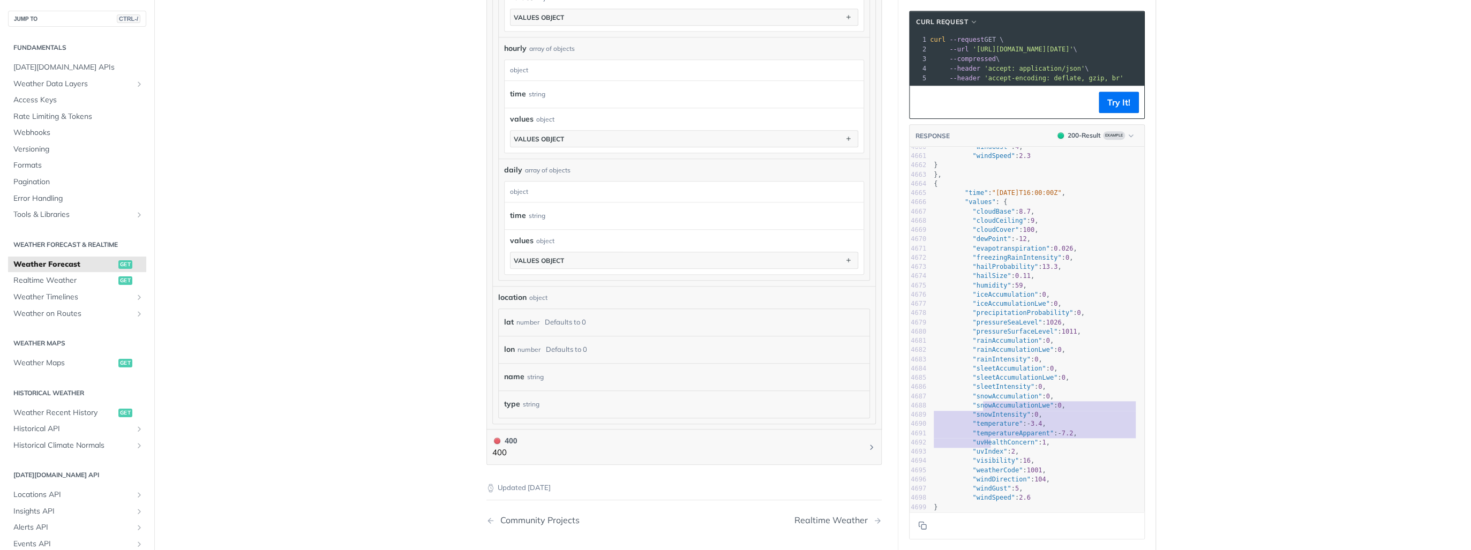
type textarea "wAccumulationLwe": 0, "snowIntensity": 0, "temperature": -3.4, "temperatureAppa…"
drag, startPoint x: 982, startPoint y: 412, endPoint x: 984, endPoint y: 469, distance: 56.8
click at [986, 458] on div "4655 "uvHealthConcern" : 0 , 4656 "uvIndex" : 2 , 4657 "visibility" : 16 , 4658…" at bounding box center [1038, 447] width 213 height 702
click at [984, 465] on span ""visibility"" at bounding box center [996, 461] width 47 height 8
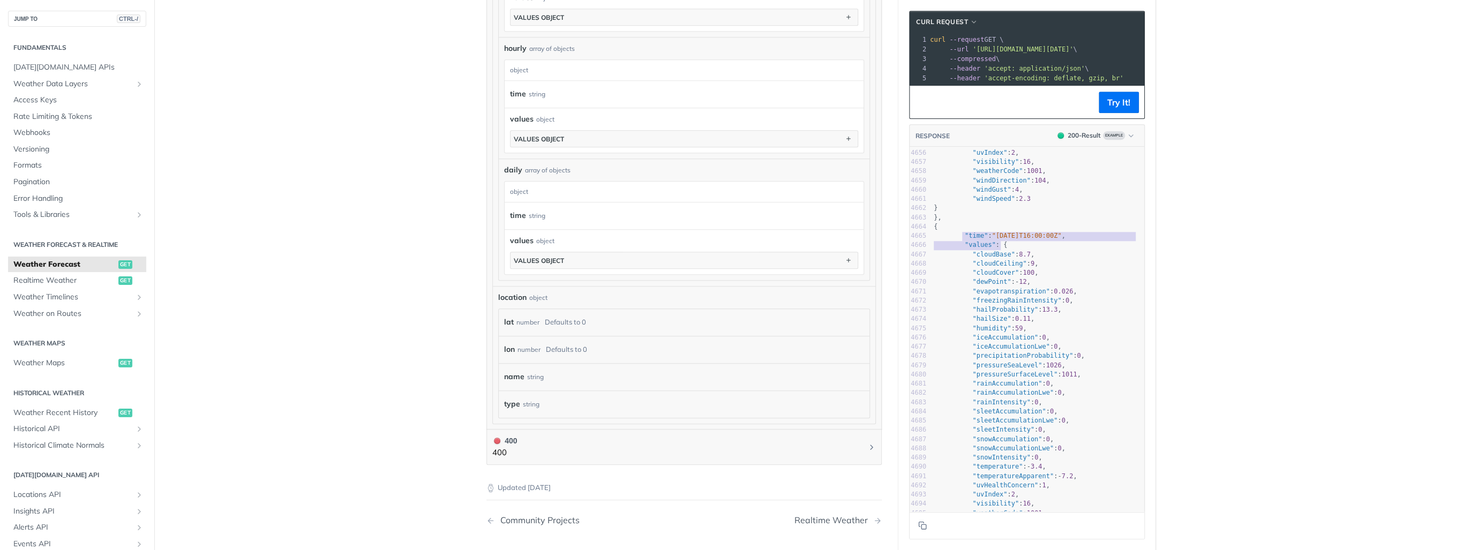
type textarea ""time": "2025-02-12T16:00:00Z","
drag, startPoint x: 958, startPoint y: 245, endPoint x: 1067, endPoint y: 244, distance: 109.3
click at [1066, 240] on span ""time" : "2025-02-12T16:00:00Z" ," at bounding box center [1000, 236] width 132 height 8
click at [1021, 249] on pre ""values" : {" at bounding box center [1038, 245] width 213 height 9
type textarea "{ "time": "2025-02-12T16:00:00Z", "values": { "cloudBase": 8.7, "cloudCeiling":…"
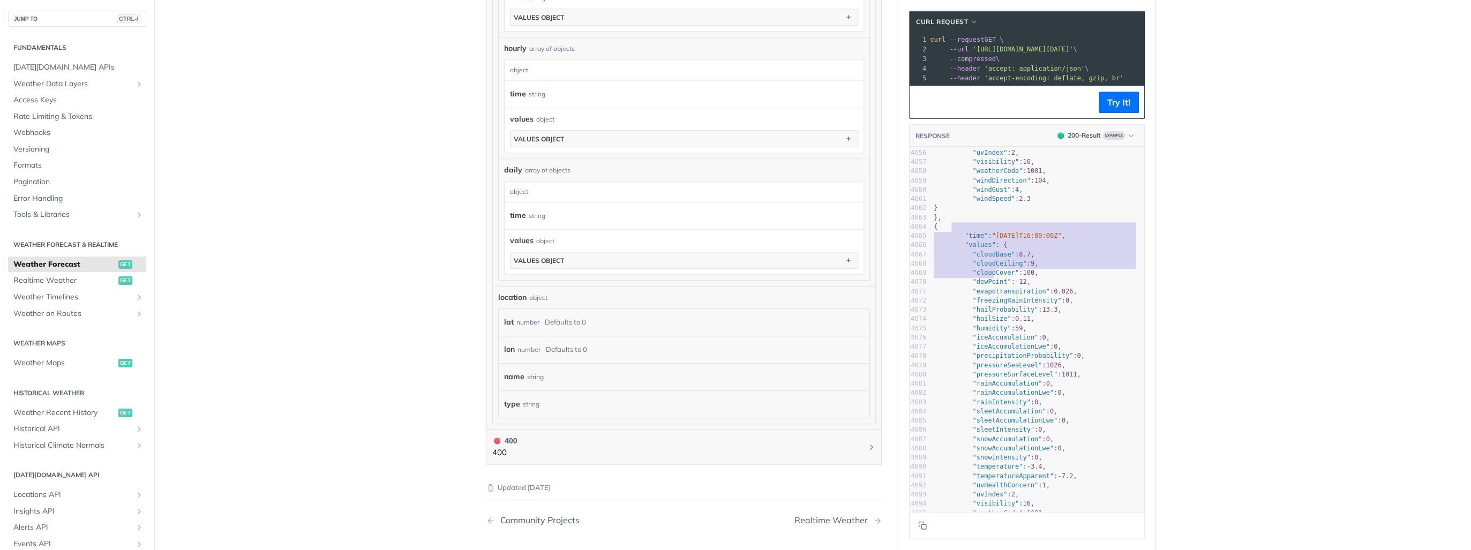
drag, startPoint x: 951, startPoint y: 235, endPoint x: 1000, endPoint y: 320, distance: 98.4
click at [1001, 309] on div "4643 "pressureSurfaceLevel" : 1011 , 4644 "rainAccumulation" : 0 , 4645 "rainAc…" at bounding box center [1038, 333] width 213 height 610
click at [997, 332] on span ""humidity"" at bounding box center [992, 329] width 39 height 8
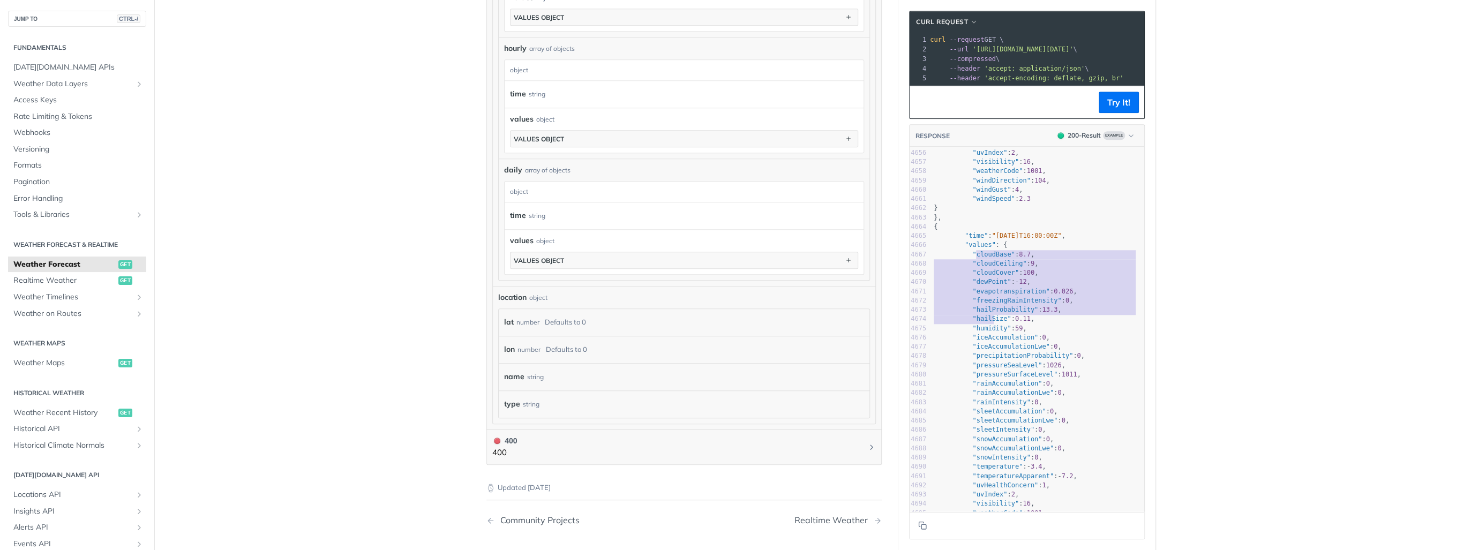
type textarea "loudBase": 8.7, "cloudCeiling": 9, "cloudCover": 100, "dewPoint": -12, "evapotr…"
drag, startPoint x: 974, startPoint y: 262, endPoint x: 991, endPoint y: 336, distance: 75.9
click at [991, 336] on div "4643 "pressureSurfaceLevel" : 1011 , 4644 "rainAccumulation" : 0 , 4645 "rainAc…" at bounding box center [1038, 333] width 213 height 610
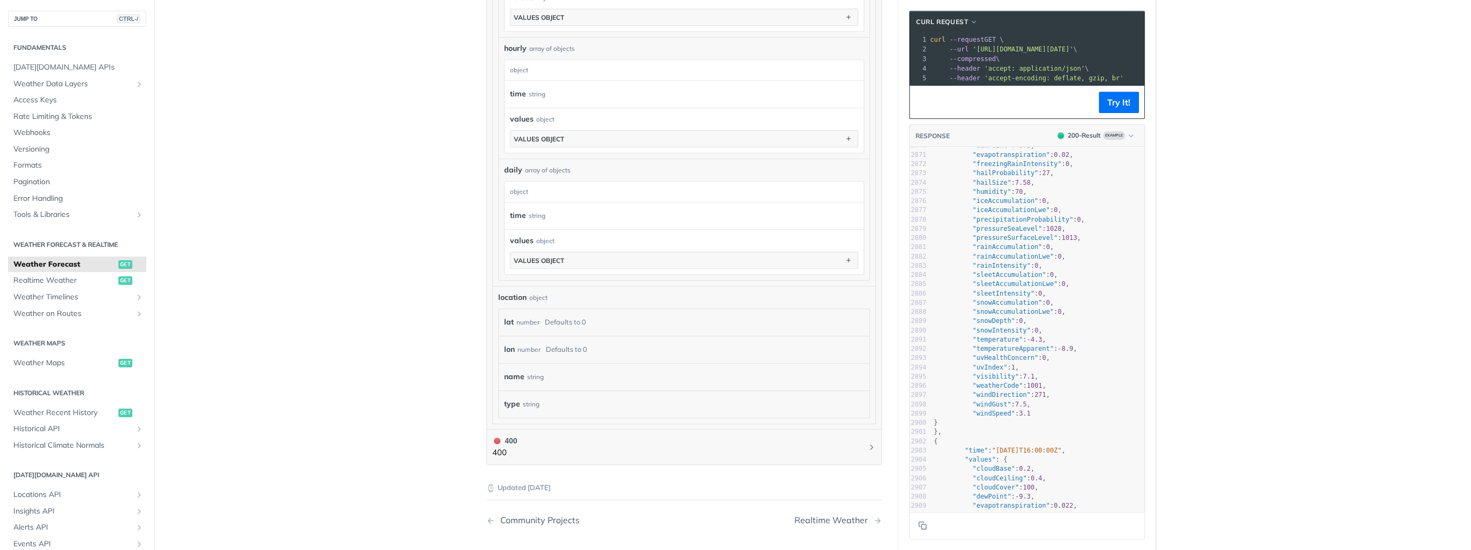
click at [1085, 280] on pre ""sleetAccumulation" : 0 ," at bounding box center [1038, 275] width 213 height 9
click at [1076, 279] on pre ""sleetAccumulation" : 0 ," at bounding box center [1038, 275] width 213 height 9
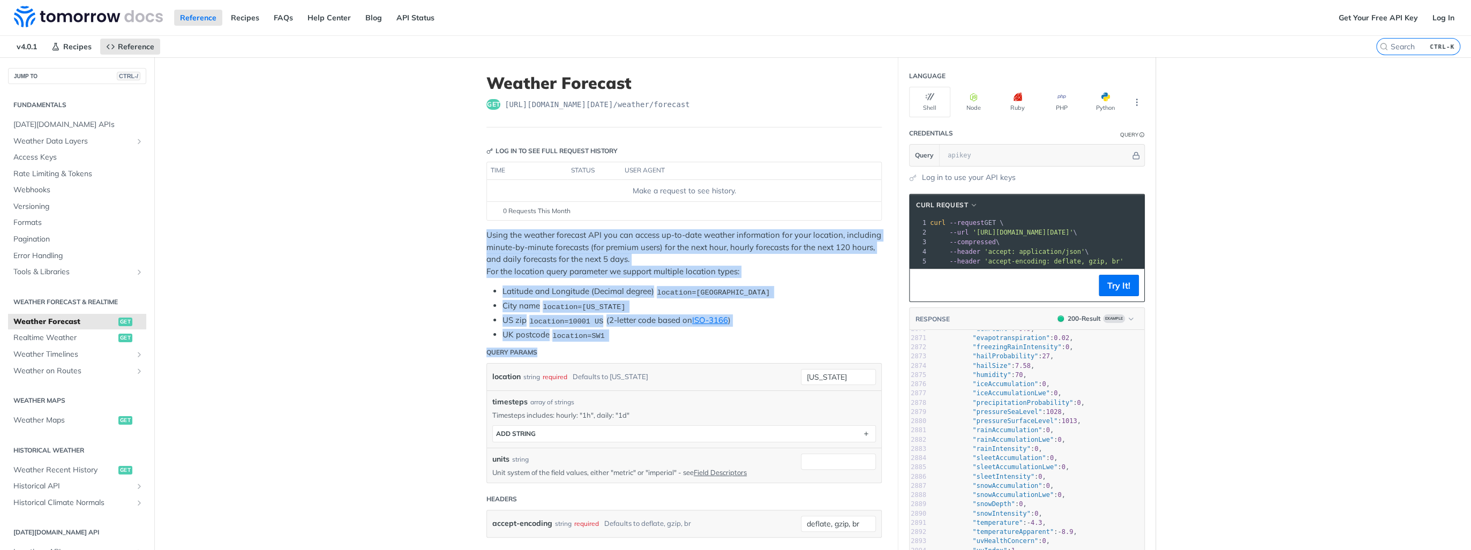
drag, startPoint x: 517, startPoint y: 255, endPoint x: 595, endPoint y: 343, distance: 117.7
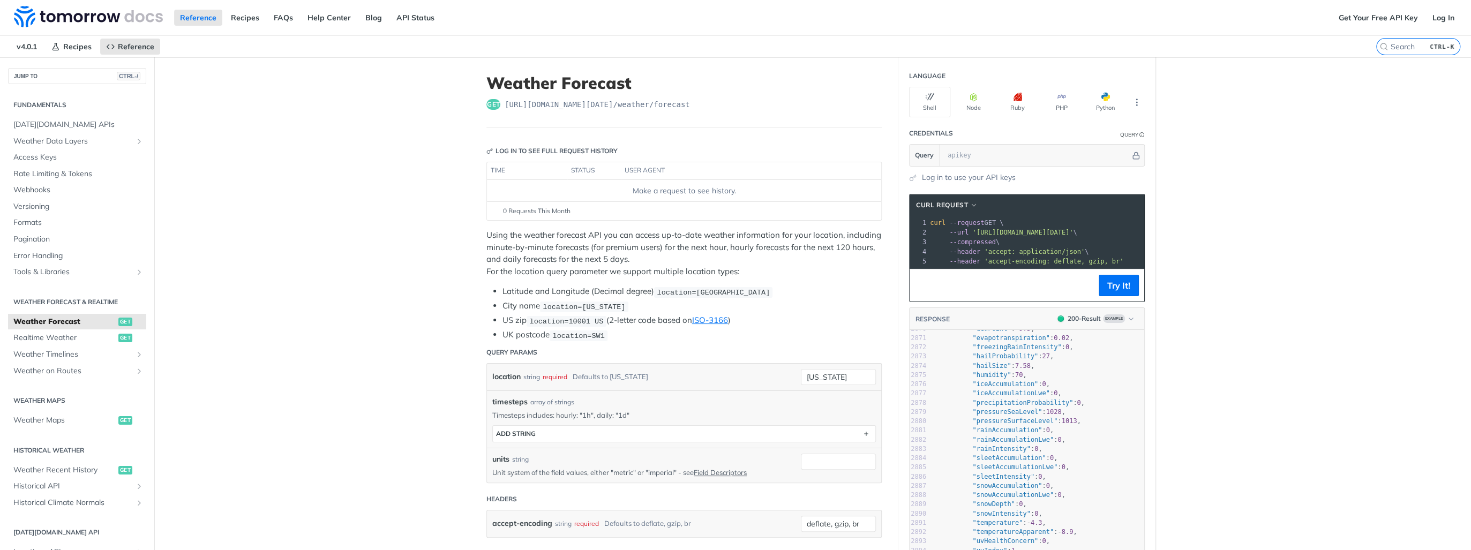
drag, startPoint x: 595, startPoint y: 343, endPoint x: 308, endPoint y: 295, distance: 290.7
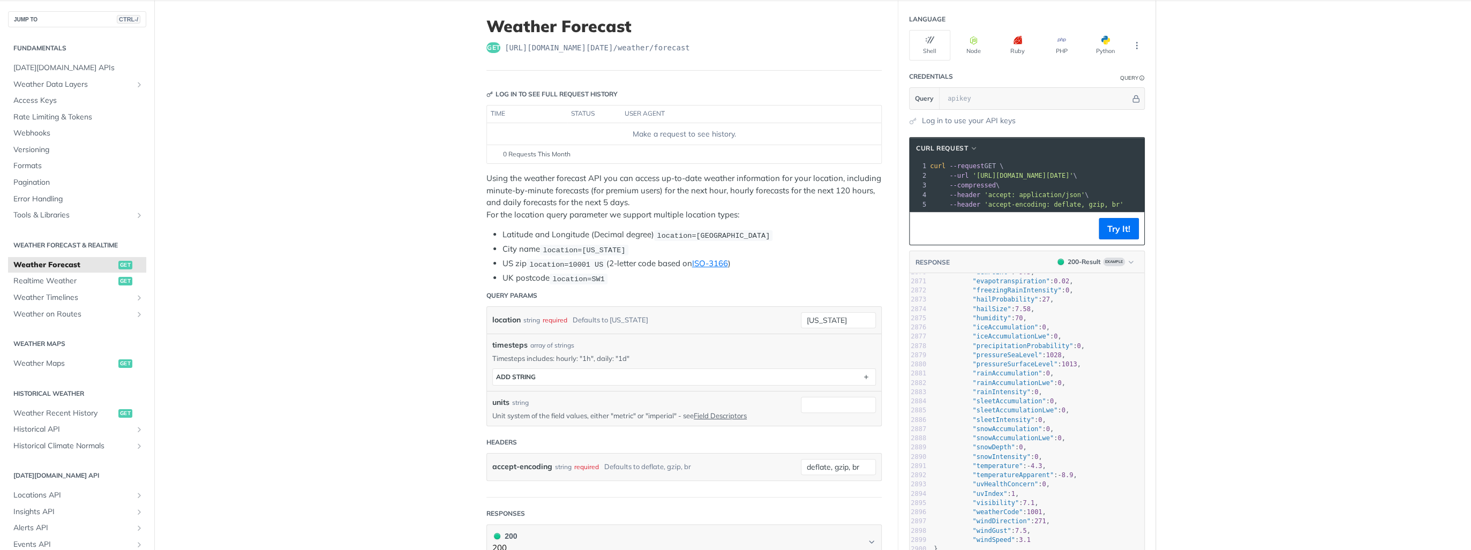
scroll to position [0, 0]
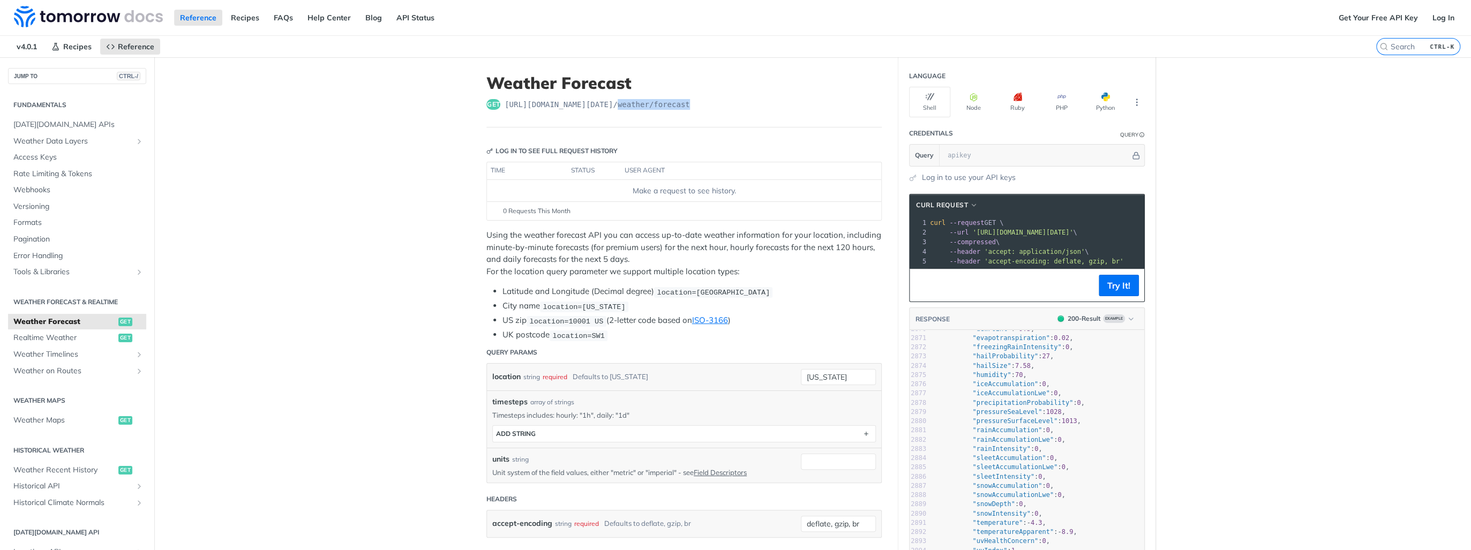
drag, startPoint x: 612, startPoint y: 110, endPoint x: 704, endPoint y: 107, distance: 91.7
click at [704, 107] on header "Weather Forecast get https://api.tomorrow.io/v4 /weather/forecast" at bounding box center [684, 100] width 395 height 54
drag, startPoint x: 660, startPoint y: 108, endPoint x: 706, endPoint y: 108, distance: 46.6
click at [706, 108] on div "get https://api.tomorrow.io/v4 /weather/forecast" at bounding box center [684, 104] width 395 height 11
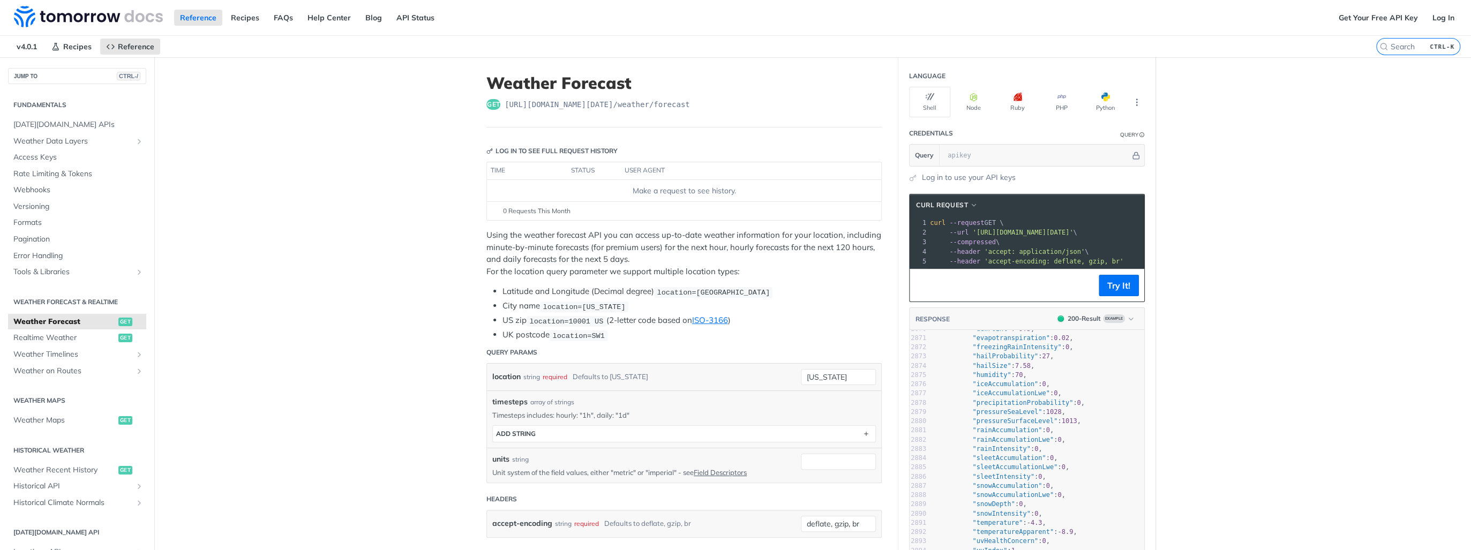
drag, startPoint x: 706, startPoint y: 108, endPoint x: 694, endPoint y: 136, distance: 30.3
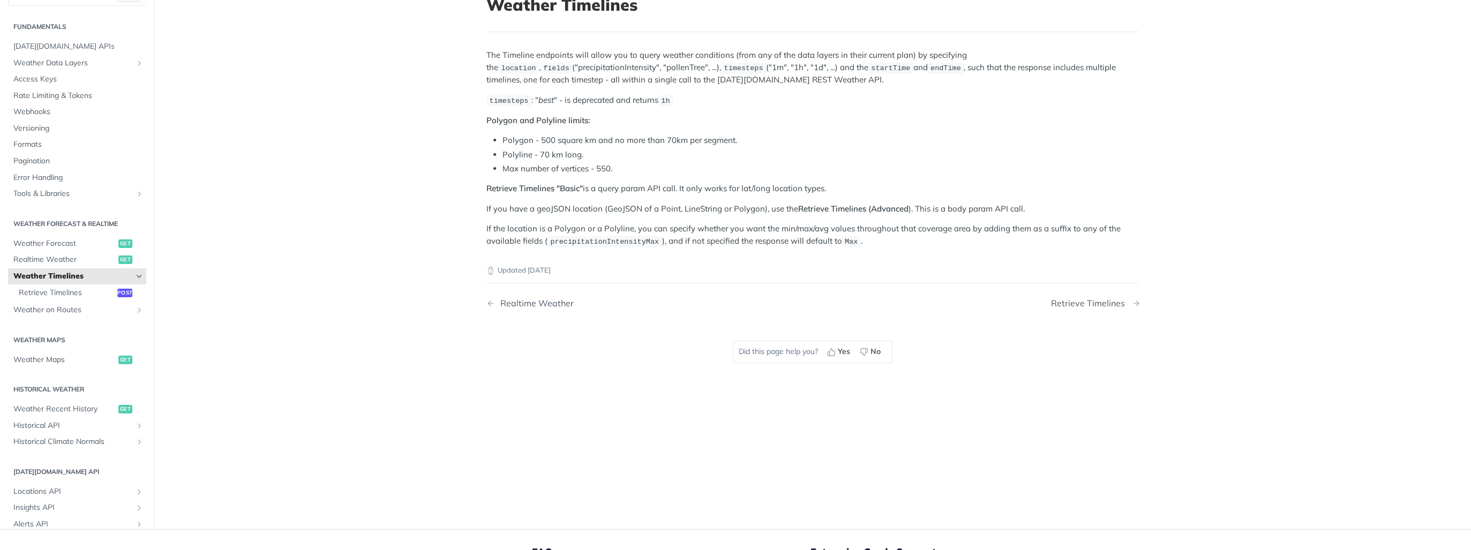
click at [1098, 303] on div "Retrieve Timelines" at bounding box center [1090, 303] width 79 height 10
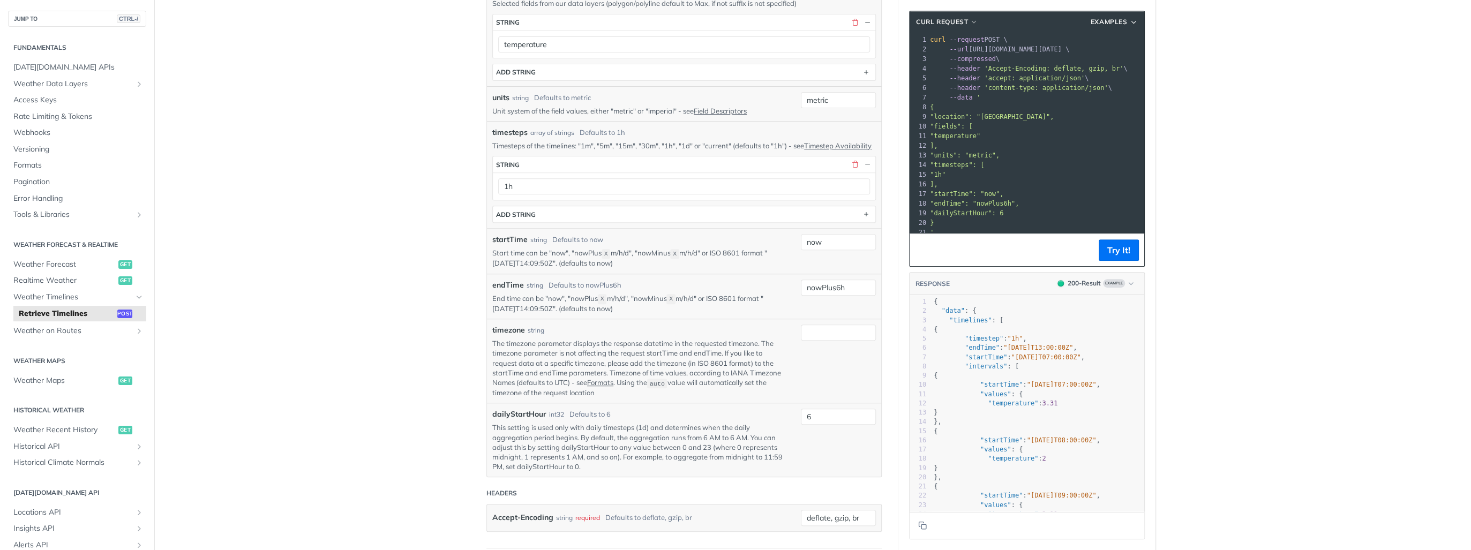
scroll to position [386, 0]
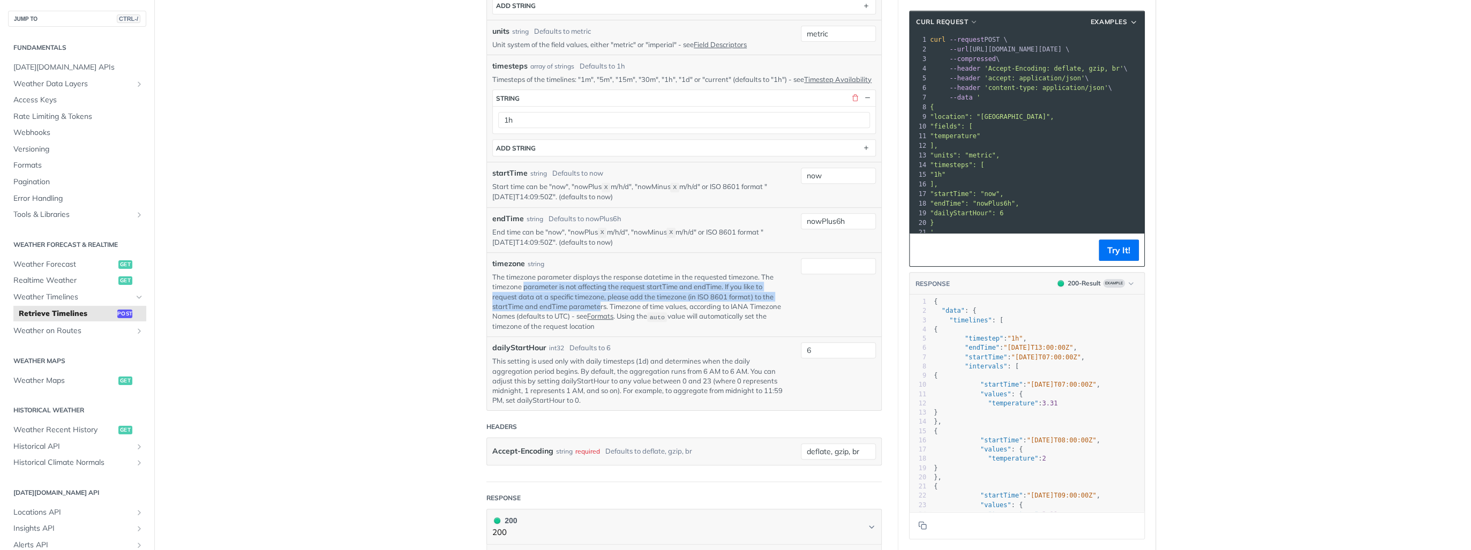
drag, startPoint x: 521, startPoint y: 282, endPoint x: 595, endPoint y: 308, distance: 79.0
click at [595, 308] on p "The timezone parameter displays the response datetime in the requested timezone…" at bounding box center [638, 301] width 293 height 59
drag, startPoint x: 595, startPoint y: 308, endPoint x: 567, endPoint y: 320, distance: 30.7
click at [567, 320] on p "The timezone parameter displays the response datetime in the requested timezone…" at bounding box center [638, 301] width 293 height 59
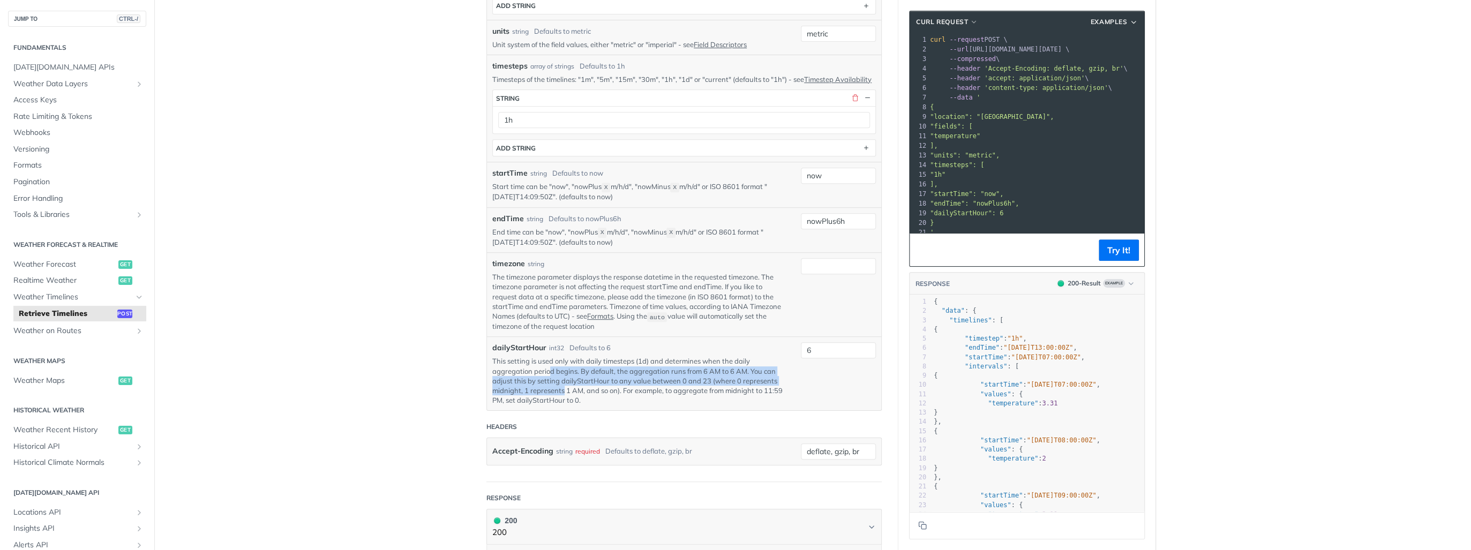
drag, startPoint x: 557, startPoint y: 383, endPoint x: 561, endPoint y: 394, distance: 11.9
click at [561, 394] on p "This setting is used only with daily timesteps (1d) and determines when the dai…" at bounding box center [638, 380] width 293 height 49
drag, startPoint x: 561, startPoint y: 394, endPoint x: 547, endPoint y: 399, distance: 15.2
click at [547, 399] on p "This setting is used only with daily timesteps (1d) and determines when the dai…" at bounding box center [638, 380] width 293 height 49
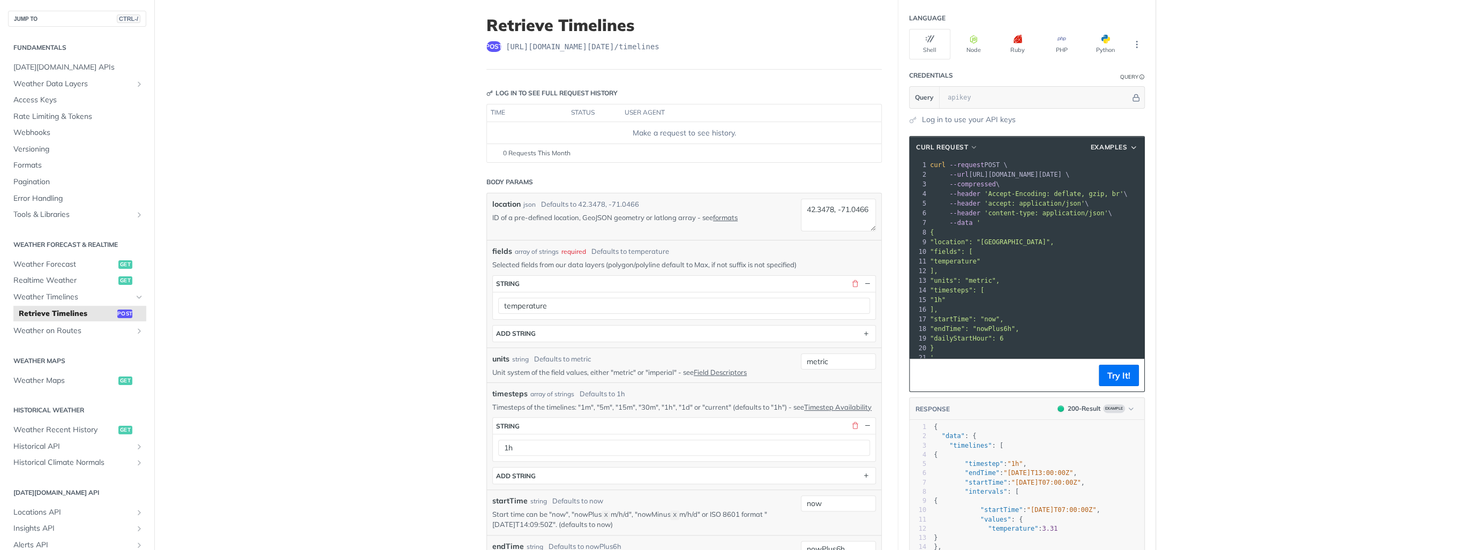
scroll to position [43, 0]
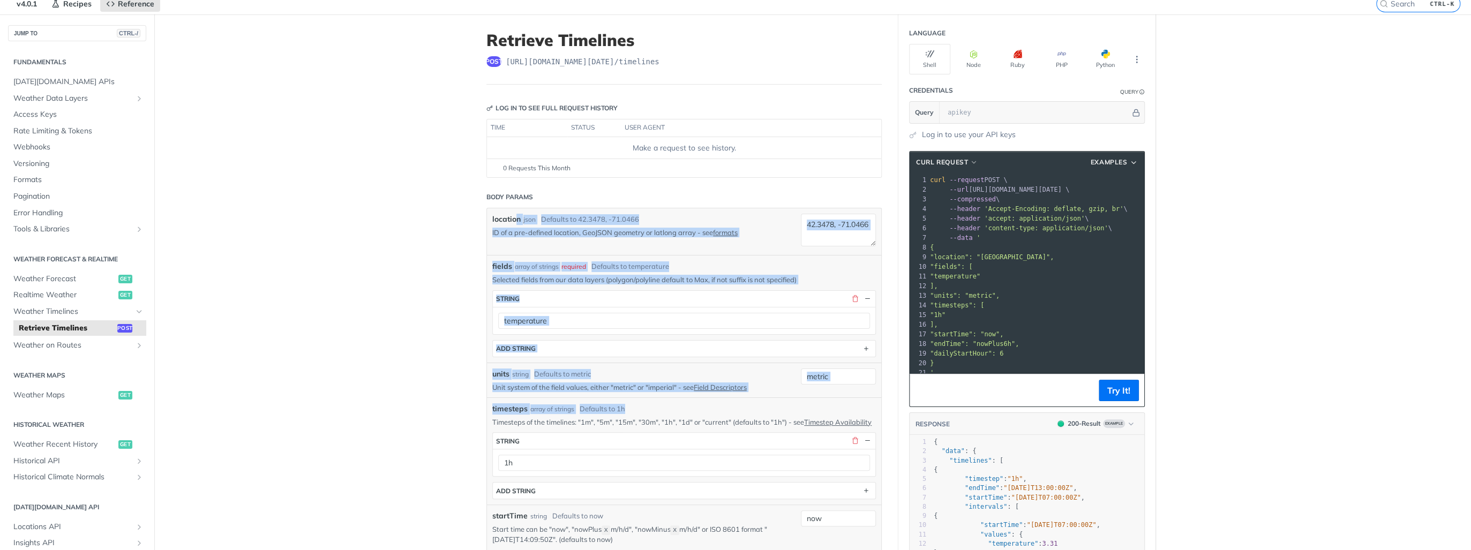
drag, startPoint x: 567, startPoint y: 257, endPoint x: 639, endPoint y: 398, distance: 158.2
click at [639, 398] on div "location json Defaults to [GEOGRAPHIC_DATA] ID of a pre-defined location, GeoJS…" at bounding box center [684, 481] width 384 height 534
drag, startPoint x: 639, startPoint y: 398, endPoint x: 360, endPoint y: 343, distance: 284.6
drag, startPoint x: 489, startPoint y: 215, endPoint x: 545, endPoint y: 392, distance: 186.2
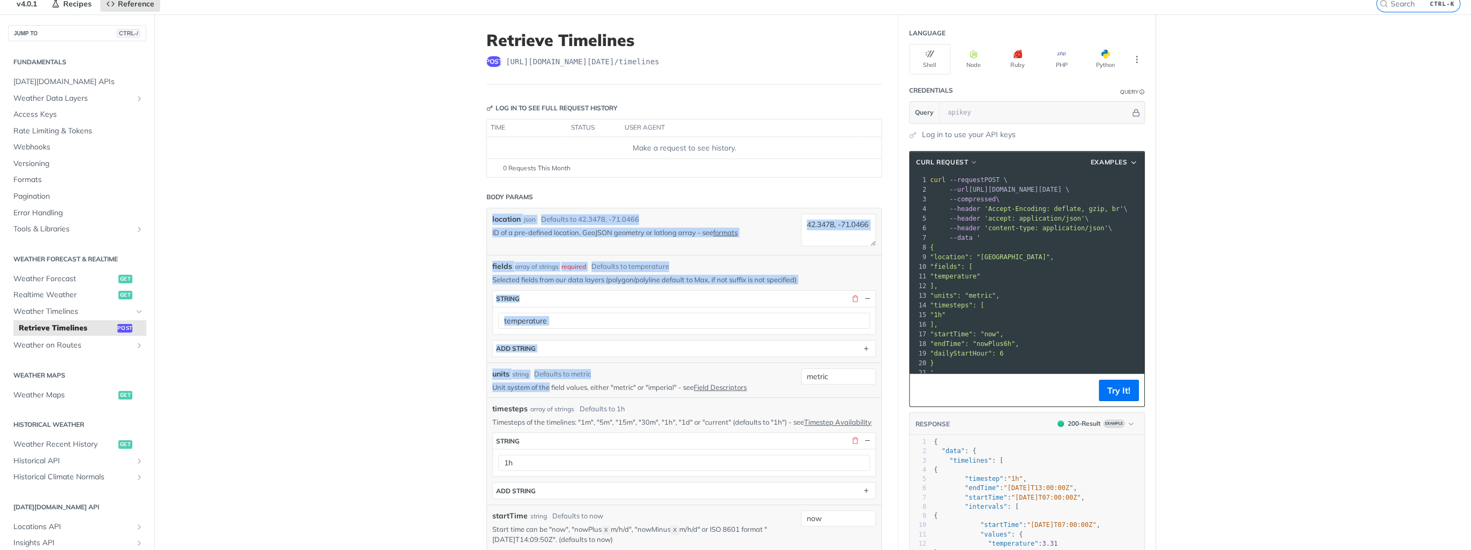
click at [545, 392] on div "location json Defaults to [GEOGRAPHIC_DATA] ID of a pre-defined location, GeoJS…" at bounding box center [684, 481] width 384 height 534
drag, startPoint x: 545, startPoint y: 392, endPoint x: 371, endPoint y: 373, distance: 175.2
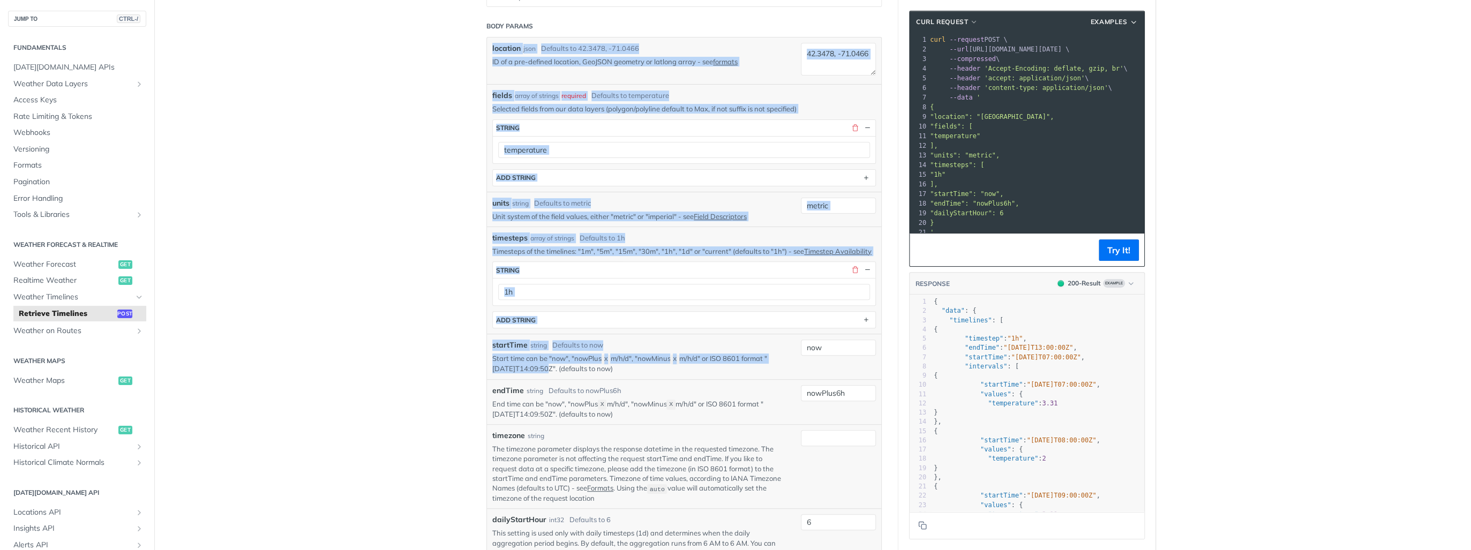
scroll to position [214, 0]
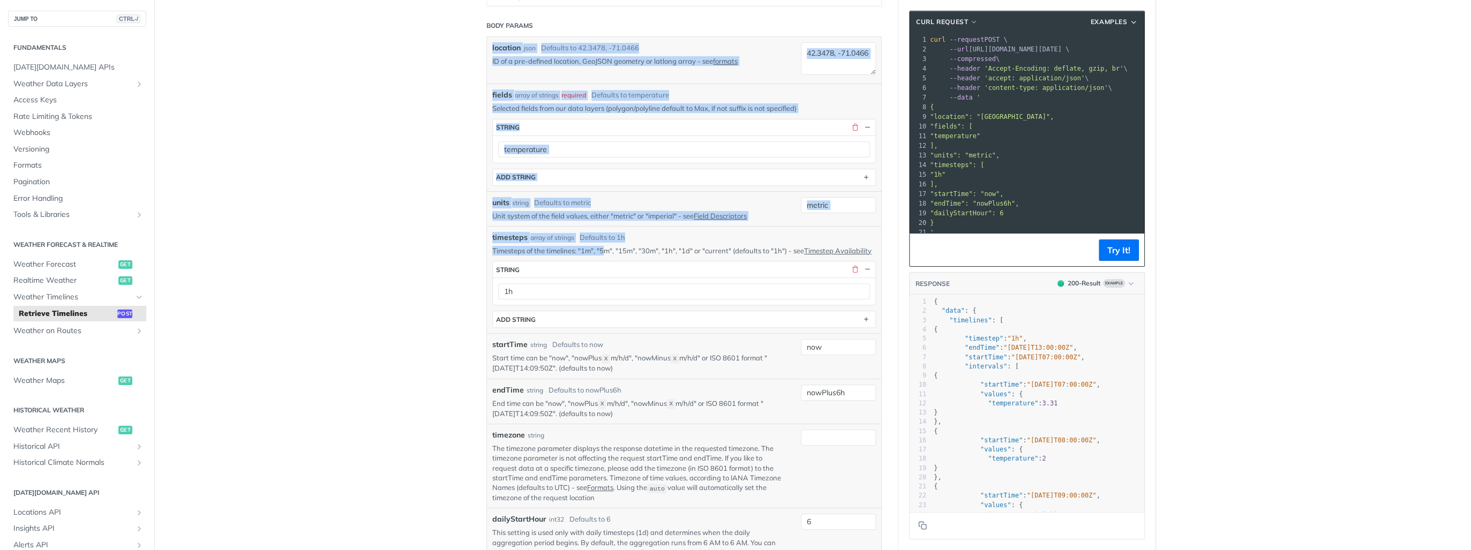
drag, startPoint x: 487, startPoint y: 215, endPoint x: 600, endPoint y: 252, distance: 119.6
click at [600, 252] on div "location json Defaults to 42.3478, -71.0466 ID of a pre-defined location, GeoJS…" at bounding box center [684, 309] width 384 height 534
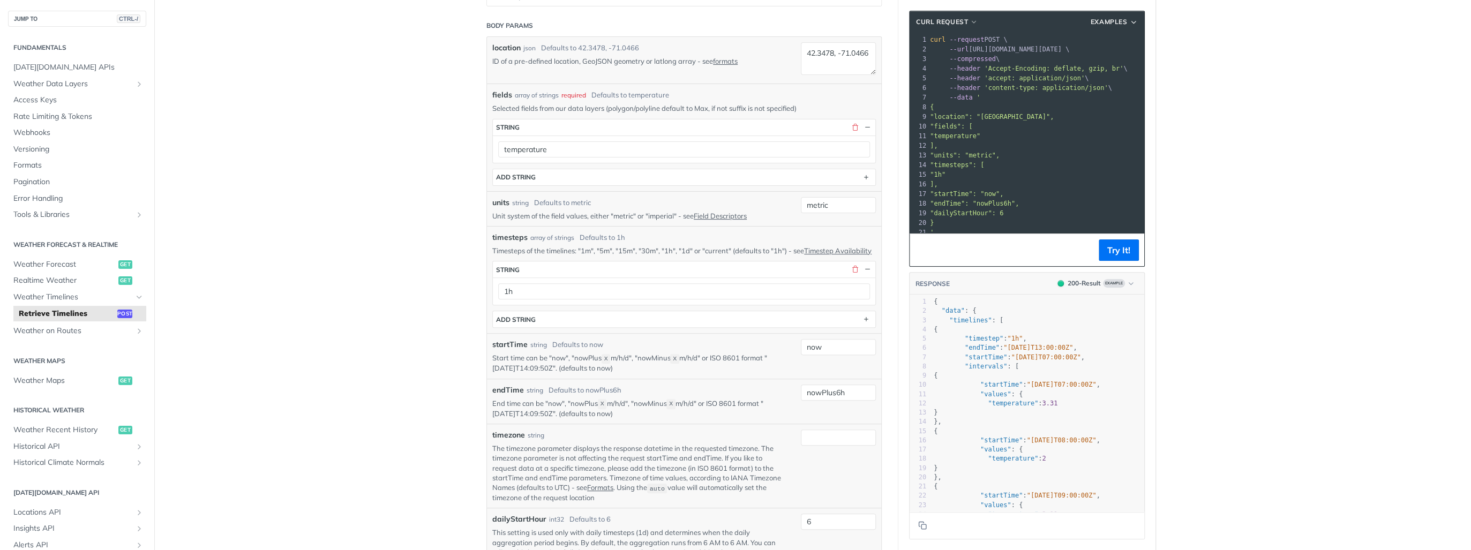
drag, startPoint x: 600, startPoint y: 252, endPoint x: 325, endPoint y: 290, distance: 278.0
click at [325, 290] on main "JUMP TO CTRL-/ Fundamentals [DATE][DOMAIN_NAME] APIs Weather Data Layers Core P…" at bounding box center [735, 524] width 1471 height 1362
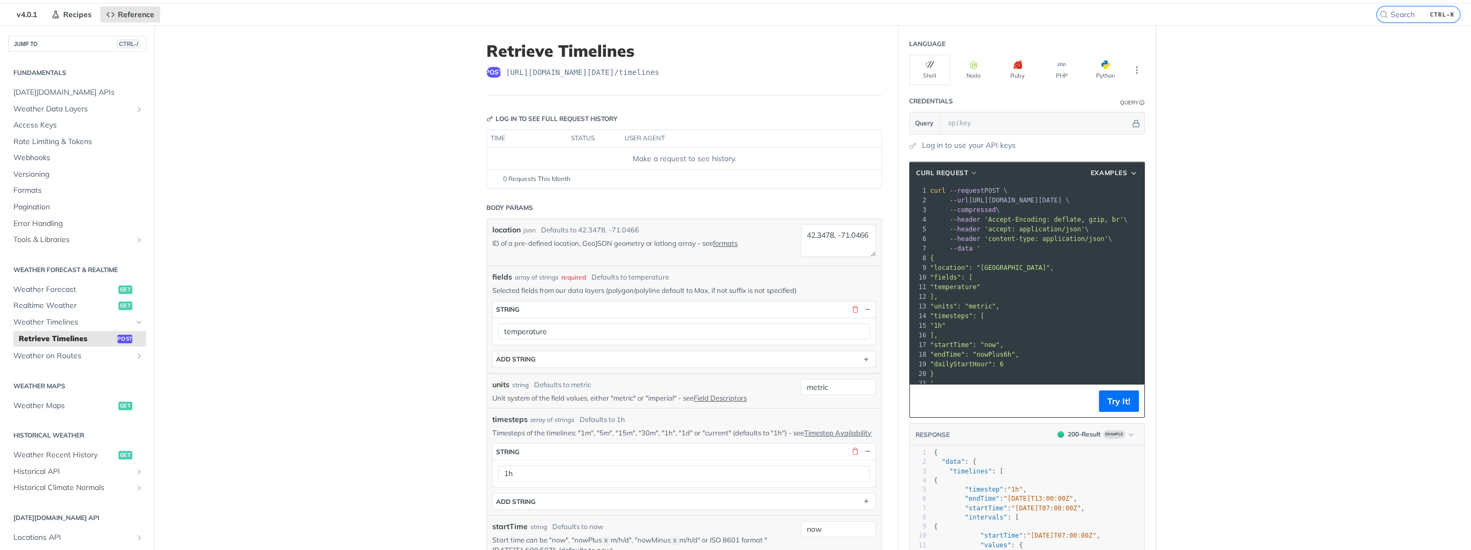
scroll to position [0, 0]
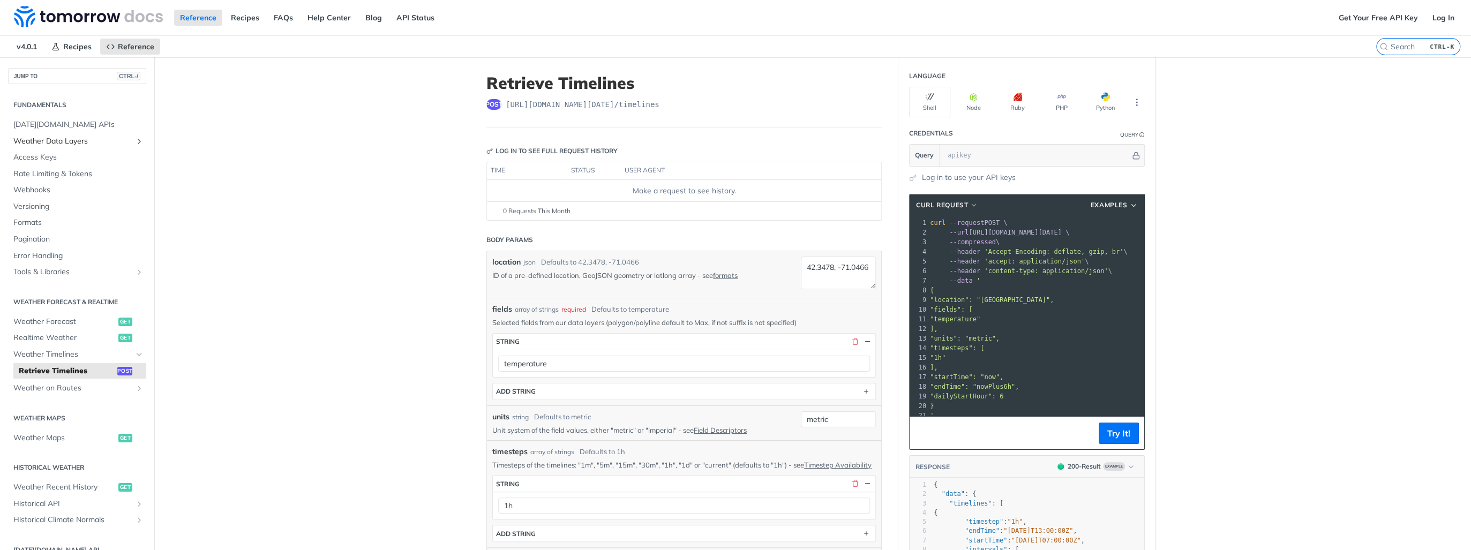
click at [72, 146] on link "Weather Data Layers" at bounding box center [77, 141] width 138 height 16
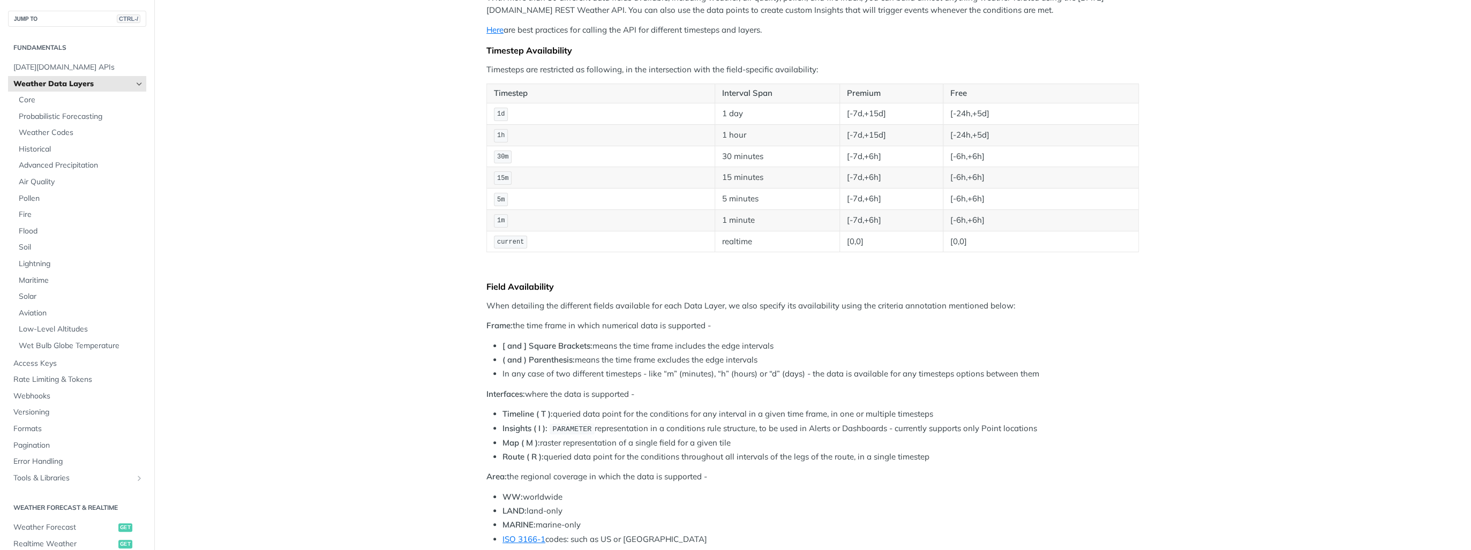
scroll to position [343, 0]
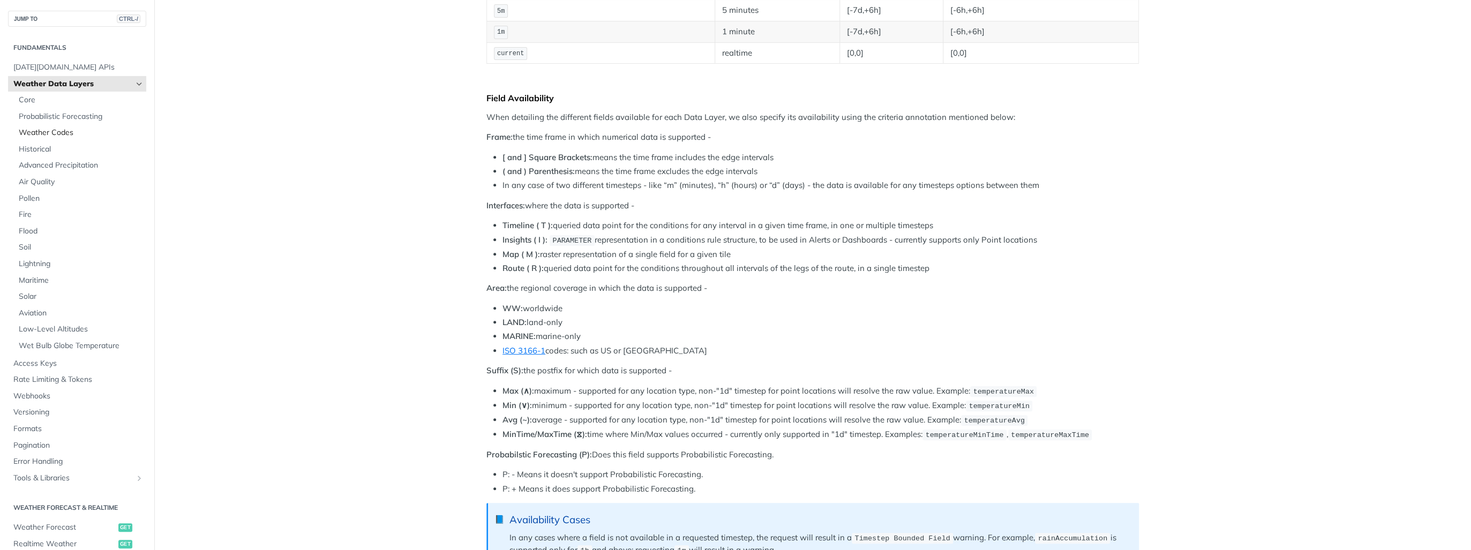
click at [62, 132] on span "Weather Codes" at bounding box center [81, 133] width 125 height 11
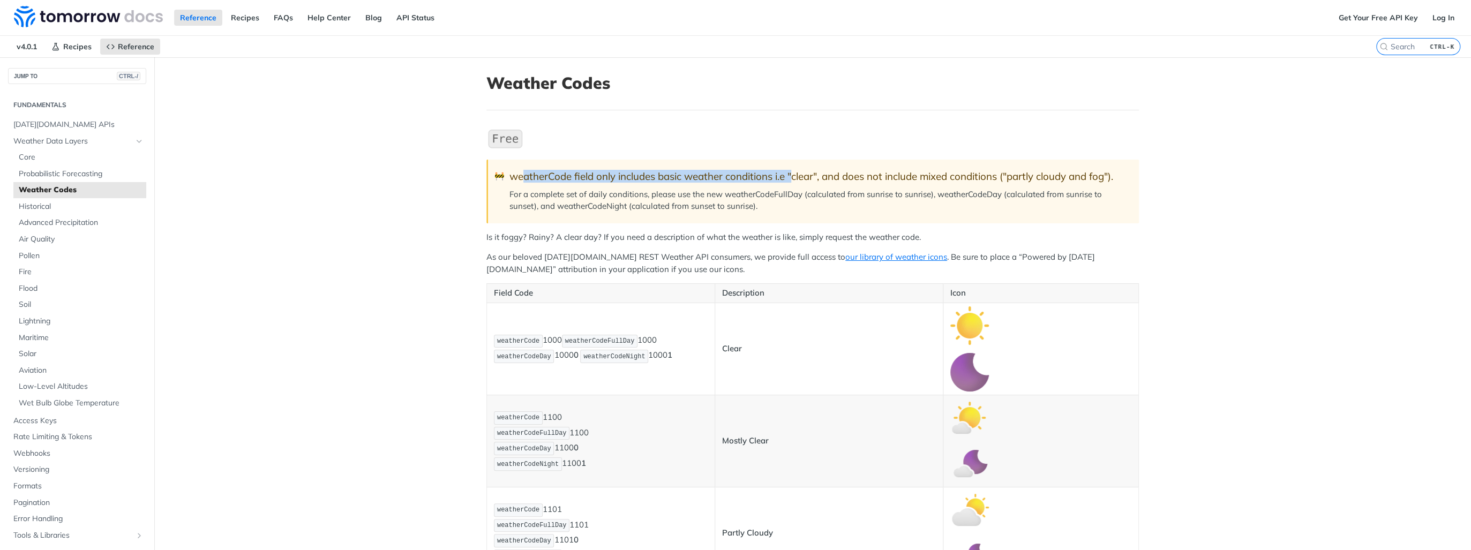
drag, startPoint x: 518, startPoint y: 178, endPoint x: 790, endPoint y: 169, distance: 272.3
click at [790, 170] on div "weatherCode field only includes basic weather conditions i.e "clear", and does …" at bounding box center [819, 176] width 619 height 12
drag, startPoint x: 790, startPoint y: 169, endPoint x: 585, endPoint y: 163, distance: 204.8
click at [585, 163] on blockquote "🚧 weatherCode field only includes basic weather conditions i.e "clear", and doe…" at bounding box center [813, 191] width 653 height 63
click at [689, 191] on p "For a complete set of daily conditions, please use the new weatherCodeFullDay (…" at bounding box center [819, 201] width 619 height 24
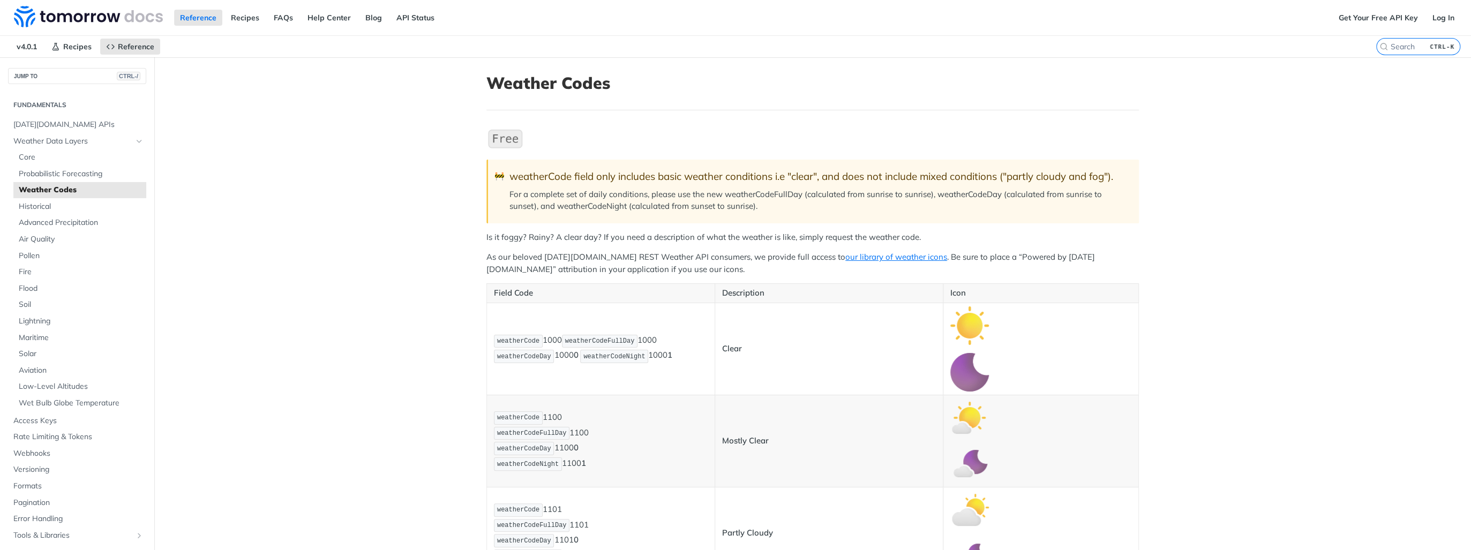
click at [692, 176] on div "weatherCode field only includes basic weather conditions i.e "clear", and does …" at bounding box center [819, 176] width 619 height 12
drag, startPoint x: 692, startPoint y: 176, endPoint x: 741, endPoint y: 204, distance: 56.2
click at [741, 204] on p "For a complete set of daily conditions, please use the new weatherCodeFullDay (…" at bounding box center [819, 201] width 619 height 24
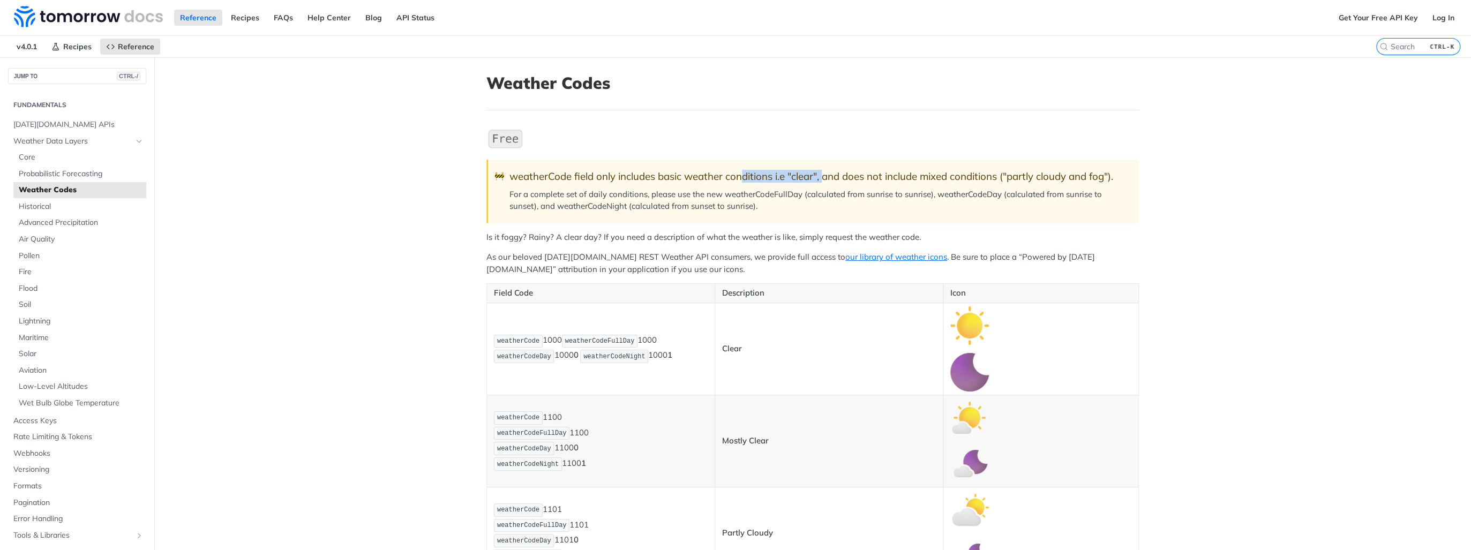
drag, startPoint x: 776, startPoint y: 178, endPoint x: 824, endPoint y: 177, distance: 47.7
click at [824, 177] on div "weatherCode field only includes basic weather conditions i.e "clear", and does …" at bounding box center [819, 176] width 619 height 12
drag, startPoint x: 824, startPoint y: 177, endPoint x: 815, endPoint y: 206, distance: 30.2
click at [815, 206] on p "For a complete set of daily conditions, please use the new weatherCodeFullDay (…" at bounding box center [819, 201] width 619 height 24
drag, startPoint x: 682, startPoint y: 178, endPoint x: 789, endPoint y: 178, distance: 107.2
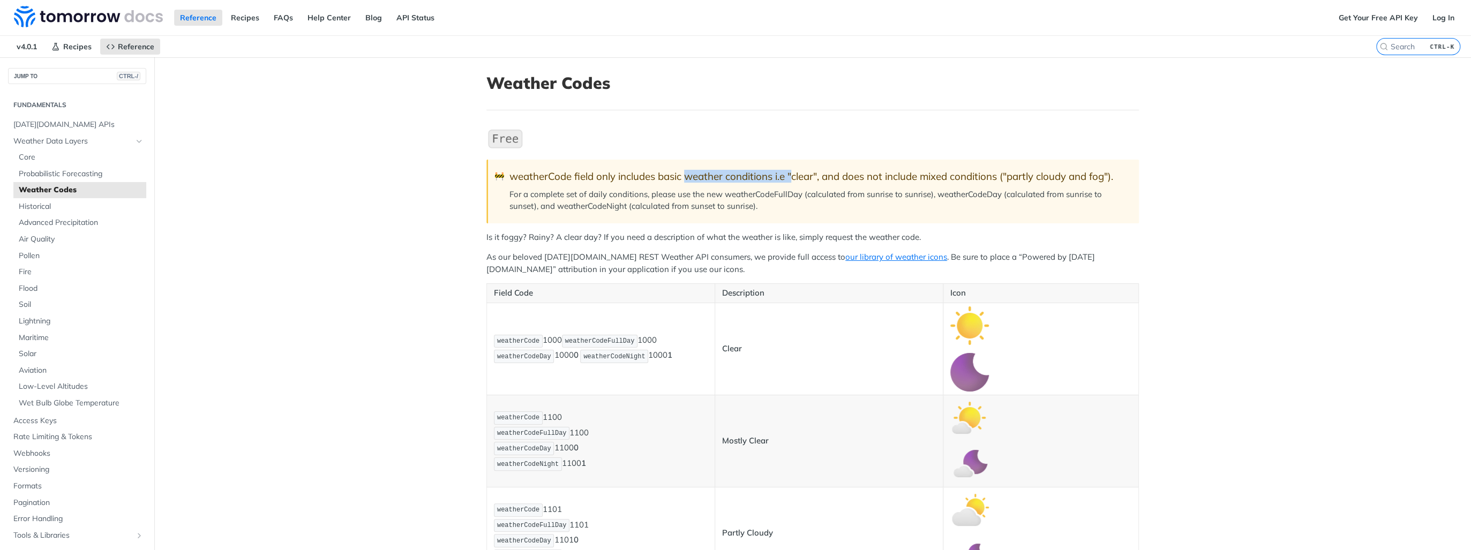
click at [789, 178] on div "weatherCode field only includes basic weather conditions i.e "clear", and does …" at bounding box center [819, 176] width 619 height 12
drag, startPoint x: 789, startPoint y: 178, endPoint x: 790, endPoint y: 229, distance: 50.9
drag, startPoint x: 648, startPoint y: 180, endPoint x: 825, endPoint y: 180, distance: 176.8
click at [825, 180] on div "weatherCode field only includes basic weather conditions i.e "clear", and does …" at bounding box center [819, 176] width 619 height 12
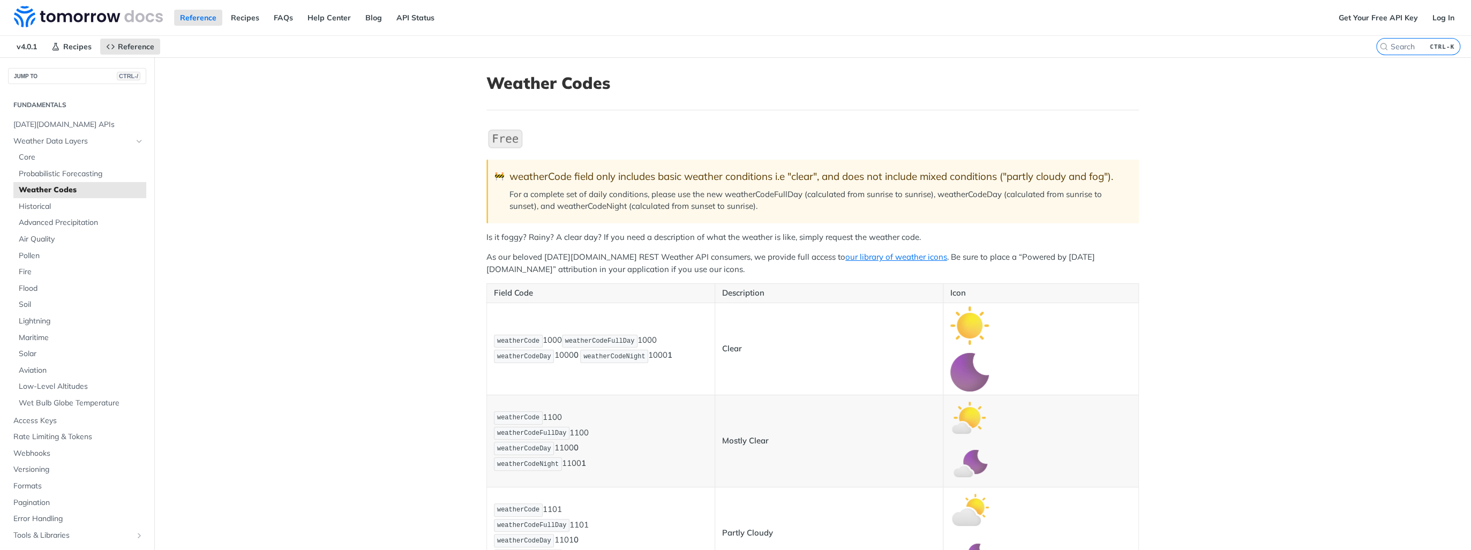
drag, startPoint x: 825, startPoint y: 180, endPoint x: 839, endPoint y: 197, distance: 21.7
click at [839, 197] on p "For a complete set of daily conditions, please use the new weatherCodeFullDay (…" at bounding box center [819, 201] width 619 height 24
drag, startPoint x: 838, startPoint y: 180, endPoint x: 1019, endPoint y: 173, distance: 181.2
click at [1019, 173] on div "weatherCode field only includes basic weather conditions i.e "clear", and does …" at bounding box center [819, 176] width 619 height 12
drag, startPoint x: 1019, startPoint y: 173, endPoint x: 951, endPoint y: 203, distance: 73.9
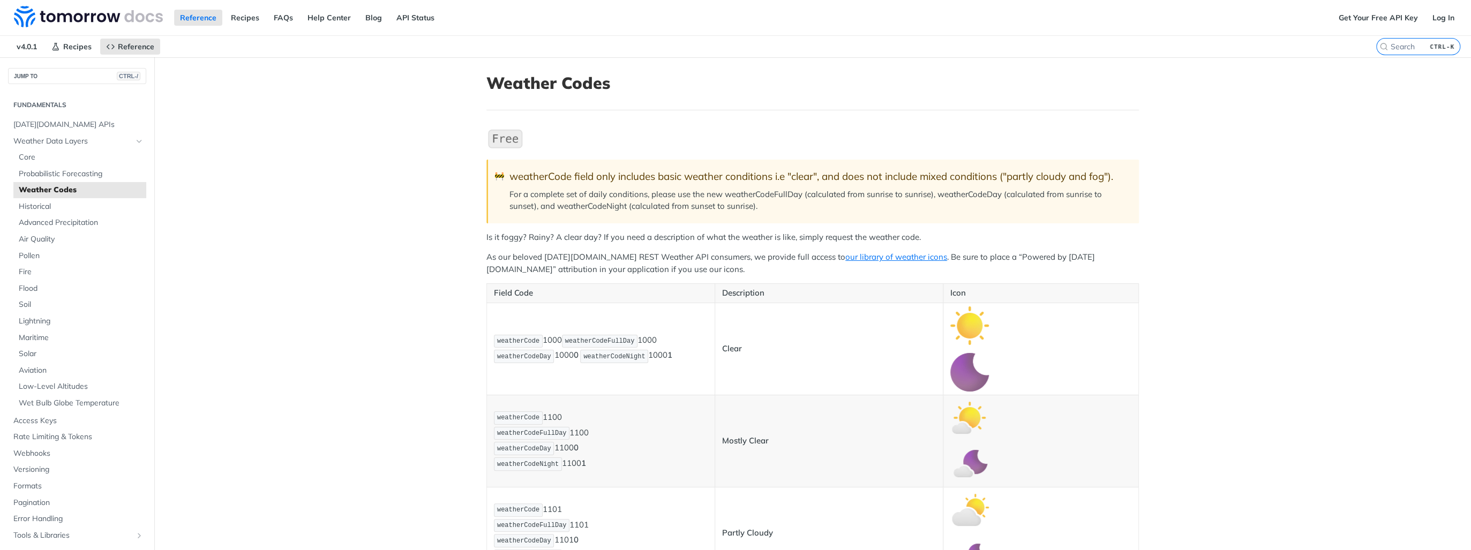
click at [951, 203] on p "For a complete set of daily conditions, please use the new weatherCodeFullDay (…" at bounding box center [819, 201] width 619 height 24
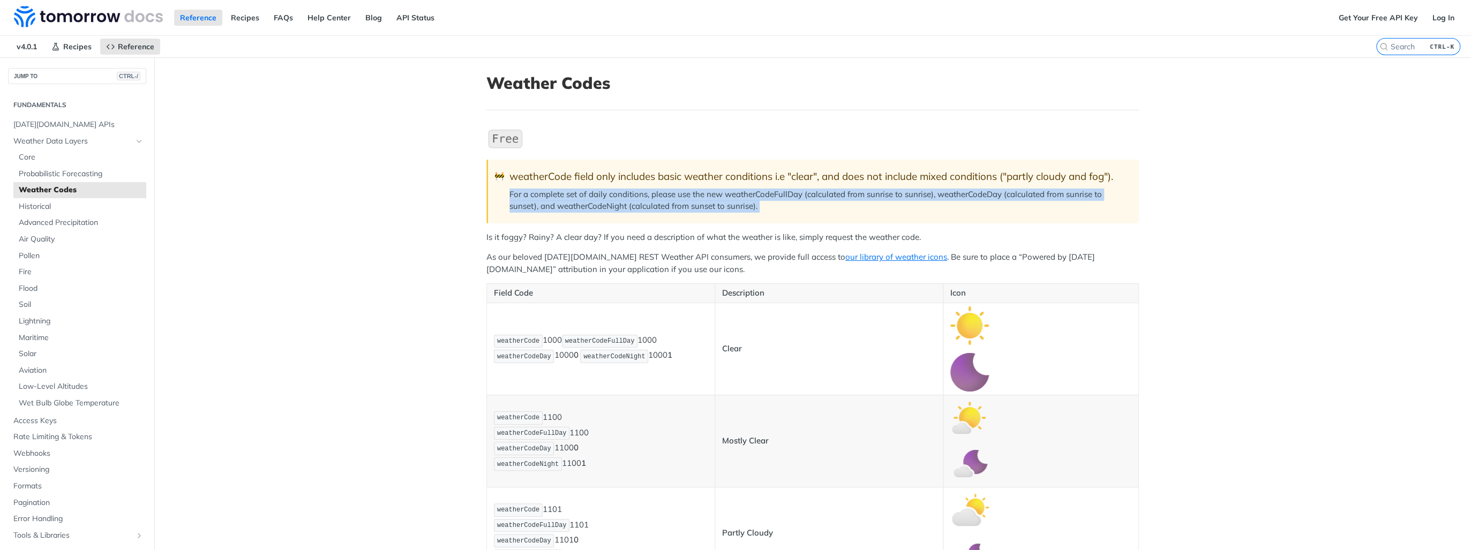
click at [951, 203] on p "For a complete set of daily conditions, please use the new weatherCodeFullDay (…" at bounding box center [819, 201] width 619 height 24
drag, startPoint x: 951, startPoint y: 203, endPoint x: 966, endPoint y: 206, distance: 15.3
click at [966, 206] on p "For a complete set of daily conditions, please use the new weatherCodeFullDay (…" at bounding box center [819, 201] width 619 height 24
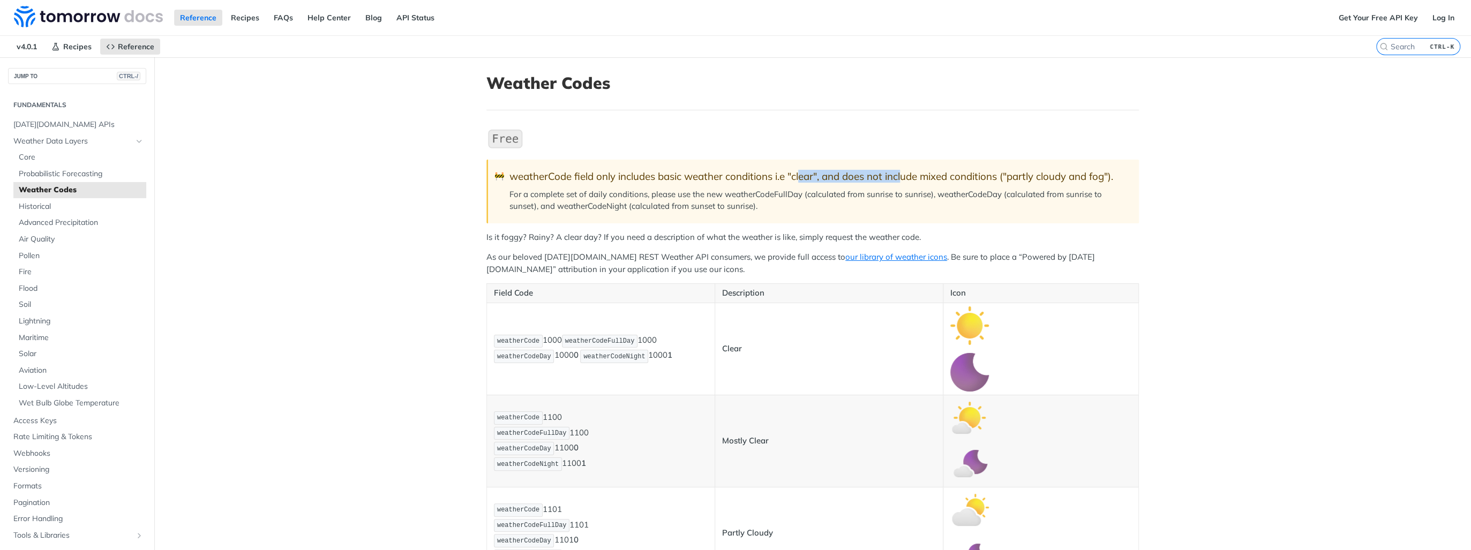
drag, startPoint x: 797, startPoint y: 178, endPoint x: 902, endPoint y: 178, distance: 104.5
click at [902, 178] on div "weatherCode field only includes basic weather conditions i.e "clear", and does …" at bounding box center [819, 176] width 619 height 12
drag, startPoint x: 902, startPoint y: 178, endPoint x: 860, endPoint y: 239, distance: 74.0
click at [867, 240] on p "Is it foggy? Rainy? A clear day? If you need a description of what the weather …" at bounding box center [813, 237] width 653 height 12
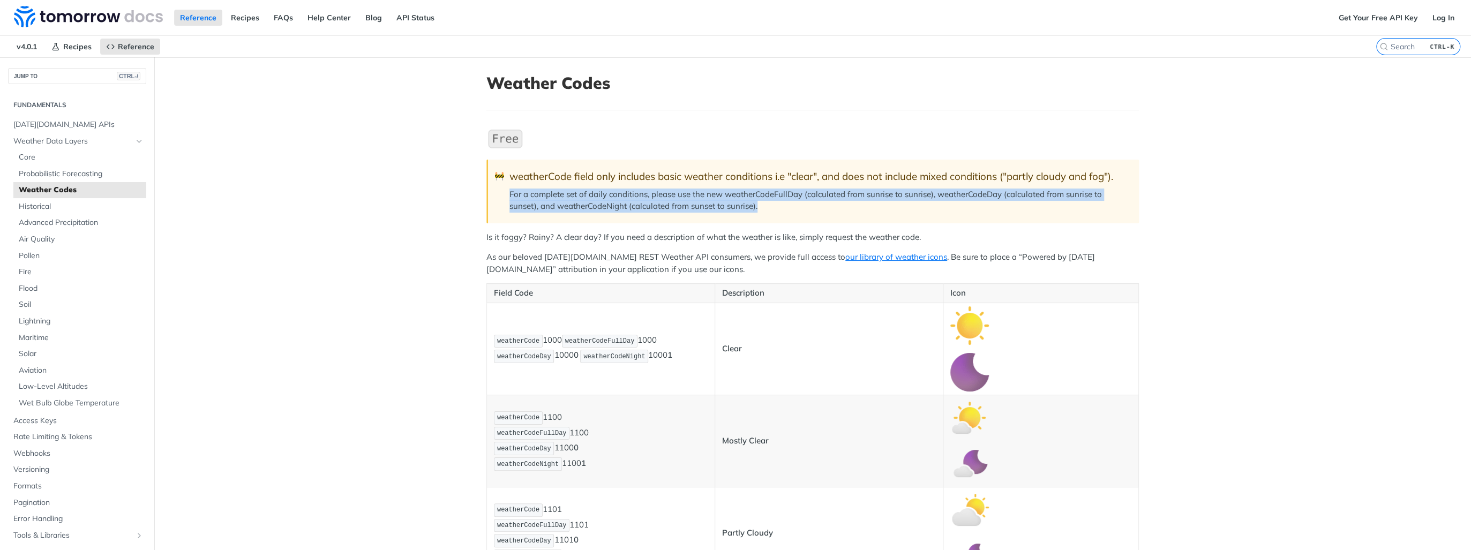
drag, startPoint x: 497, startPoint y: 199, endPoint x: 807, endPoint y: 210, distance: 309.9
click at [807, 210] on blockquote "🚧 weatherCode field only includes basic weather conditions i.e "clear", and doe…" at bounding box center [813, 191] width 653 height 63
drag, startPoint x: 807, startPoint y: 210, endPoint x: 767, endPoint y: 212, distance: 40.2
click at [767, 212] on blockquote "🚧 weatherCode field only includes basic weather conditions i.e "clear", and doe…" at bounding box center [813, 191] width 653 height 63
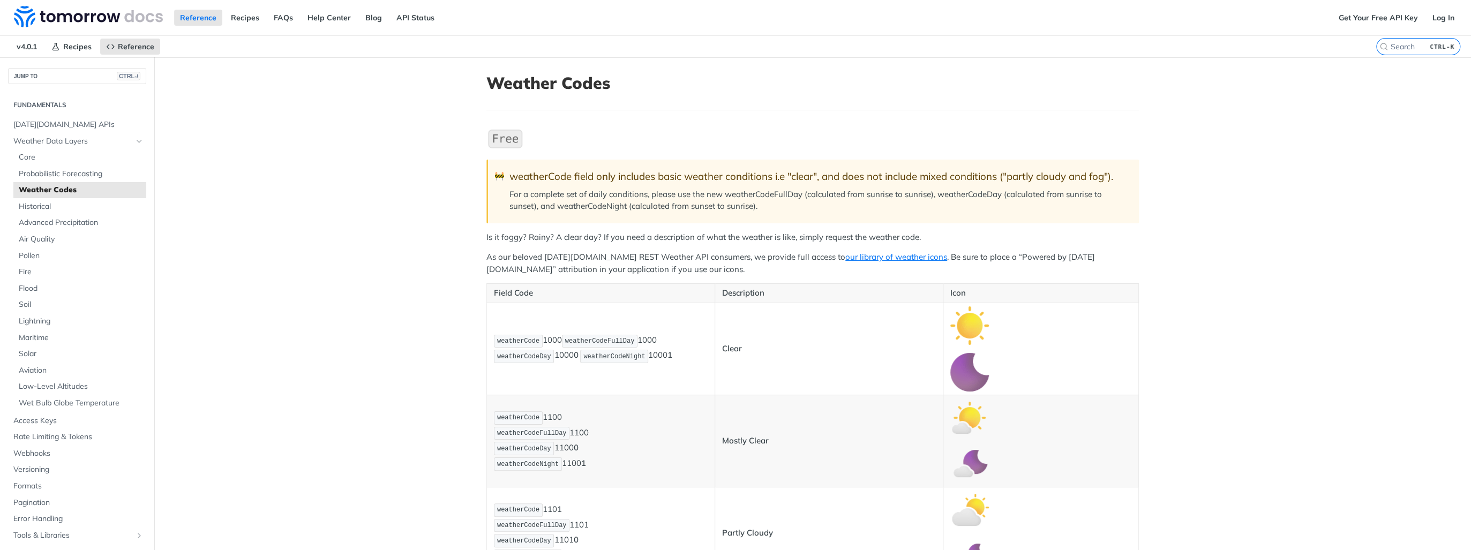
click at [767, 212] on blockquote "🚧 weatherCode field only includes basic weather conditions i.e "clear", and doe…" at bounding box center [813, 191] width 653 height 63
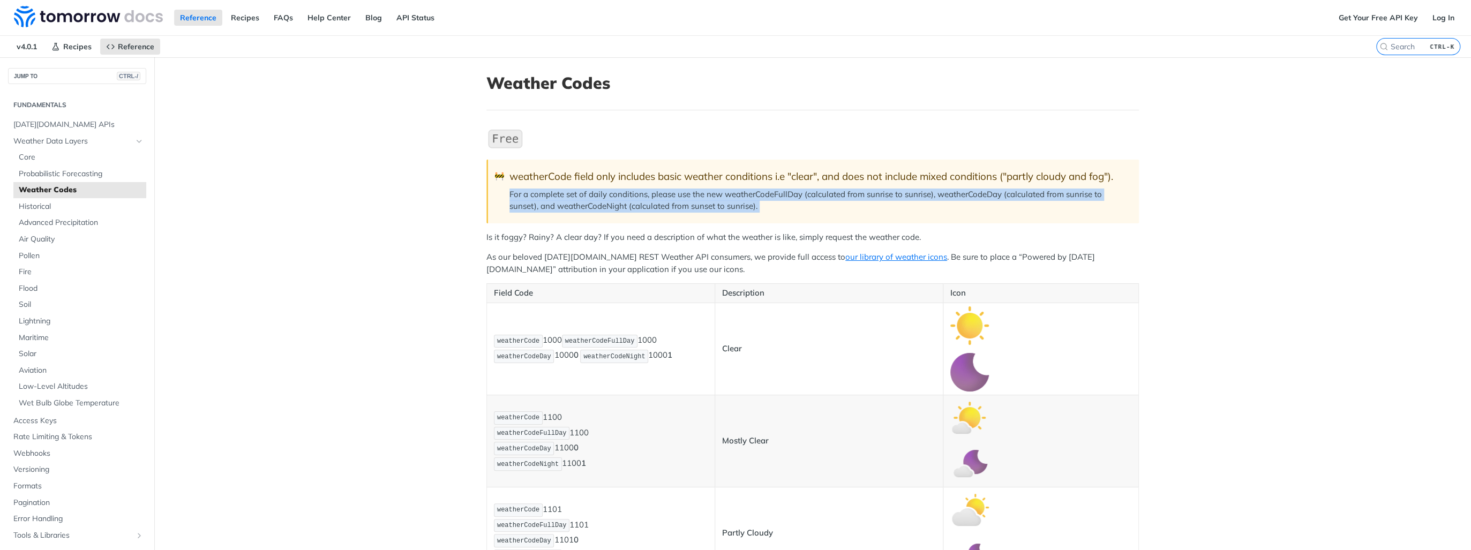
click at [767, 212] on blockquote "🚧 weatherCode field only includes basic weather conditions i.e "clear", and doe…" at bounding box center [813, 191] width 653 height 63
drag, startPoint x: 767, startPoint y: 212, endPoint x: 764, endPoint y: 219, distance: 7.5
click at [764, 219] on blockquote "🚧 weatherCode field only includes basic weather conditions i.e "clear", and doe…" at bounding box center [813, 191] width 653 height 63
drag, startPoint x: 765, startPoint y: 214, endPoint x: 752, endPoint y: 193, distance: 25.0
click at [752, 193] on blockquote "🚧 weatherCode field only includes basic weather conditions i.e "clear", and doe…" at bounding box center [813, 191] width 653 height 63
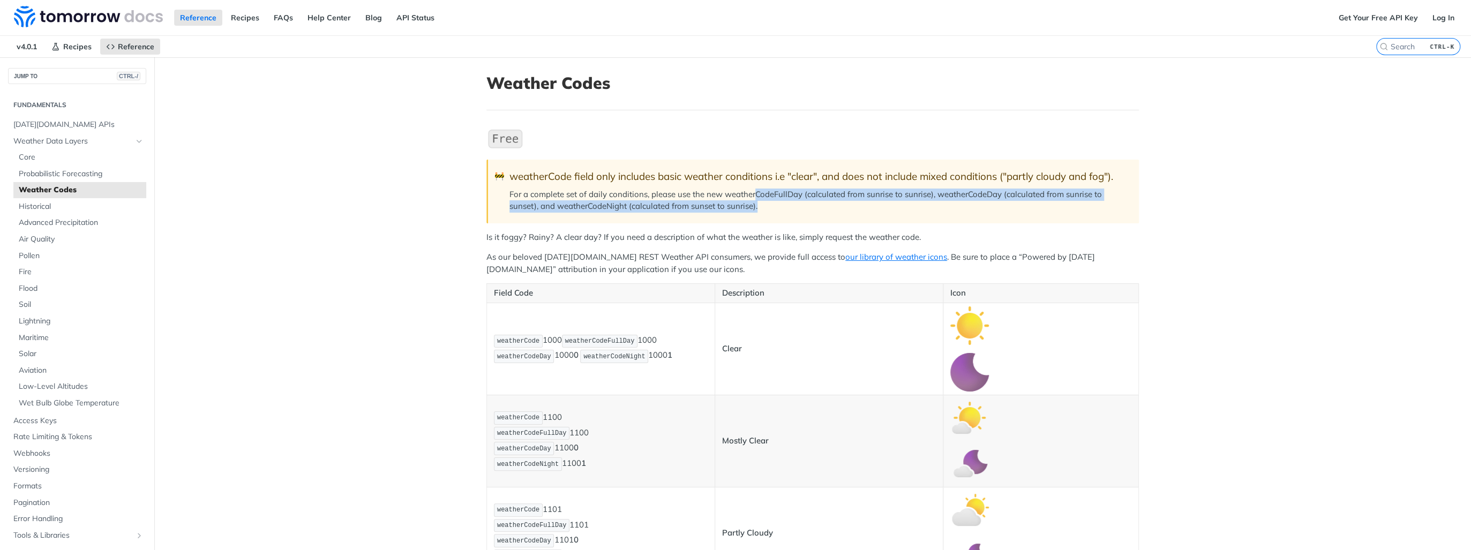
drag, startPoint x: 752, startPoint y: 193, endPoint x: 755, endPoint y: 213, distance: 20.0
click at [755, 213] on blockquote "🚧 weatherCode field only includes basic weather conditions i.e "clear", and doe…" at bounding box center [813, 191] width 653 height 63
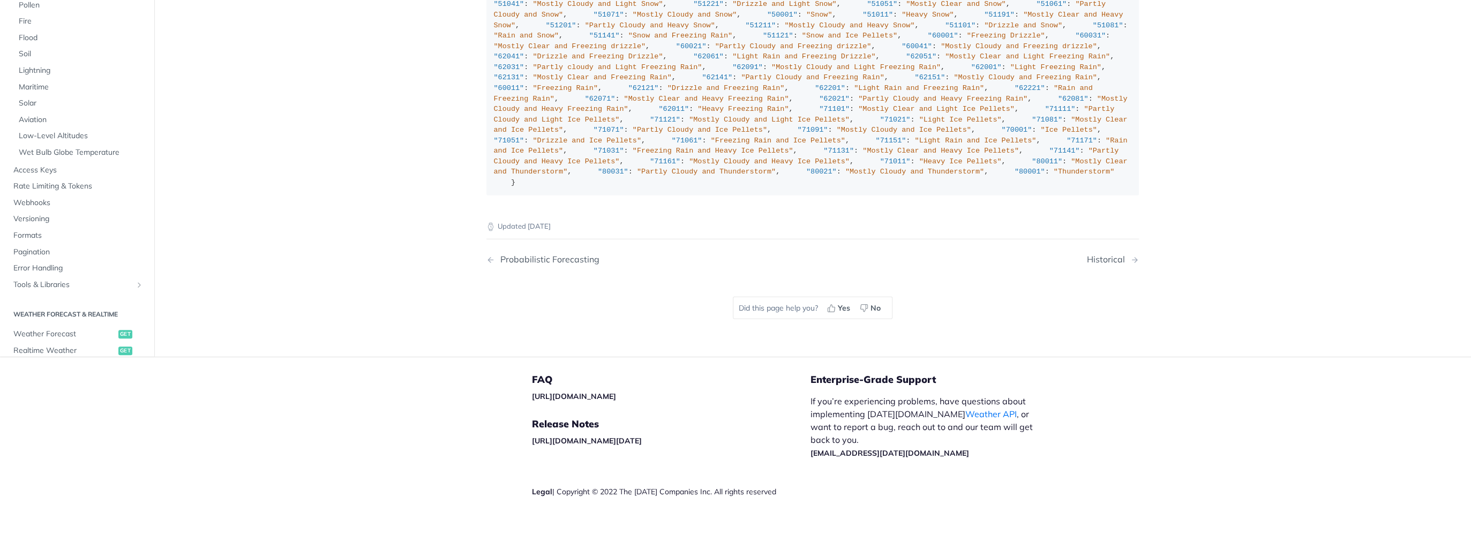
scroll to position [6044, 0]
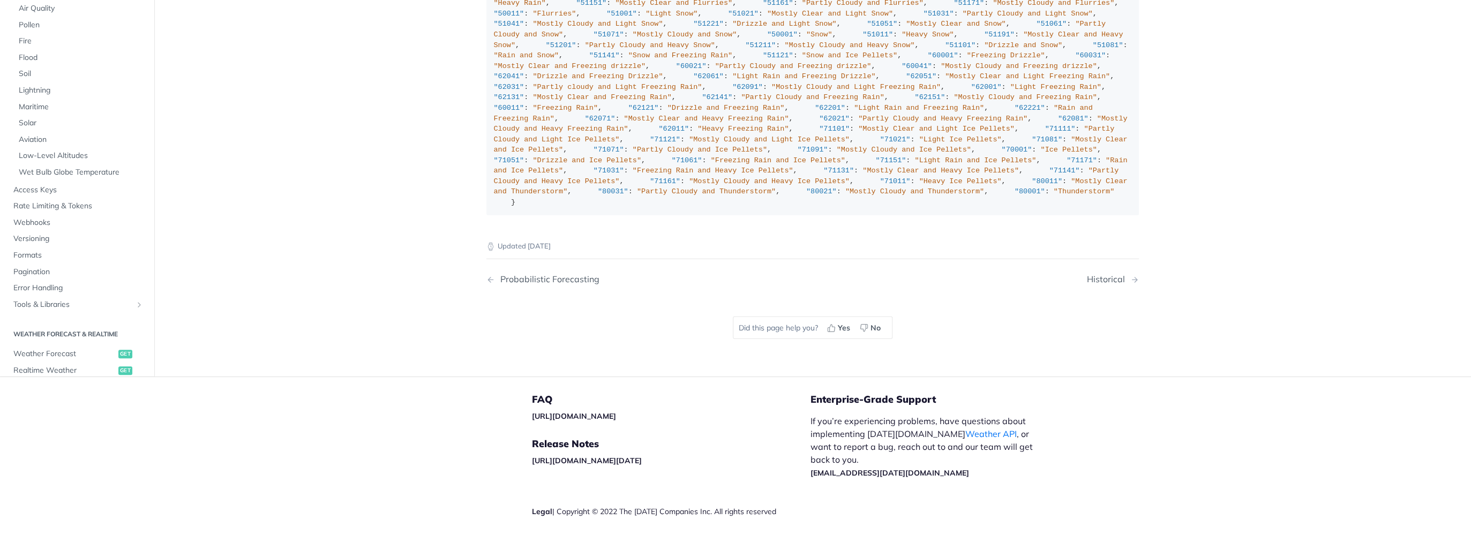
drag, startPoint x: 518, startPoint y: 164, endPoint x: 537, endPoint y: 164, distance: 19.3
drag, startPoint x: 537, startPoint y: 164, endPoint x: 519, endPoint y: 167, distance: 18.4
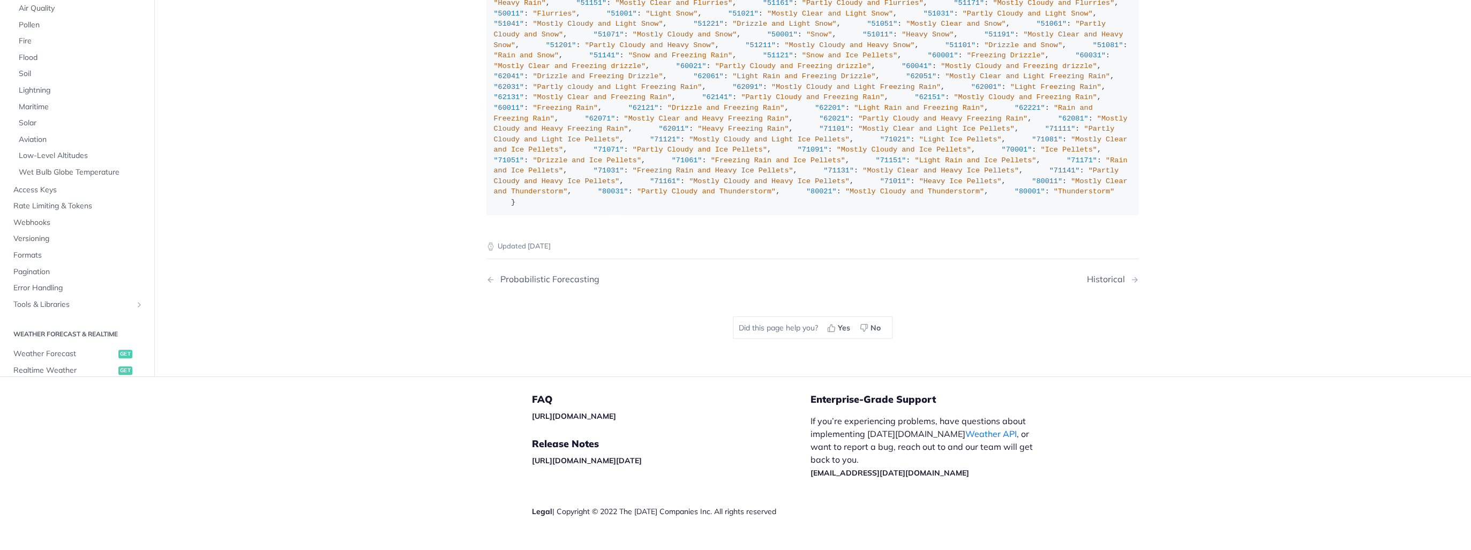
drag, startPoint x: 519, startPoint y: 167, endPoint x: 459, endPoint y: 190, distance: 63.8
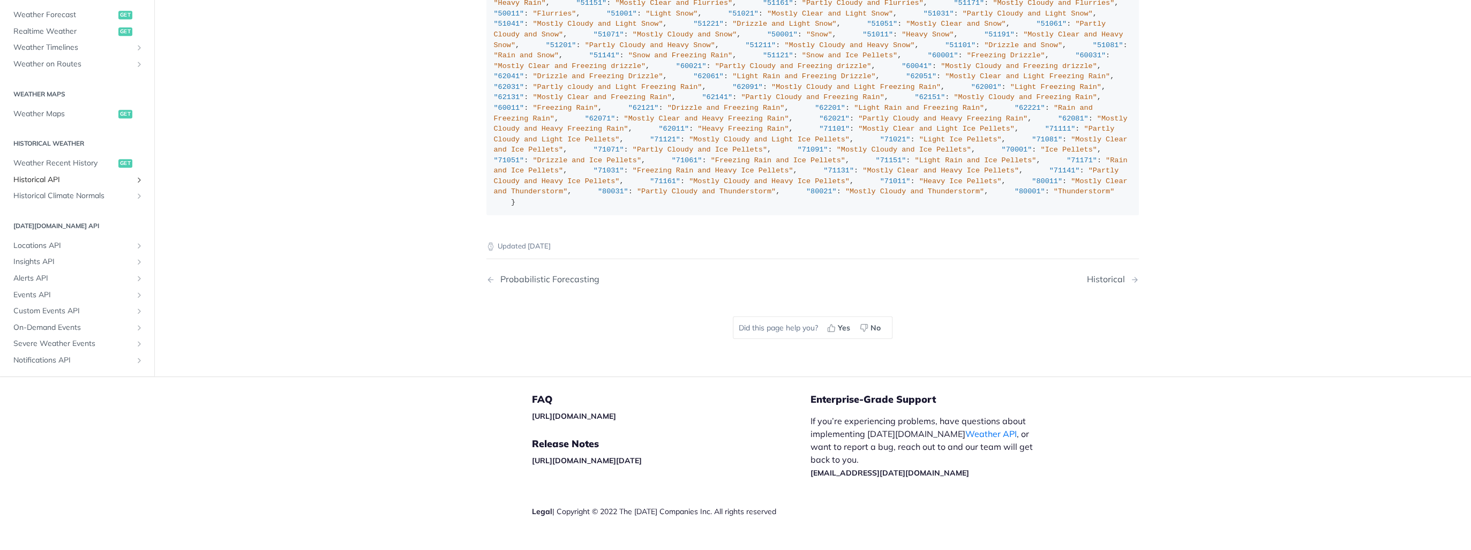
scroll to position [296, 0]
click at [69, 63] on span "Weather Forecast" at bounding box center [64, 58] width 102 height 11
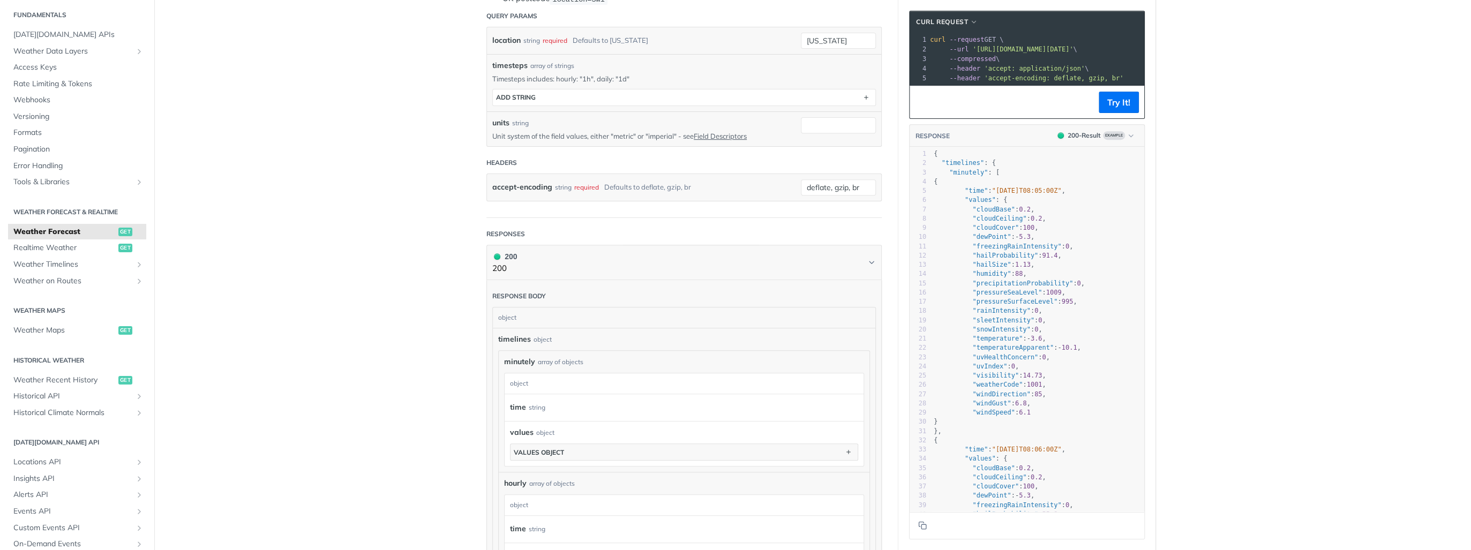
scroll to position [386, 0]
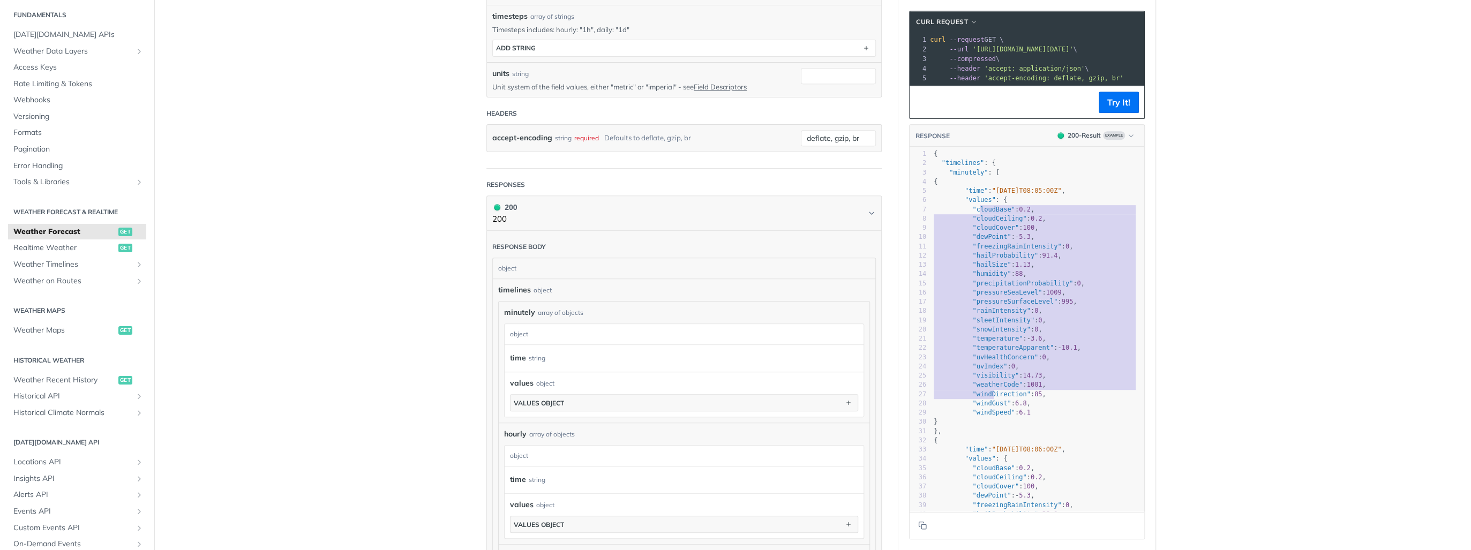
type textarea "oudBase": 0.2, "cloudCeiling": 0.2, "cloudCover": 100, "dewPoint": -5.3, "freez…"
drag, startPoint x: 980, startPoint y: 216, endPoint x: 992, endPoint y: 414, distance: 198.1
click at [992, 409] on div "1 { 2 "timelines" : { 3 "minutely" : [ 4 { 5 "time" : "2025-02-09T08:05:00Z" , …" at bounding box center [1038, 371] width 213 height 444
click at [992, 416] on span ""windSpeed"" at bounding box center [994, 413] width 42 height 8
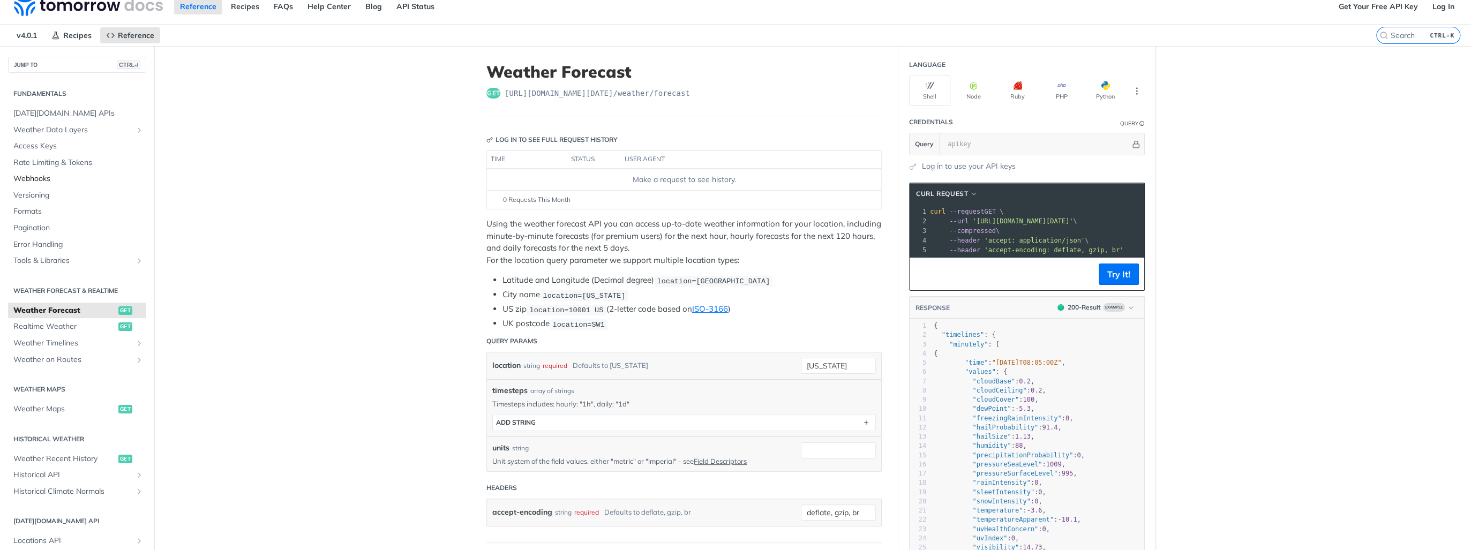
scroll to position [0, 0]
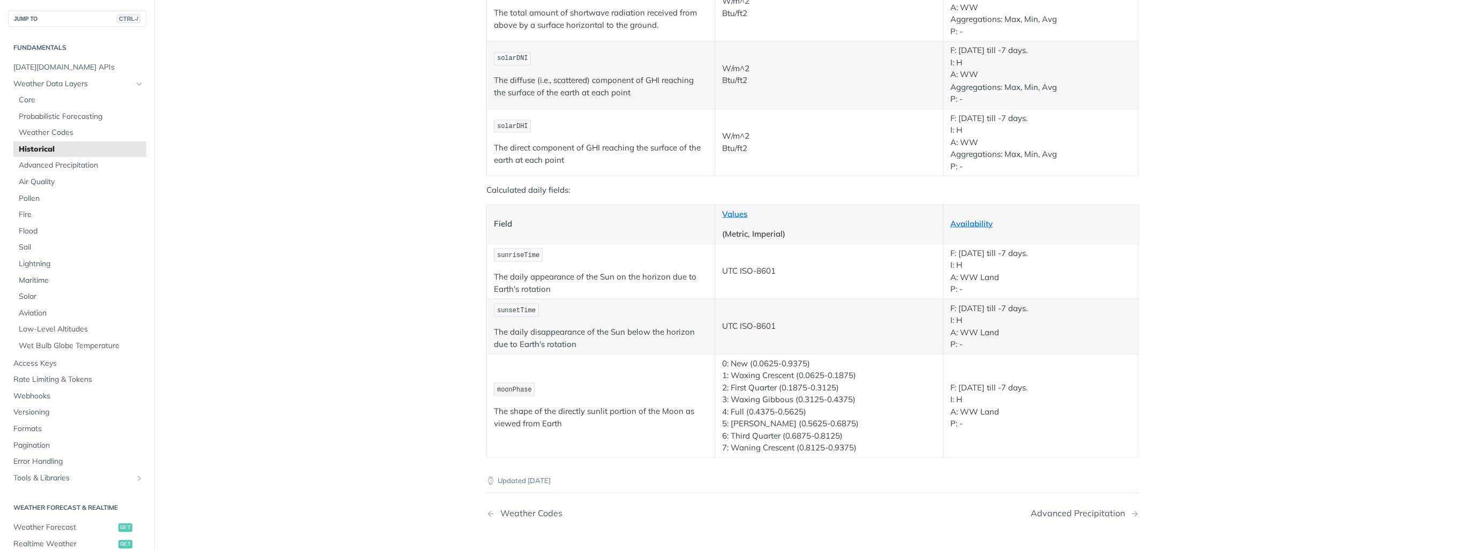
scroll to position [1800, 0]
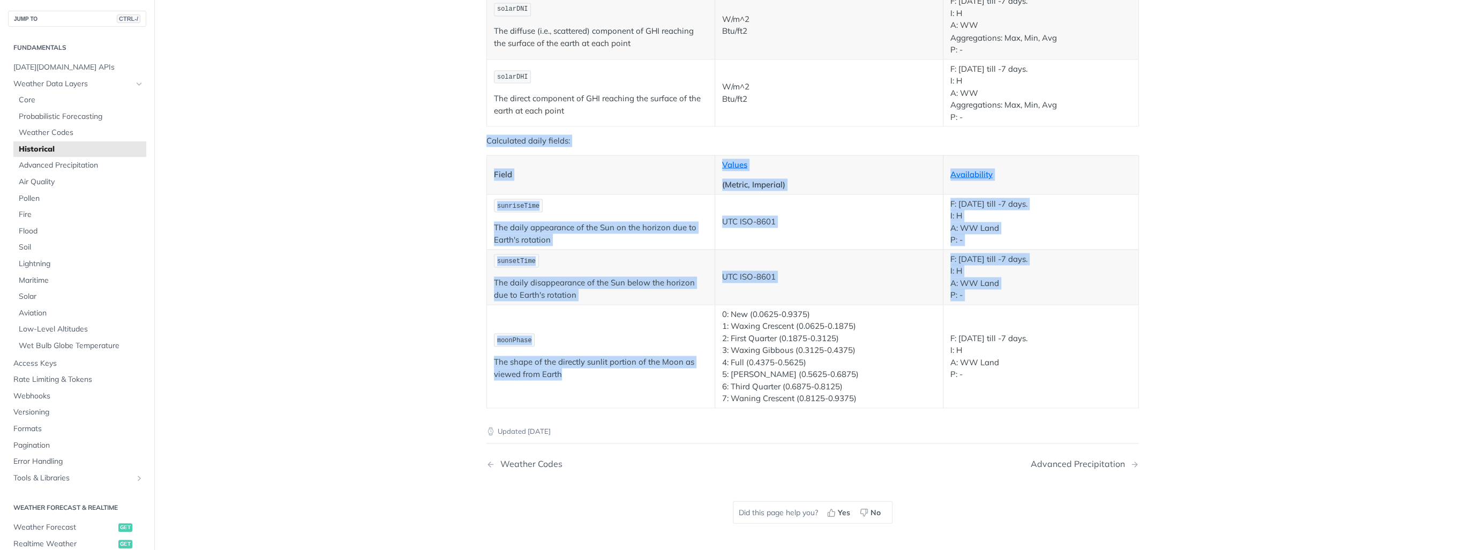
drag, startPoint x: 475, startPoint y: 136, endPoint x: 586, endPoint y: 375, distance: 263.0
drag, startPoint x: 586, startPoint y: 375, endPoint x: 396, endPoint y: 310, distance: 200.5
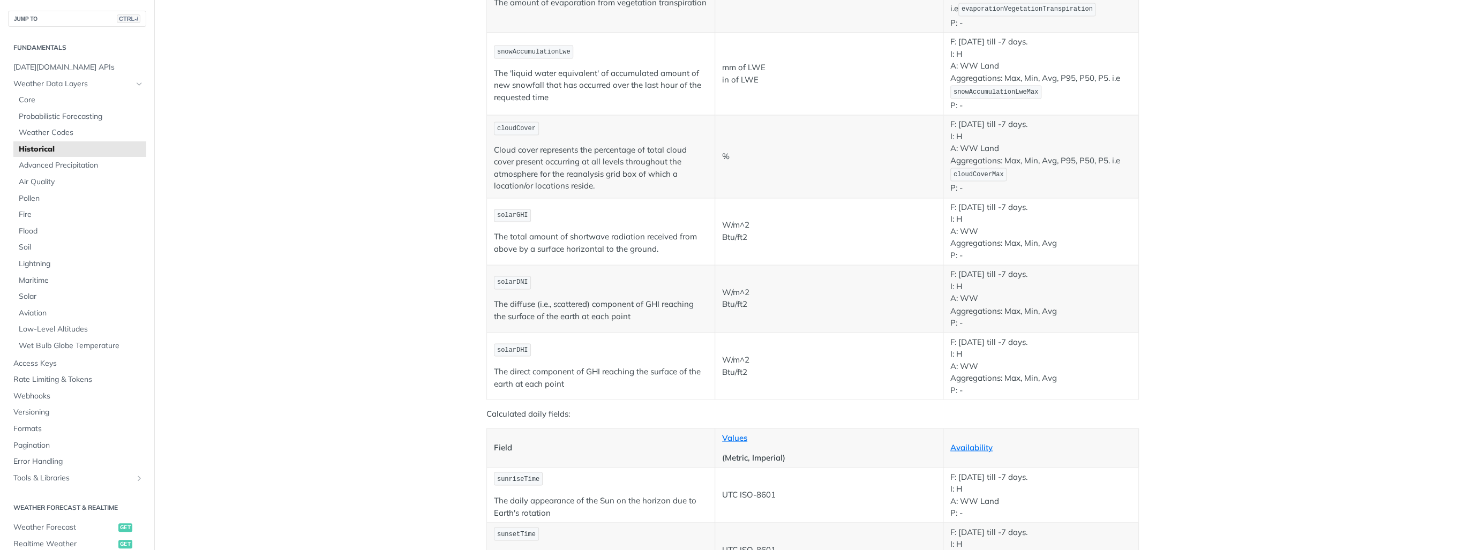
scroll to position [1524, 0]
click at [64, 59] on link "[DATE][DOMAIN_NAME] APIs" at bounding box center [77, 67] width 138 height 16
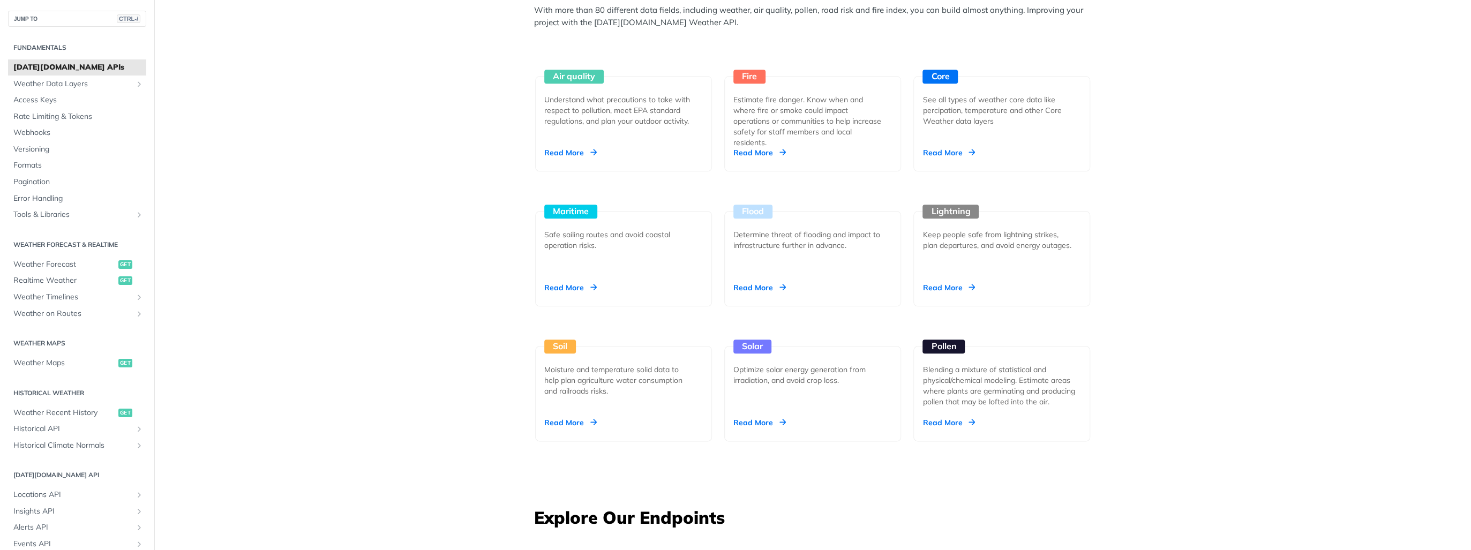
scroll to position [1330, 0]
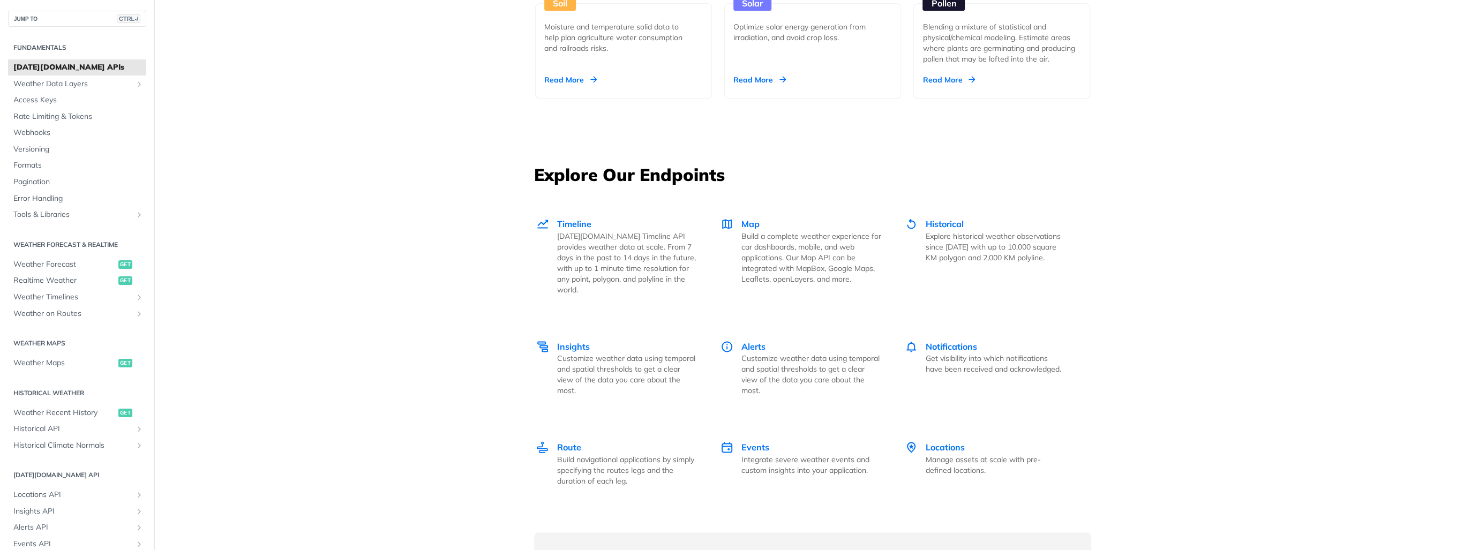
click at [593, 210] on link "Timeline [DATE][DOMAIN_NAME] Timeline API provides weather data at scale. From …" at bounding box center [622, 256] width 174 height 123
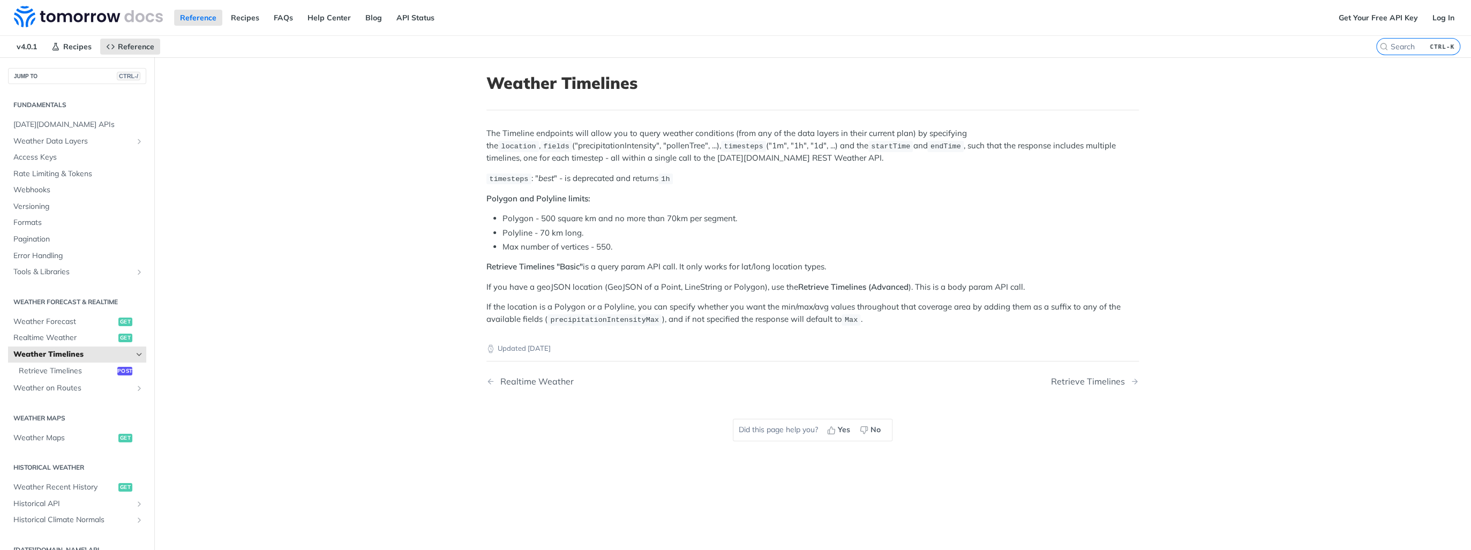
click at [1117, 371] on nav "Realtime Weather Retrieve Timelines" at bounding box center [813, 382] width 653 height 32
click at [1097, 384] on div "Retrieve Timelines" at bounding box center [1090, 382] width 79 height 10
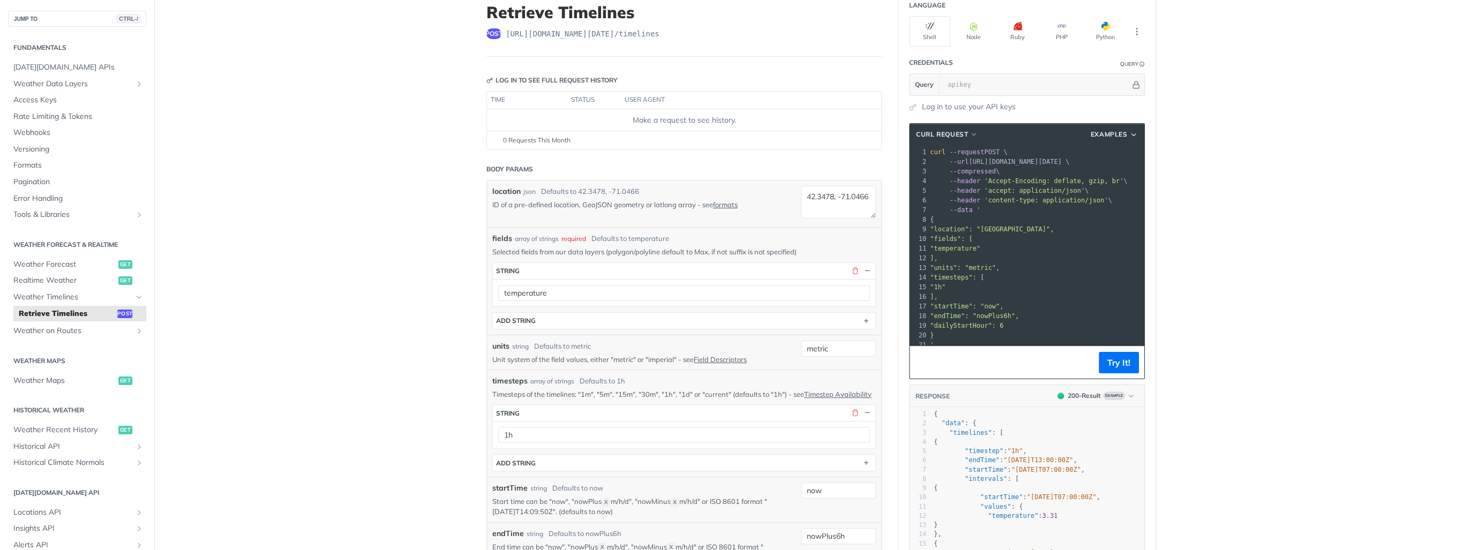
scroll to position [86, 0]
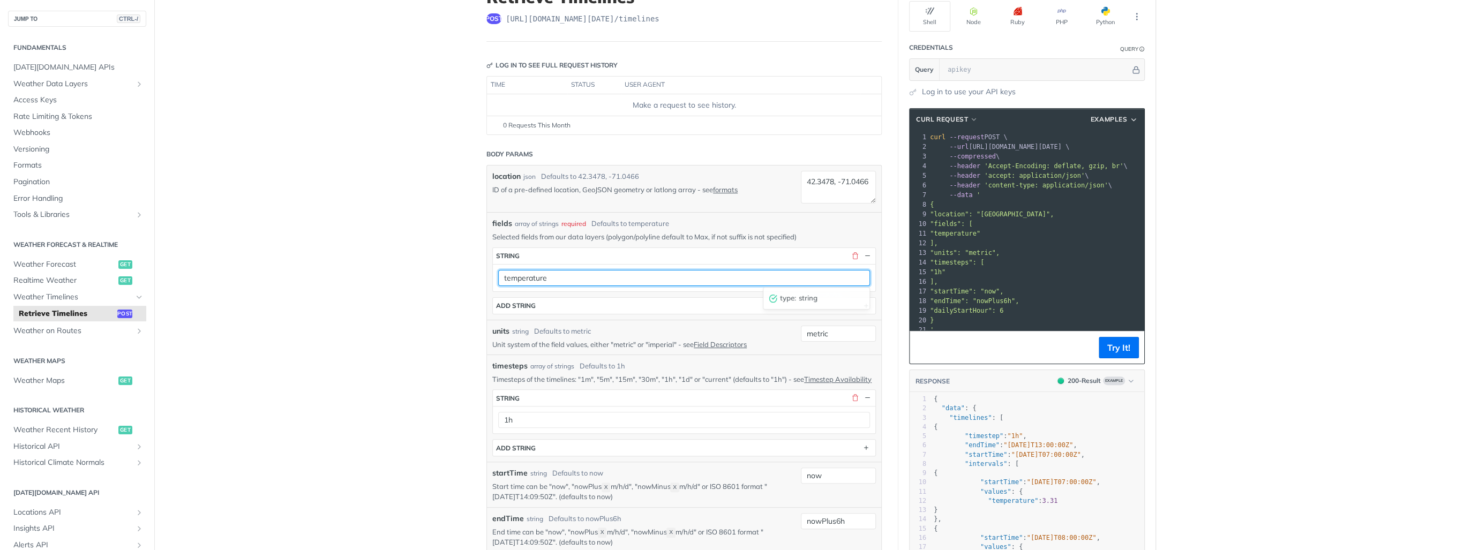
click at [547, 276] on input "temperature" at bounding box center [684, 278] width 372 height 16
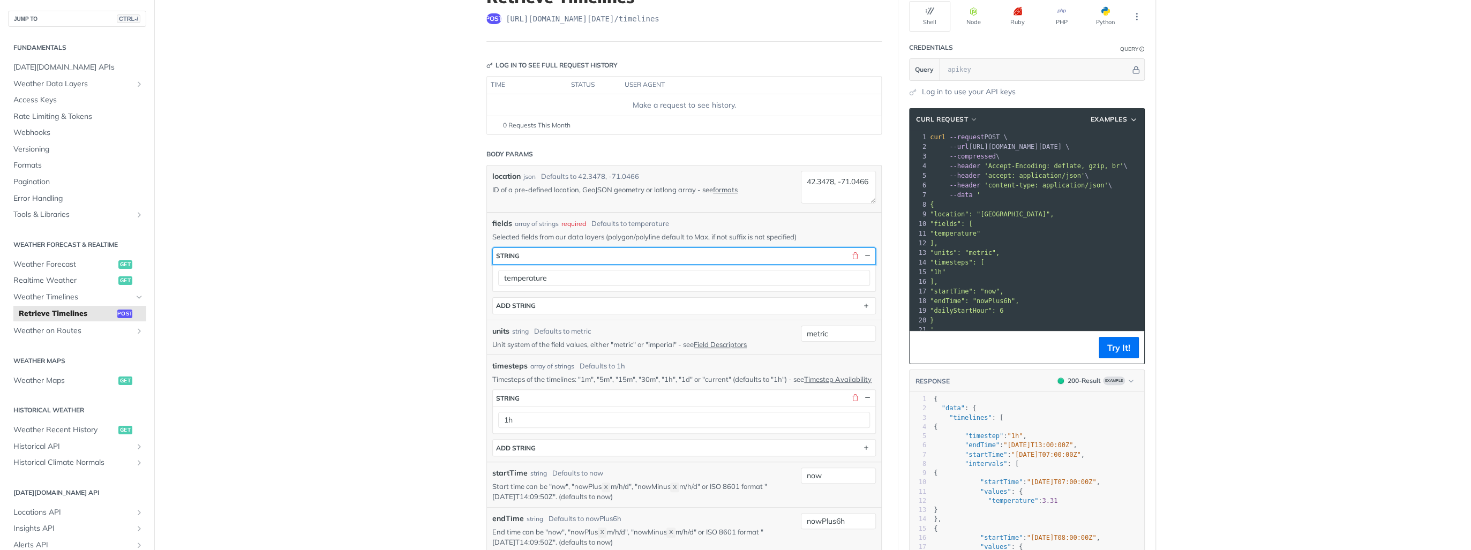
click at [553, 253] on button "string" at bounding box center [684, 256] width 383 height 16
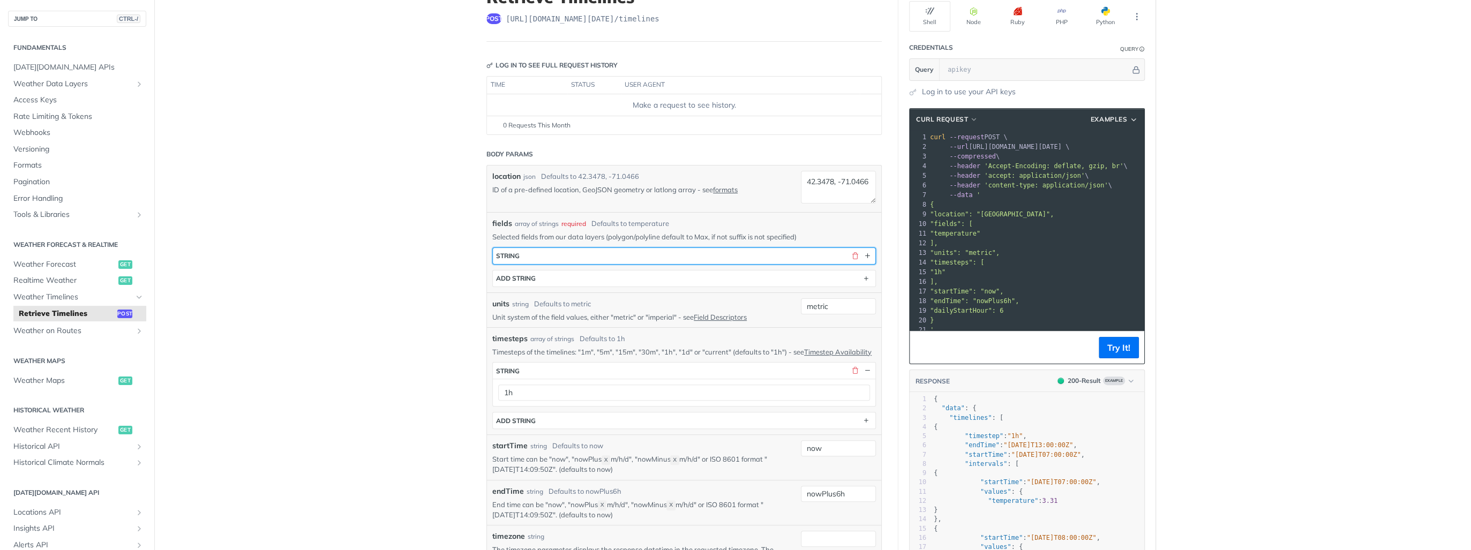
click at [553, 253] on button "string" at bounding box center [684, 256] width 383 height 16
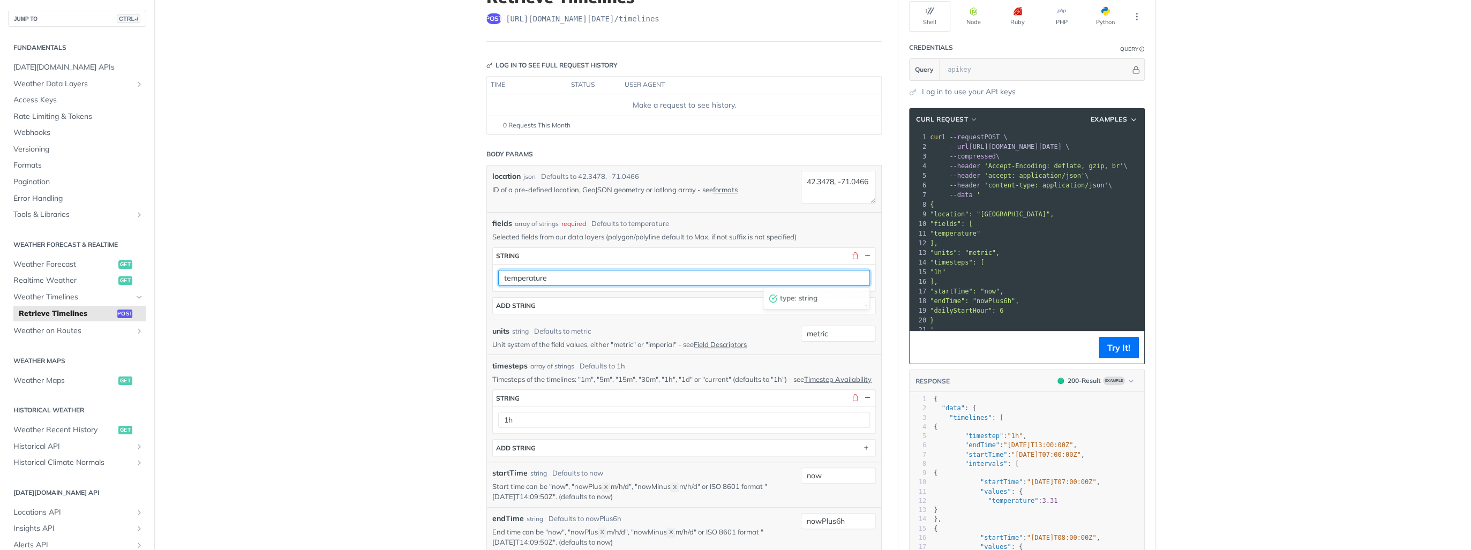
click at [548, 280] on input "temperature" at bounding box center [684, 278] width 372 height 16
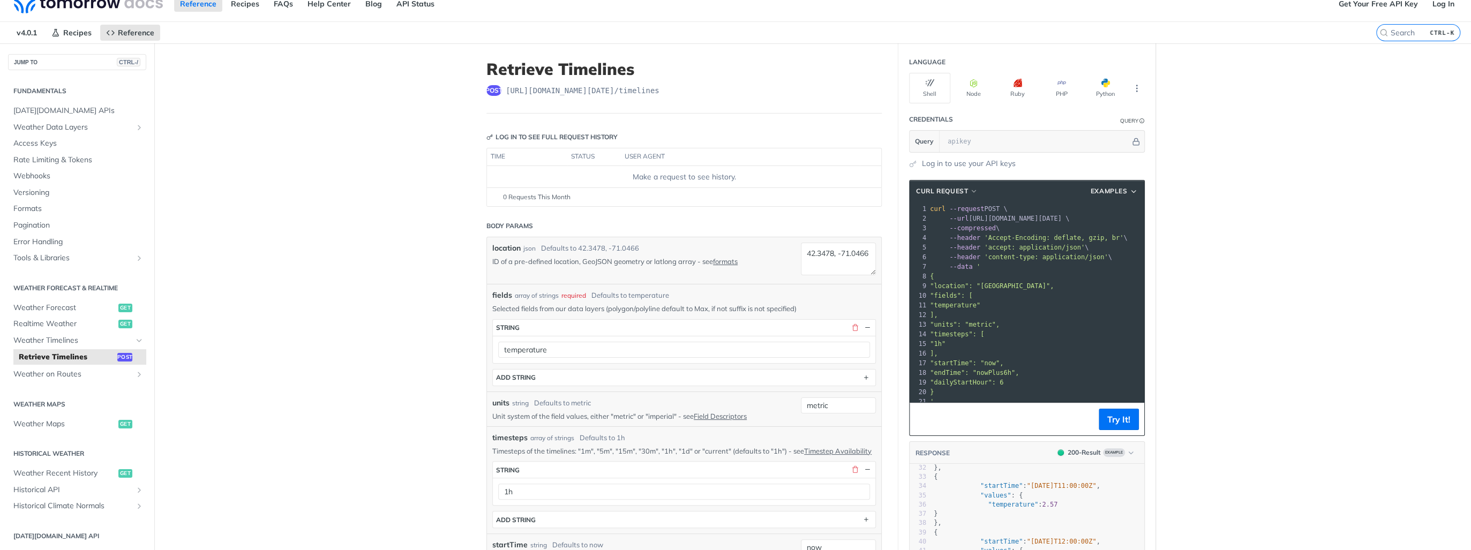
scroll to position [0, 0]
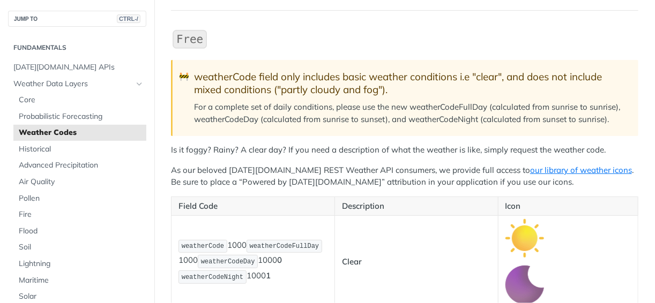
scroll to position [86, 0]
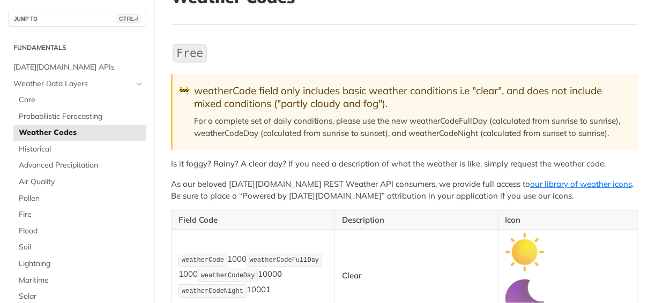
click at [183, 51] on img "Expand image" at bounding box center [190, 53] width 38 height 23
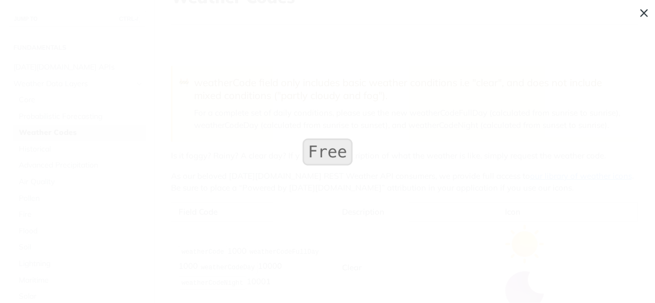
click at [641, 12] on span "Collapse image" at bounding box center [327, 151] width 655 height 303
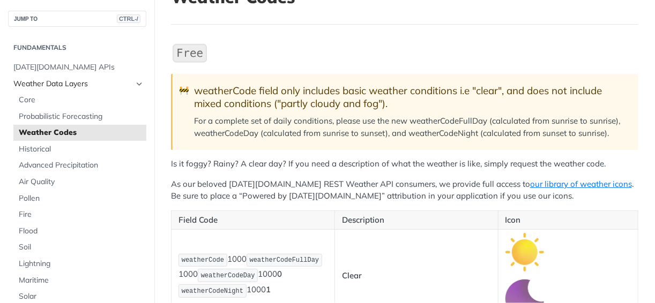
click at [56, 87] on span "Weather Data Layers" at bounding box center [72, 84] width 119 height 11
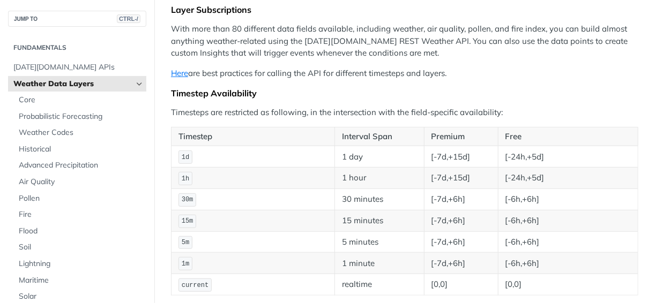
scroll to position [129, 0]
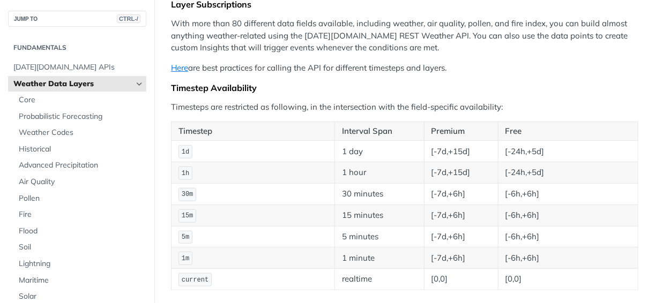
drag, startPoint x: 274, startPoint y: 72, endPoint x: 466, endPoint y: 70, distance: 191.3
click at [466, 70] on p "Here are best practices for calling the API for different timesteps and layers." at bounding box center [404, 68] width 467 height 12
drag, startPoint x: 466, startPoint y: 70, endPoint x: 417, endPoint y: 89, distance: 52.6
click at [417, 89] on div "Timestep Availability" at bounding box center [404, 88] width 467 height 11
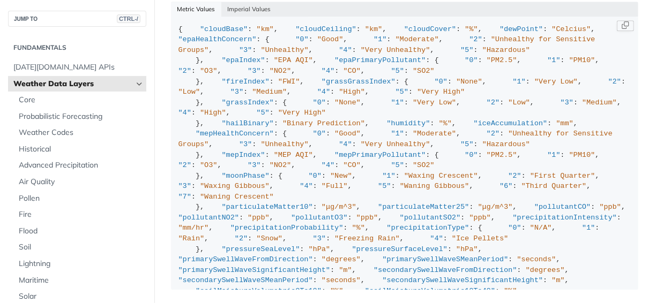
scroll to position [1157, 0]
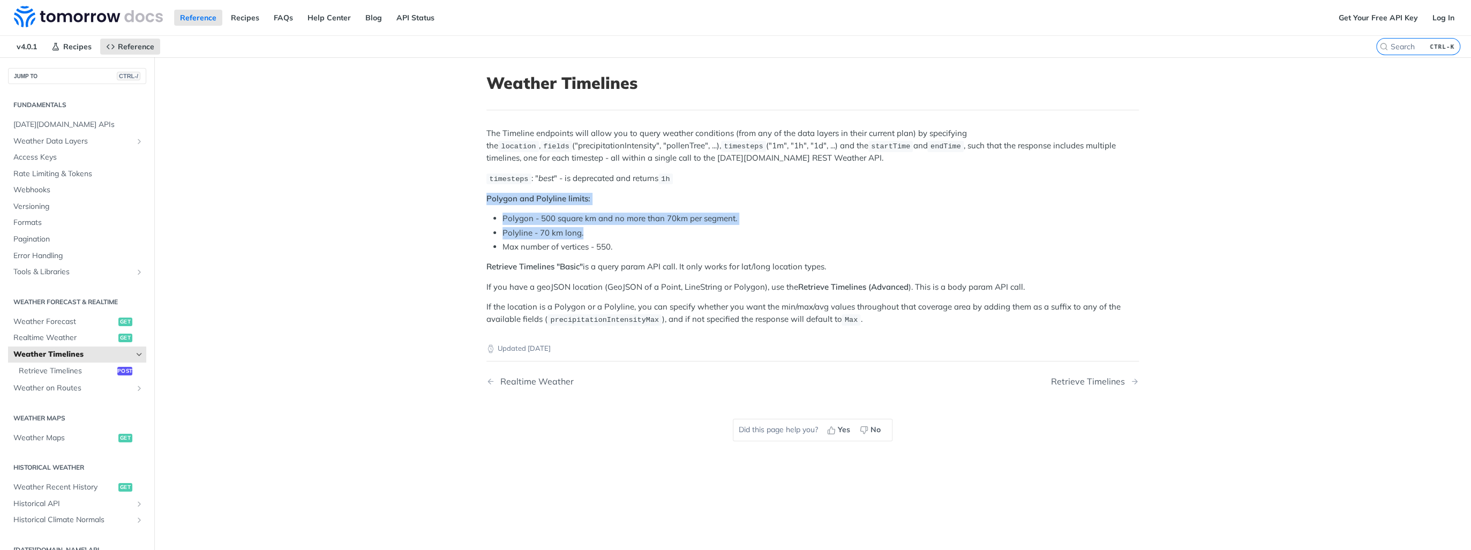
drag, startPoint x: 480, startPoint y: 197, endPoint x: 653, endPoint y: 236, distance: 178.1
click at [653, 236] on article "Weather Timelines The Timeline endpoints will allow you to query weather condit…" at bounding box center [813, 332] width 686 height 550
drag, startPoint x: 653, startPoint y: 236, endPoint x: 647, endPoint y: 240, distance: 6.7
click at [647, 241] on li "Max number of vertices - 550." at bounding box center [821, 247] width 637 height 12
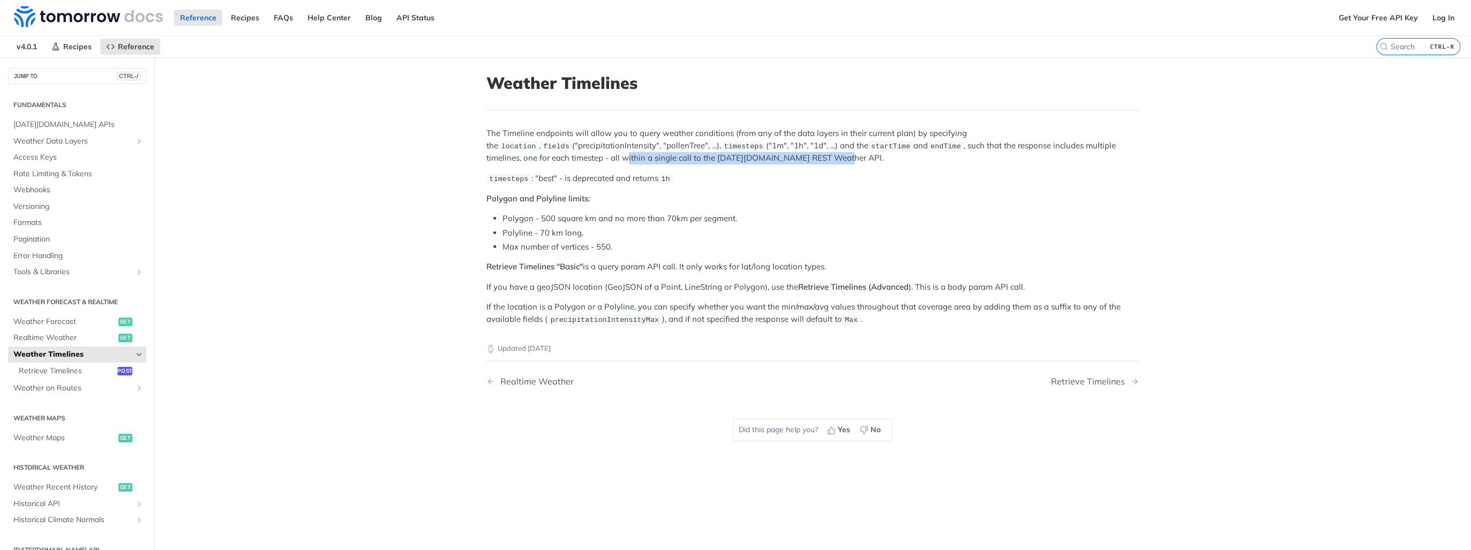
drag, startPoint x: 538, startPoint y: 155, endPoint x: 776, endPoint y: 159, distance: 238.5
click at [776, 159] on p "The Timeline endpoints will allow you to query weather conditions (from any of …" at bounding box center [813, 146] width 653 height 36
drag, startPoint x: 776, startPoint y: 159, endPoint x: 782, endPoint y: 202, distance: 43.7
click at [782, 202] on p "Polygon and Polyline limits:" at bounding box center [813, 199] width 653 height 12
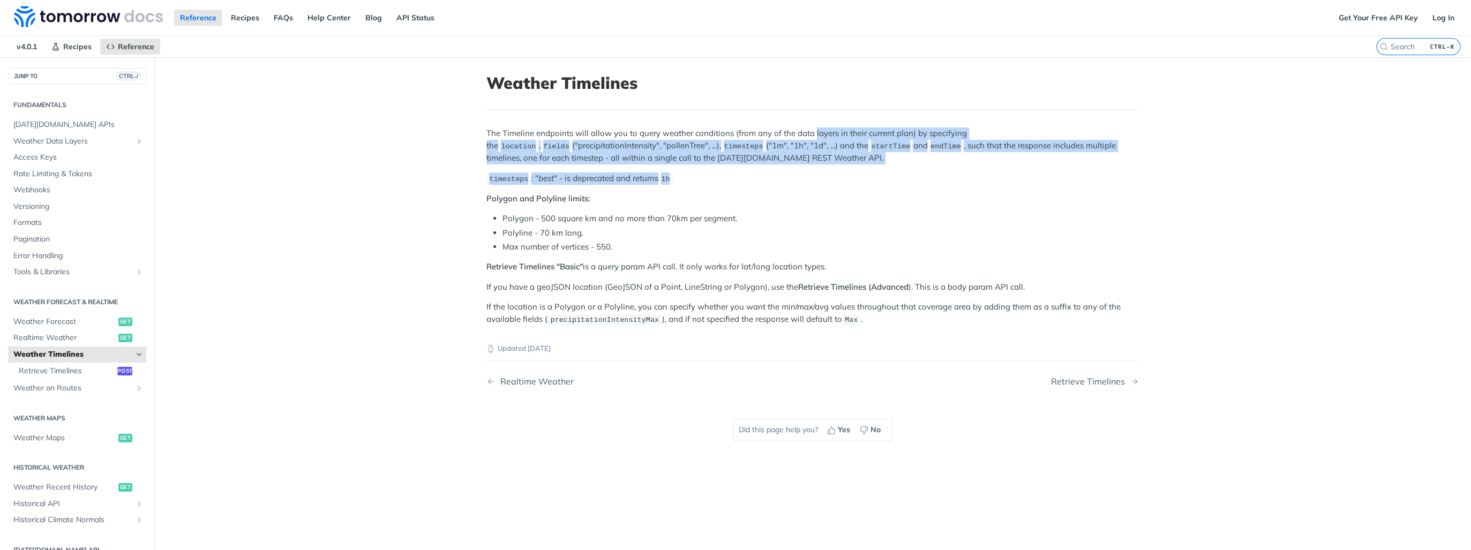
drag, startPoint x: 803, startPoint y: 166, endPoint x: 810, endPoint y: 130, distance: 36.6
click at [810, 130] on div "The Timeline endpoints will allow you to query weather conditions (from any of …" at bounding box center [813, 227] width 653 height 198
drag, startPoint x: 810, startPoint y: 130, endPoint x: 815, endPoint y: 179, distance: 49.1
click at [815, 179] on p "timesteps : " best " - is deprecated and returns 1h" at bounding box center [813, 179] width 653 height 12
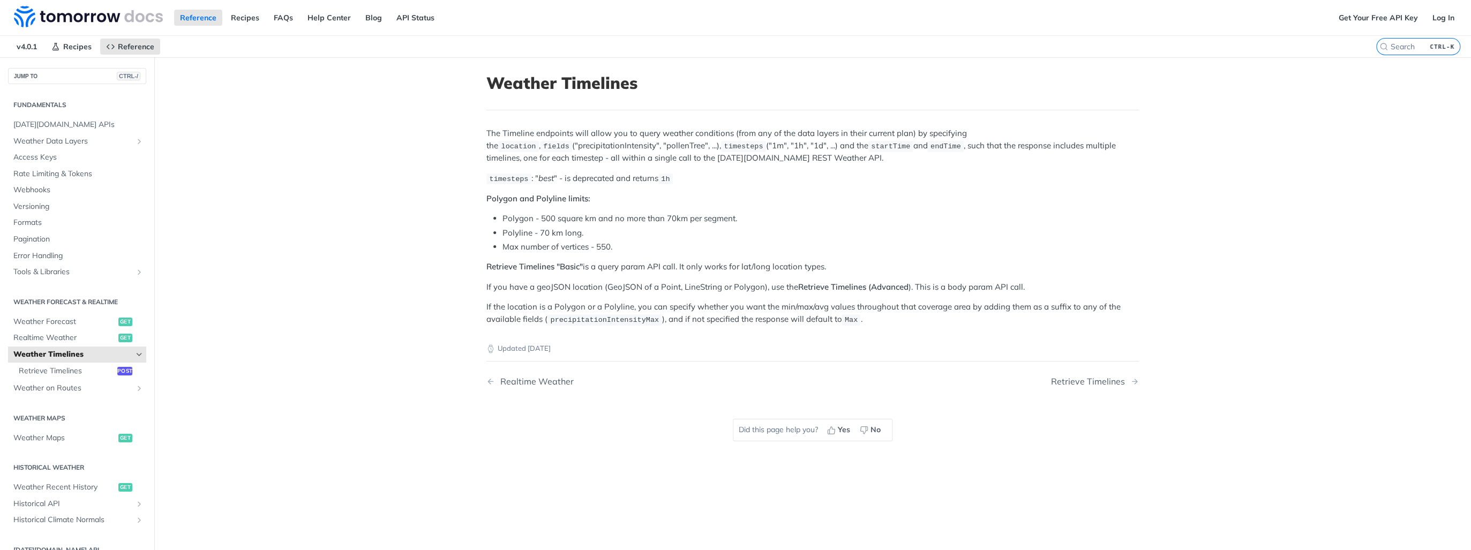
click at [814, 199] on p "Polygon and Polyline limits:" at bounding box center [813, 199] width 653 height 12
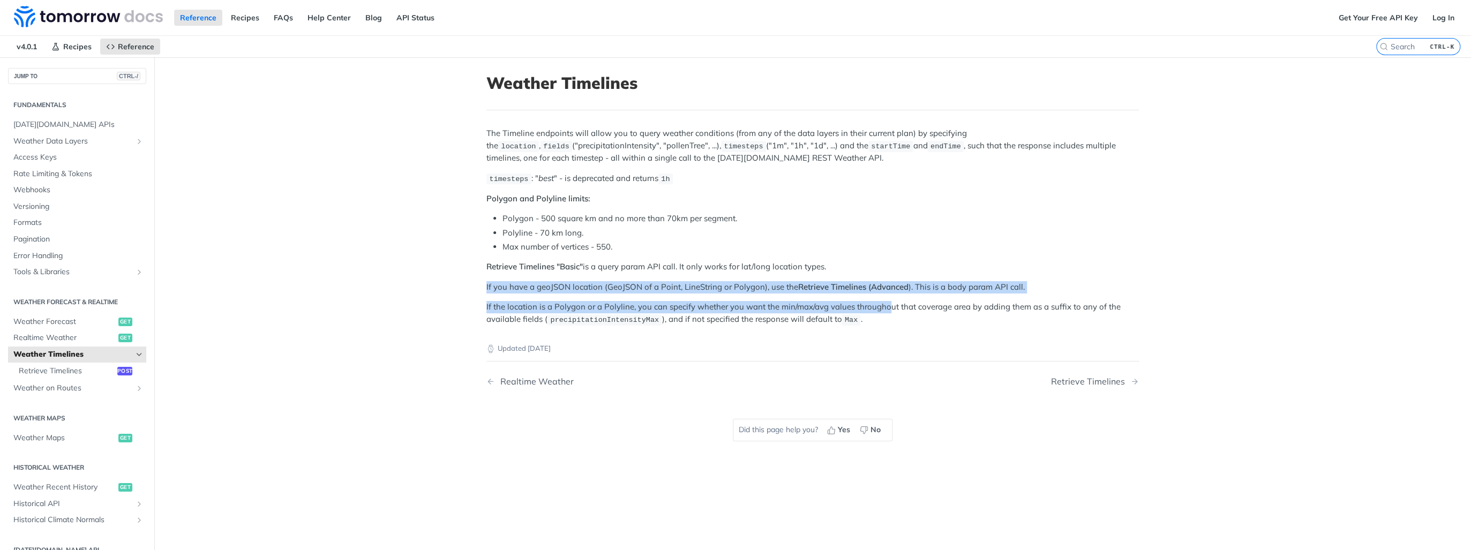
drag, startPoint x: 490, startPoint y: 286, endPoint x: 884, endPoint y: 306, distance: 394.9
click at [884, 306] on article "Weather Timelines The Timeline endpoints will allow you to query weather condit…" at bounding box center [813, 332] width 686 height 550
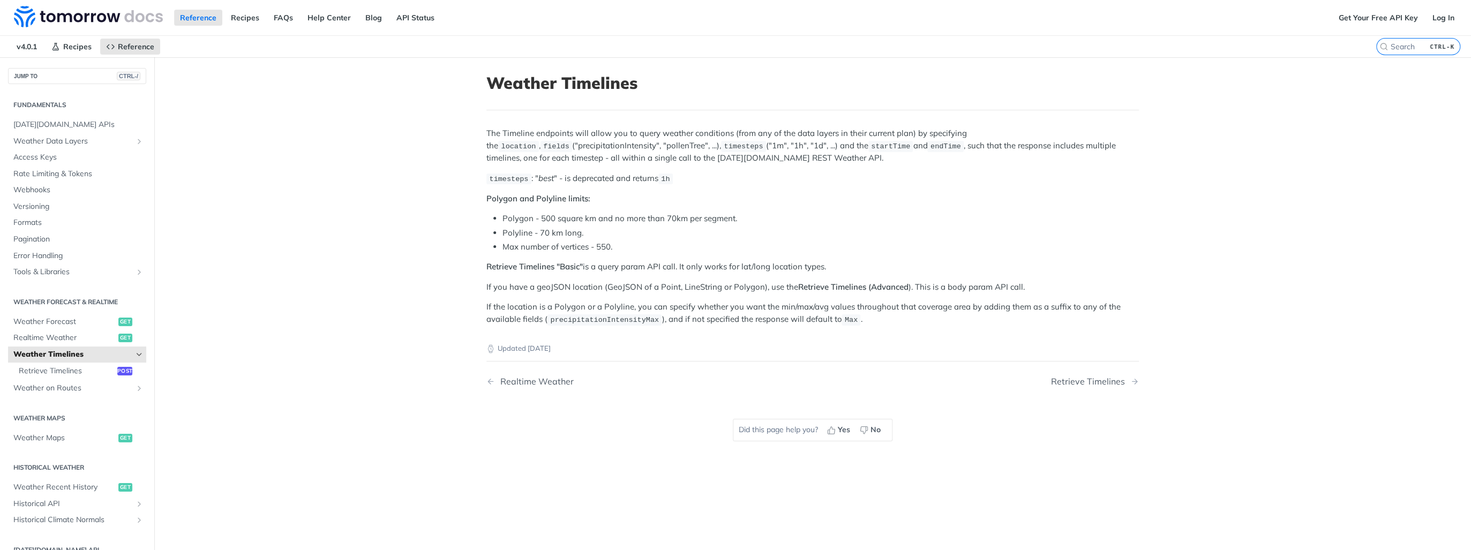
drag, startPoint x: 884, startPoint y: 306, endPoint x: 851, endPoint y: 332, distance: 41.6
click at [849, 332] on div "Updated 4 months ago" at bounding box center [813, 340] width 653 height 28
click at [1102, 382] on div "Retrieve Timelines" at bounding box center [1090, 382] width 79 height 10
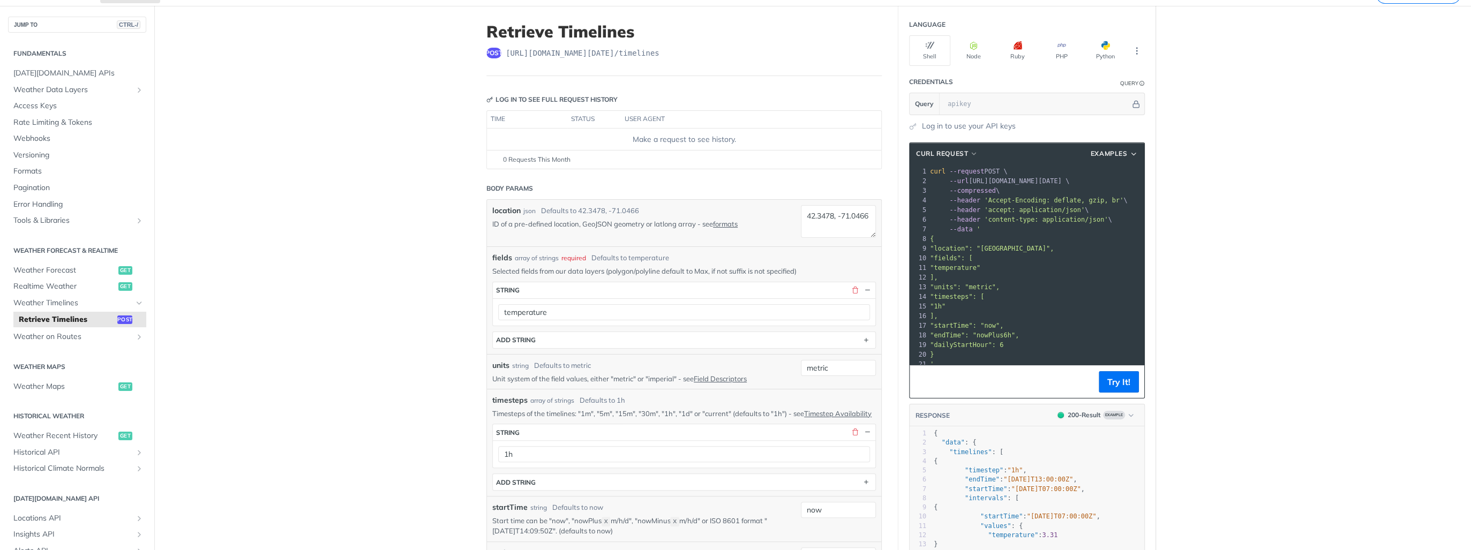
scroll to position [129, 0]
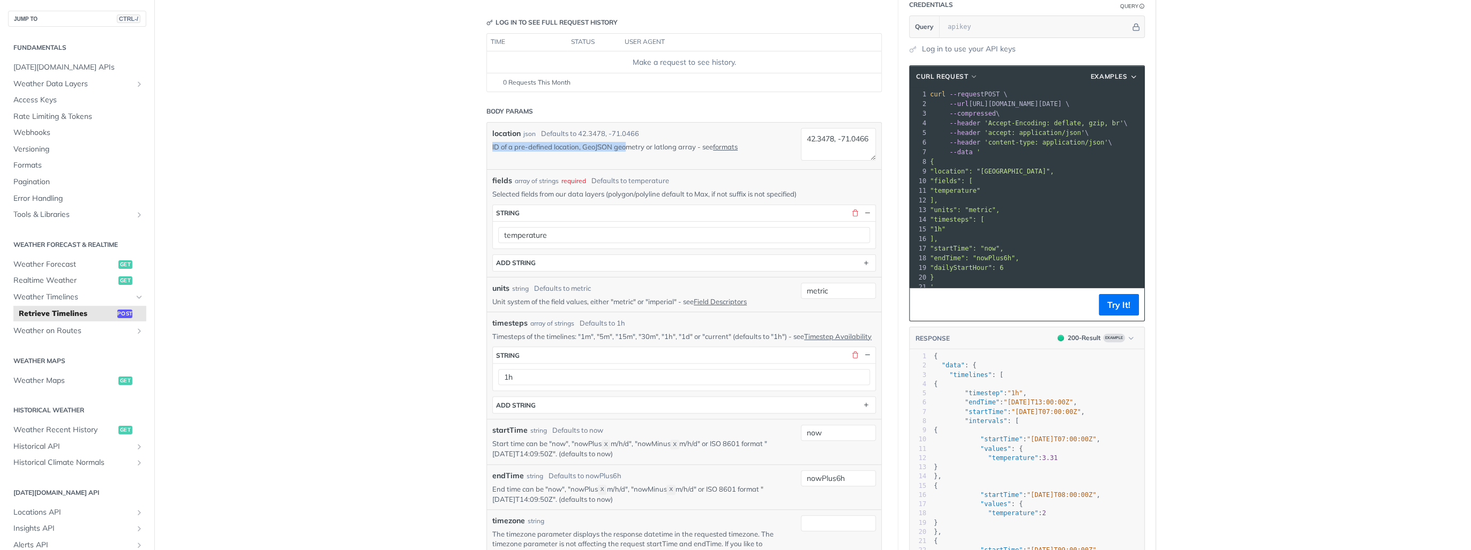
drag, startPoint x: 482, startPoint y: 147, endPoint x: 623, endPoint y: 153, distance: 140.5
drag, startPoint x: 623, startPoint y: 153, endPoint x: 581, endPoint y: 153, distance: 41.8
click at [581, 153] on div "location json Defaults to 42.3478, -71.0466 ID of a pre-defined location, GeoJS…" at bounding box center [684, 146] width 384 height 36
drag, startPoint x: 490, startPoint y: 193, endPoint x: 729, endPoint y: 195, distance: 239.0
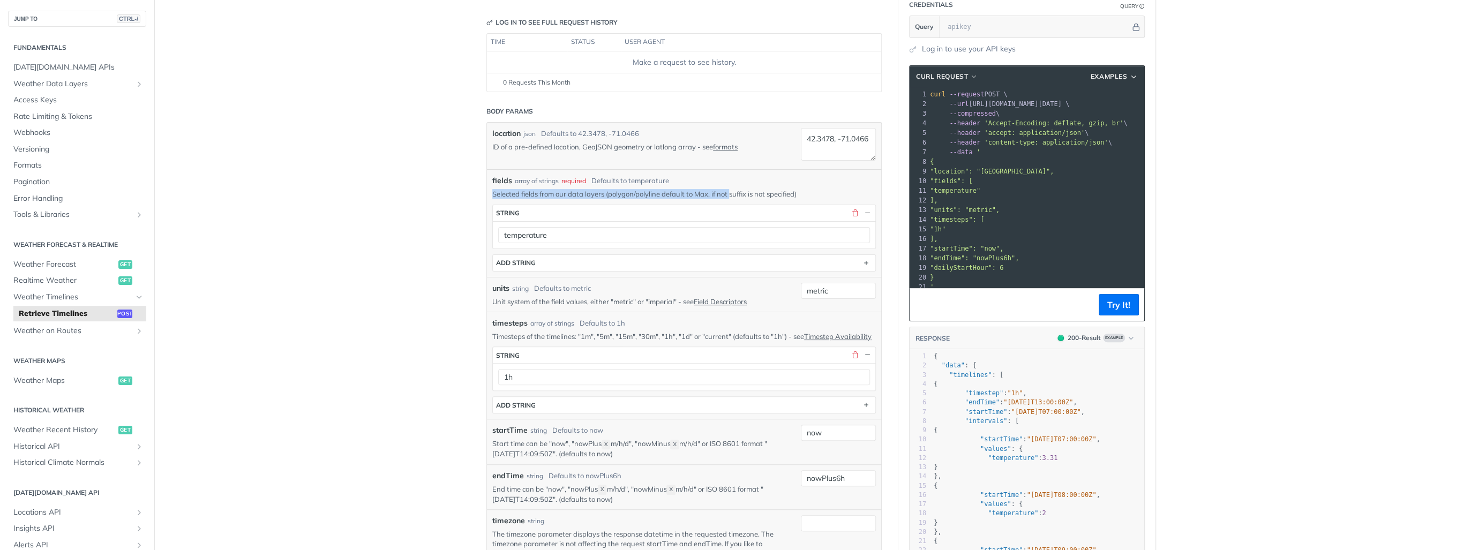
click at [729, 195] on p "Selected fields from our data layers (polygon/polyline default to Max, if not s…" at bounding box center [684, 194] width 384 height 10
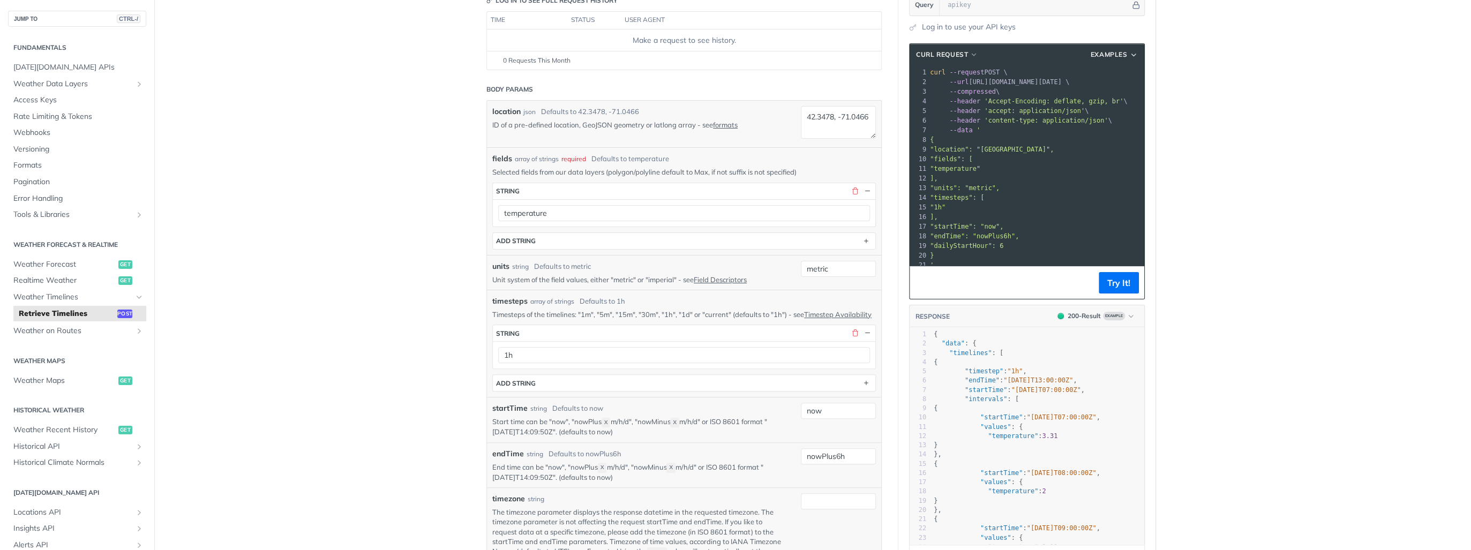
scroll to position [171, 0]
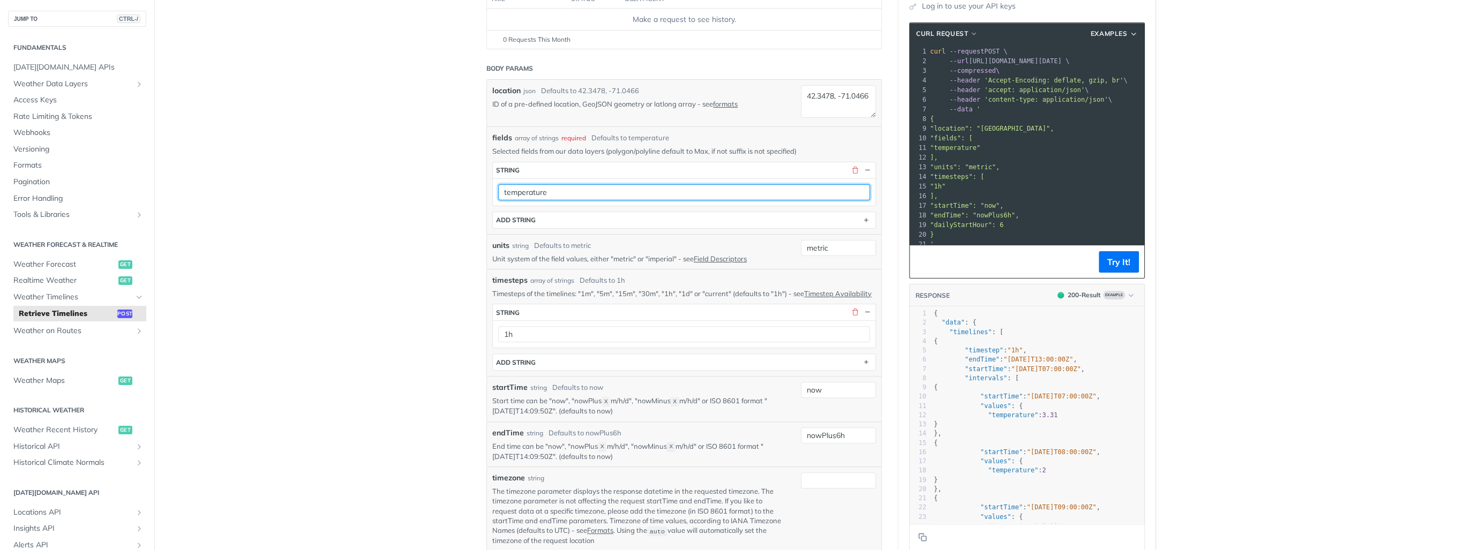
click at [537, 187] on input "temperature" at bounding box center [684, 192] width 372 height 16
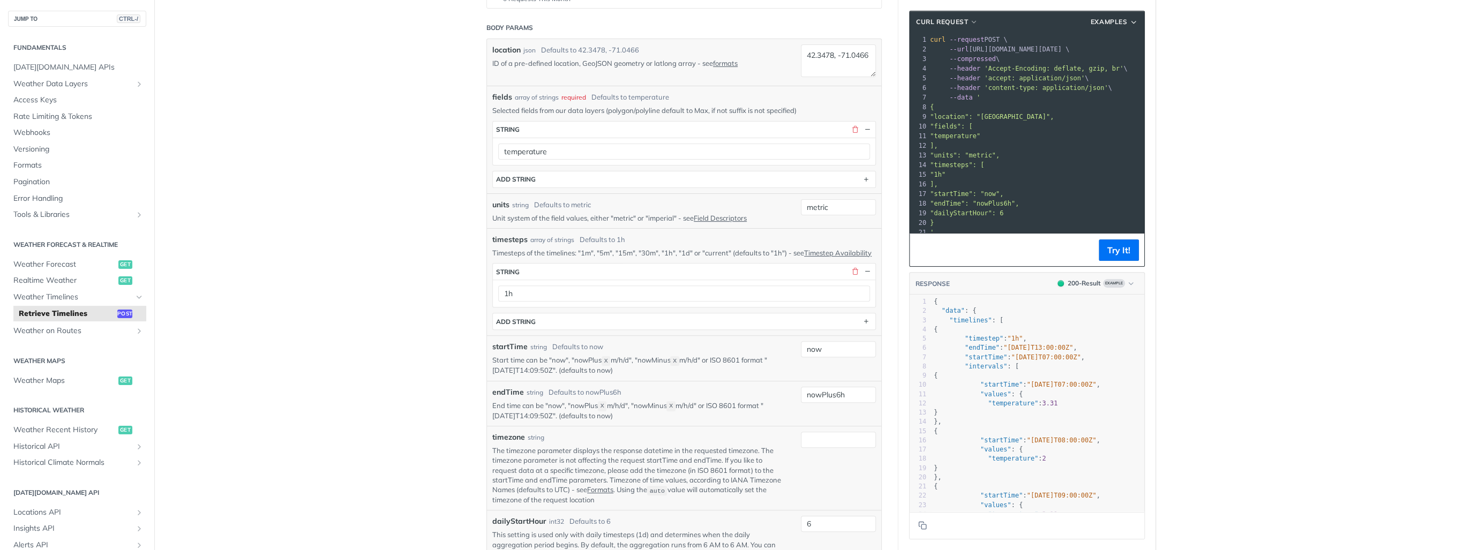
scroll to position [257, 0]
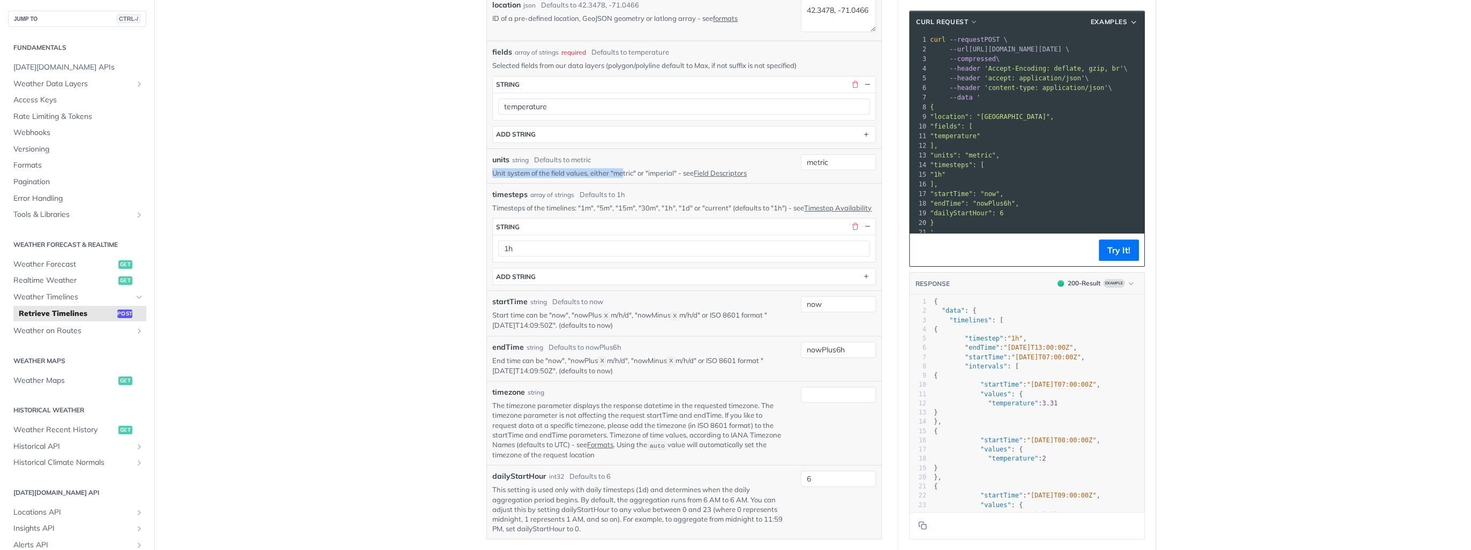
drag, startPoint x: 562, startPoint y: 171, endPoint x: 621, endPoint y: 173, distance: 59.5
click at [621, 173] on p "Unit system of the field values, either "metric" or "imperial" - see Field Desc…" at bounding box center [638, 173] width 293 height 10
drag, startPoint x: 621, startPoint y: 173, endPoint x: 570, endPoint y: 174, distance: 50.9
click at [570, 174] on p "Unit system of the field values, either "metric" or "imperial" - see Field Desc…" at bounding box center [638, 173] width 293 height 10
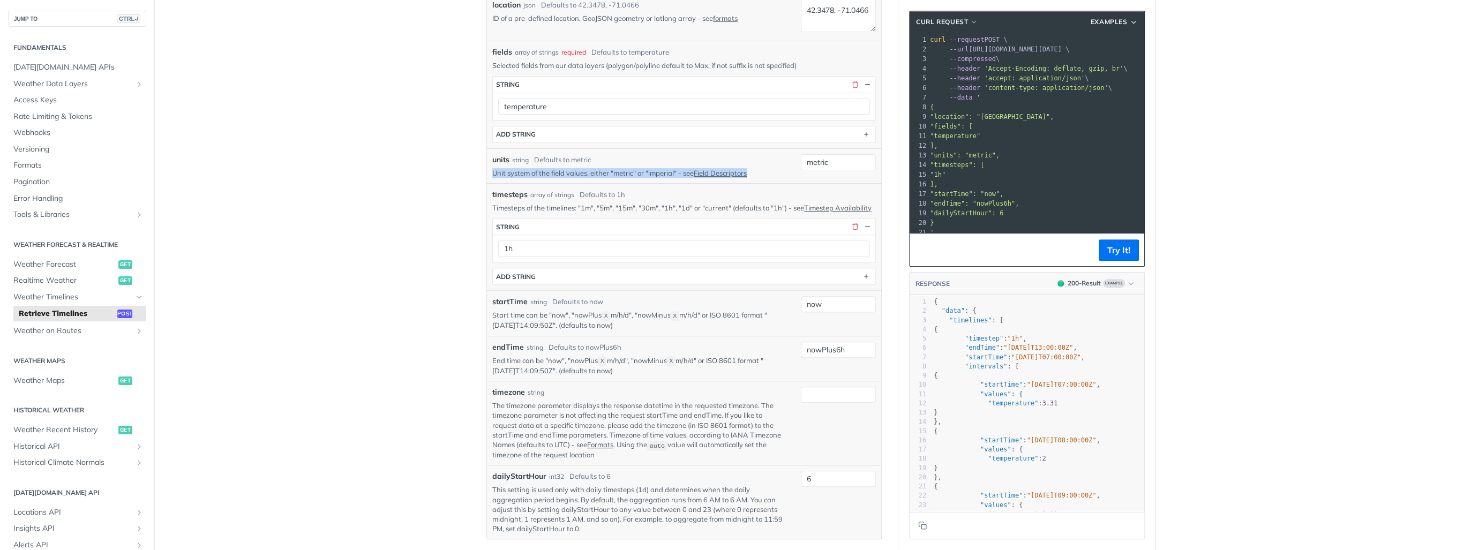
click at [570, 174] on p "Unit system of the field values, either "metric" or "imperial" - see Field Desc…" at bounding box center [638, 173] width 293 height 10
drag, startPoint x: 570, startPoint y: 174, endPoint x: 493, endPoint y: 183, distance: 77.6
click at [493, 183] on div "timesteps array of strings Defaults to 1h Timesteps of the timelines: "1m", "5m…" at bounding box center [684, 236] width 394 height 107
drag, startPoint x: 492, startPoint y: 207, endPoint x: 604, endPoint y: 204, distance: 112.1
click at [604, 204] on p "Timesteps of the timelines: "1m", "5m", "15m", "30m", "1h", "1d" or "current" (…" at bounding box center [684, 208] width 384 height 10
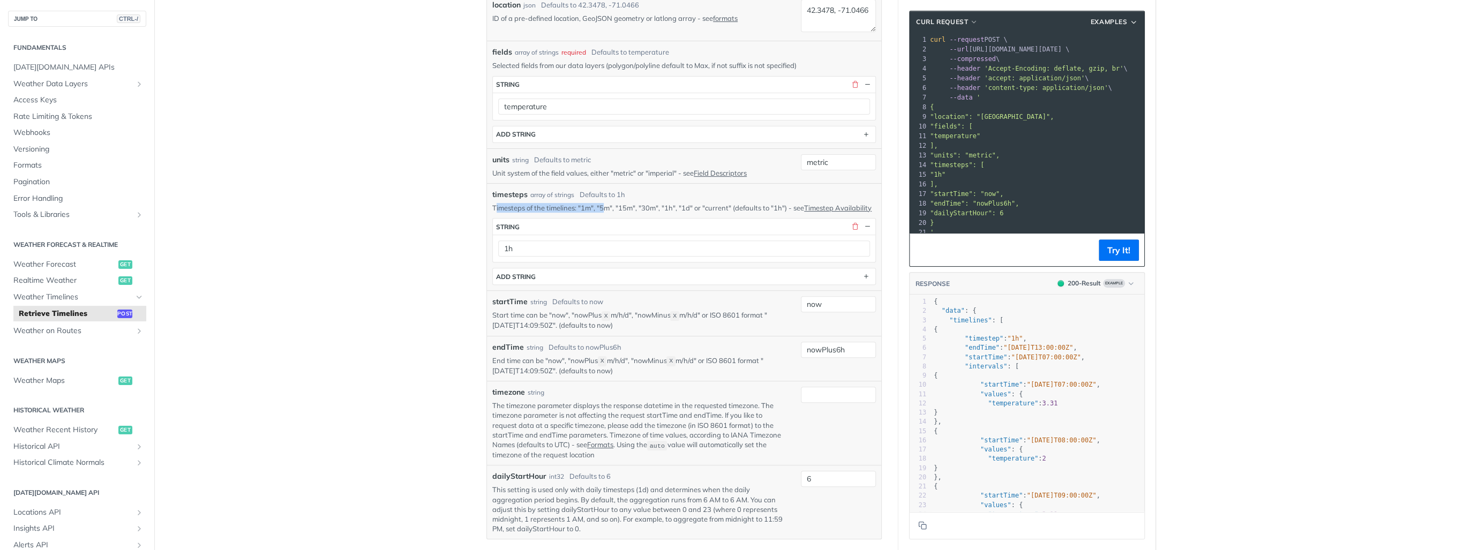
drag, startPoint x: 604, startPoint y: 204, endPoint x: 559, endPoint y: 206, distance: 45.1
click at [559, 206] on p "Timesteps of the timelines: "1m", "5m", "15m", "30m", "1h", "1d" or "current" (…" at bounding box center [684, 208] width 384 height 10
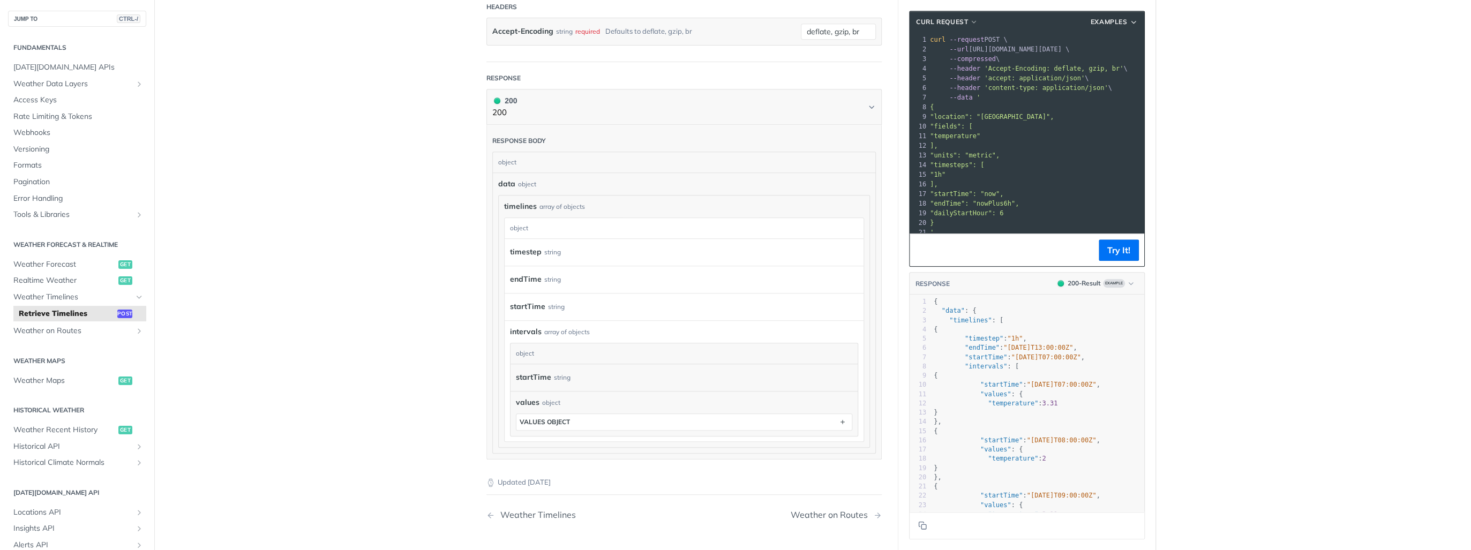
scroll to position [814, 0]
drag, startPoint x: 497, startPoint y: 193, endPoint x: 580, endPoint y: 205, distance: 84.4
click at [580, 205] on div "timelines array of objects timelines object timestep string endTime string star…" at bounding box center [684, 313] width 371 height 252
drag, startPoint x: 580, startPoint y: 205, endPoint x: 515, endPoint y: 233, distance: 71.3
click at [515, 236] on label "timestep" at bounding box center [526, 244] width 32 height 16
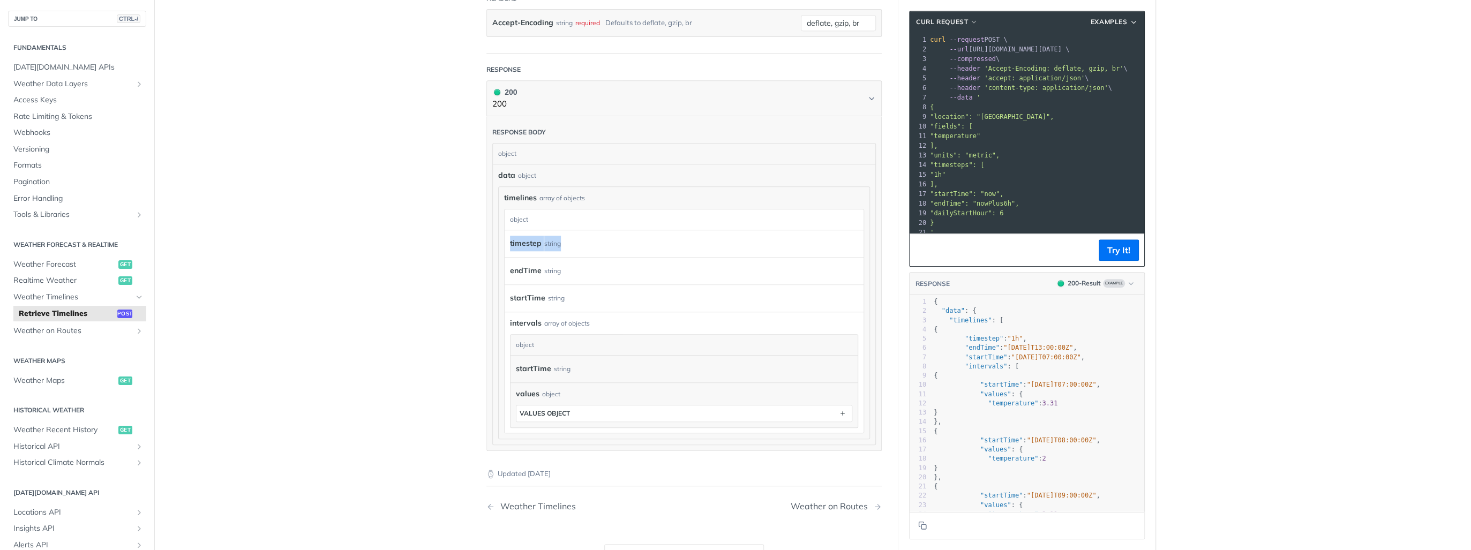
drag, startPoint x: 499, startPoint y: 243, endPoint x: 560, endPoint y: 244, distance: 61.1
click at [560, 244] on div "timelines array of objects timelines object timestep string endTime string star…" at bounding box center [684, 313] width 371 height 252
drag, startPoint x: 560, startPoint y: 244, endPoint x: 539, endPoint y: 270, distance: 33.5
click at [539, 270] on div "endTime string" at bounding box center [676, 271] width 332 height 16
drag, startPoint x: 539, startPoint y: 270, endPoint x: 542, endPoint y: 293, distance: 23.3
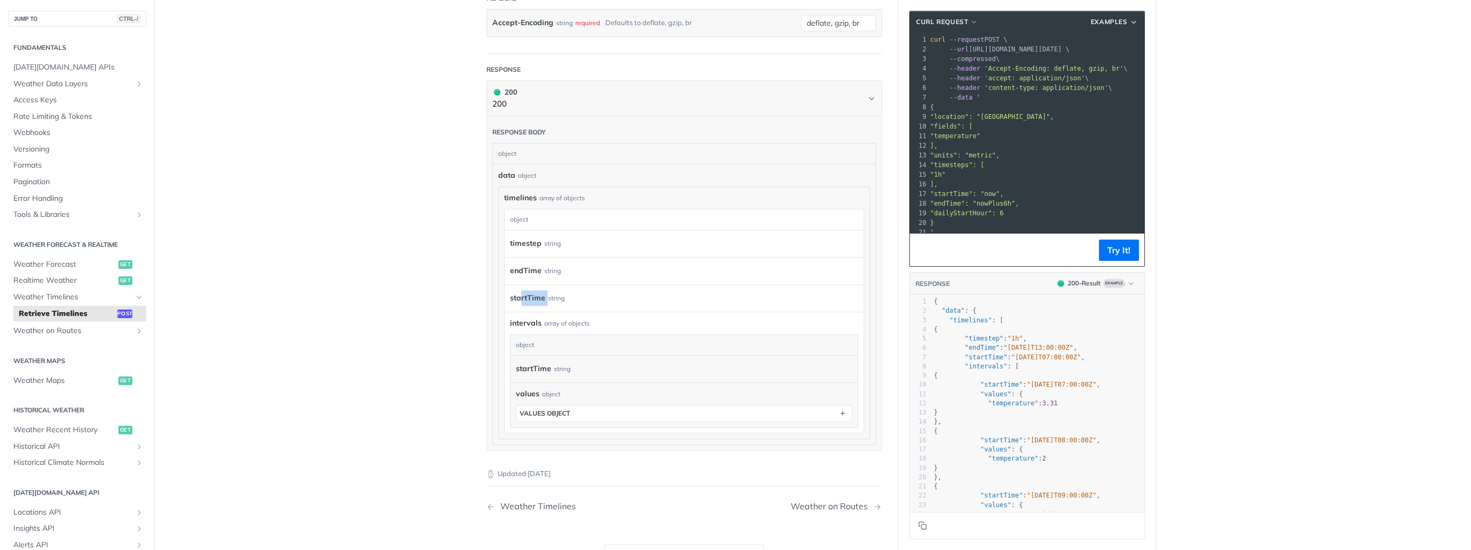
click at [542, 293] on div "startTime string" at bounding box center [676, 298] width 332 height 16
drag, startPoint x: 542, startPoint y: 293, endPoint x: 543, endPoint y: 315, distance: 22.0
click at [543, 318] on div "intervals array of objects" at bounding box center [684, 323] width 348 height 11
drag, startPoint x: 543, startPoint y: 315, endPoint x: 564, endPoint y: 395, distance: 83.2
click at [564, 395] on section "object startTime string values object values object" at bounding box center [684, 381] width 348 height 94
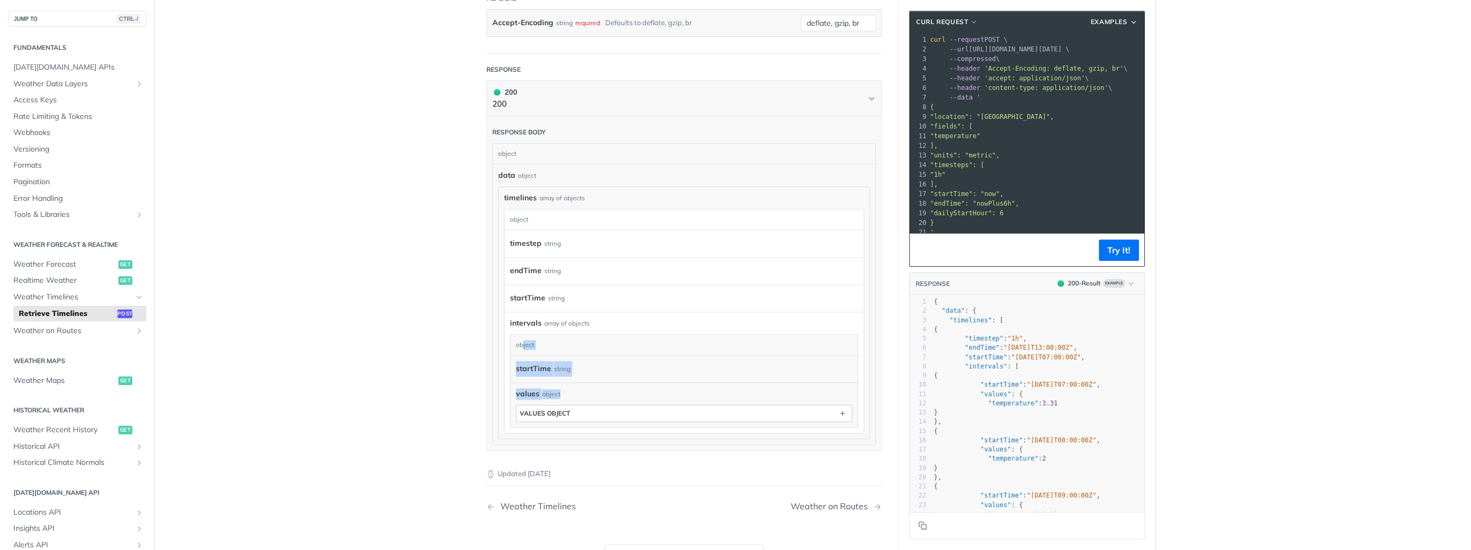
drag, startPoint x: 564, startPoint y: 395, endPoint x: 550, endPoint y: 414, distance: 23.7
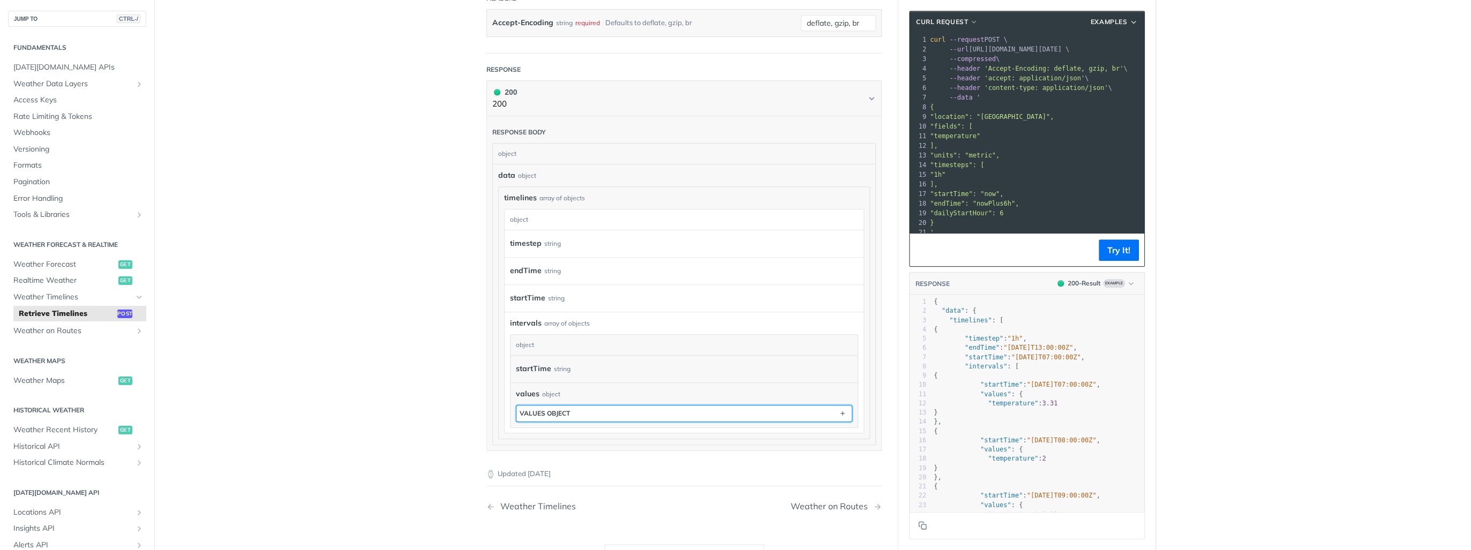
click at [559, 416] on button "values object" at bounding box center [684, 414] width 335 height 16
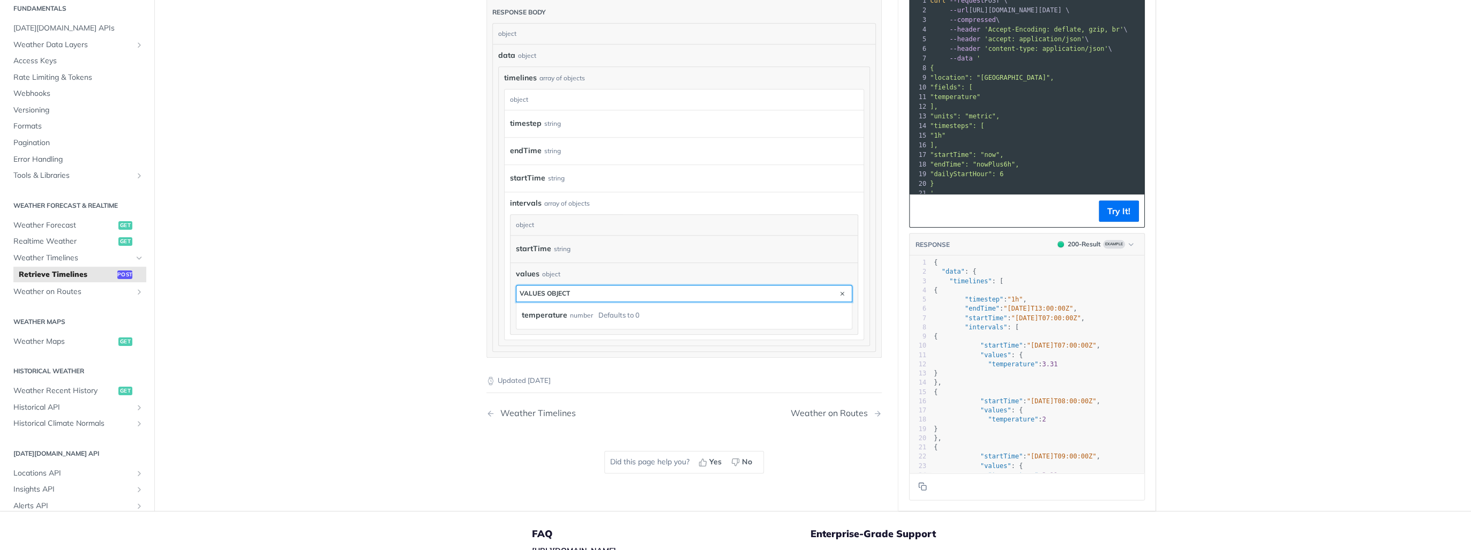
scroll to position [943, 0]
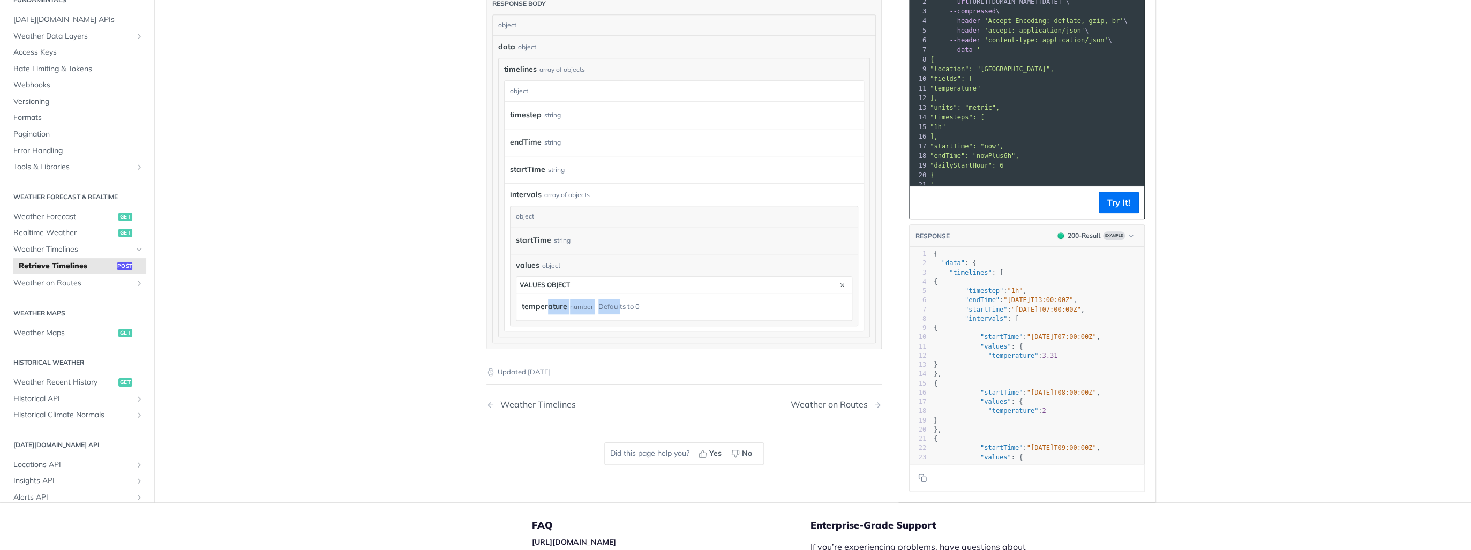
drag, startPoint x: 544, startPoint y: 305, endPoint x: 615, endPoint y: 303, distance: 70.2
click at [615, 303] on div "temperature number Defaults to 0" at bounding box center [676, 307] width 309 height 16
drag, startPoint x: 615, startPoint y: 303, endPoint x: 528, endPoint y: 318, distance: 88.2
click at [528, 318] on div "values object values object temperature number Defaults to 0" at bounding box center [684, 290] width 347 height 72
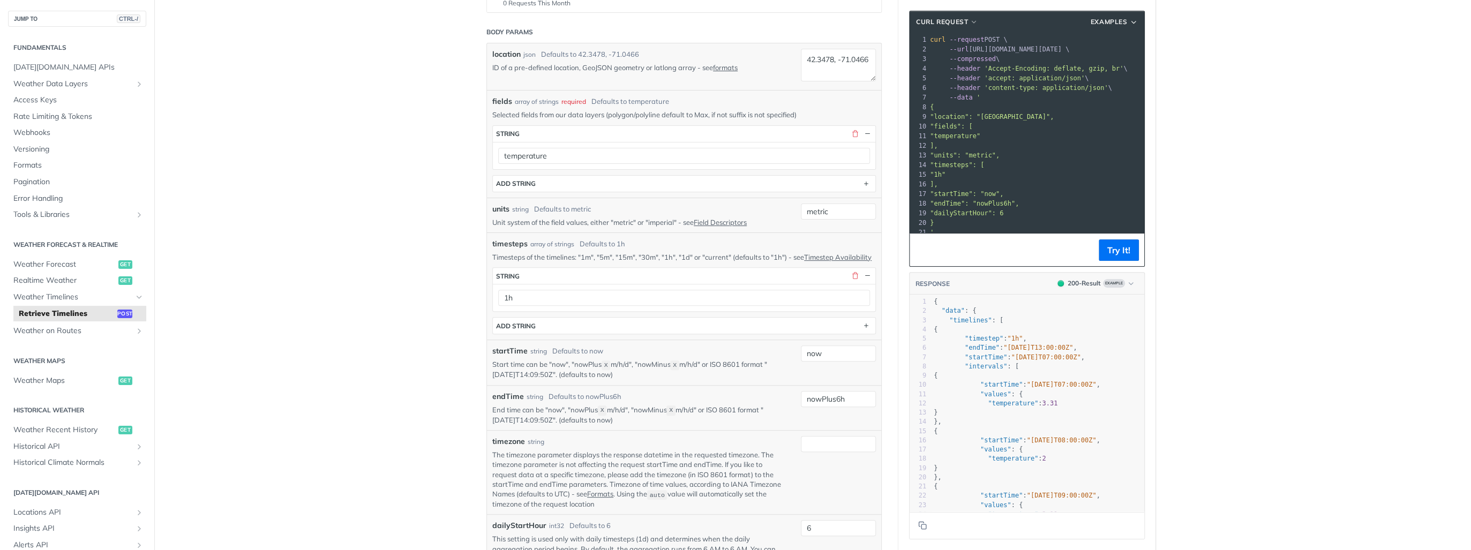
scroll to position [0, 0]
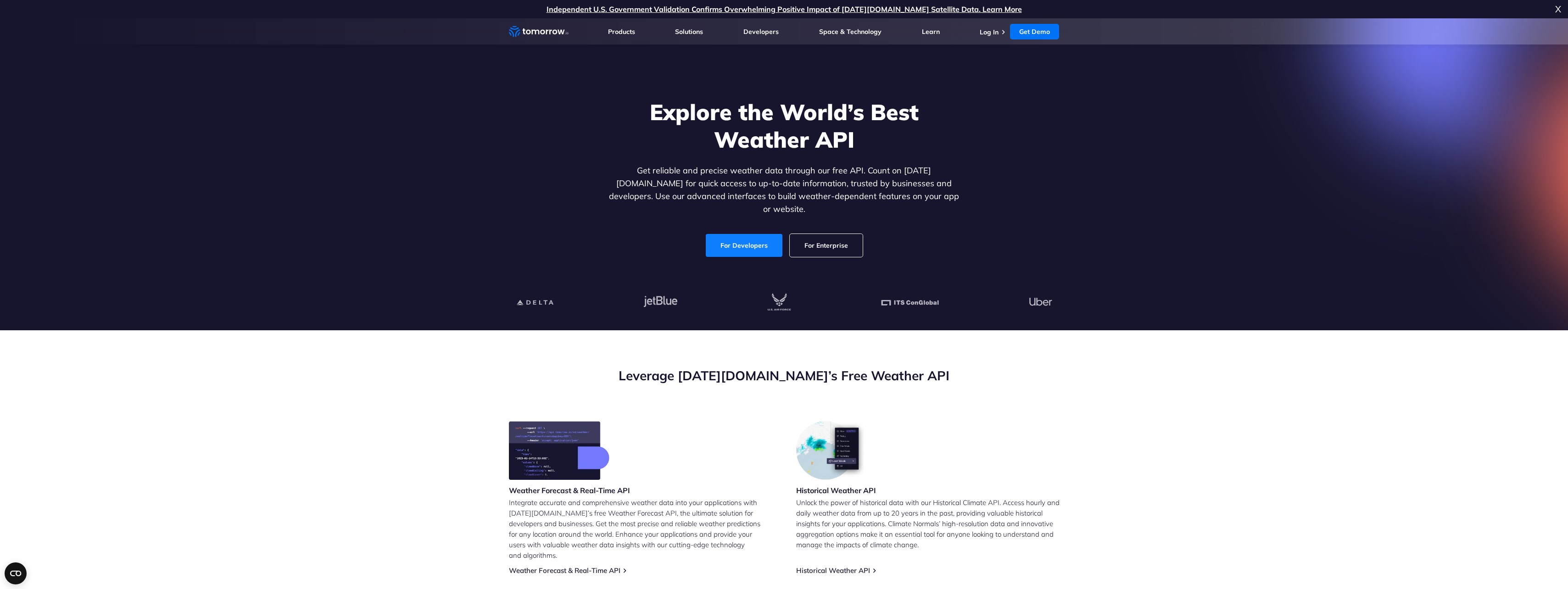
click at [755, 234] on link "For Developers" at bounding box center [743, 245] width 76 height 23
click at [827, 223] on div "Explore the World’s Best Weather API Get reliable and precise weather data thro…" at bounding box center [784, 177] width 355 height 158
click at [802, 234] on link "For Enterprise" at bounding box center [826, 245] width 73 height 23
